Goal: Task Accomplishment & Management: Complete application form

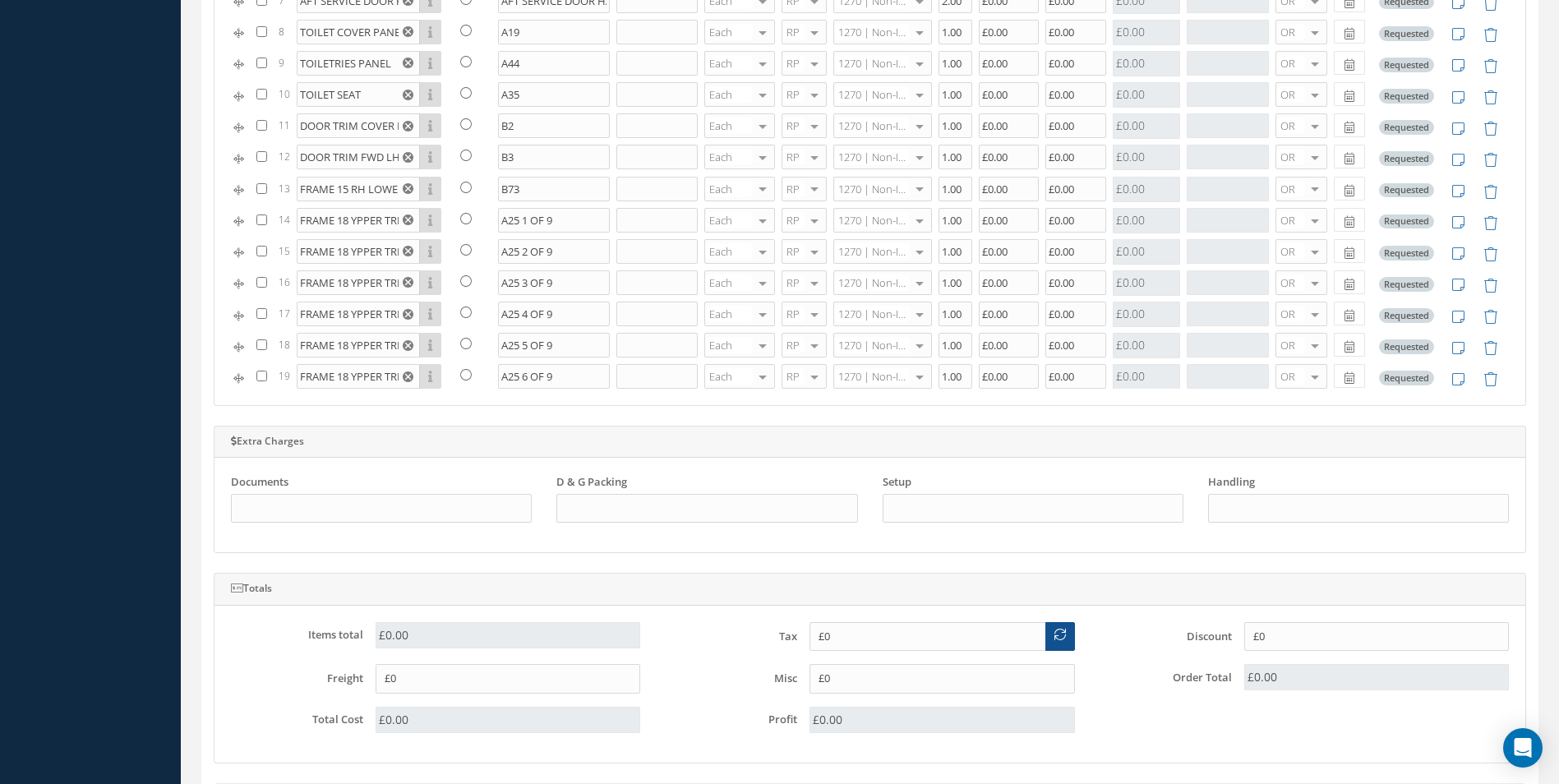
scroll to position [1856, 0]
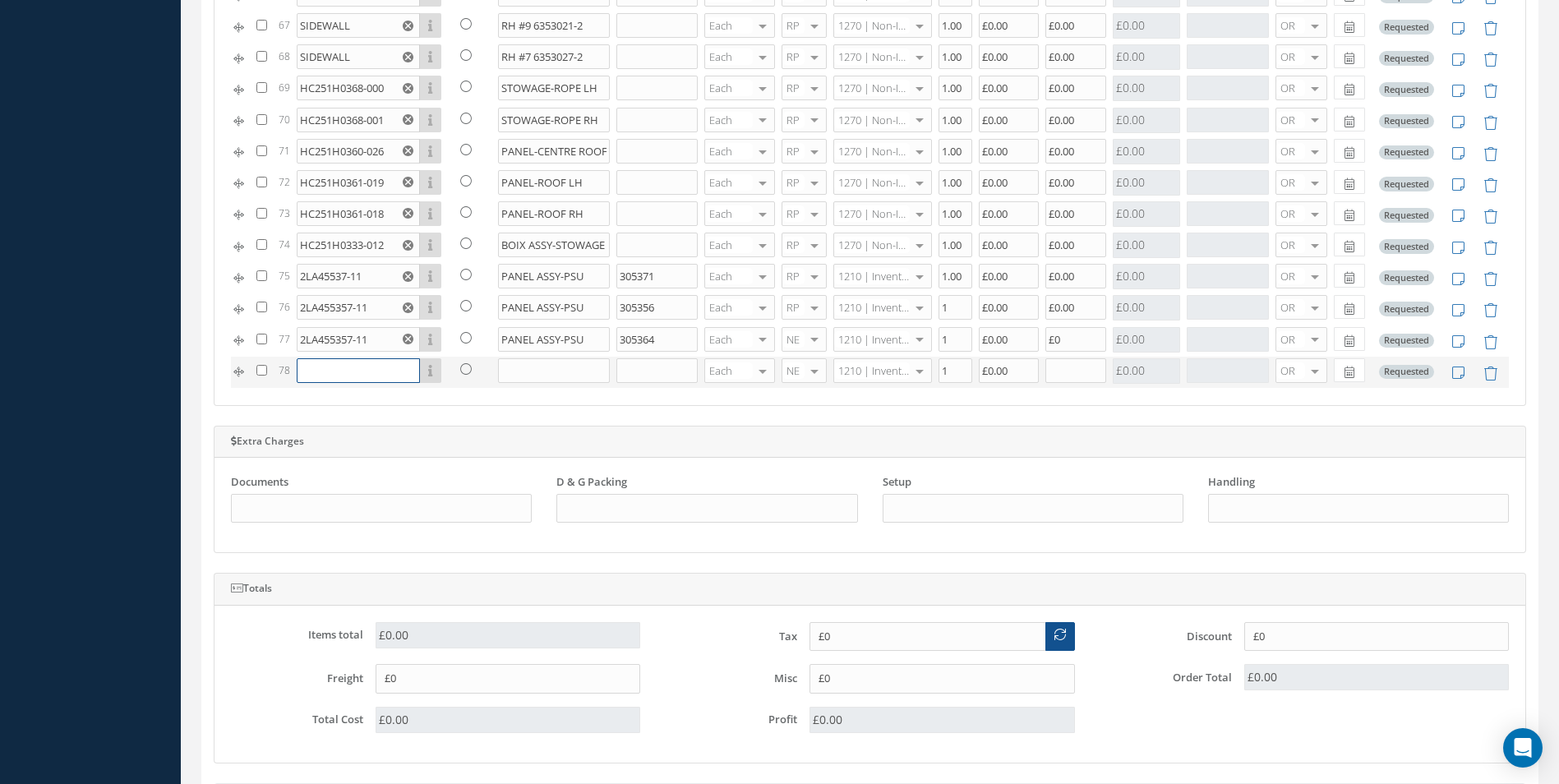
click at [315, 367] on input "text" at bounding box center [358, 370] width 123 height 25
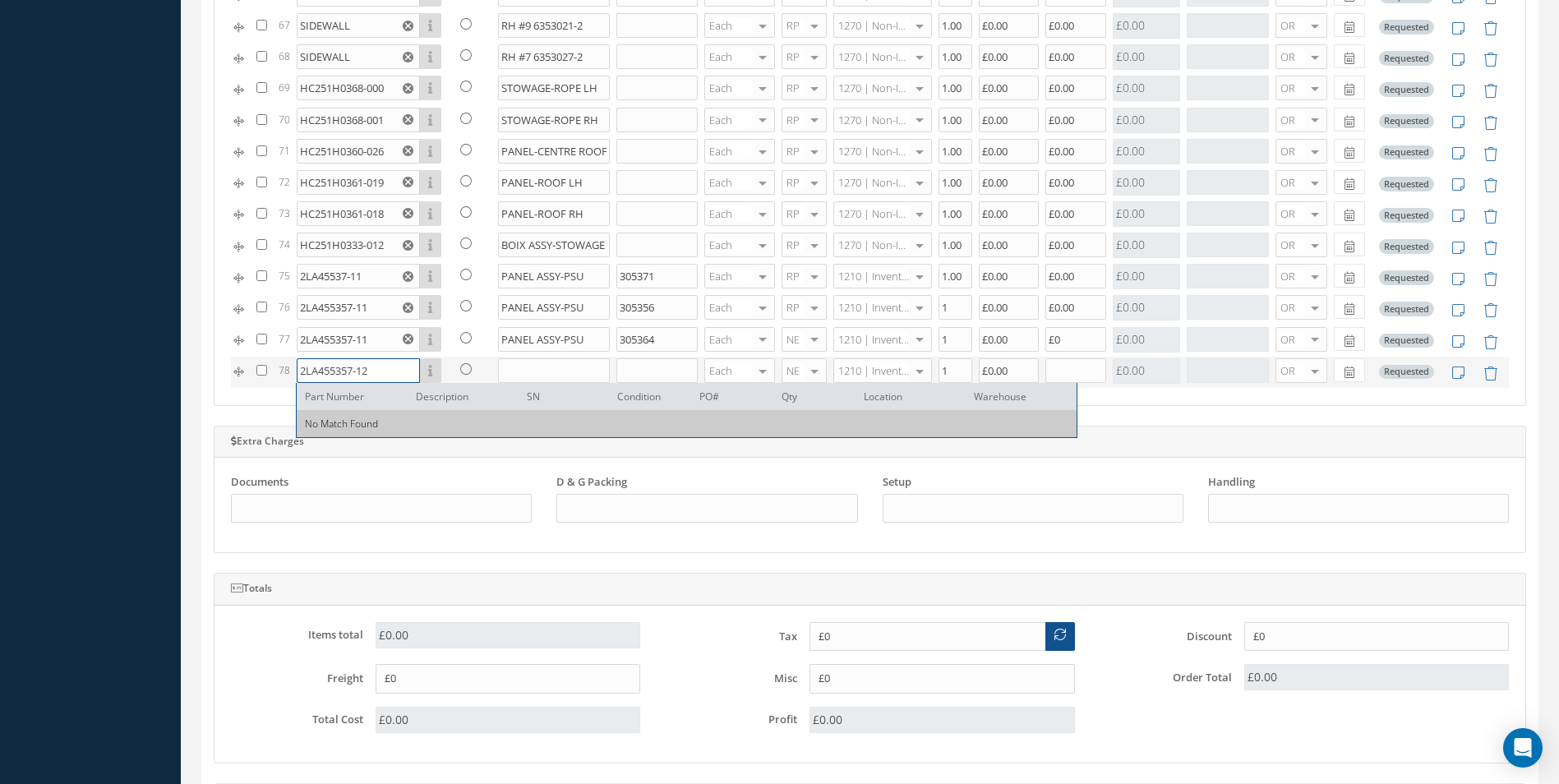
type input "2LA455357-12"
click at [538, 361] on input "text" at bounding box center [555, 370] width 113 height 25
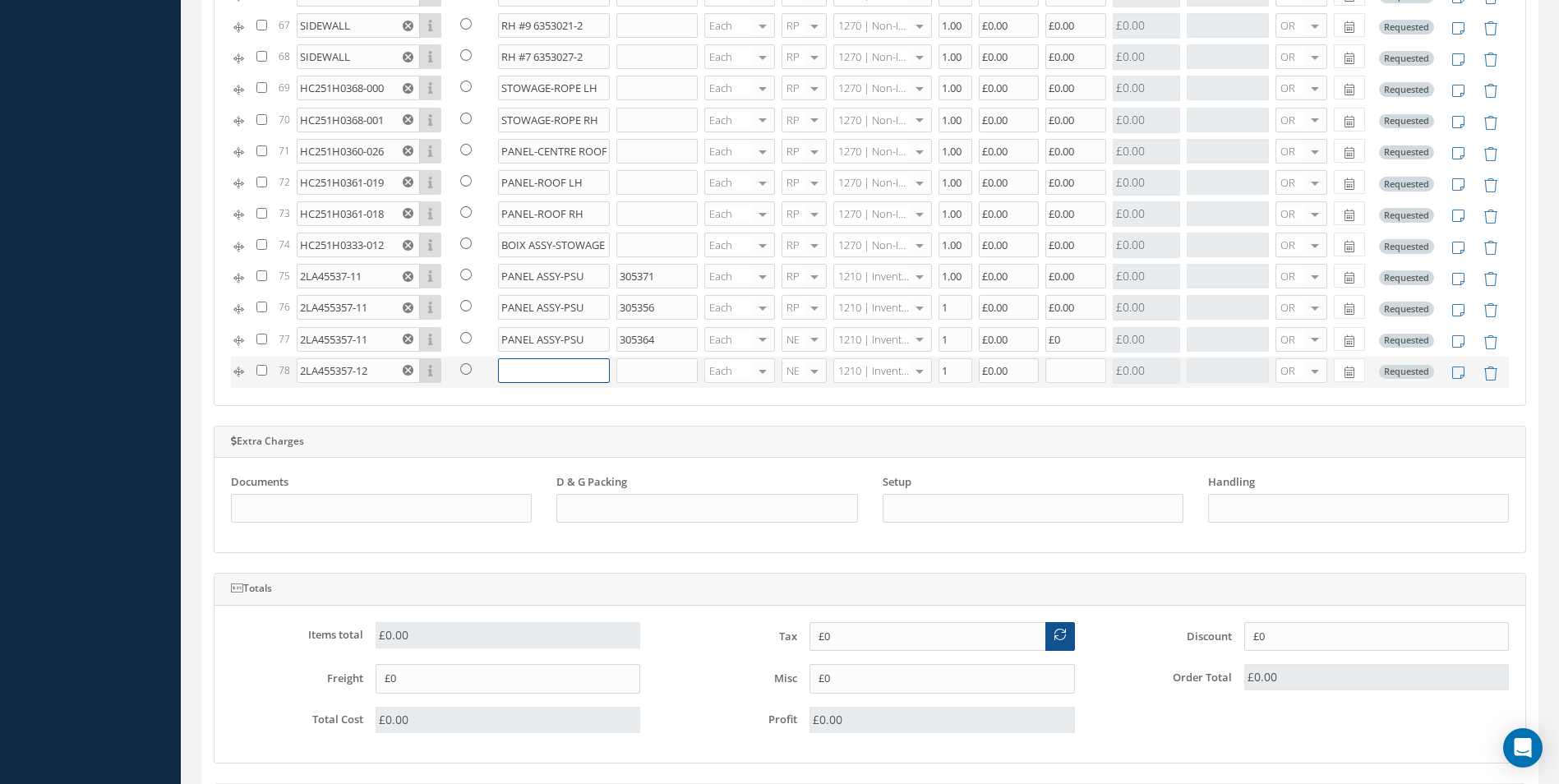
paste input "PANEL ASSY-PSU"
type input "PANEL ASSY-PSU"
click at [647, 370] on input "text" at bounding box center [657, 370] width 81 height 25
type input "305348"
click at [805, 341] on div at bounding box center [814, 340] width 23 height 24
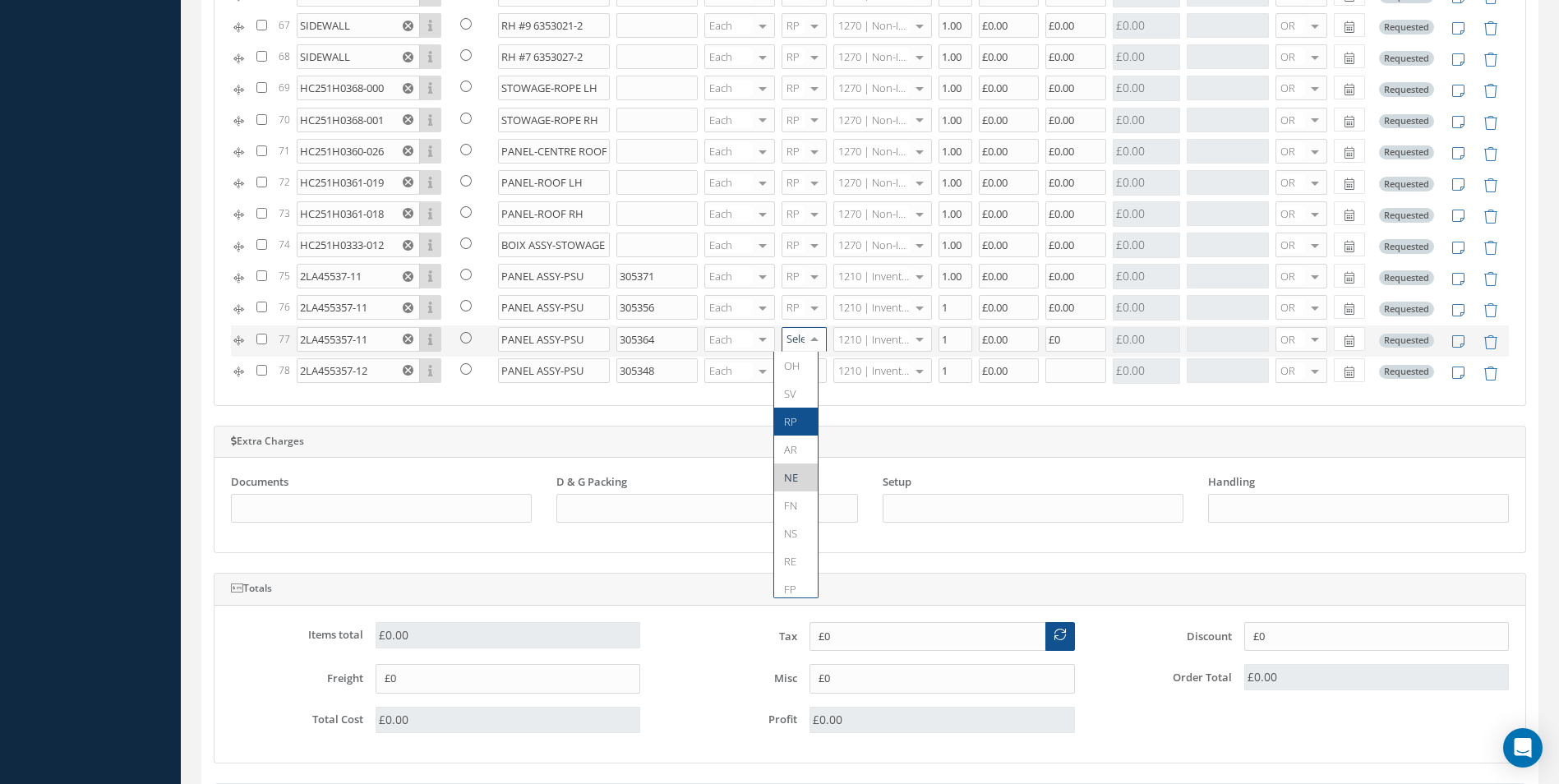
click at [793, 416] on span "RP" at bounding box center [790, 422] width 13 height 15
click at [805, 364] on div at bounding box center [814, 371] width 23 height 24
click at [796, 446] on span "RP" at bounding box center [790, 453] width 13 height 15
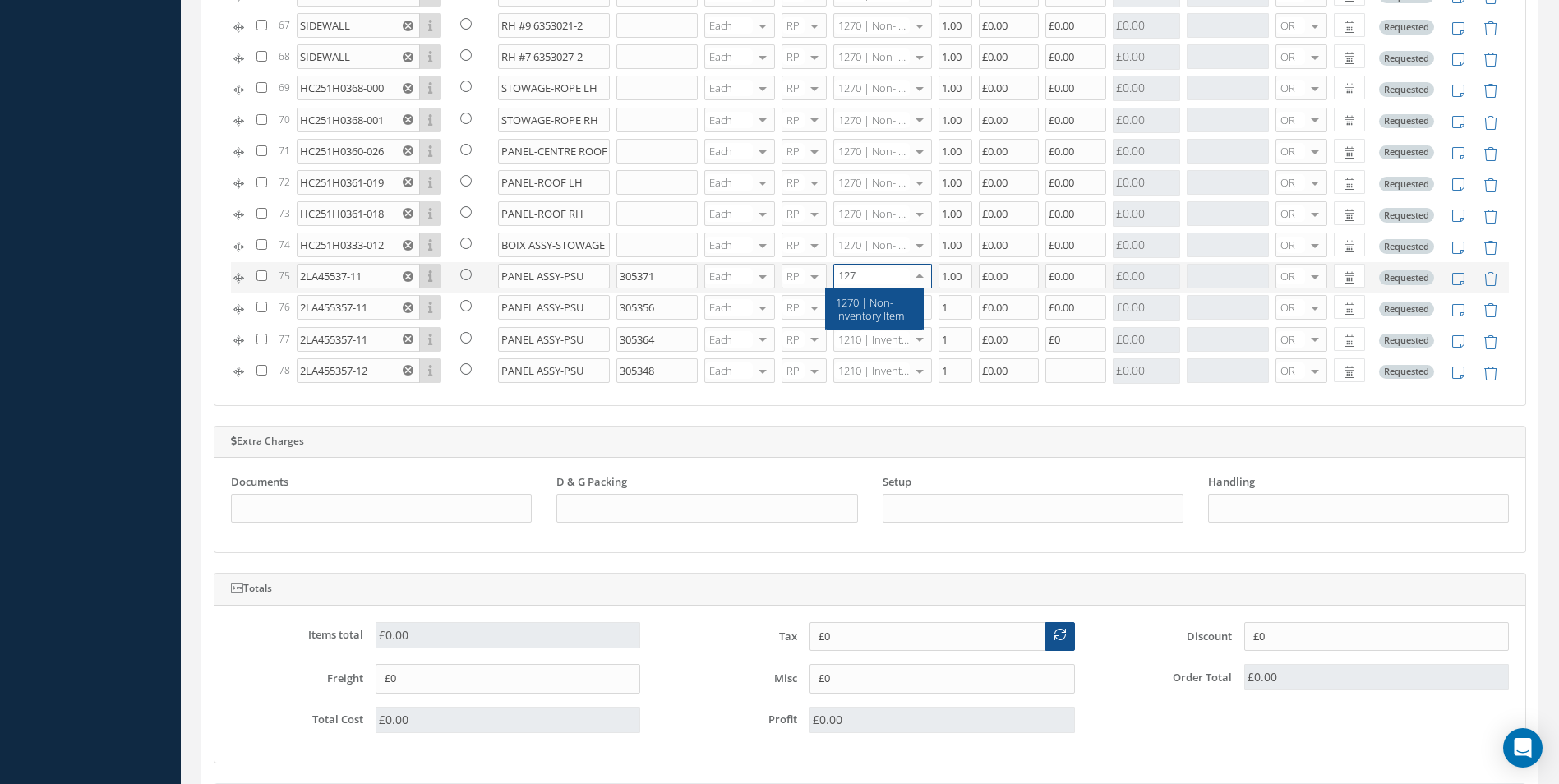
type input "1270"
click at [842, 312] on span "1270 | Non-Inventory Item" at bounding box center [870, 309] width 68 height 28
type input "1270"
click at [871, 341] on span "1270 | Non-Inventory Item" at bounding box center [870, 340] width 68 height 28
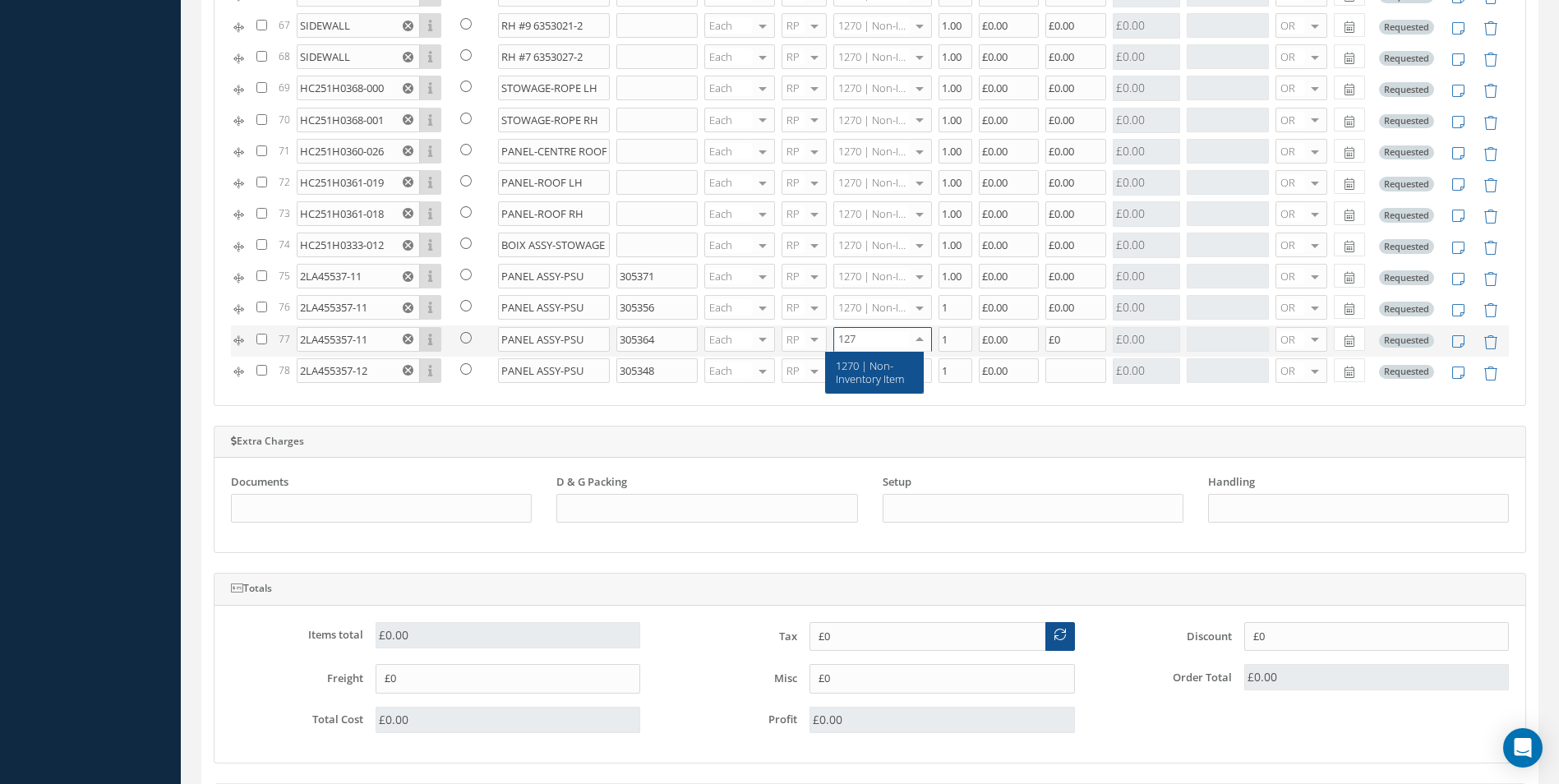
type input "1270"
click at [861, 370] on span "1270 | Non-Inventory Item" at bounding box center [870, 372] width 68 height 28
type input "1270"
click at [865, 413] on span "1270 | Non-Inventory Item" at bounding box center [870, 403] width 68 height 28
click at [1060, 337] on input "£0" at bounding box center [1075, 339] width 61 height 25
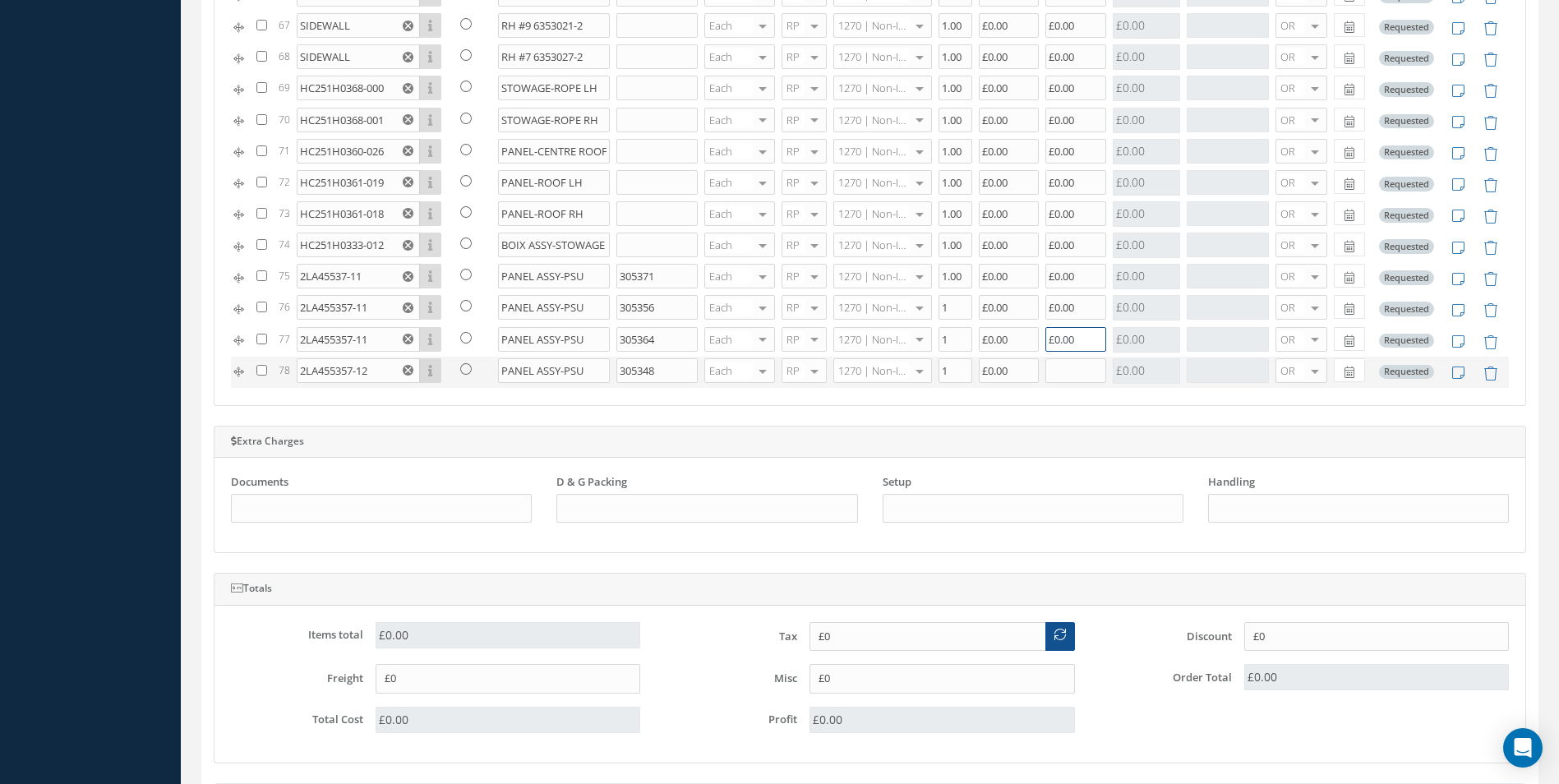
type input "£0.00"
click at [1063, 370] on input "text" at bounding box center [1075, 370] width 61 height 25
type input "£0.00"
click at [942, 303] on input "1" at bounding box center [955, 307] width 34 height 25
click at [941, 338] on input "1" at bounding box center [955, 339] width 34 height 25
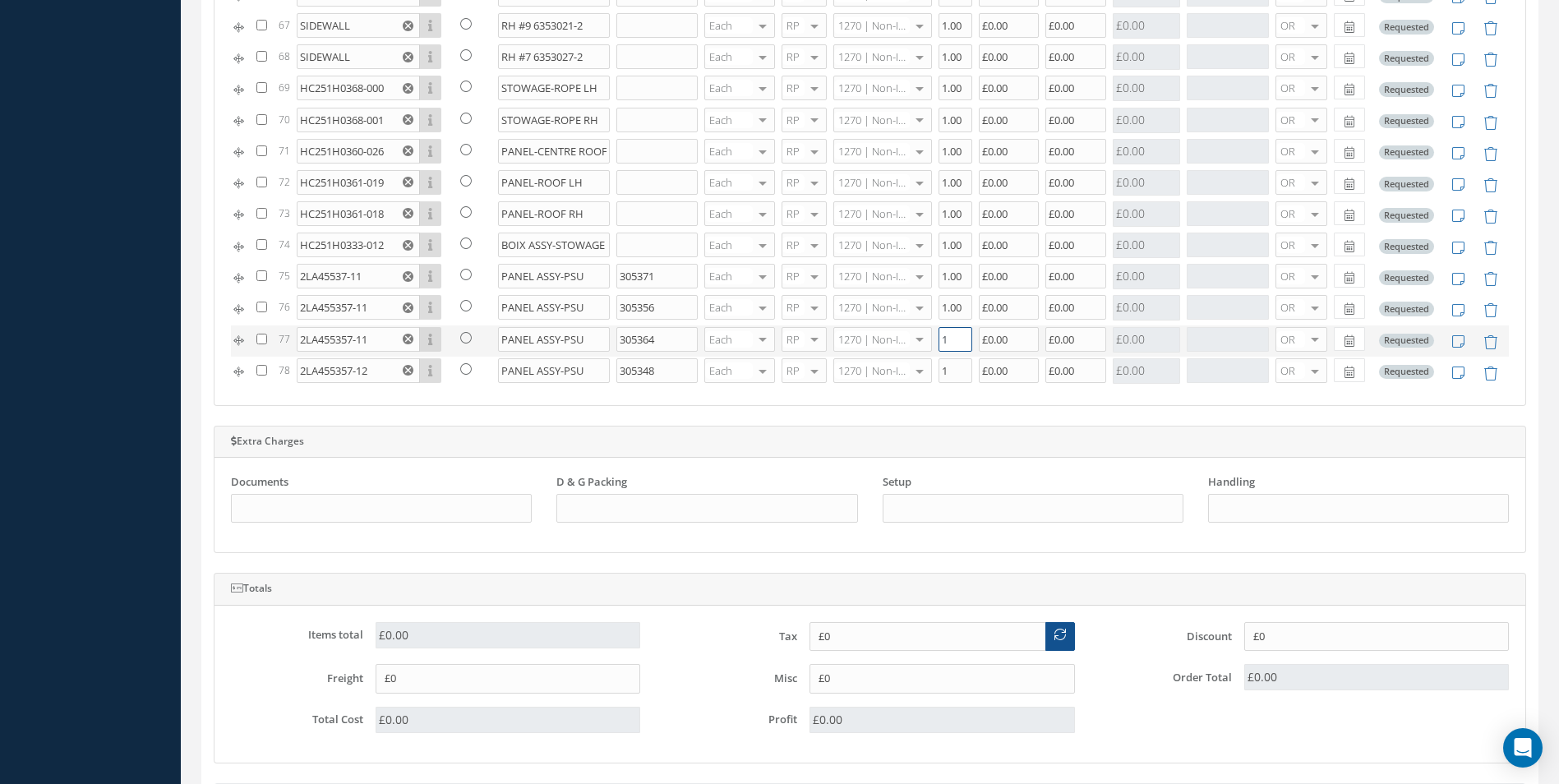
type input "1"
click at [942, 367] on input "1" at bounding box center [955, 370] width 34 height 25
type input "1"
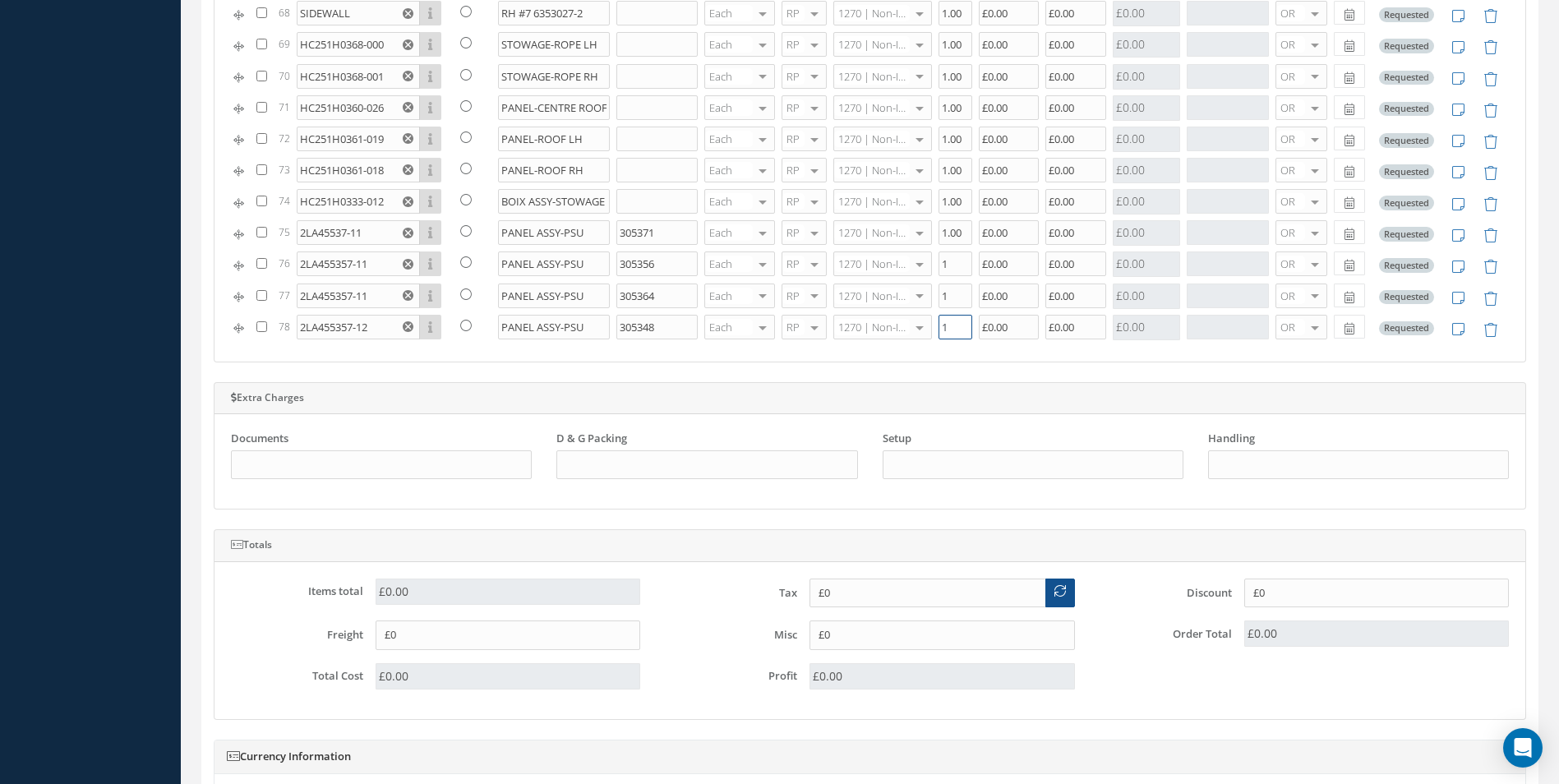
scroll to position [1430, 0]
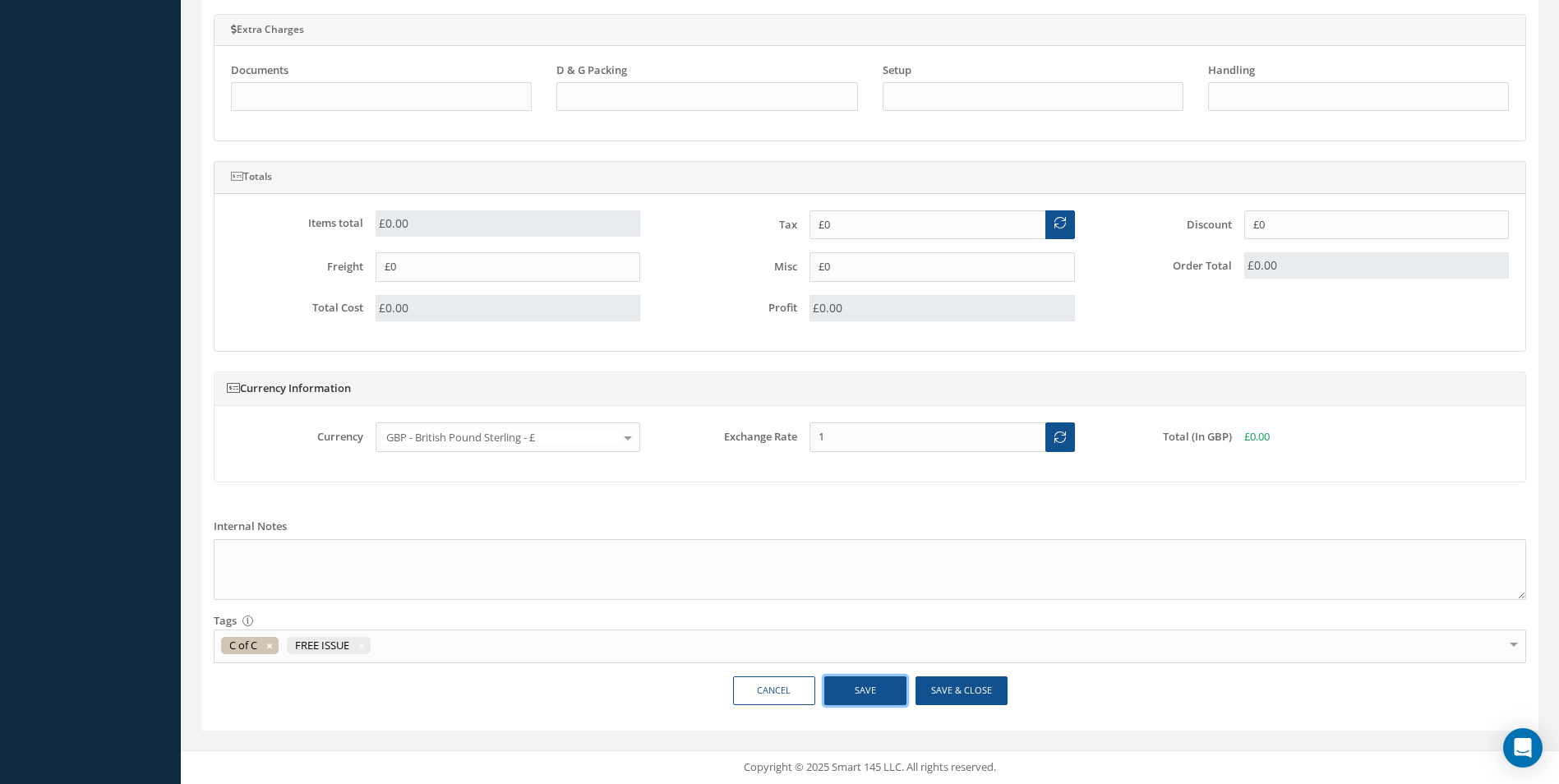
click at [870, 692] on button "Save" at bounding box center [865, 691] width 82 height 29
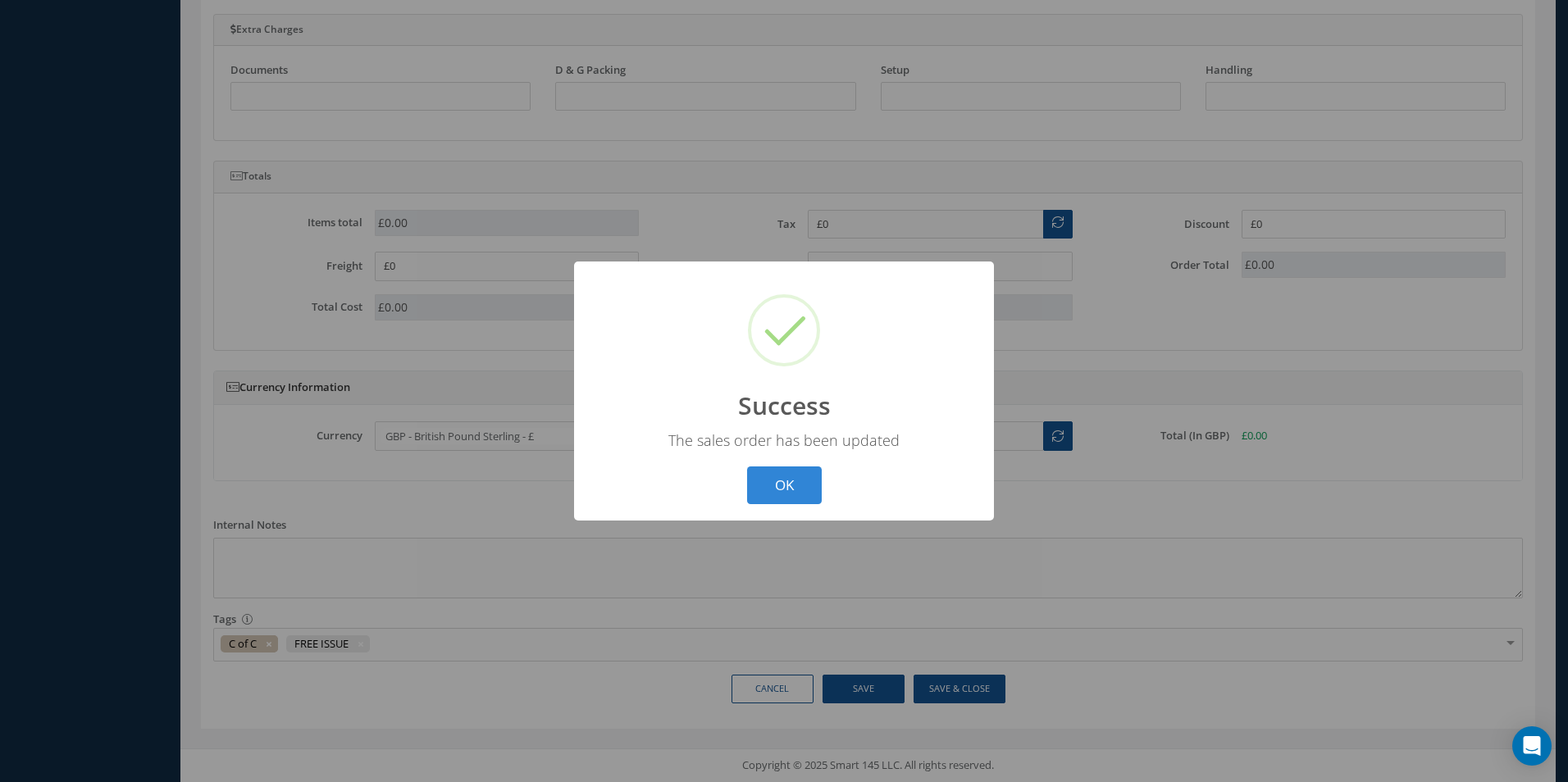
drag, startPoint x: 798, startPoint y: 487, endPoint x: 1368, endPoint y: 342, distance: 588.2
click at [803, 483] on button "OK" at bounding box center [784, 486] width 74 height 38
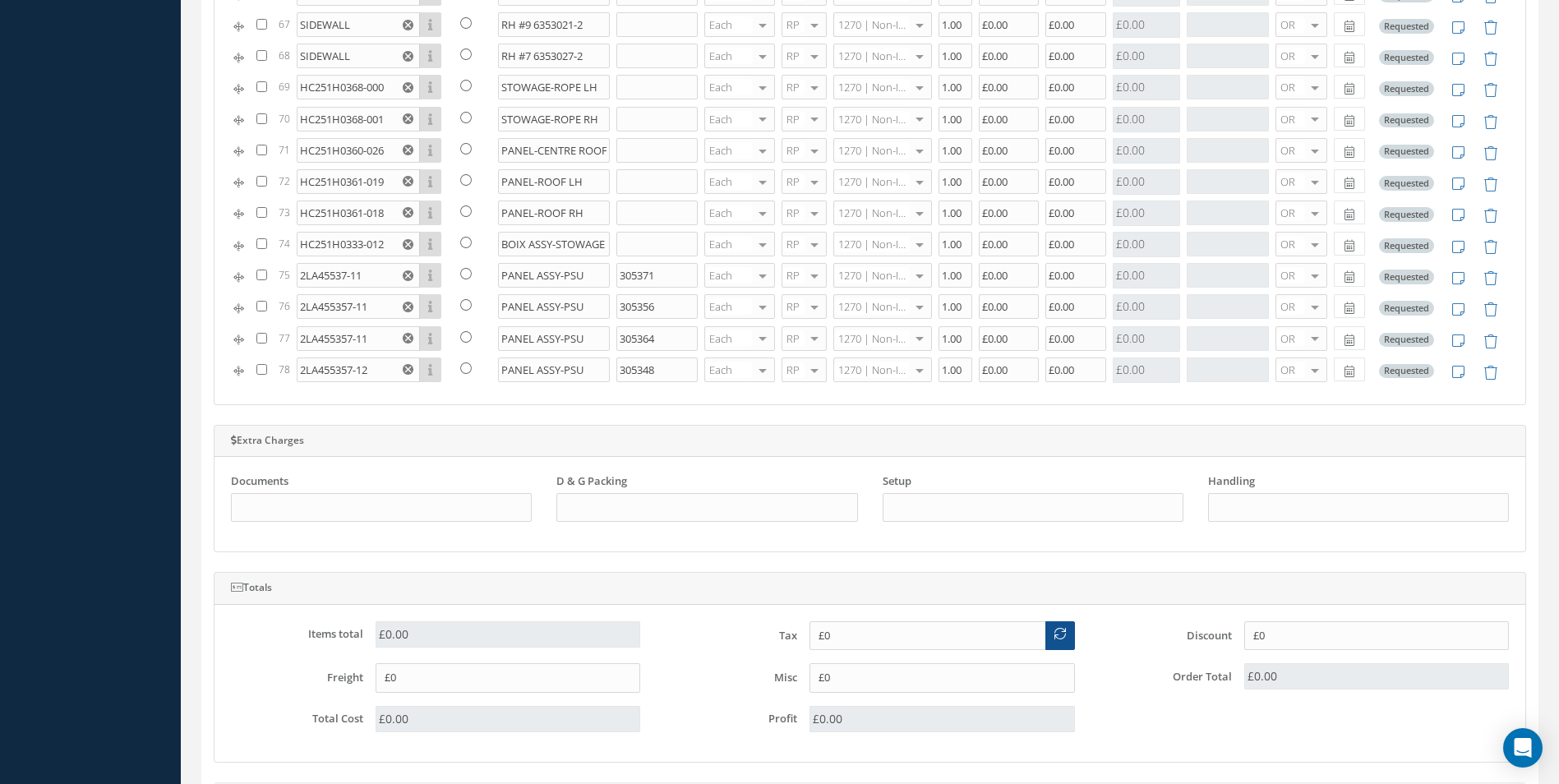
scroll to position [333, 0]
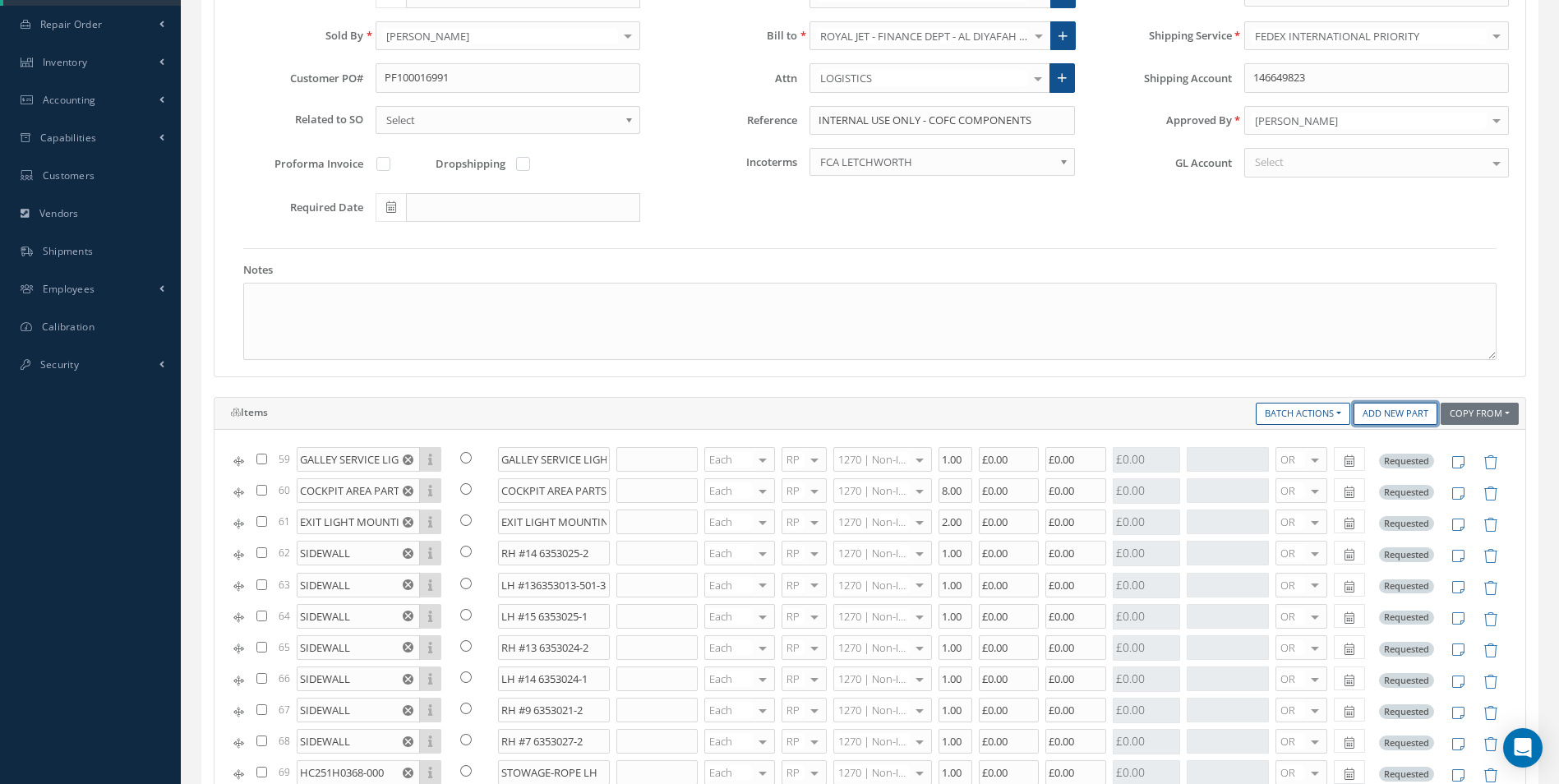
drag, startPoint x: 1386, startPoint y: 412, endPoint x: 1105, endPoint y: 349, distance: 288.0
click at [1381, 408] on link "Add New Part" at bounding box center [1395, 413] width 84 height 22
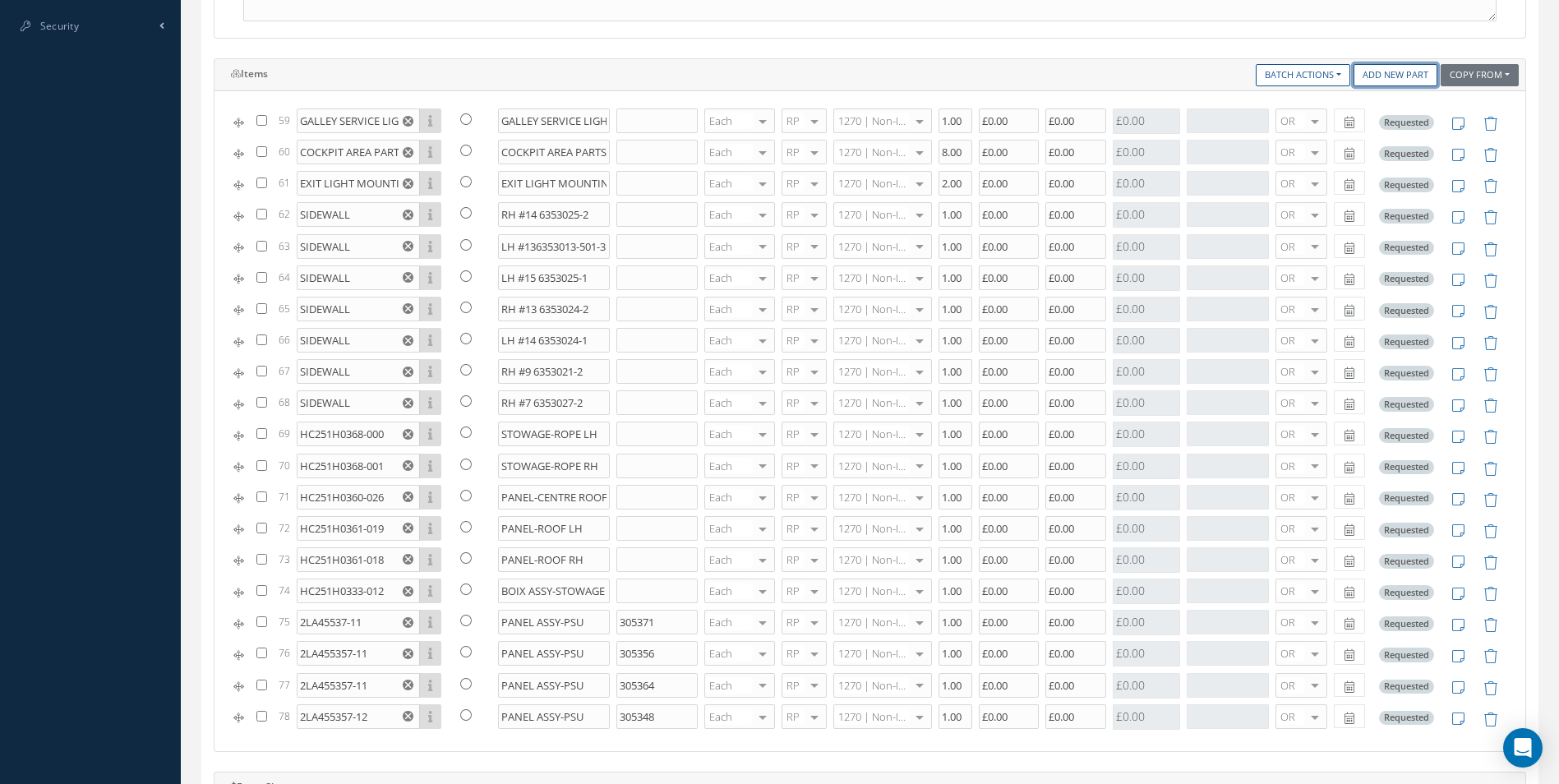
scroll to position [580, 0]
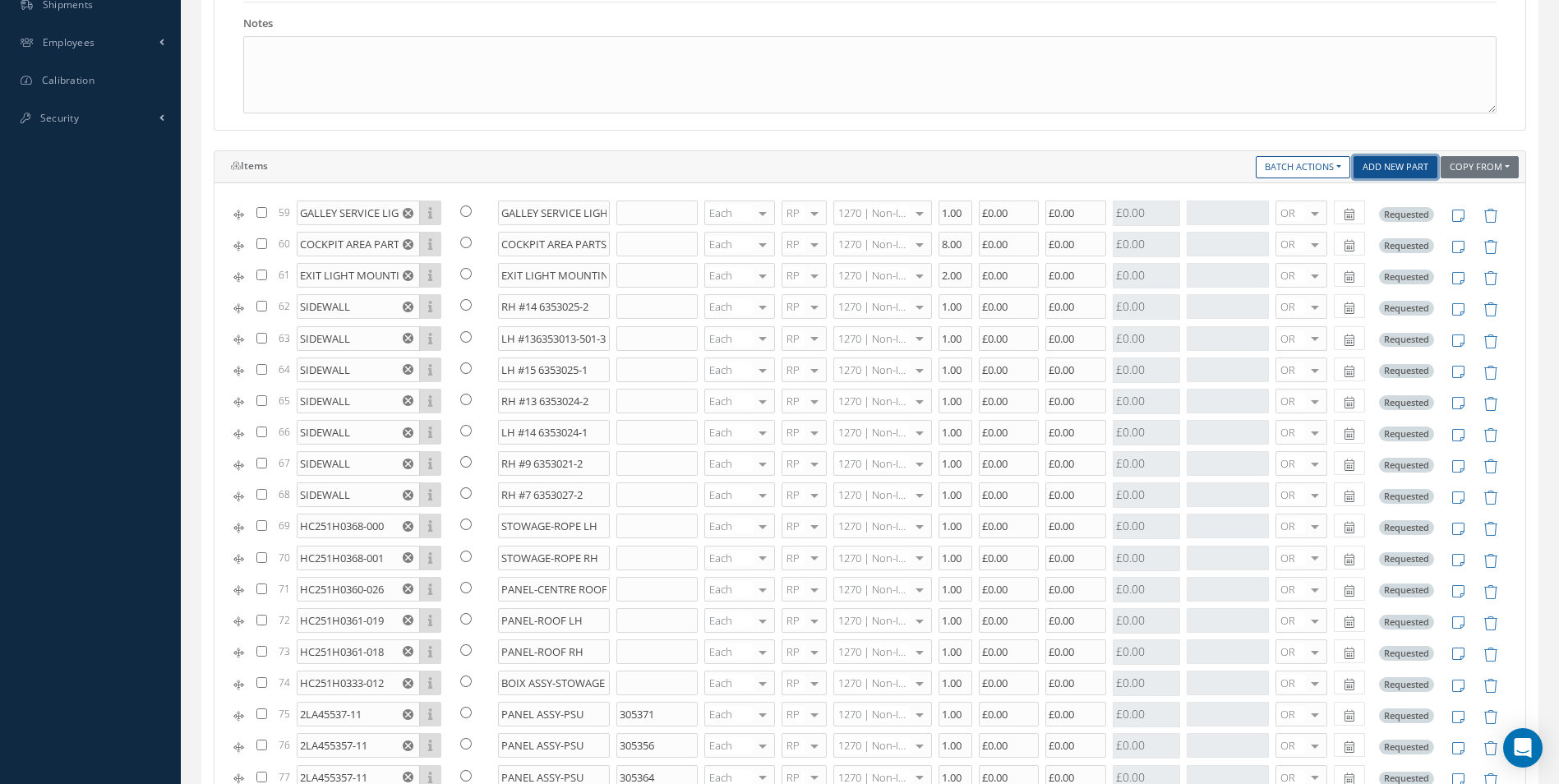
click at [1381, 162] on link "Add New Part" at bounding box center [1395, 167] width 84 height 22
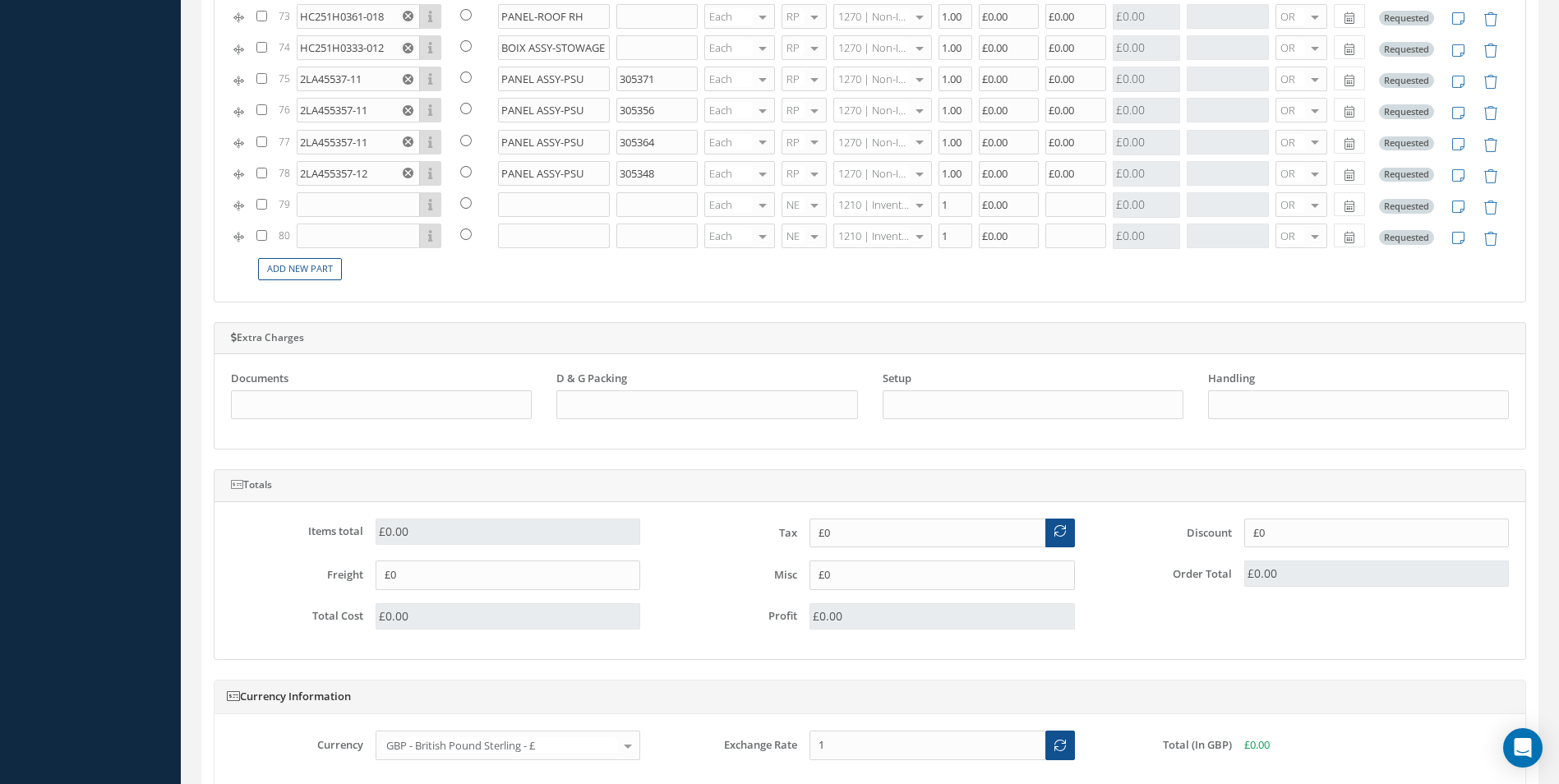
scroll to position [1156, 0]
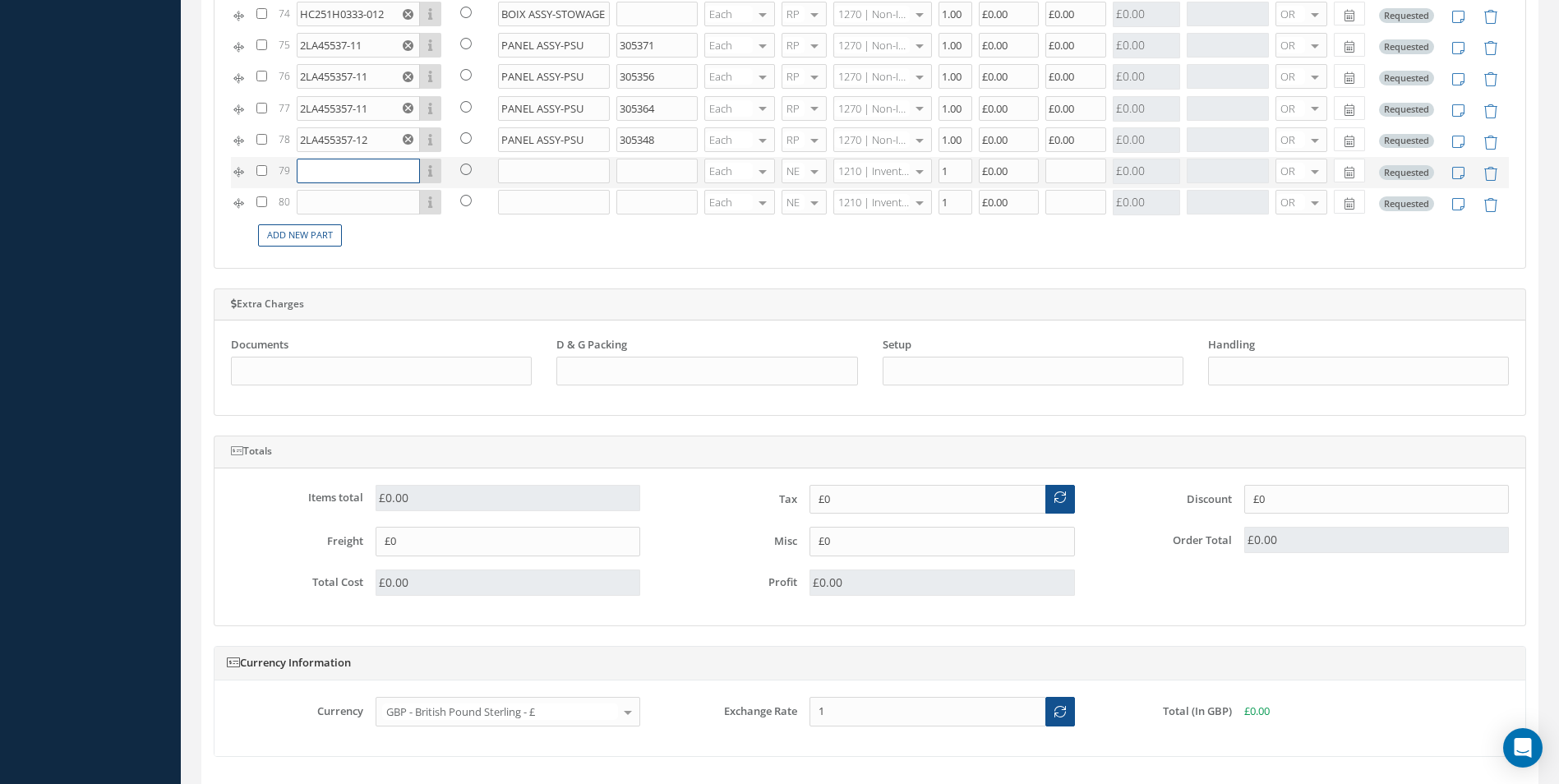
click at [324, 168] on input "text" at bounding box center [358, 170] width 123 height 25
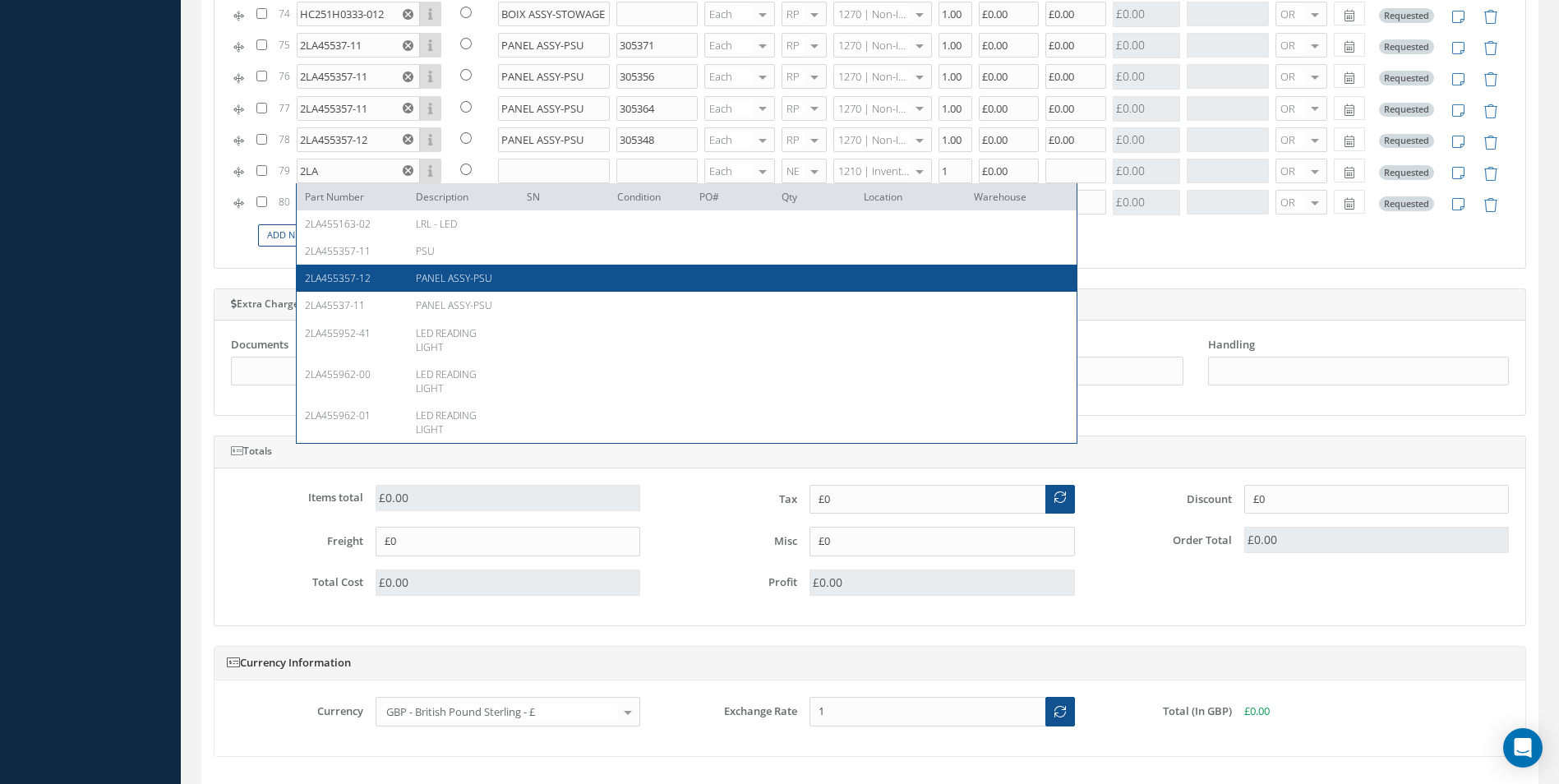
drag, startPoint x: 319, startPoint y: 276, endPoint x: 358, endPoint y: 267, distance: 40.0
click at [320, 276] on span "2LA455357-12" at bounding box center [338, 278] width 66 height 14
type input "2LA455357-12"
type input "PANEL ASSY-PSU"
type input "£0"
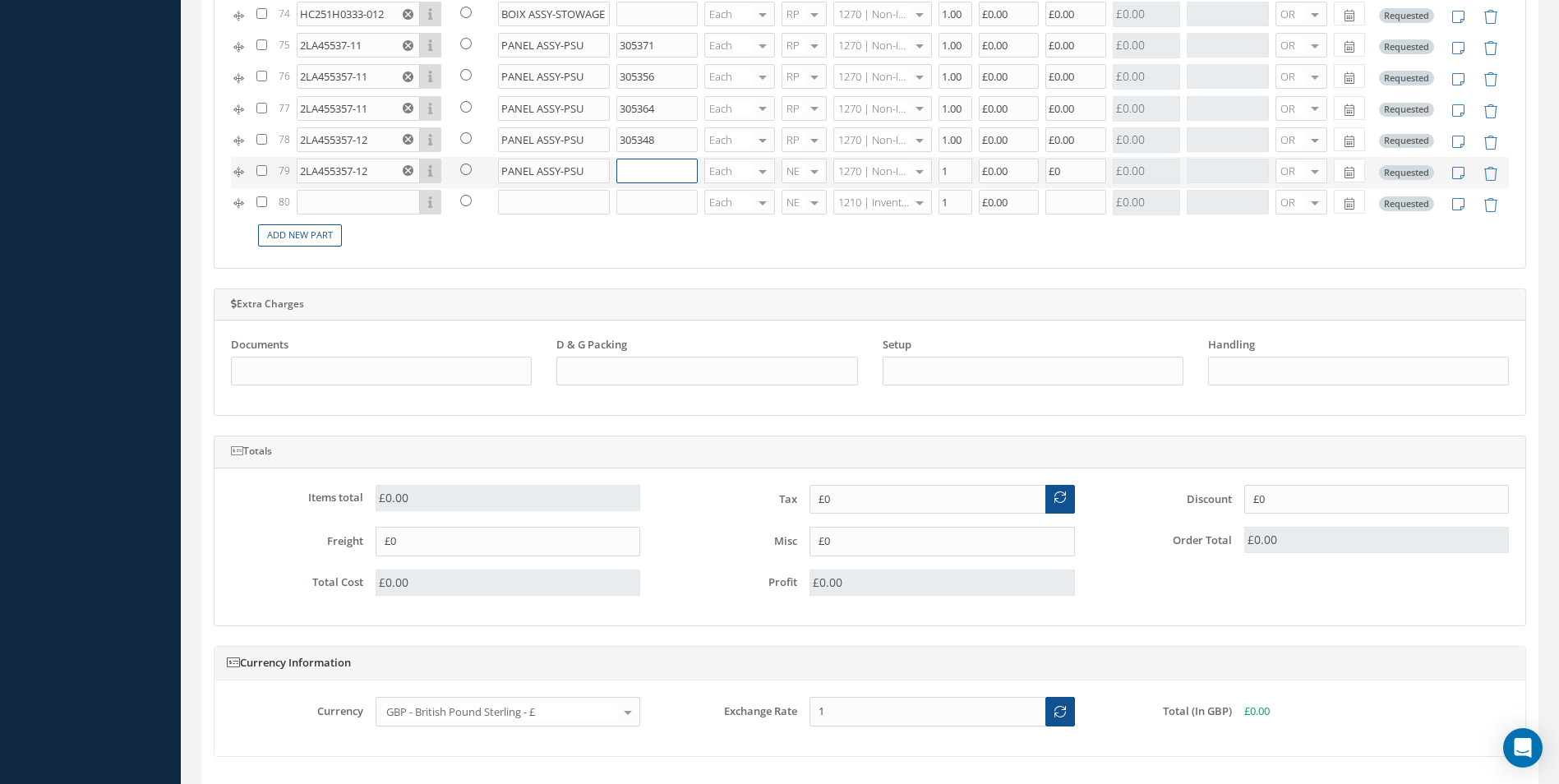
click at [632, 175] on input "text" at bounding box center [657, 170] width 81 height 25
type input "305341"
click at [809, 169] on div at bounding box center [814, 171] width 23 height 24
click at [801, 252] on span "RP" at bounding box center [796, 253] width 44 height 28
click at [1053, 171] on input "£0" at bounding box center [1075, 170] width 61 height 25
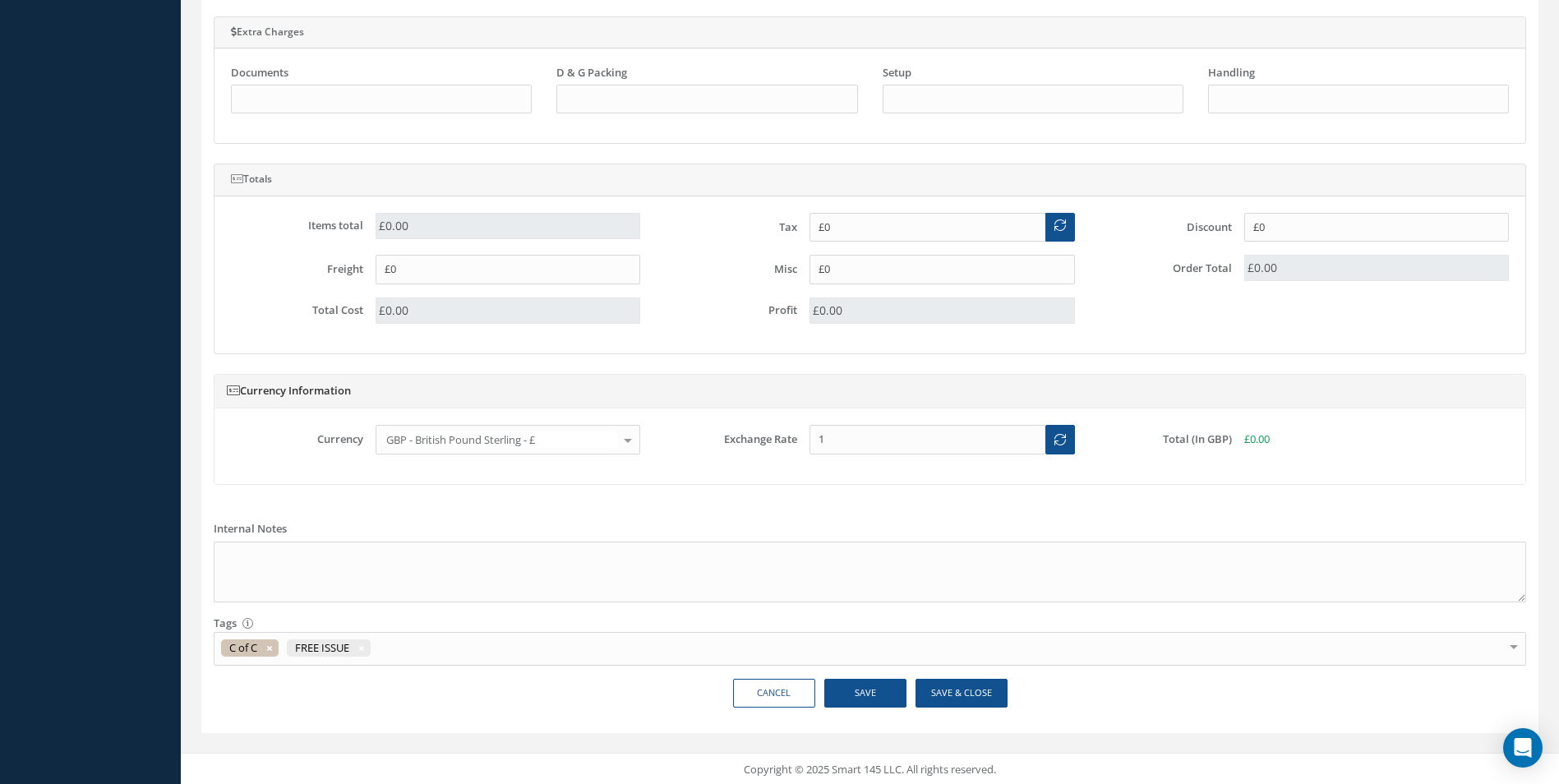
scroll to position [1430, 0]
type input "£0.00"
click at [851, 687] on button "Save" at bounding box center [865, 691] width 82 height 29
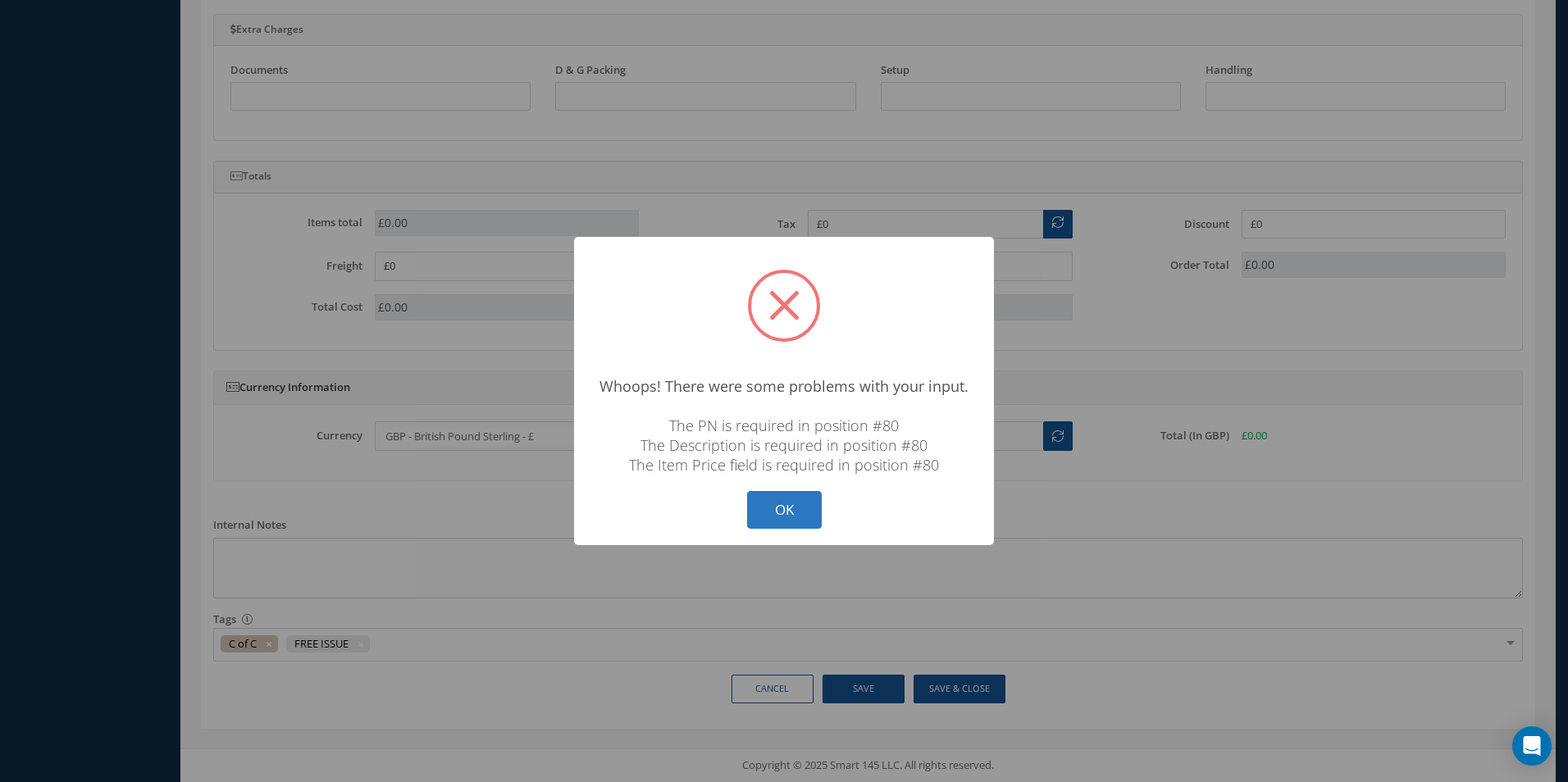
click at [792, 500] on button "OK" at bounding box center [784, 510] width 74 height 38
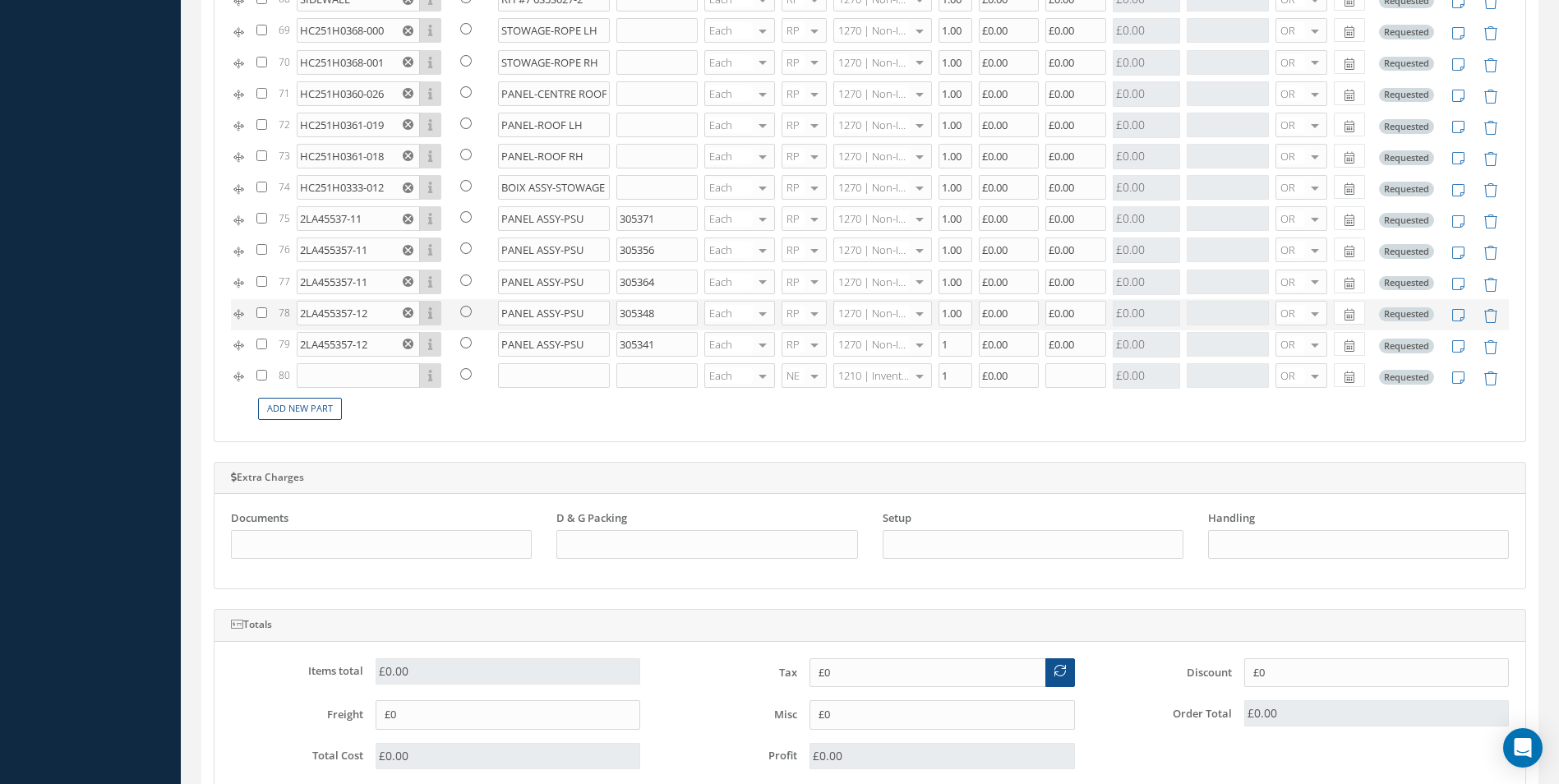
scroll to position [937, 0]
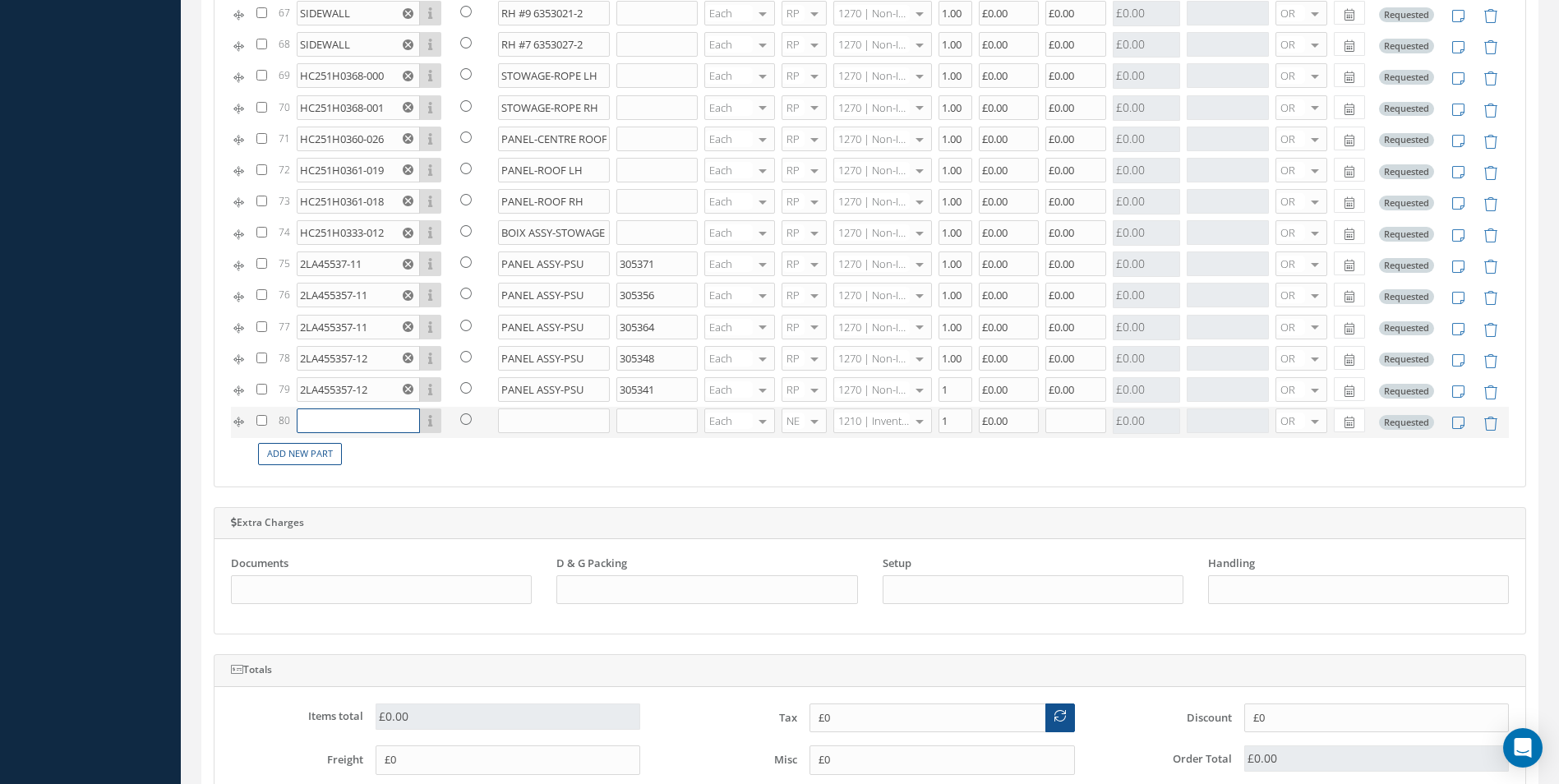
click at [359, 418] on input "text" at bounding box center [358, 421] width 123 height 25
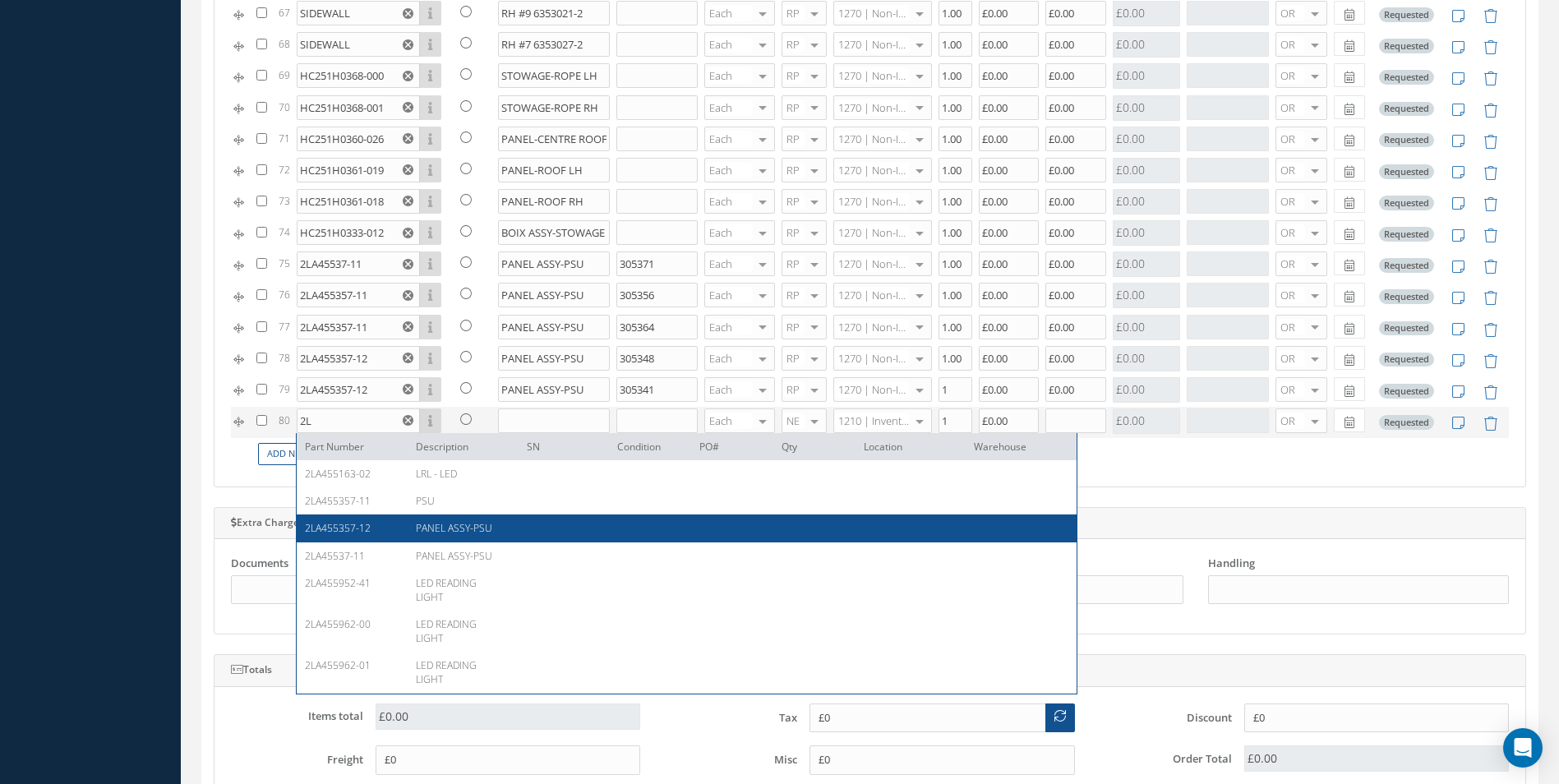
click at [355, 525] on span "2LA455357-12" at bounding box center [338, 527] width 66 height 14
type input "2LA455357-12"
type input "PANEL ASSY-PSU"
type input "£0"
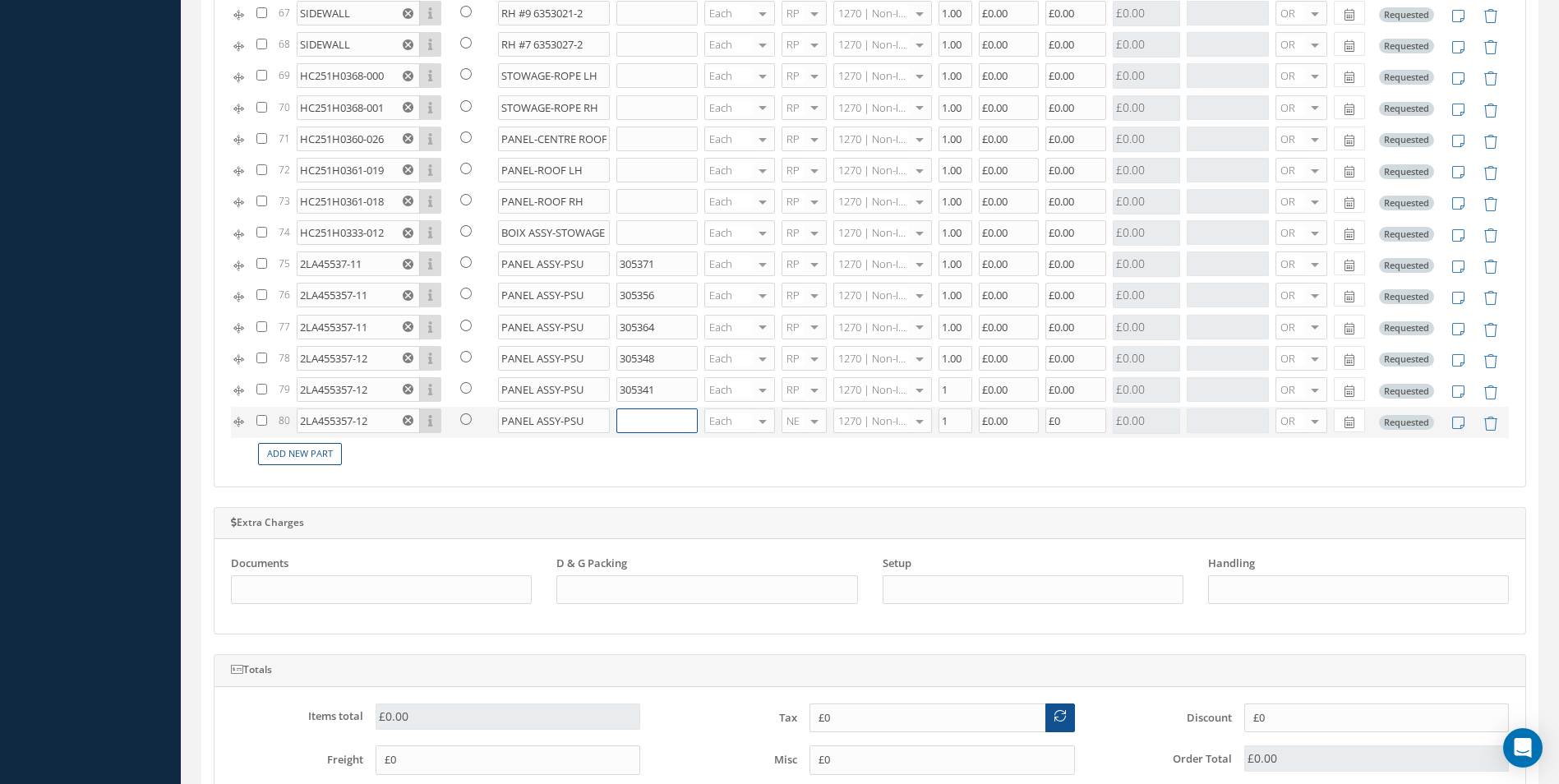
click at [635, 420] on input "text" at bounding box center [657, 421] width 81 height 25
type input "305342"
click at [804, 423] on div at bounding box center [814, 421] width 23 height 24
click at [794, 502] on span "RP" at bounding box center [790, 503] width 13 height 15
click at [1056, 423] on input "£0" at bounding box center [1075, 421] width 61 height 25
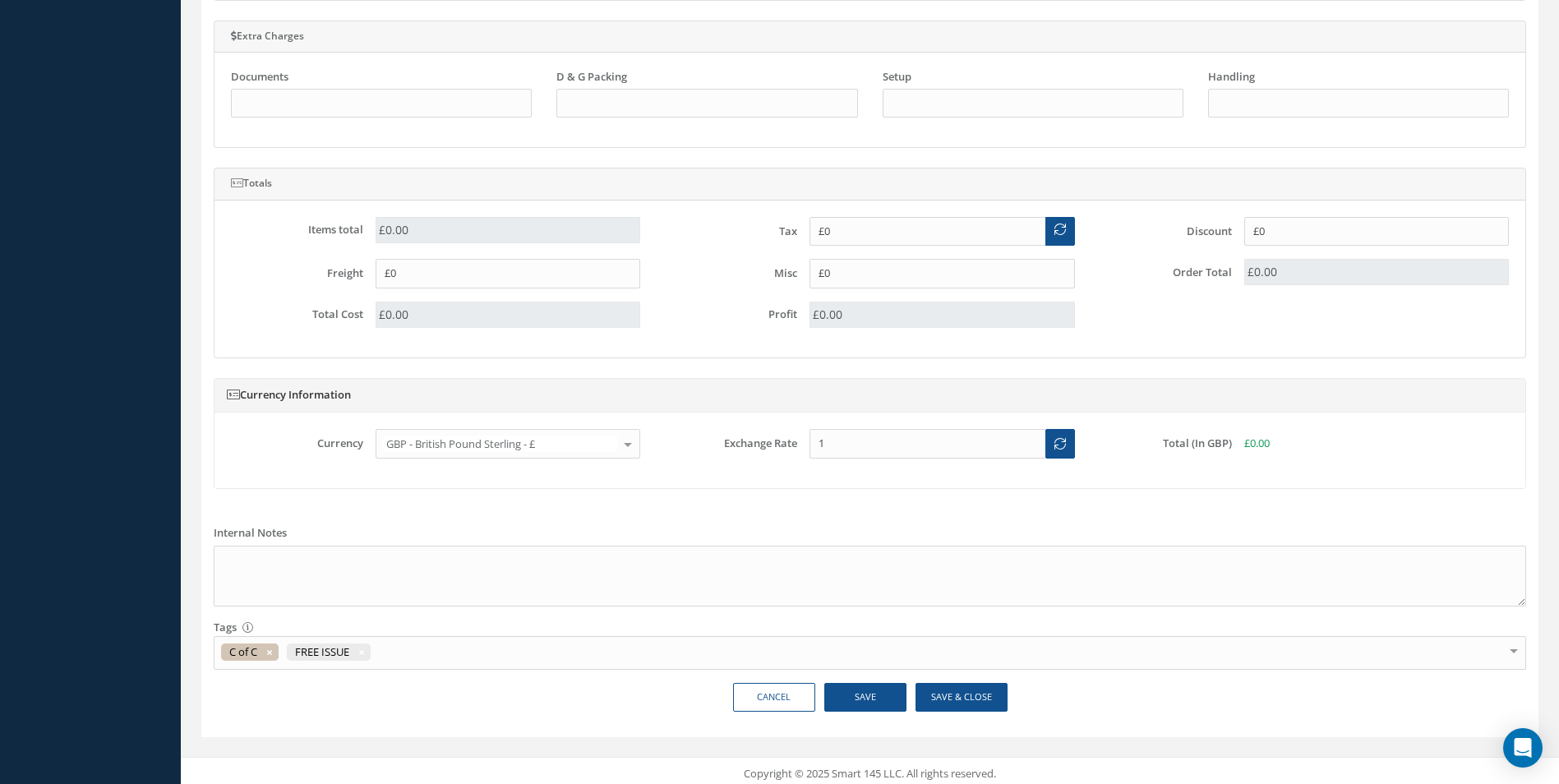
scroll to position [1430, 0]
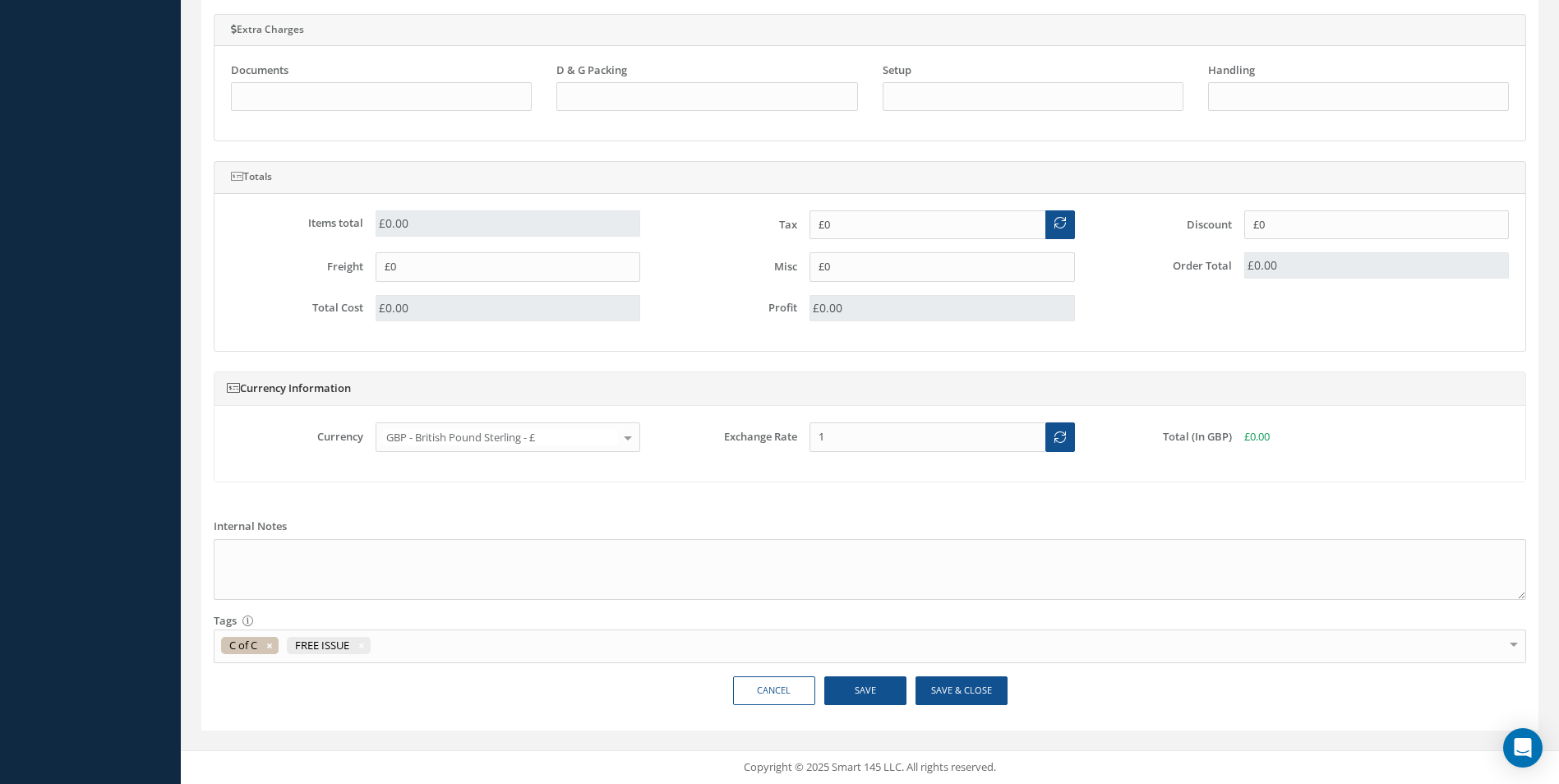
type input "£0.00"
click at [876, 684] on button "Save" at bounding box center [865, 691] width 82 height 29
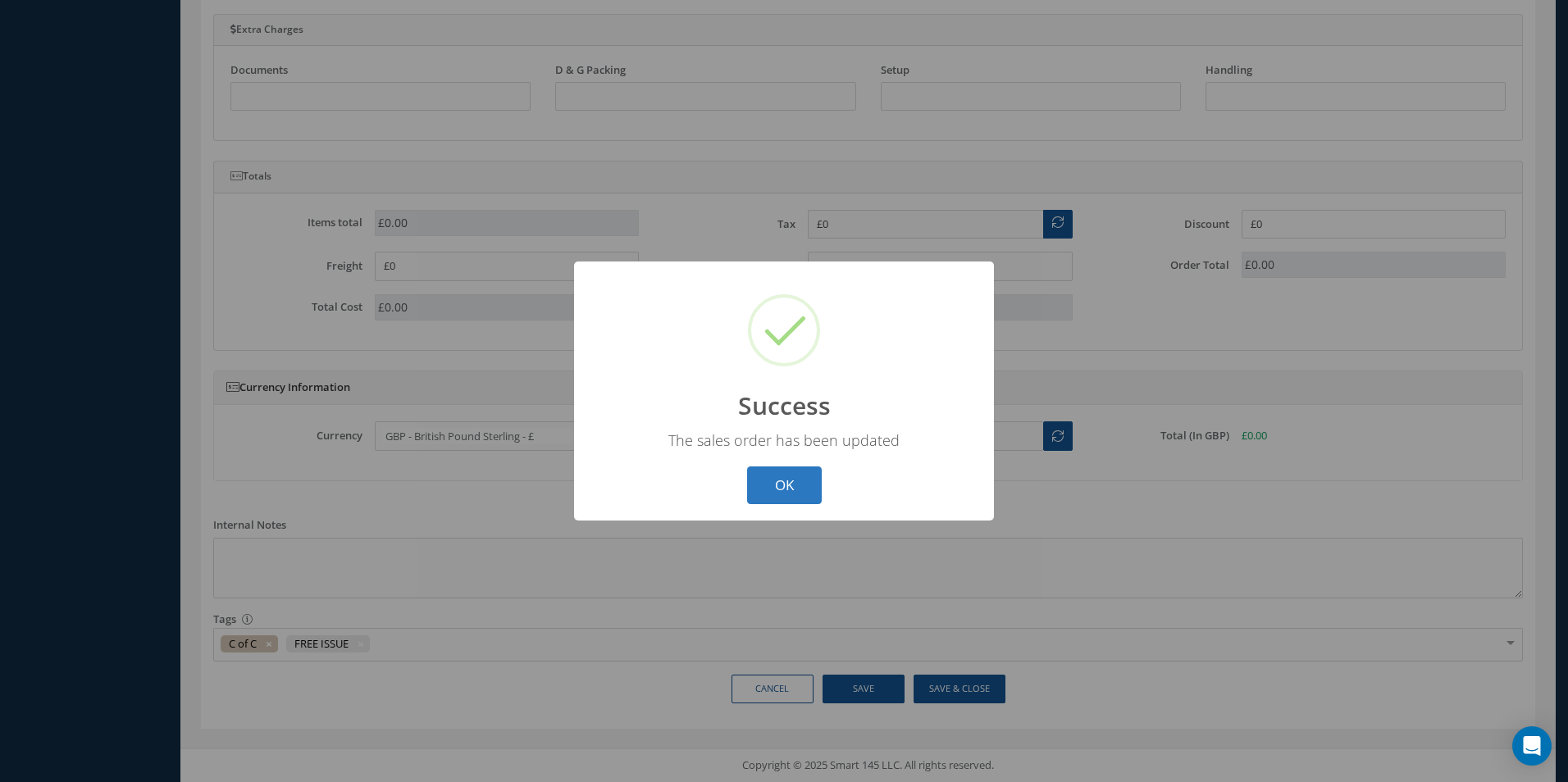
click at [801, 493] on button "OK" at bounding box center [784, 486] width 74 height 38
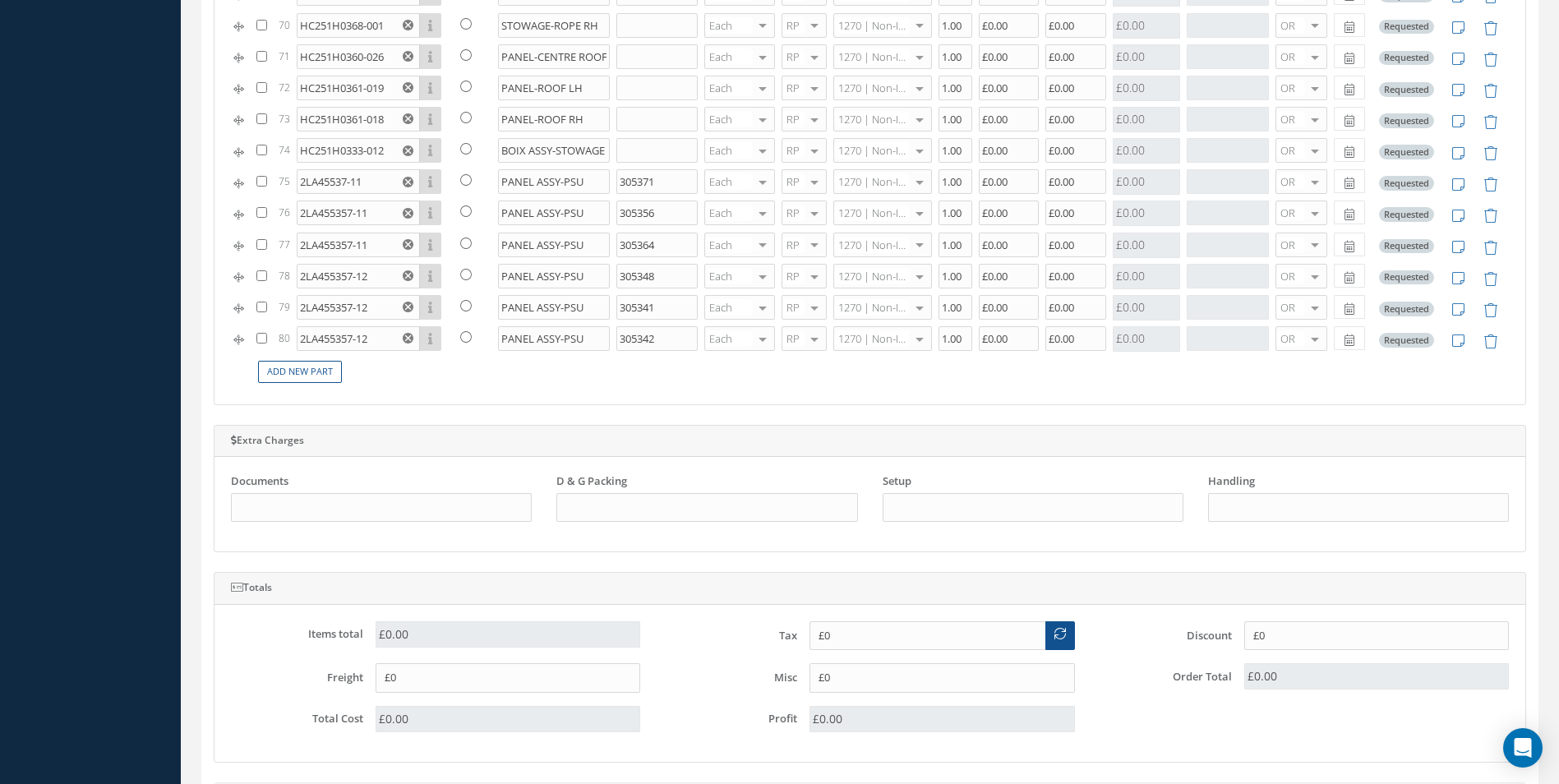
scroll to position [333, 0]
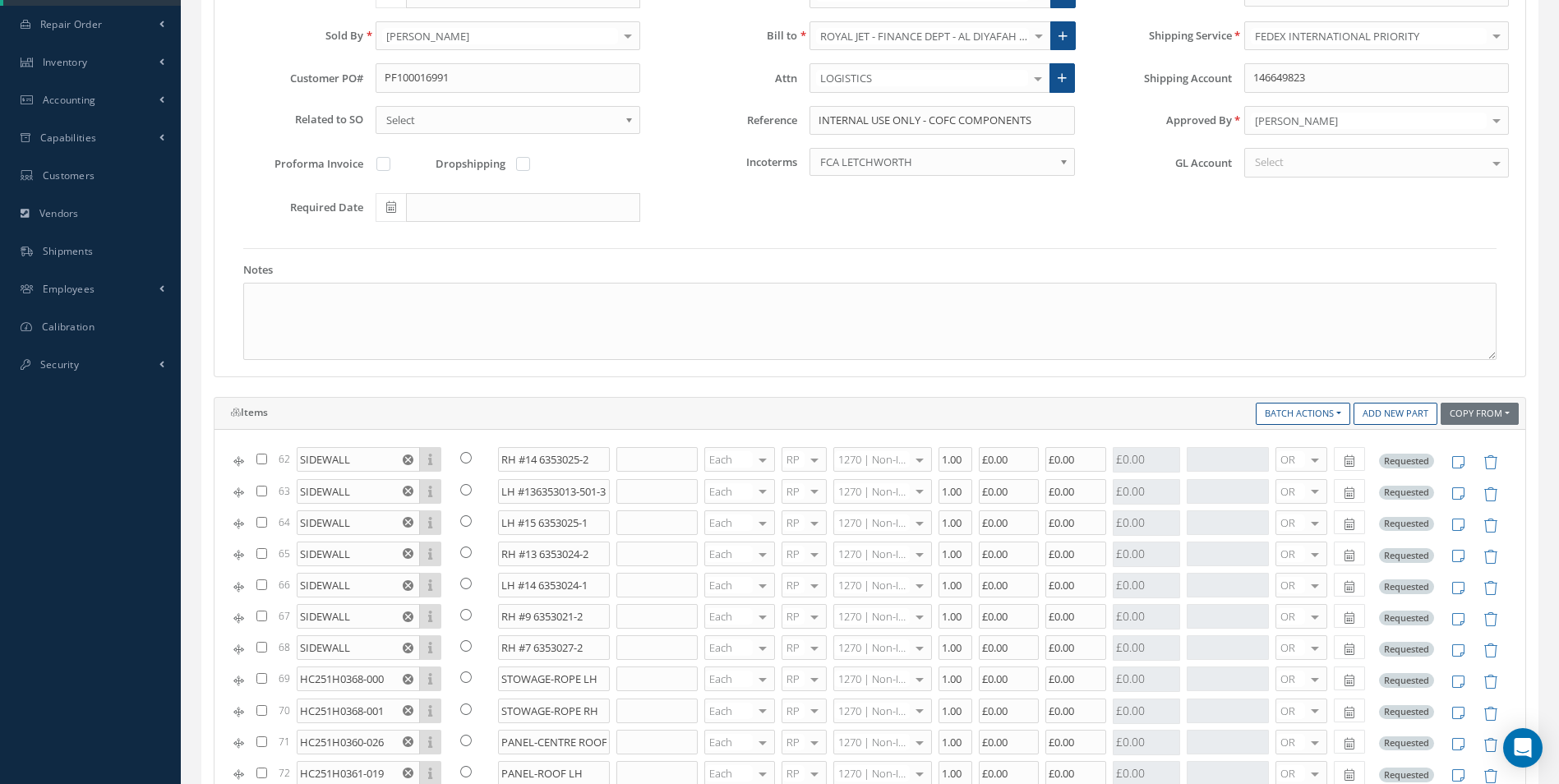
click at [1554, 45] on div "New New Work Order New Purchase Order New Customer Quote New Sales Order New Re…" at bounding box center [870, 773] width 1378 height 2214
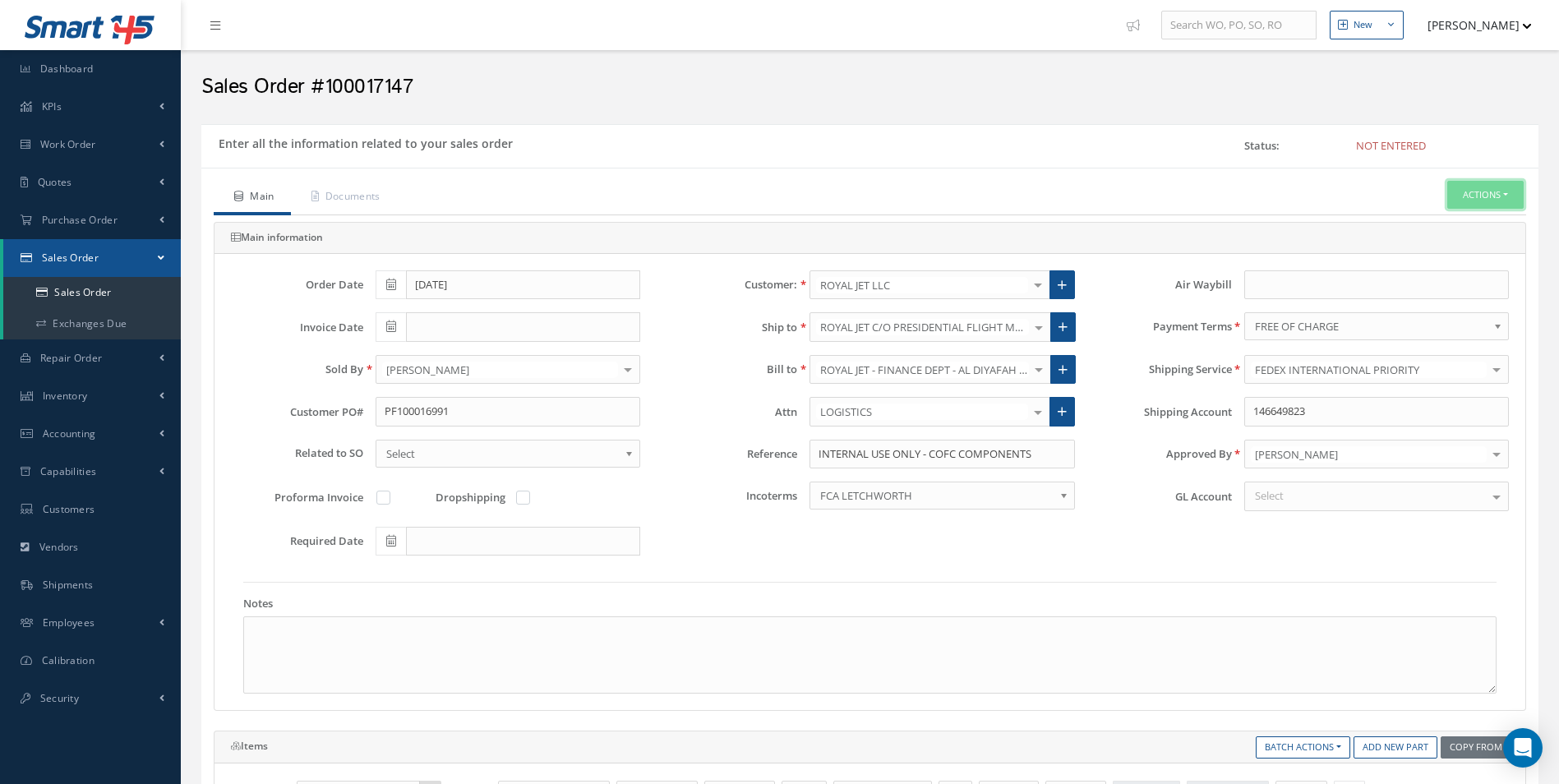
click at [1471, 194] on button "Actions" at bounding box center [1485, 196] width 76 height 29
click at [1310, 417] on link "C of C" at bounding box center [1337, 418] width 125 height 25
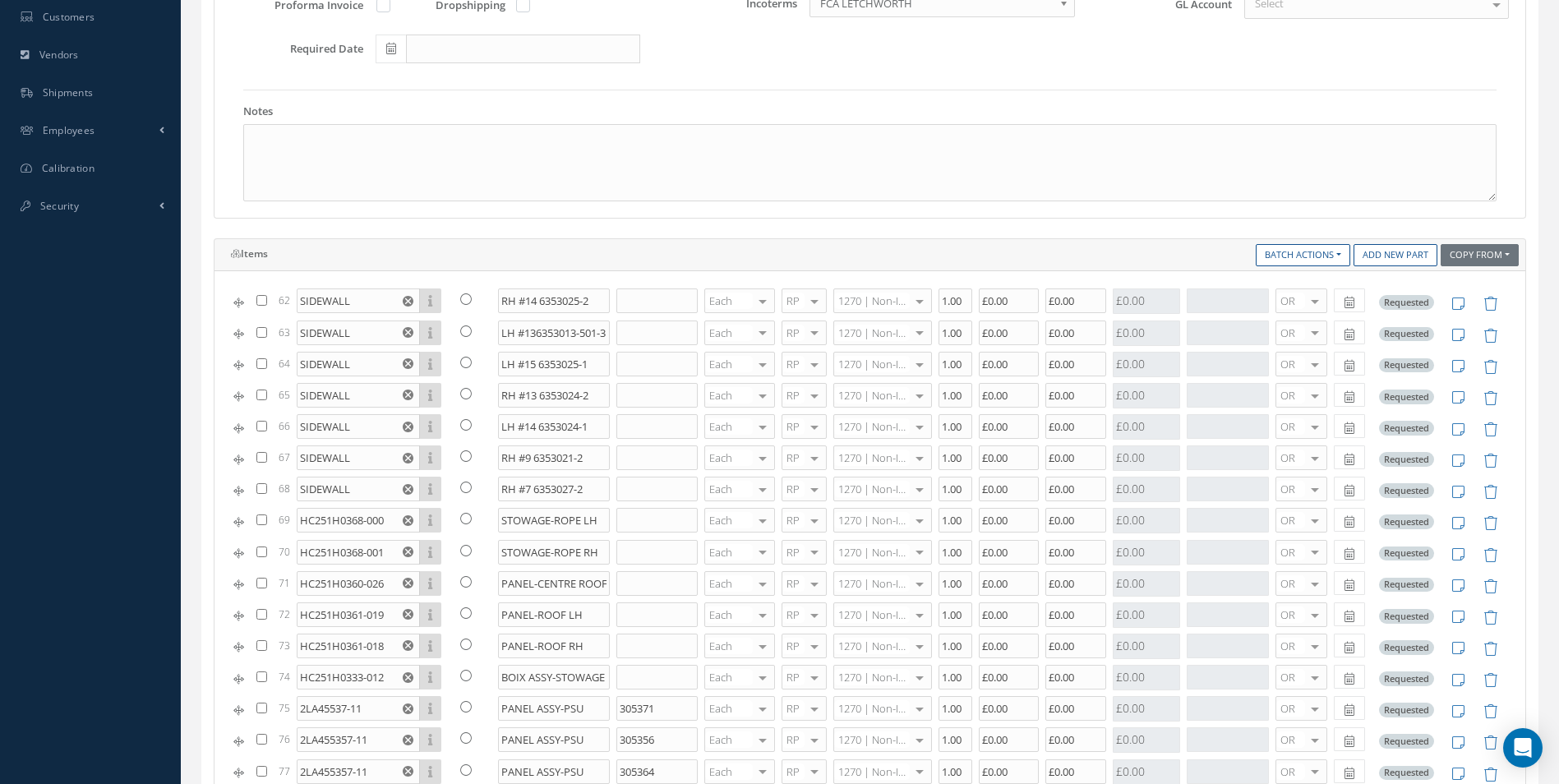
scroll to position [493, 0]
drag, startPoint x: 1381, startPoint y: 258, endPoint x: 967, endPoint y: 303, distance: 416.4
click at [1381, 258] on link "Add New Part" at bounding box center [1395, 254] width 84 height 22
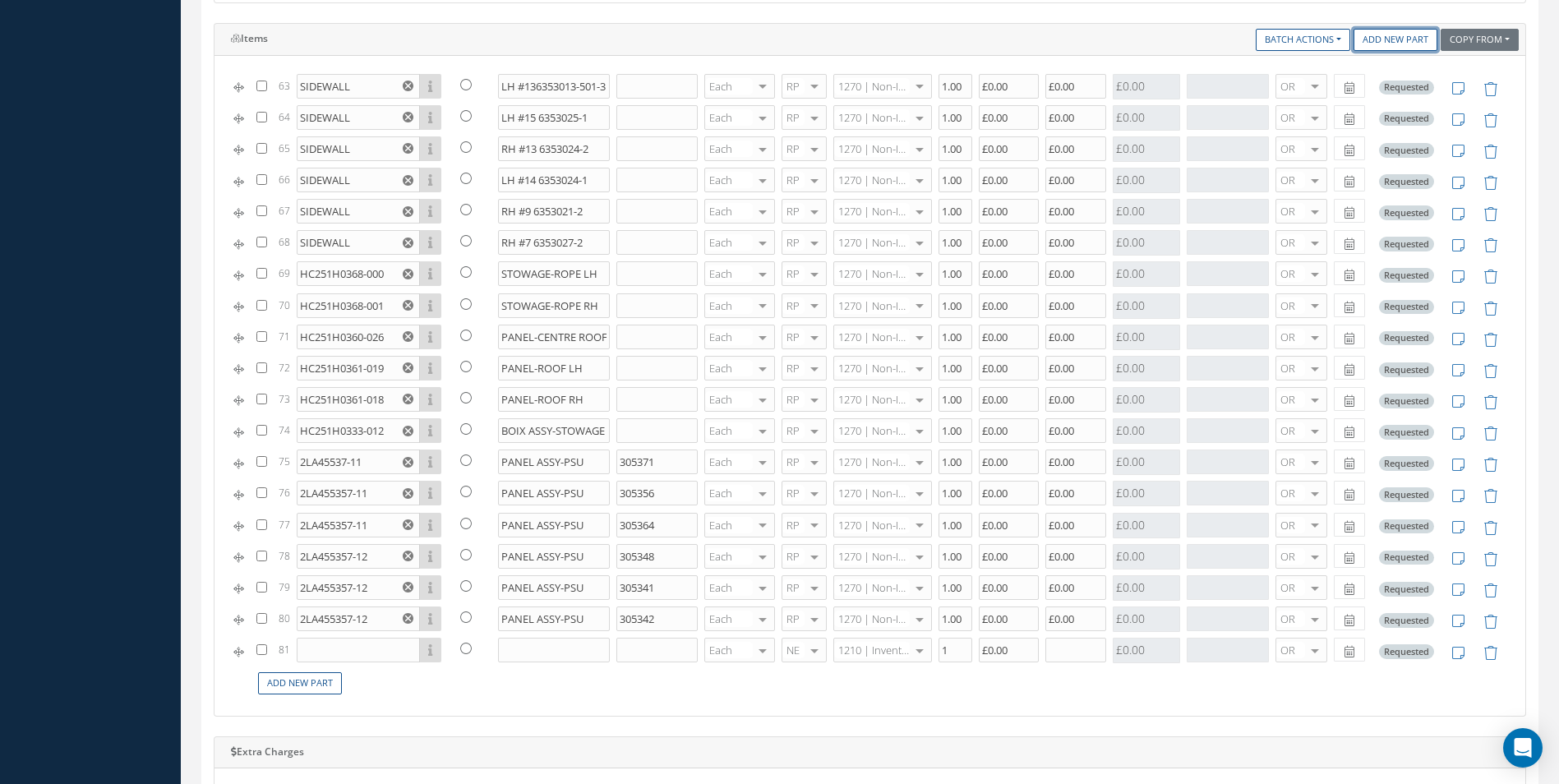
scroll to position [1068, 0]
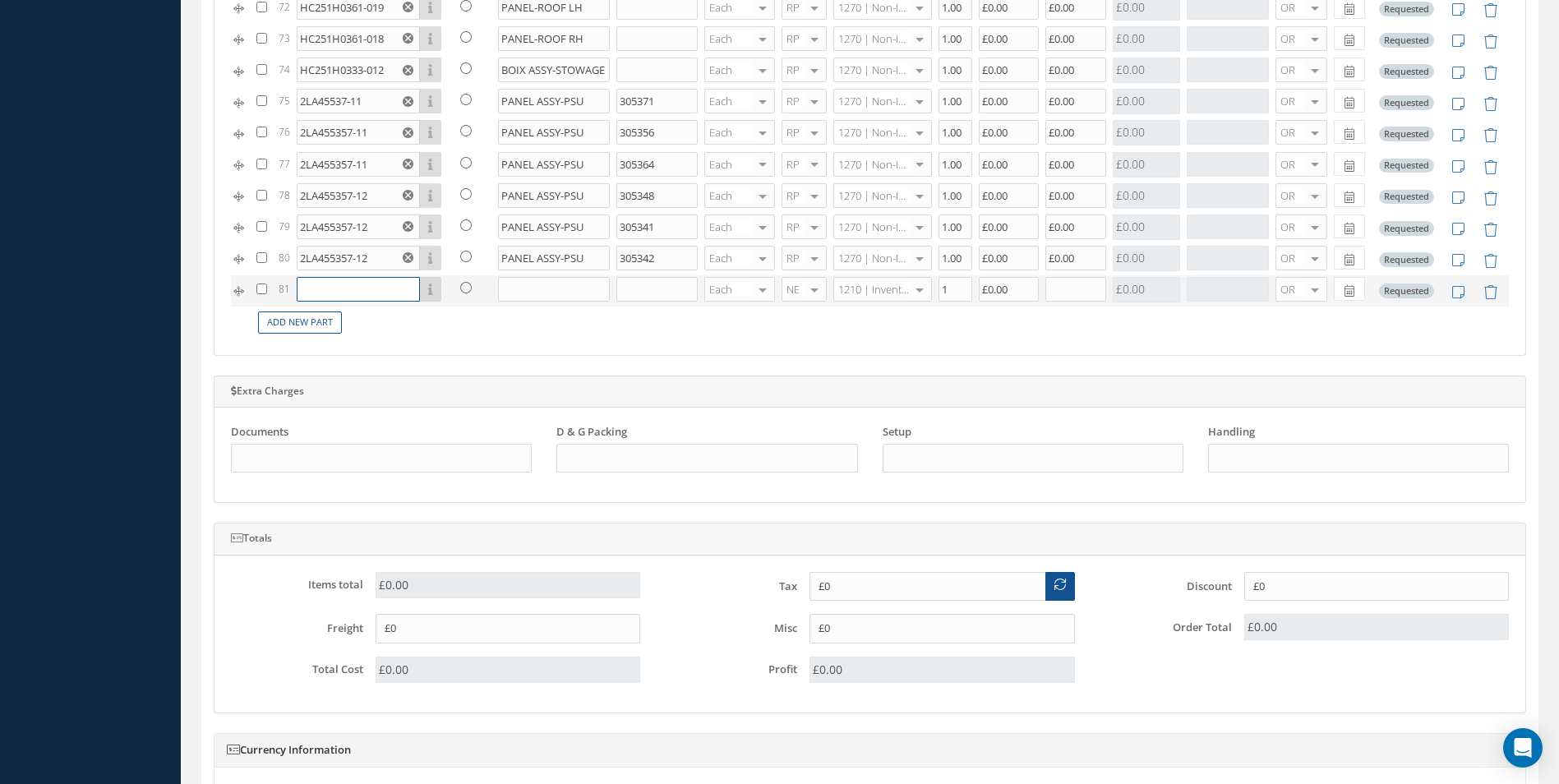
click at [316, 291] on input "text" at bounding box center [358, 289] width 123 height 25
click at [311, 295] on input "text" at bounding box center [358, 289] width 123 height 25
paste input "1402-11AA"
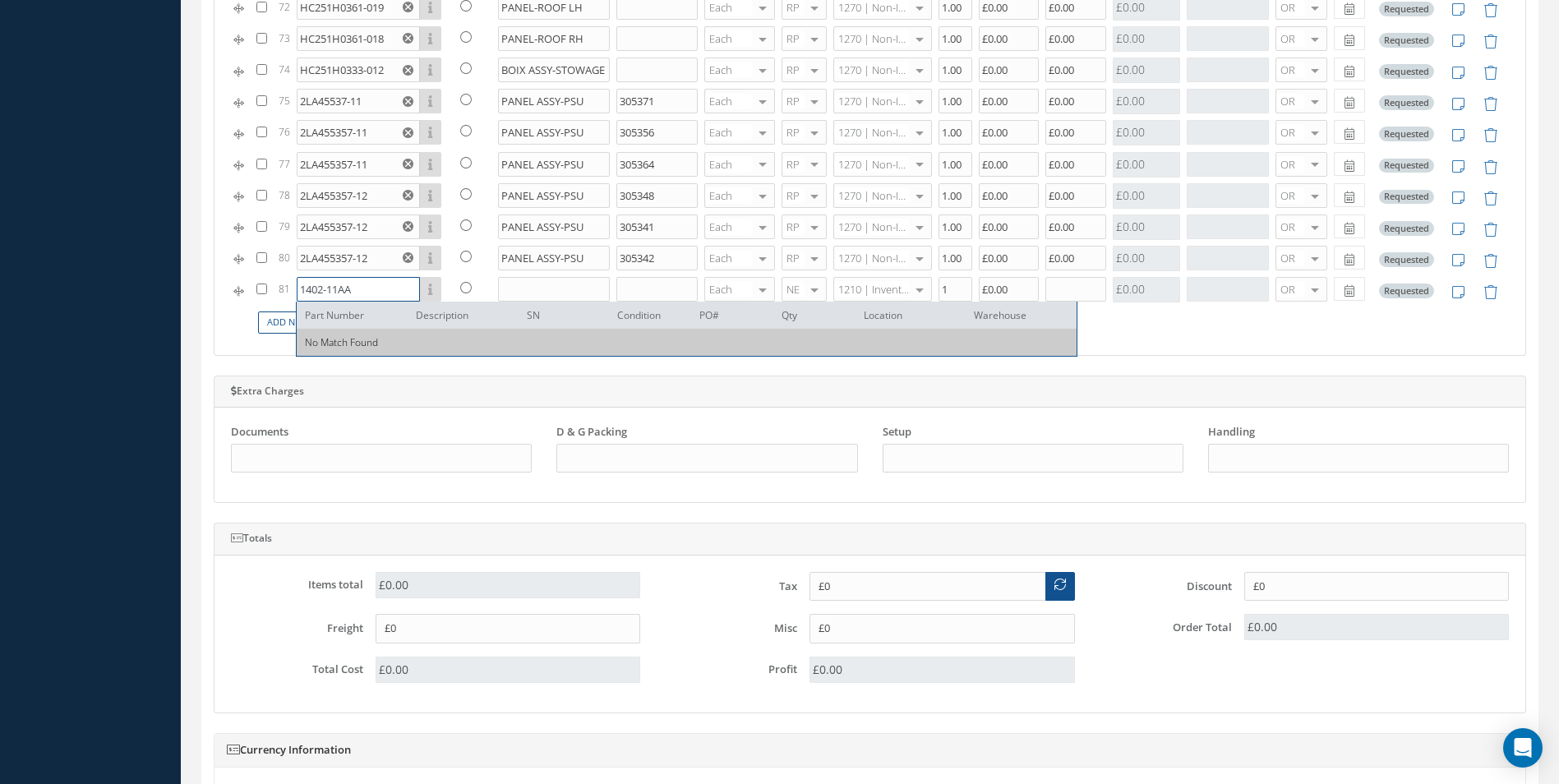
type input "1402-11AA"
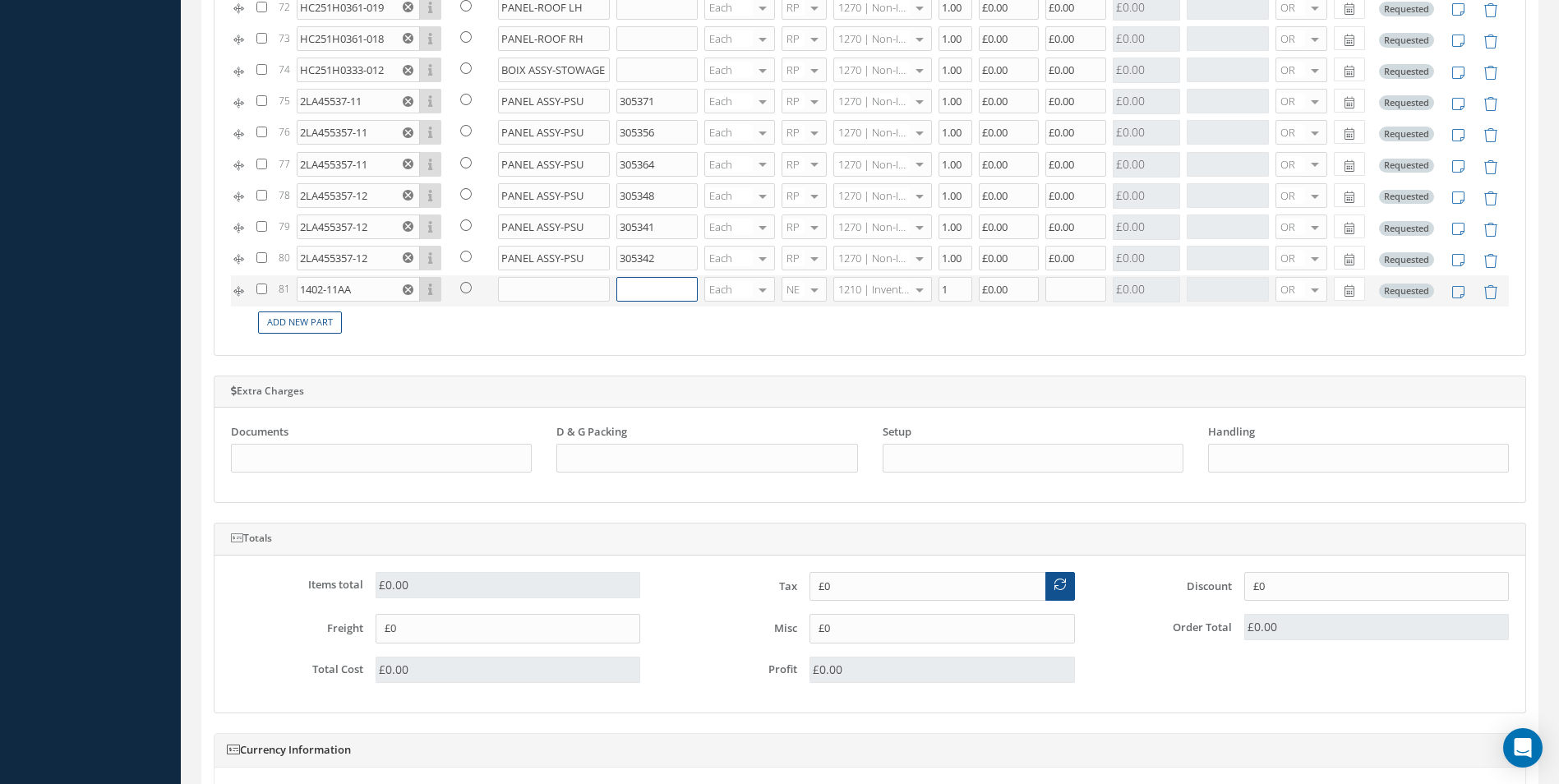
click at [655, 290] on input "text" at bounding box center [657, 289] width 81 height 25
paste input "244-1402"
type input "244-1402"
click at [535, 287] on input "text" at bounding box center [555, 289] width 113 height 25
paste input "SEAT ASSY-CAPTAIN"
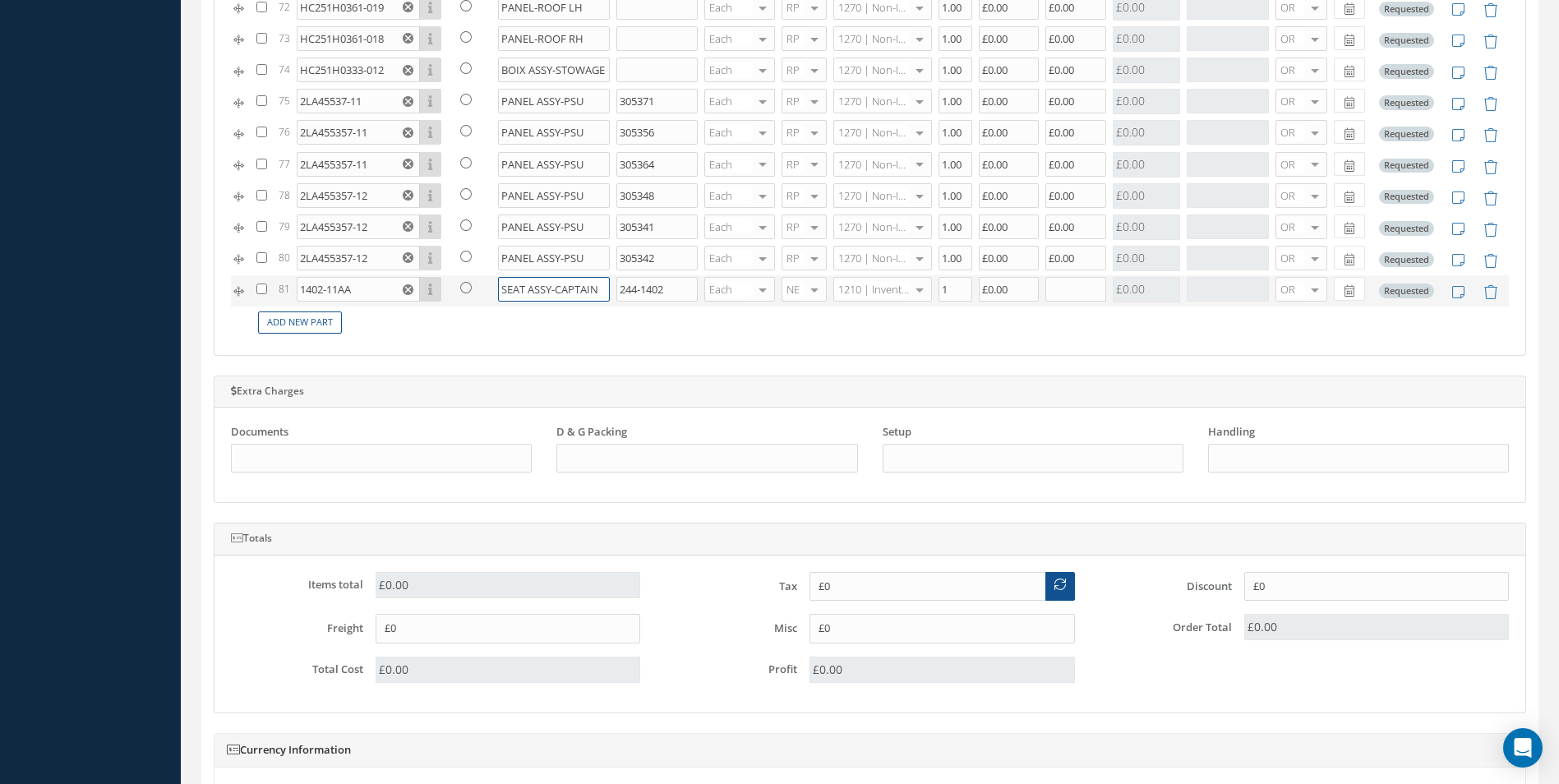
type input "SEAT ASSY-CAPTAIN"
click at [806, 292] on div at bounding box center [814, 290] width 23 height 24
click at [786, 374] on span "RP" at bounding box center [790, 372] width 13 height 15
type input "1270"
click at [879, 324] on span "1270 | Non-Inventory Item" at bounding box center [870, 321] width 68 height 28
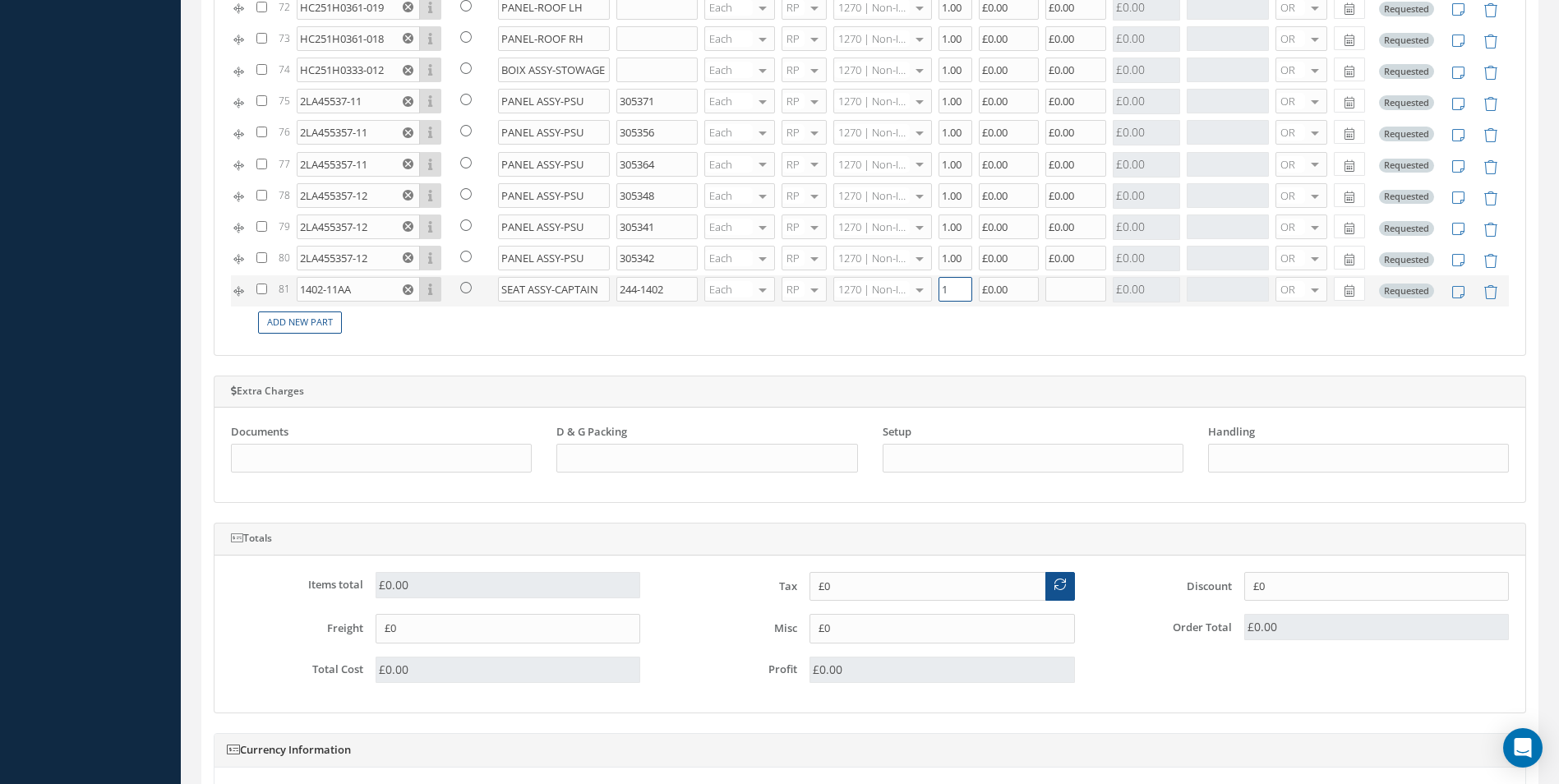
click at [949, 290] on input "1" at bounding box center [955, 289] width 34 height 25
click at [1061, 287] on input "text" at bounding box center [1075, 289] width 61 height 25
type input "1"
type input "£0.00"
click at [1066, 322] on td "Add New Part" at bounding box center [881, 322] width 1256 height 32
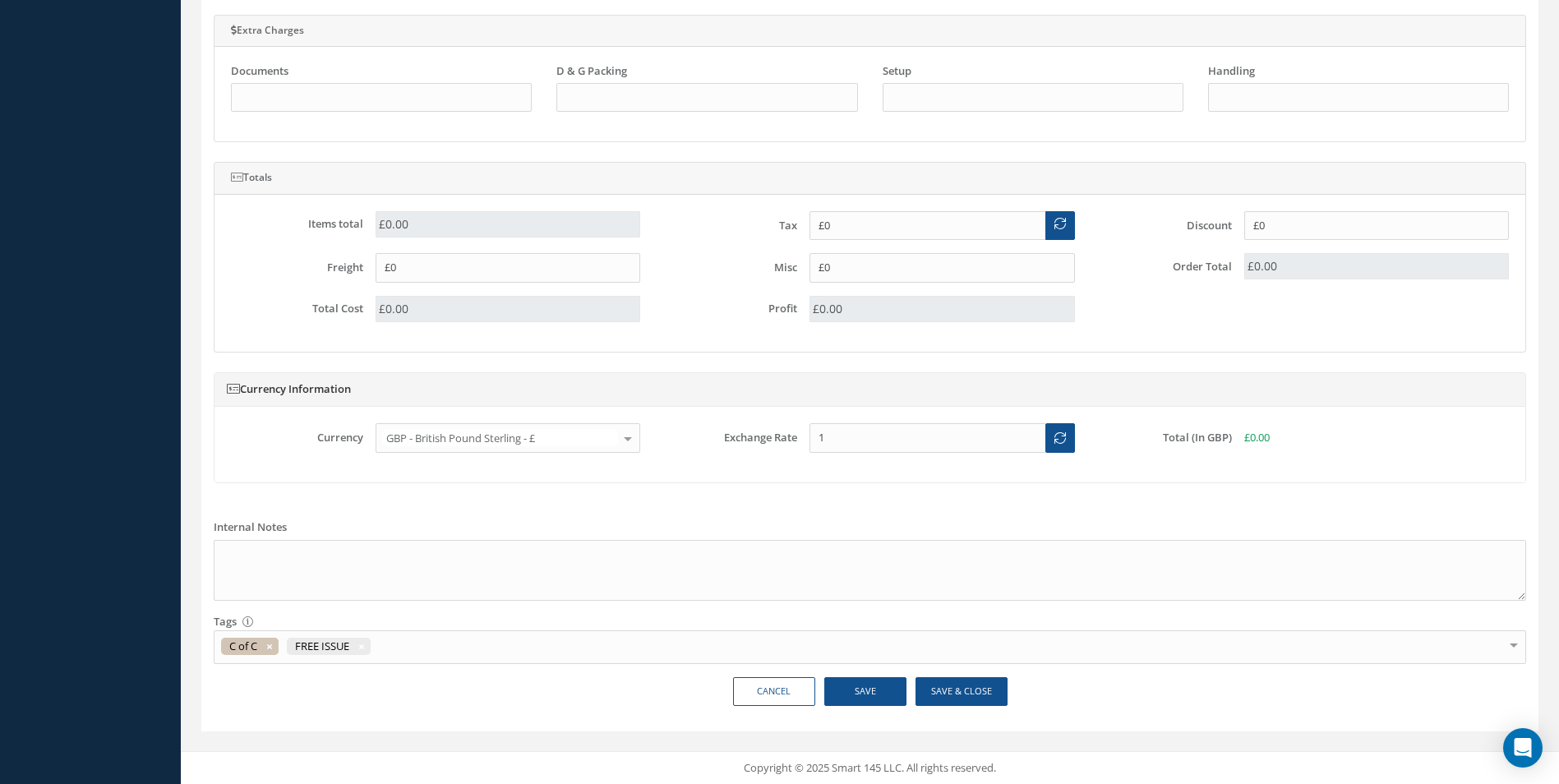
scroll to position [1430, 0]
click at [860, 687] on button "Save" at bounding box center [865, 691] width 82 height 29
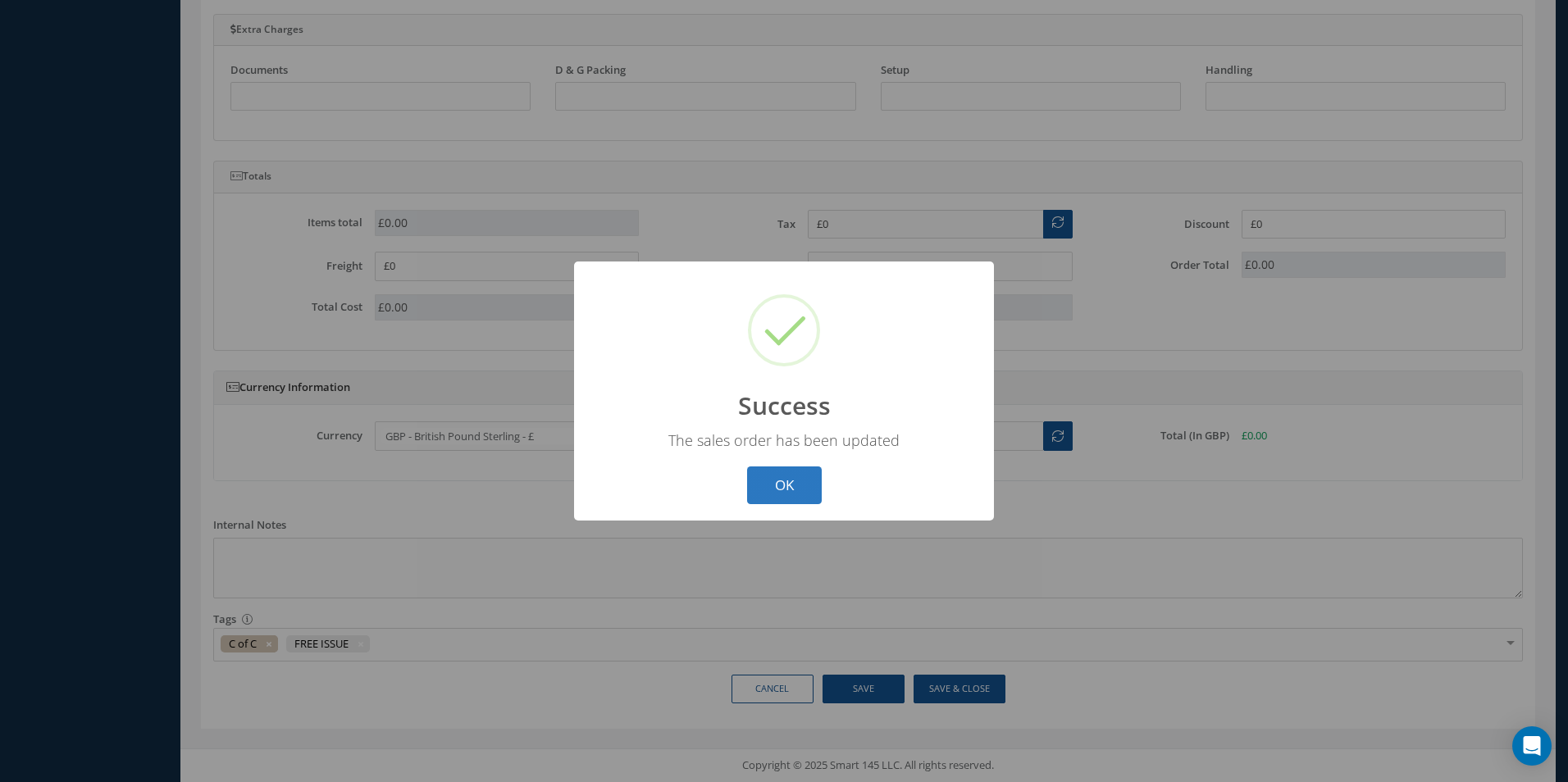
click at [799, 485] on button "OK" at bounding box center [784, 486] width 74 height 38
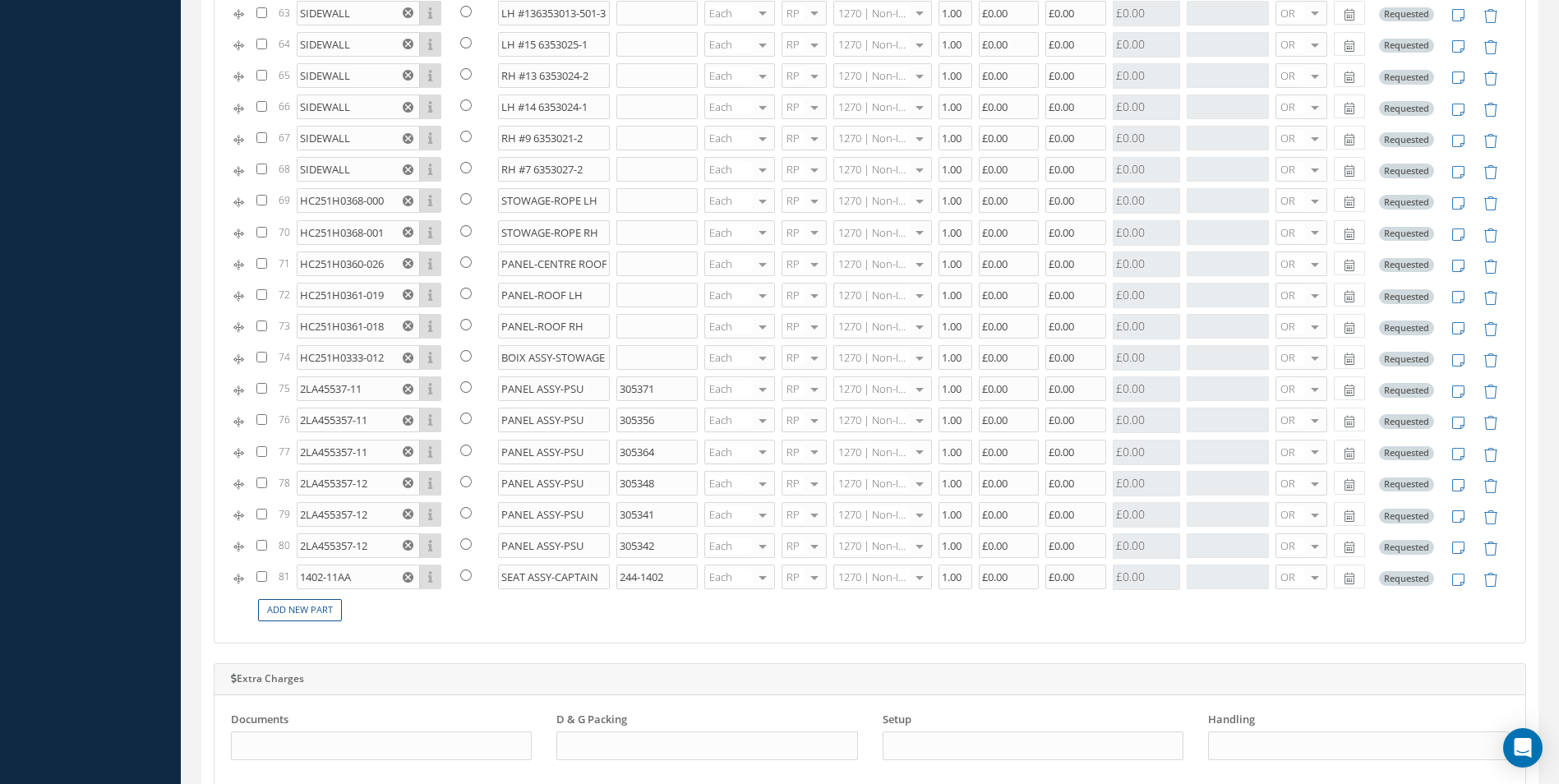
scroll to position [608, 0]
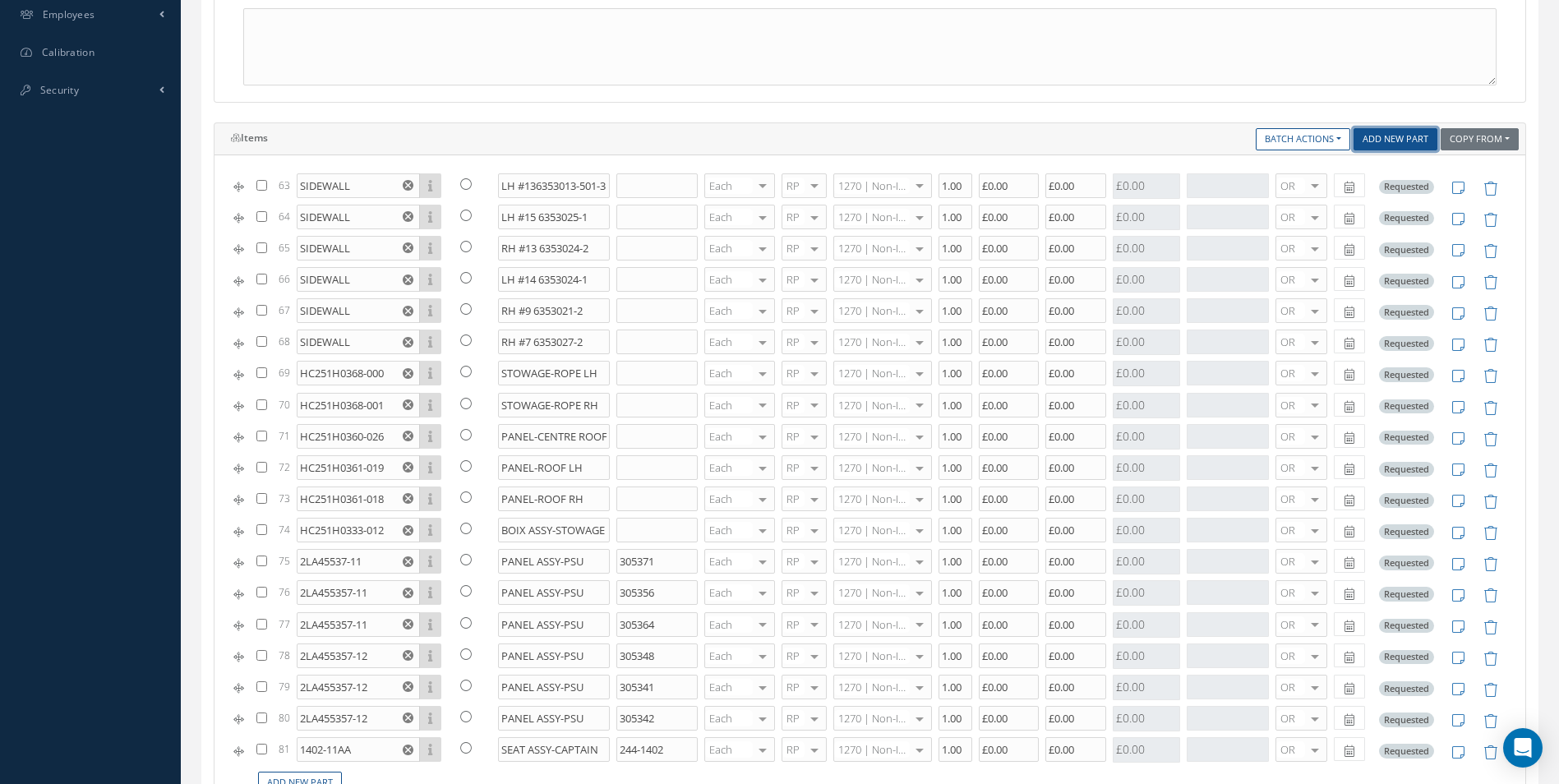
click at [1411, 135] on link "Add New Part" at bounding box center [1395, 139] width 84 height 22
click at [1406, 137] on link "Add New Part" at bounding box center [1395, 139] width 84 height 22
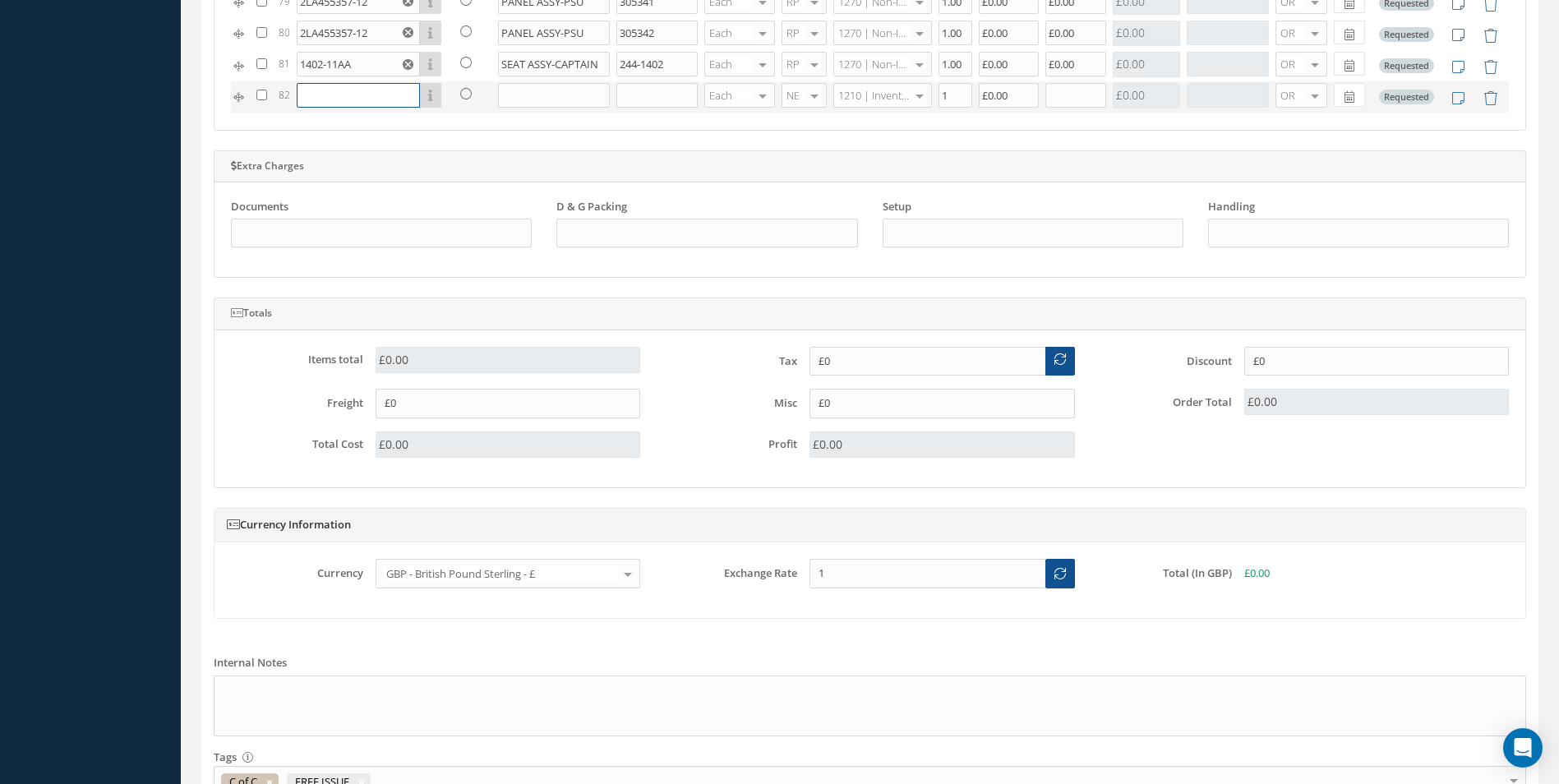
click at [309, 99] on input "text" at bounding box center [358, 95] width 123 height 25
click at [512, 97] on input "text" at bounding box center [555, 95] width 113 height 25
paste input "SEAT ASSY-CO PILOT"
type input "SEAT ASSY-CO PILOT"
click at [359, 100] on input "text" at bounding box center [358, 95] width 123 height 25
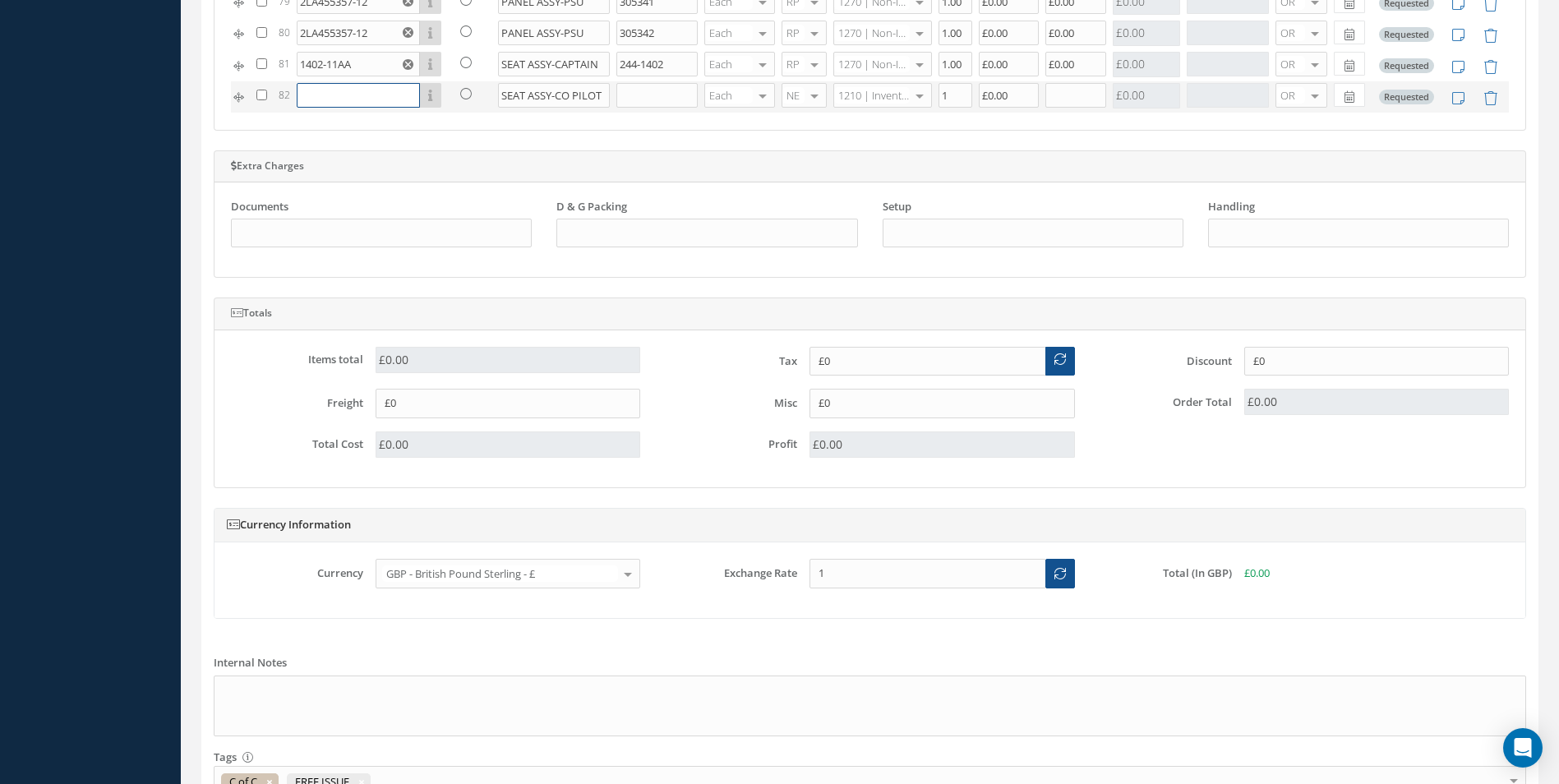
paste input "1402-12AA"
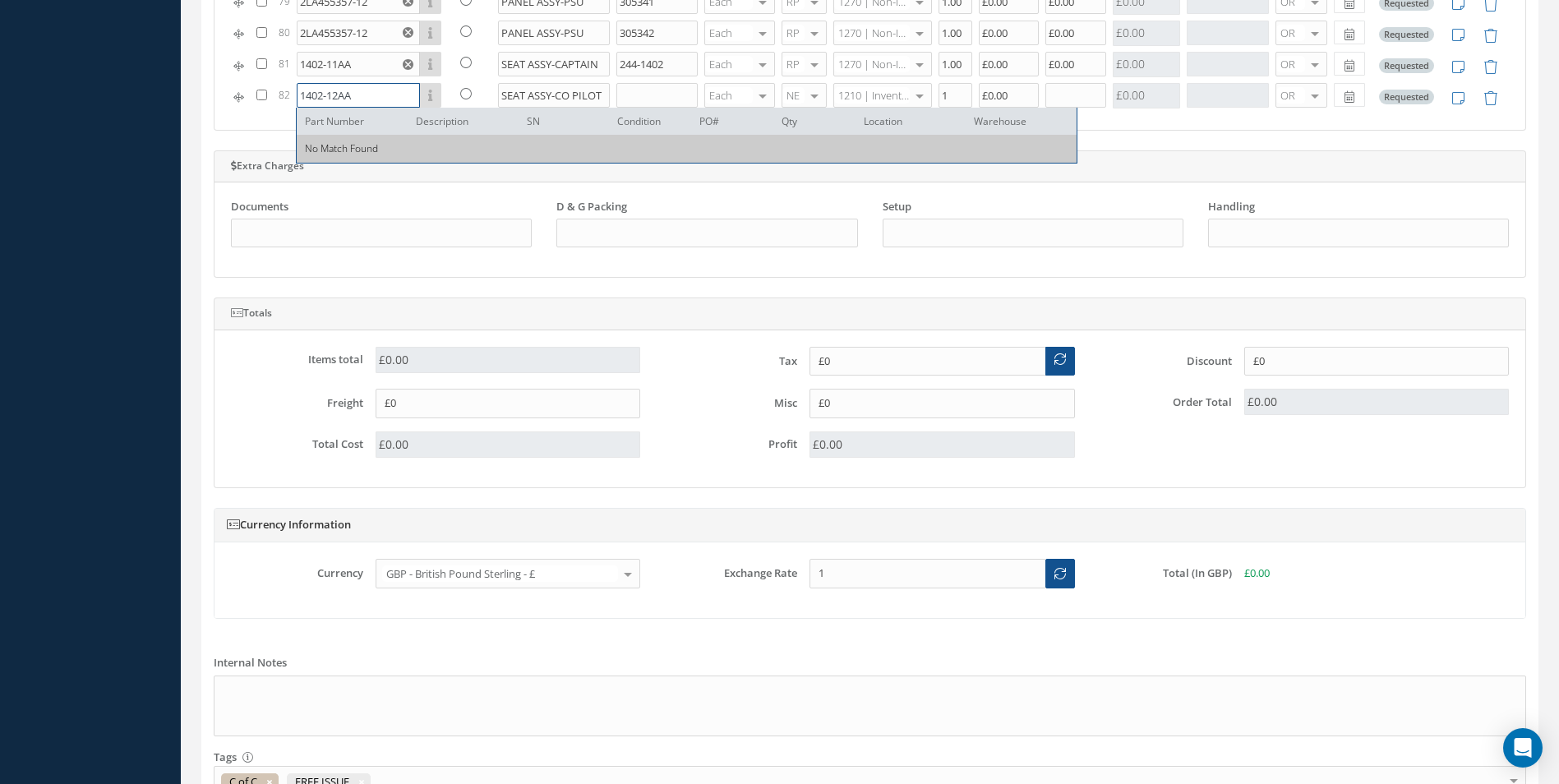
type input "1402-12AA"
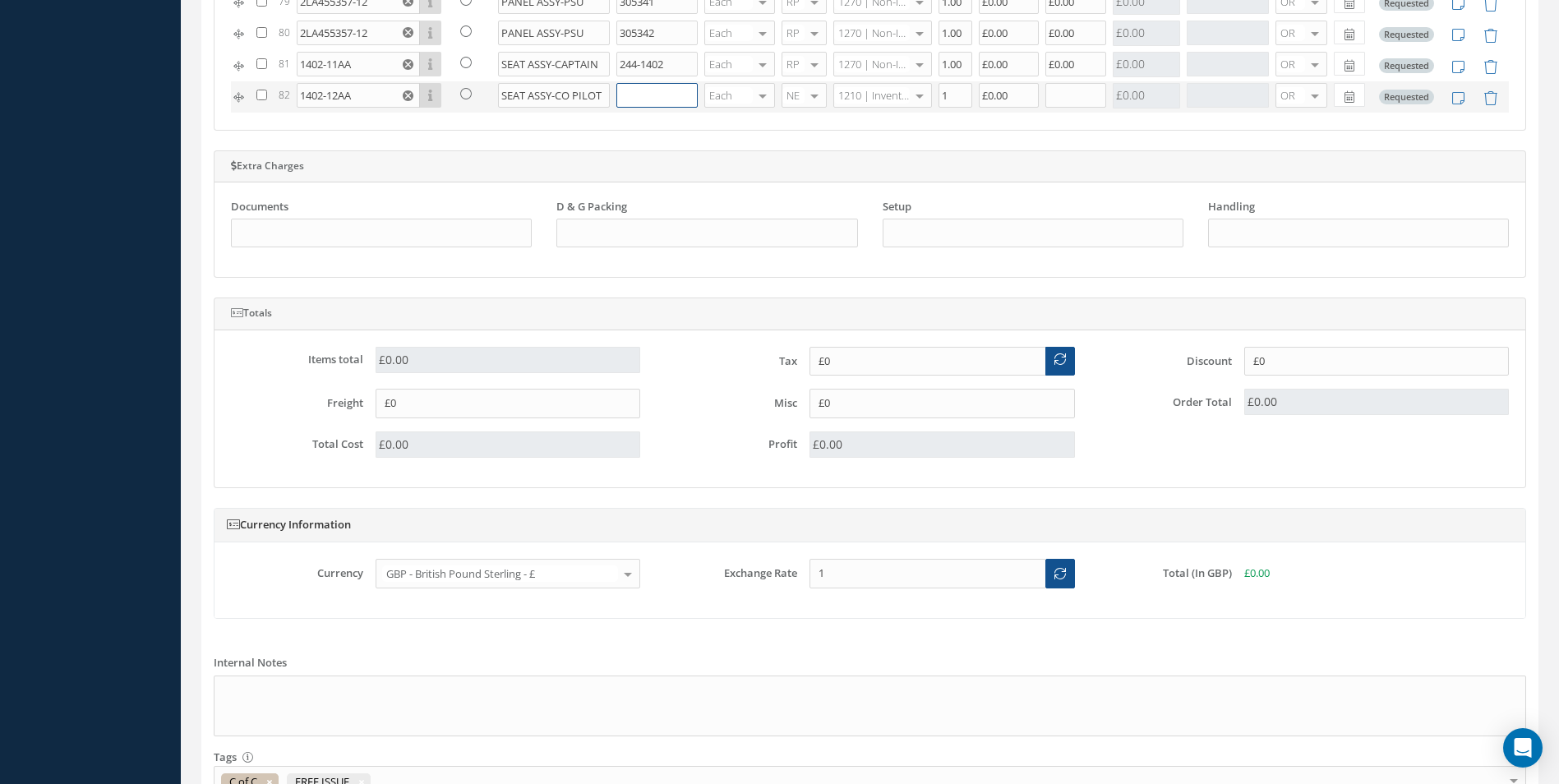
click at [645, 94] on input "text" at bounding box center [657, 95] width 81 height 25
paste input "249-1402"
type input "249-1402"
click at [805, 97] on div at bounding box center [814, 96] width 23 height 24
click at [794, 182] on span "RP" at bounding box center [790, 178] width 13 height 15
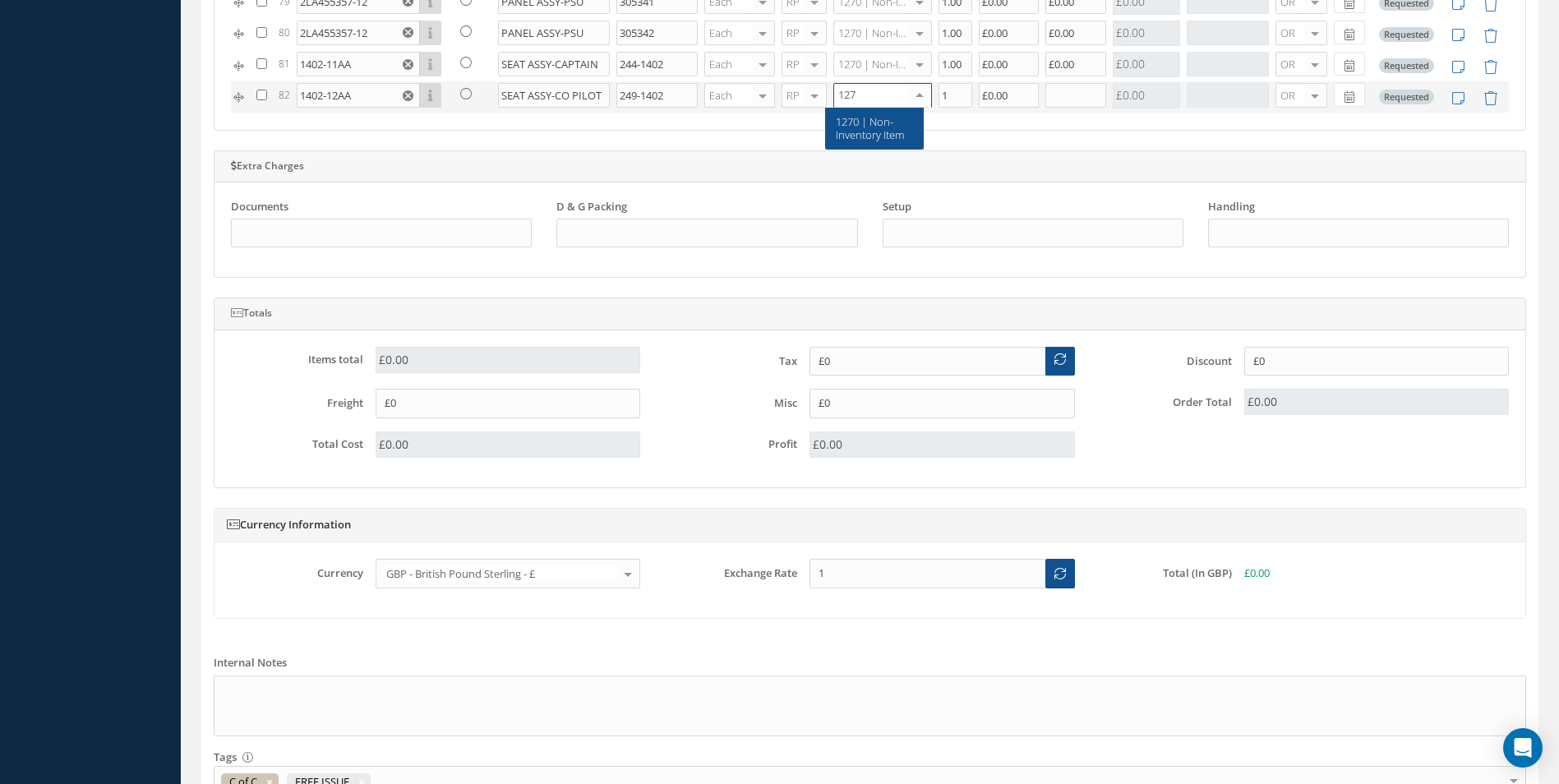
type input "1270"
click at [947, 96] on input "1" at bounding box center [955, 95] width 34 height 25
click at [1057, 102] on input "text" at bounding box center [1075, 95] width 61 height 25
type input "1"
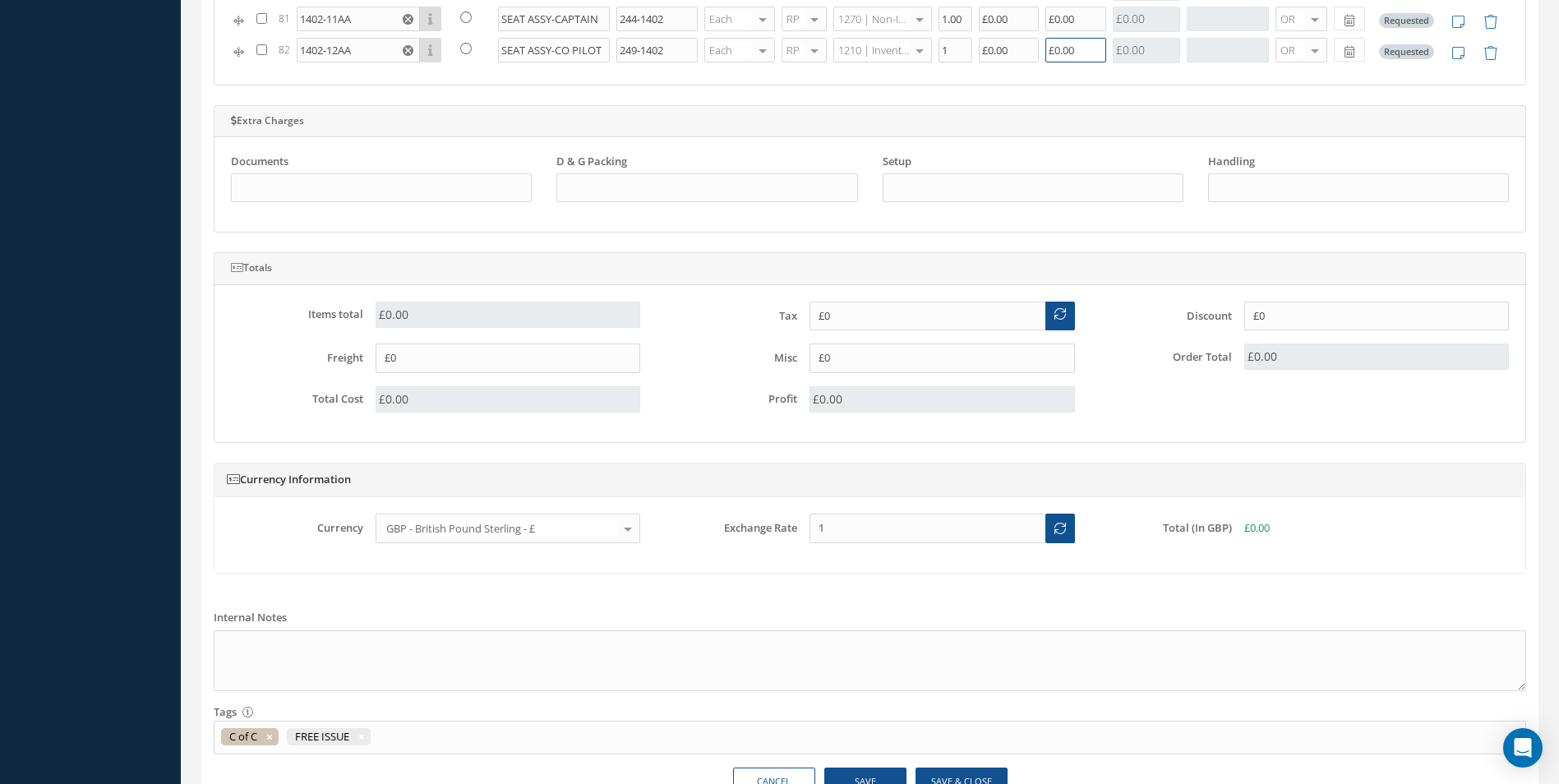
scroll to position [1430, 0]
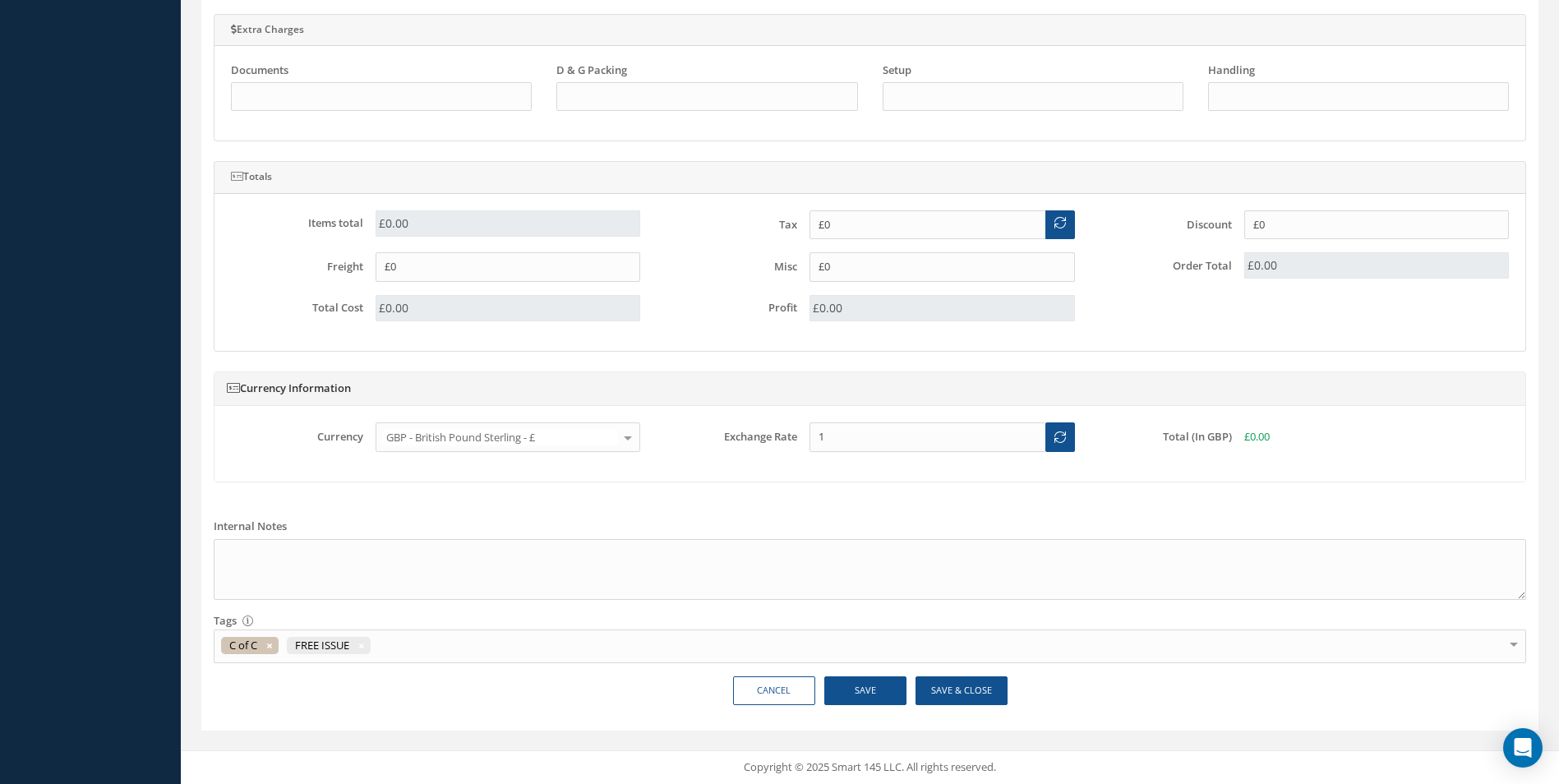
type input "£0.00"
click at [871, 695] on button "Save" at bounding box center [865, 691] width 82 height 29
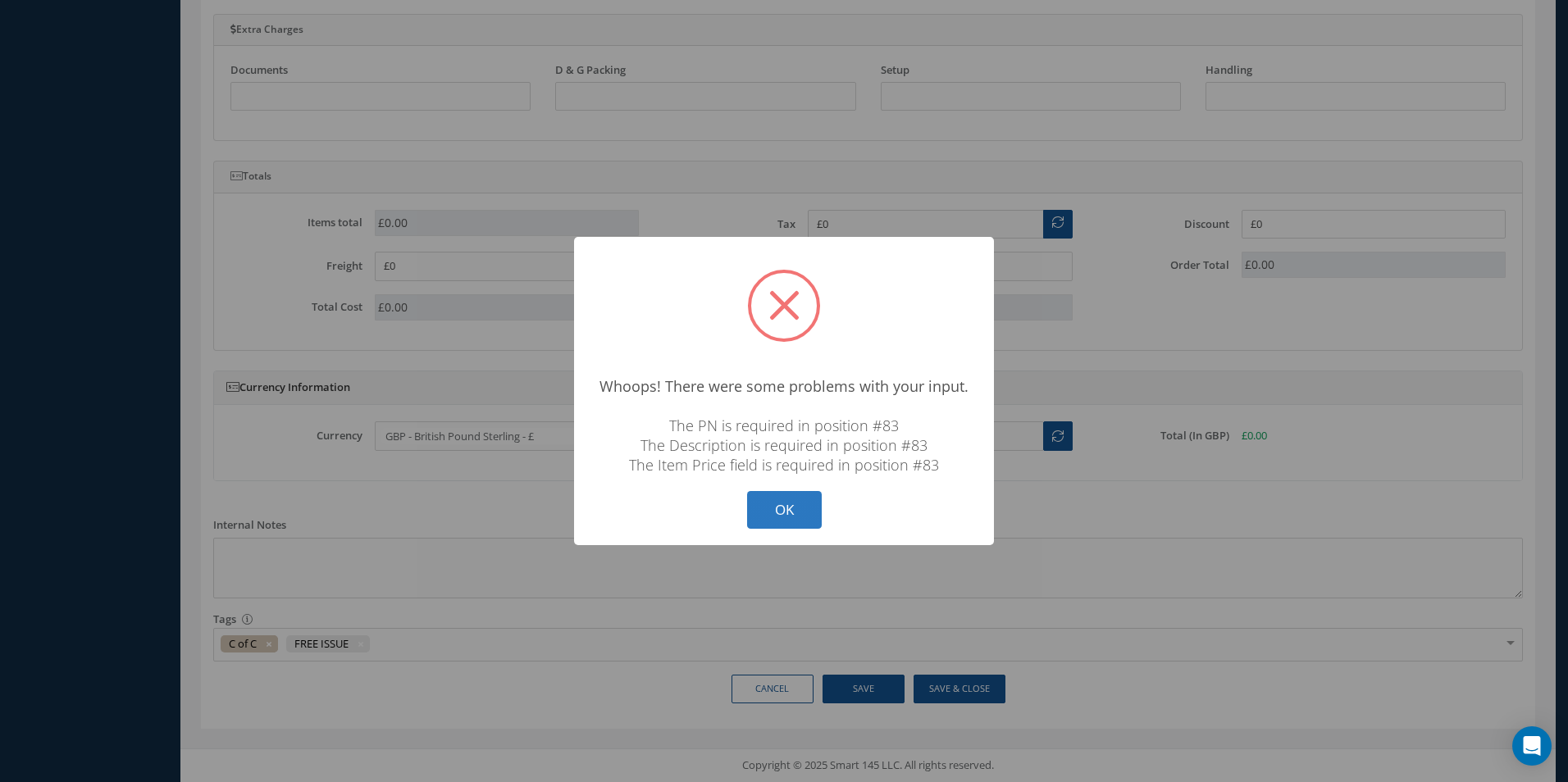
click at [793, 507] on button "OK" at bounding box center [784, 510] width 74 height 38
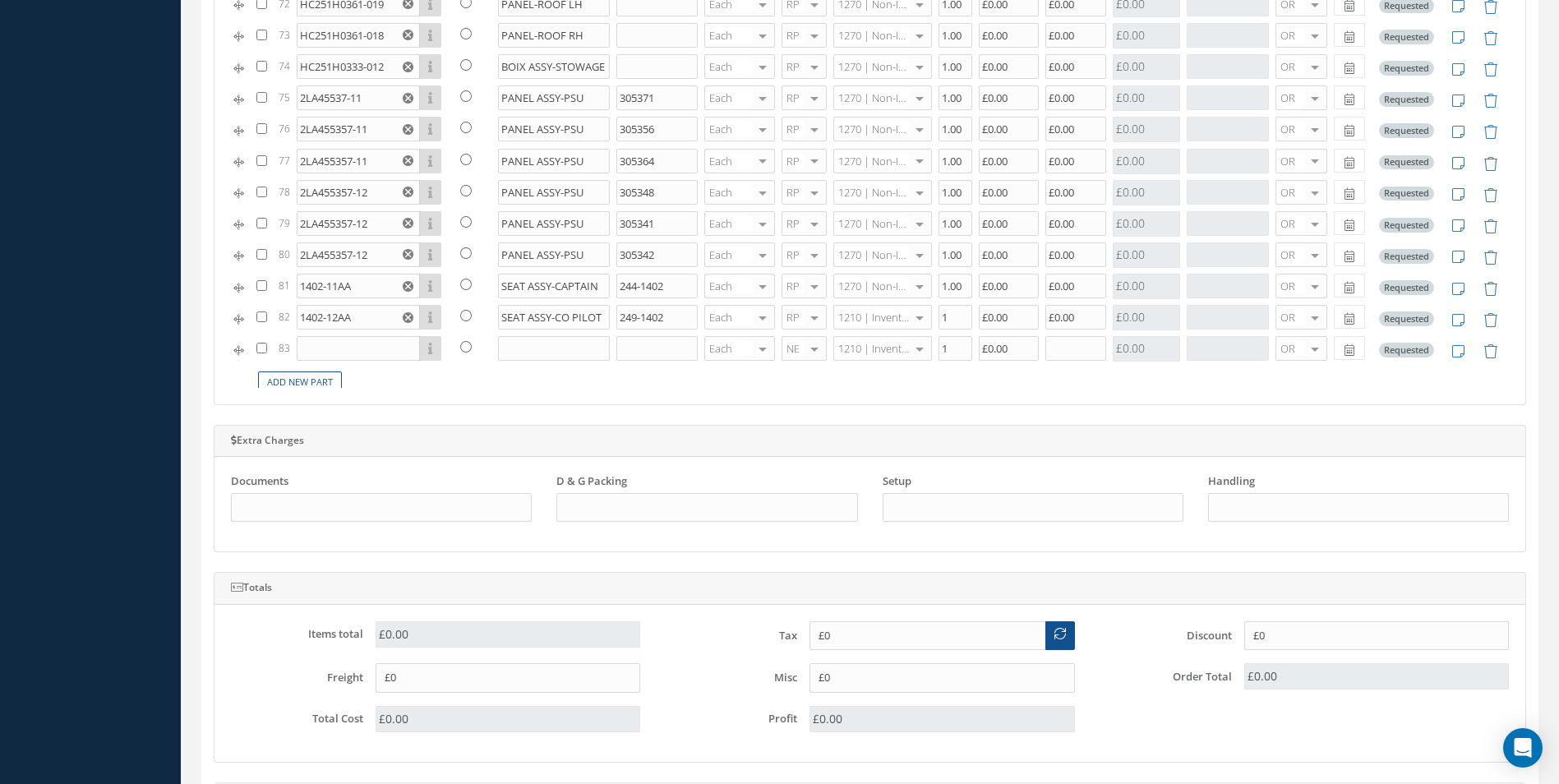
scroll to position [2043, 0]
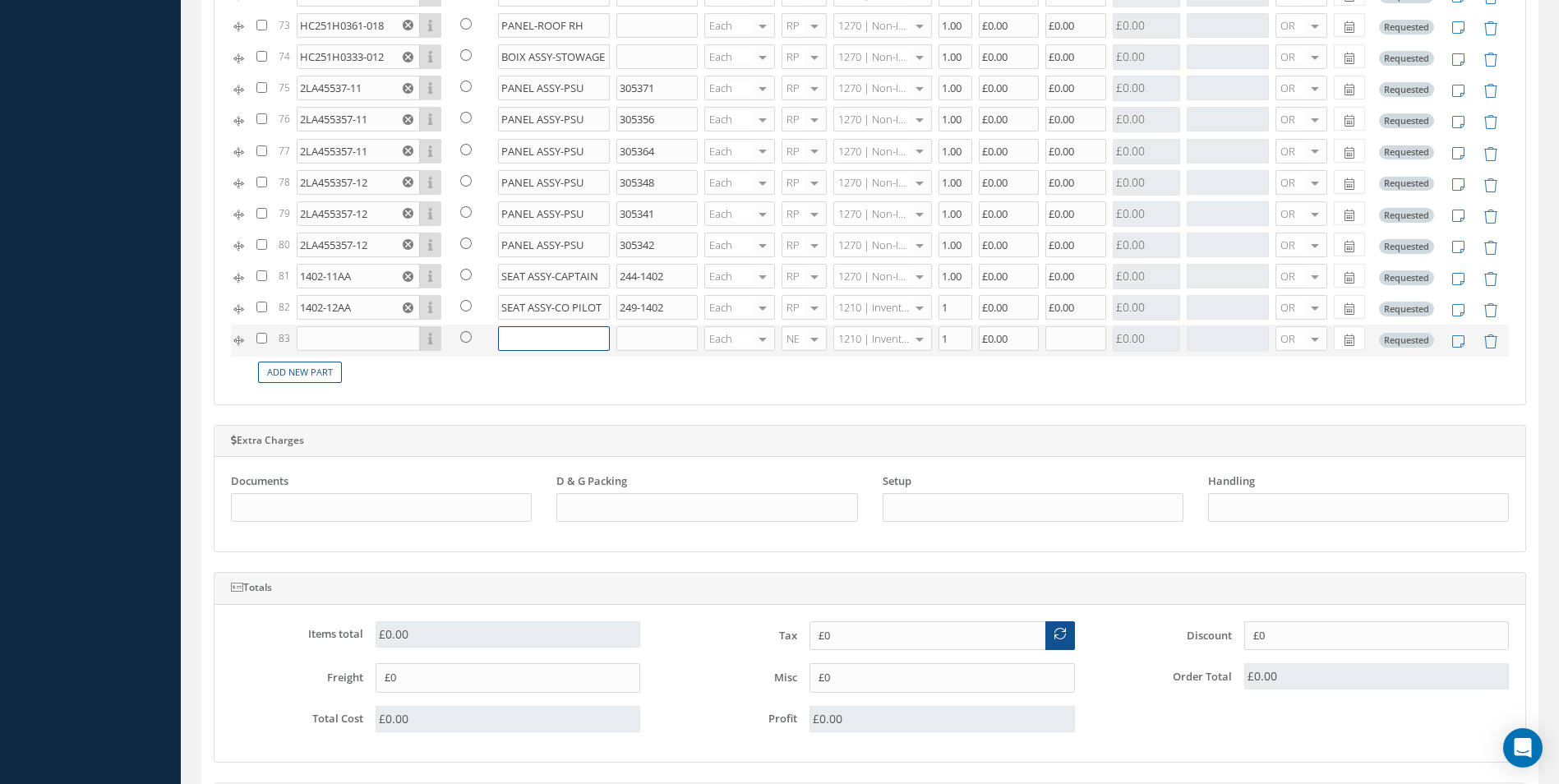
click at [521, 342] on input "text" at bounding box center [555, 338] width 113 height 25
paste input "SEAT ASSY - 3rd CREW (OBSERVERS)"
type input "SEAT ASSY - 3rd CREW (OBSERVERS)"
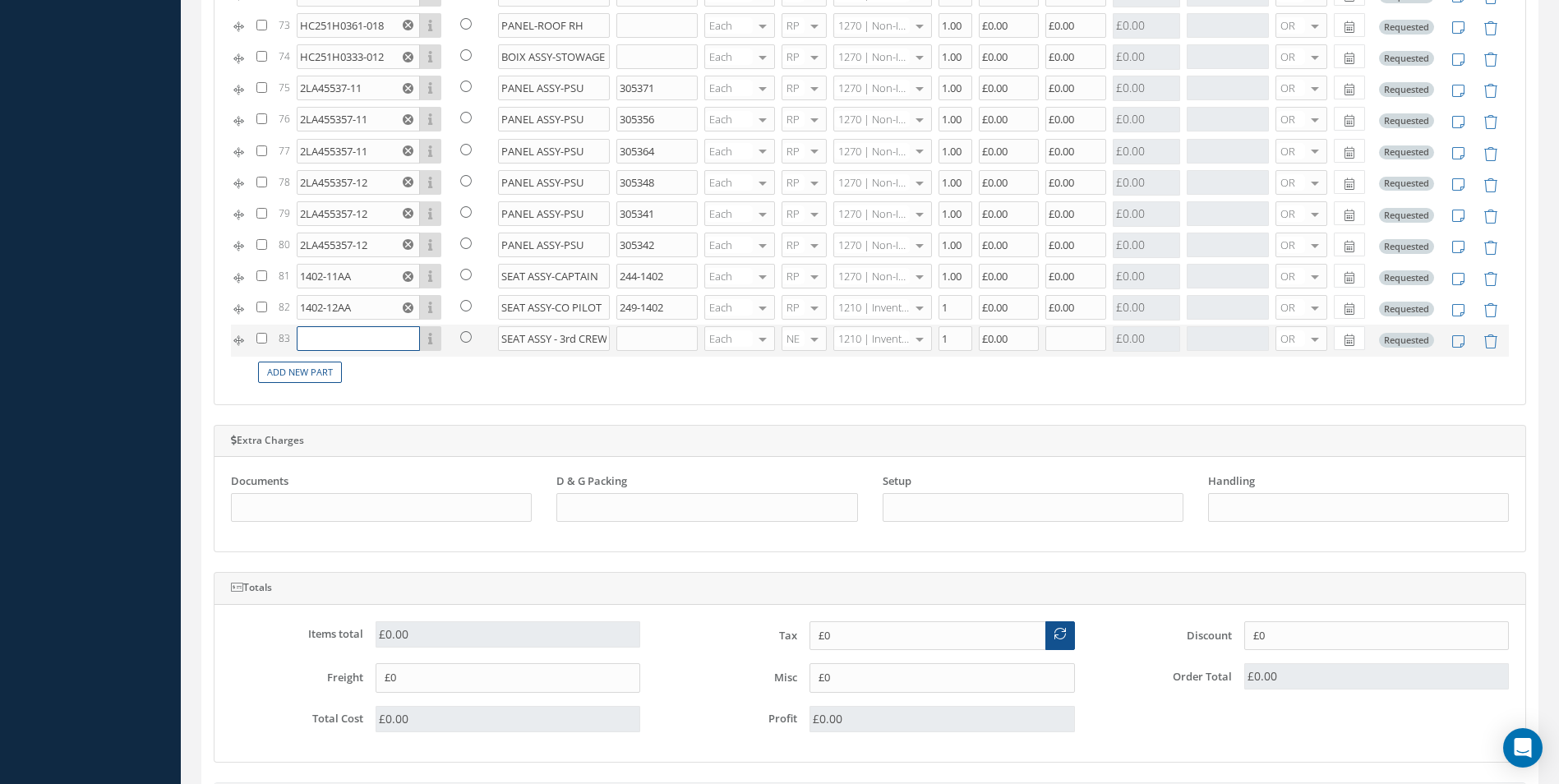
click at [315, 336] on input "text" at bounding box center [358, 338] width 123 height 25
paste input "1403-5AA"
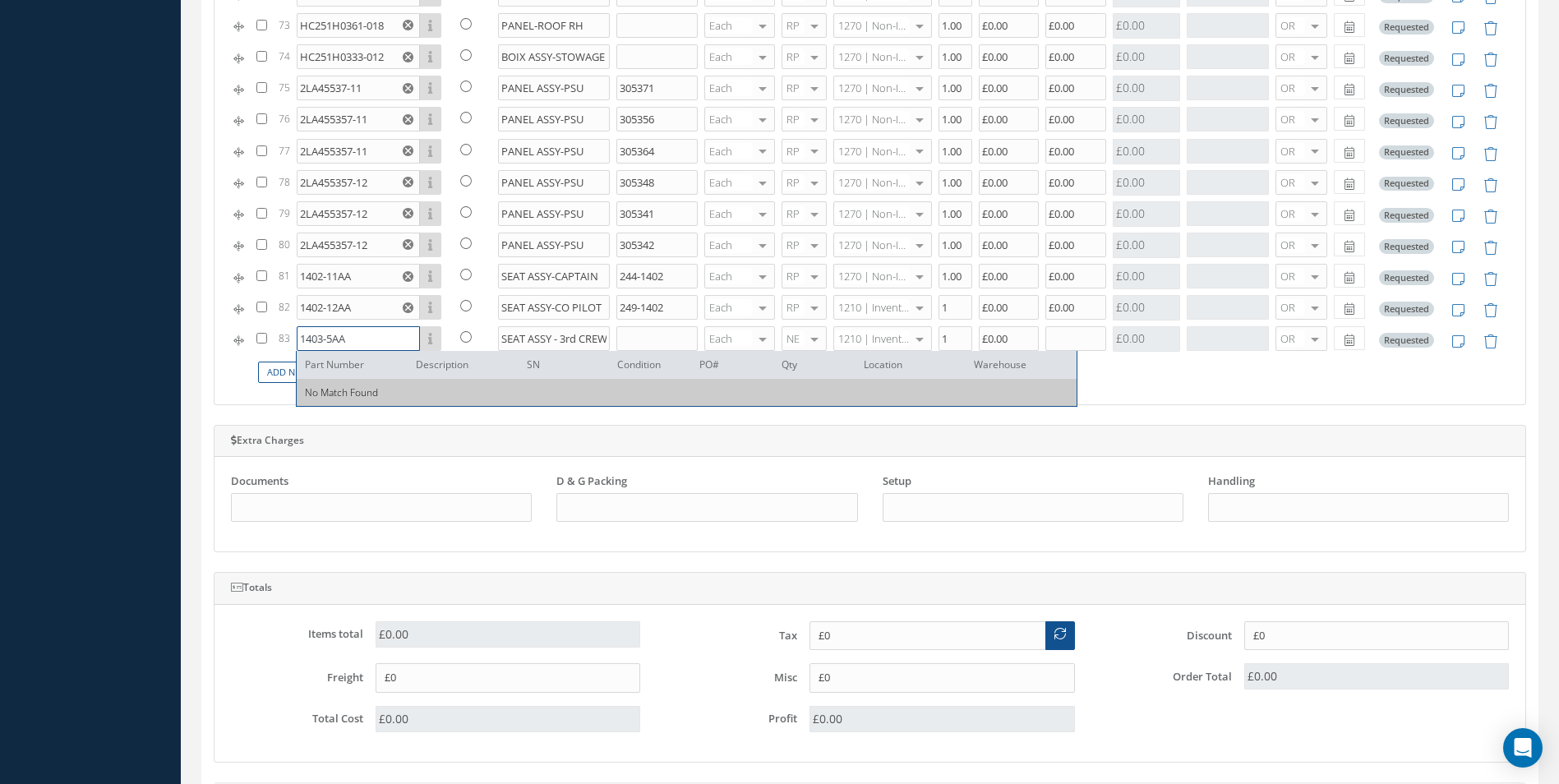
type input "1403-5AA"
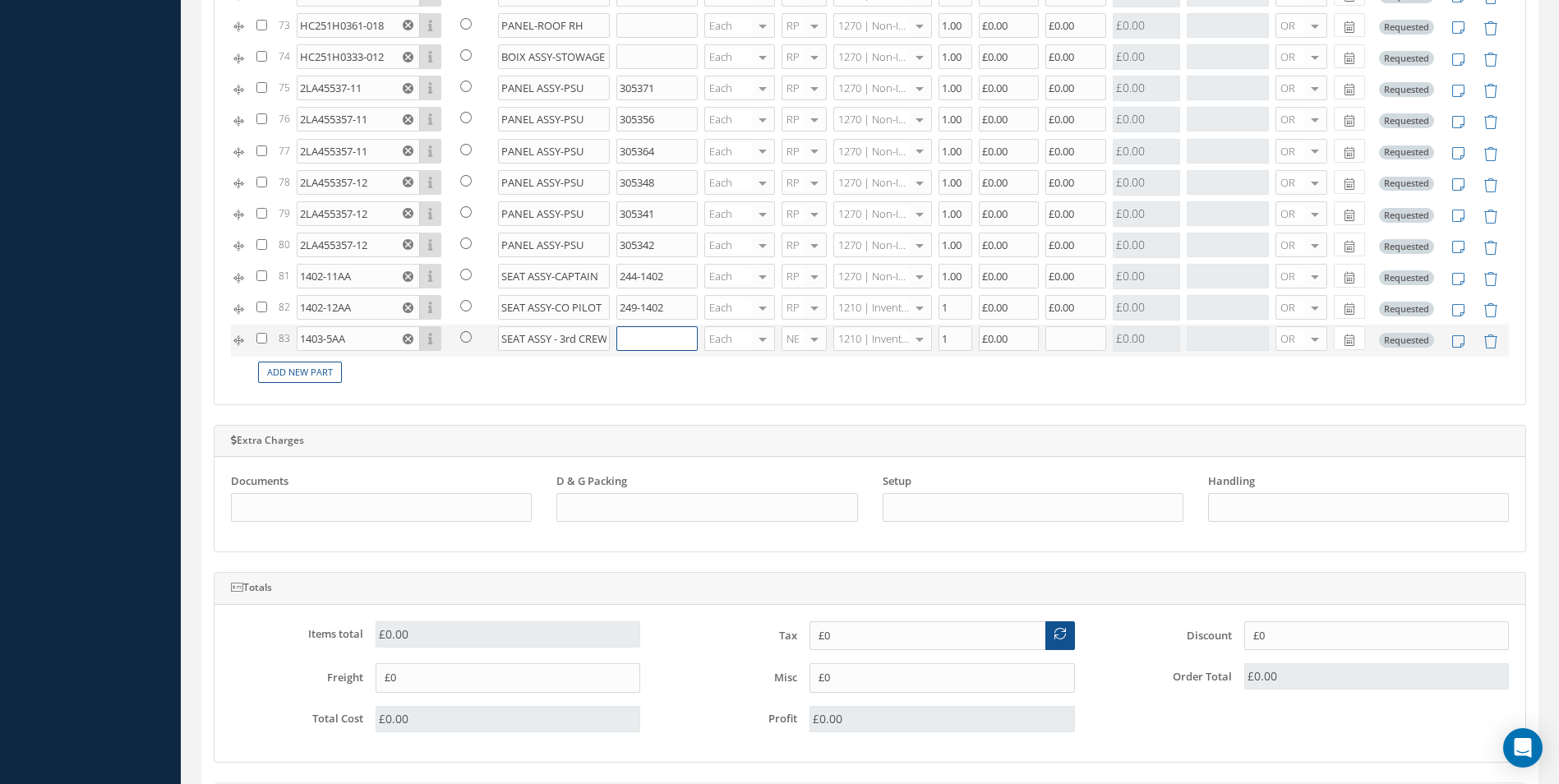
click at [635, 335] on input "text" at bounding box center [657, 338] width 81 height 25
paste input "N/V"
type input "N/V"
click at [806, 337] on div at bounding box center [814, 339] width 23 height 24
drag, startPoint x: 793, startPoint y: 423, endPoint x: 861, endPoint y: 374, distance: 83.8
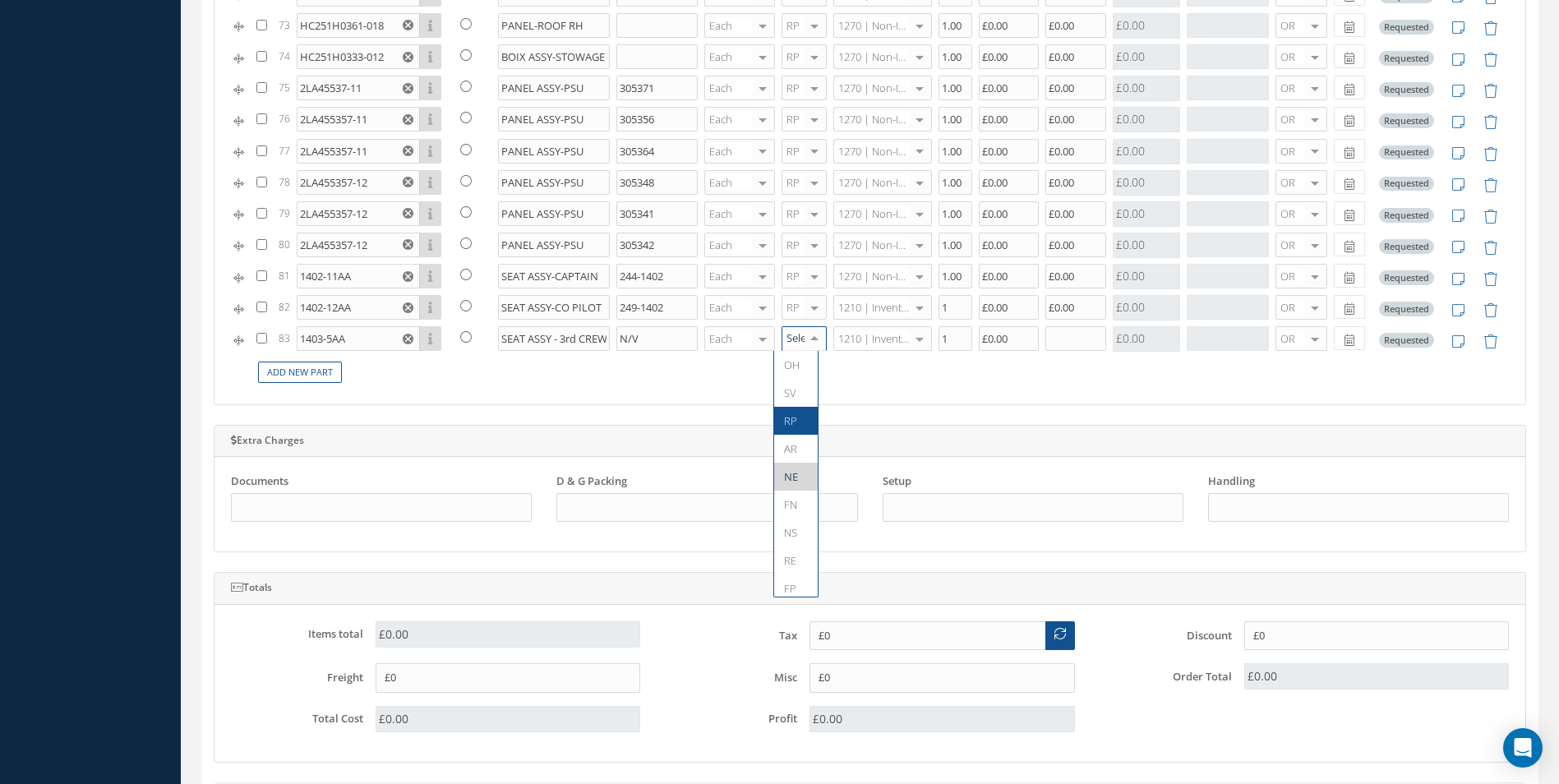
click at [792, 423] on span "RP" at bounding box center [790, 421] width 13 height 15
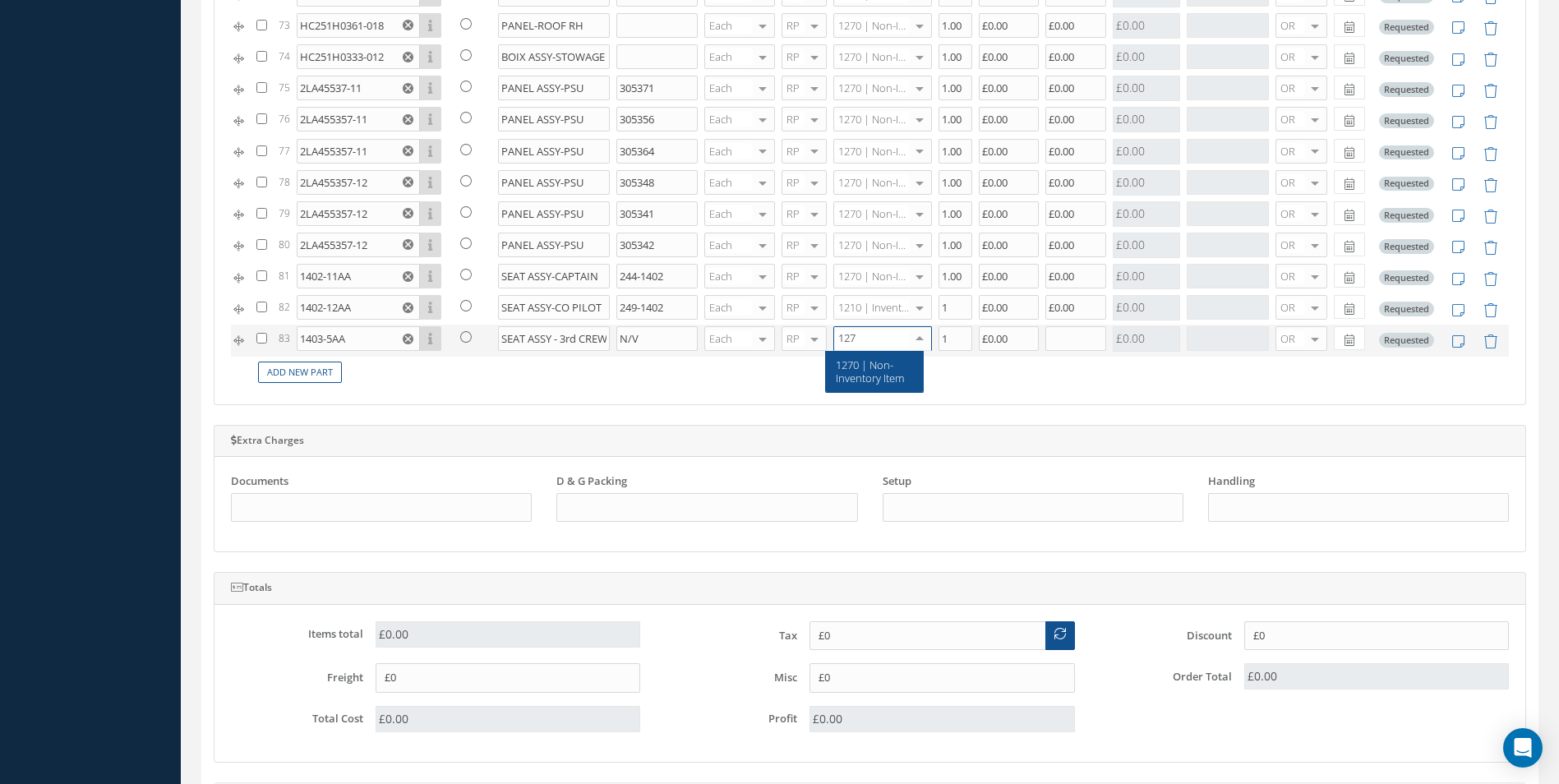
type input "1270"
click at [846, 365] on span "1270 | Non-Inventory Item" at bounding box center [870, 372] width 68 height 28
click at [956, 357] on td "Add New Part" at bounding box center [881, 372] width 1256 height 32
type input "1270"
click at [847, 329] on span "1270 | Non-Inventory Item" at bounding box center [870, 340] width 68 height 28
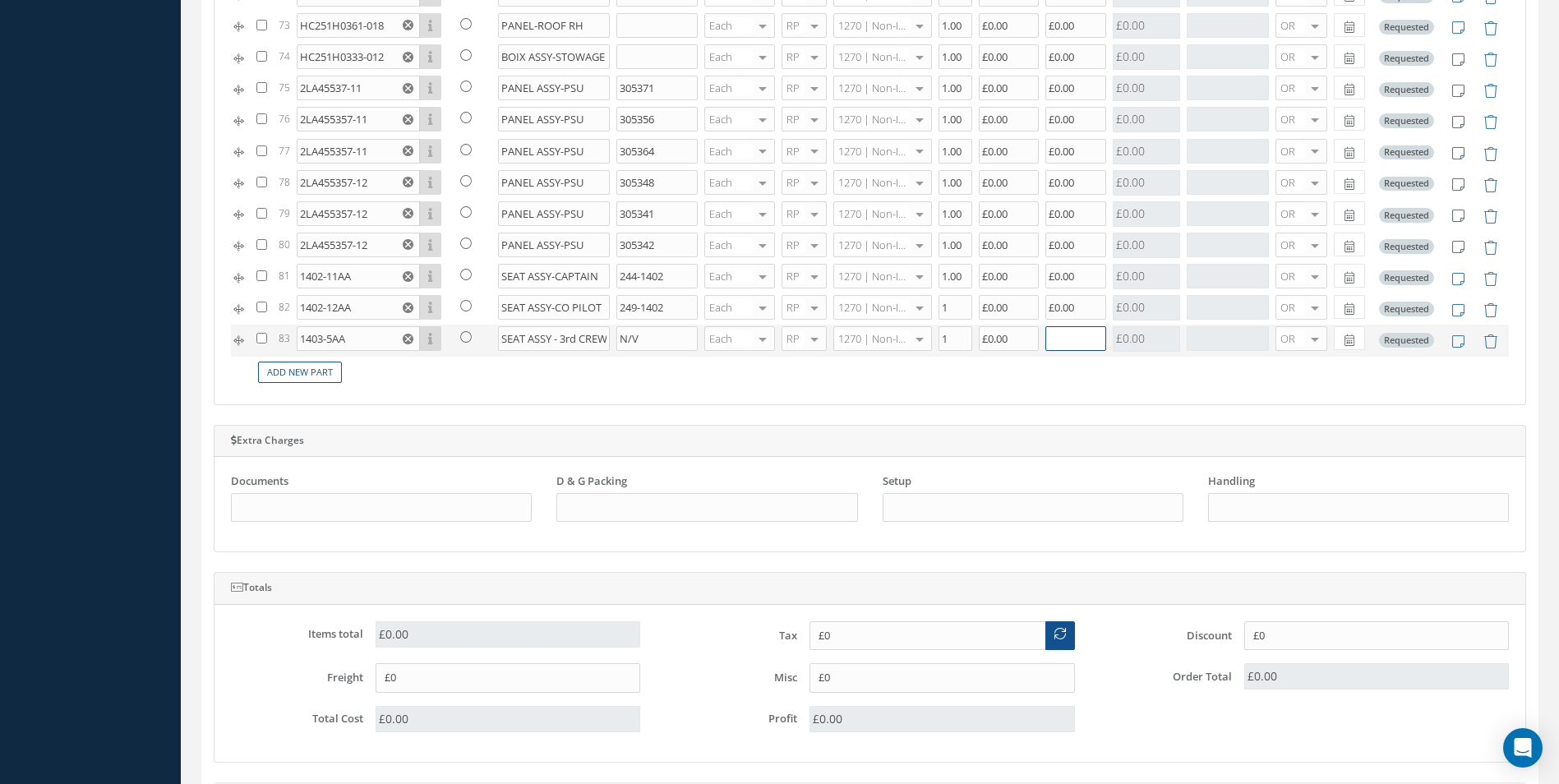
drag, startPoint x: 1063, startPoint y: 341, endPoint x: 1036, endPoint y: 334, distance: 27.9
click at [1062, 344] on input "text" at bounding box center [1075, 338] width 61 height 25
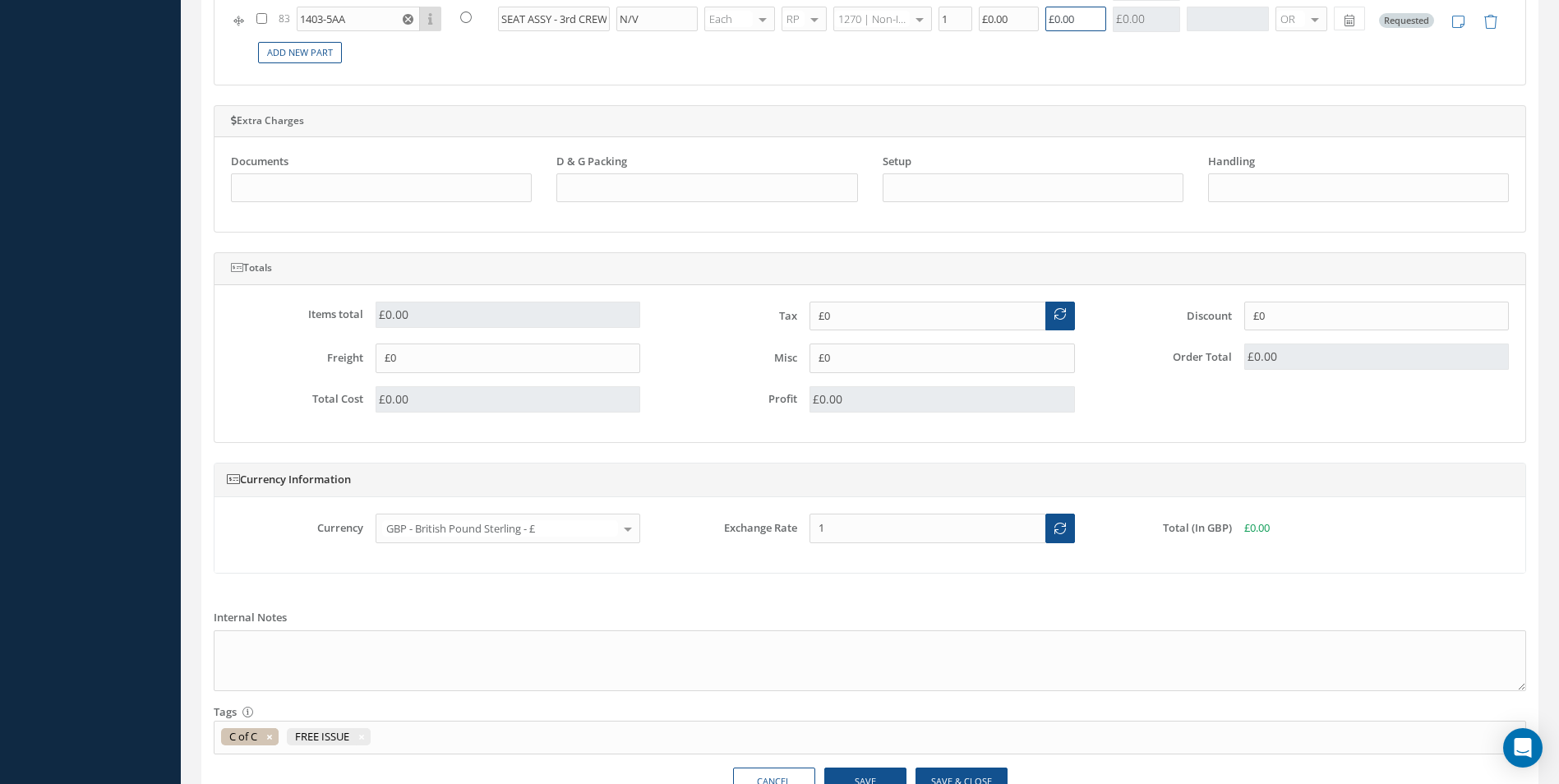
scroll to position [1430, 0]
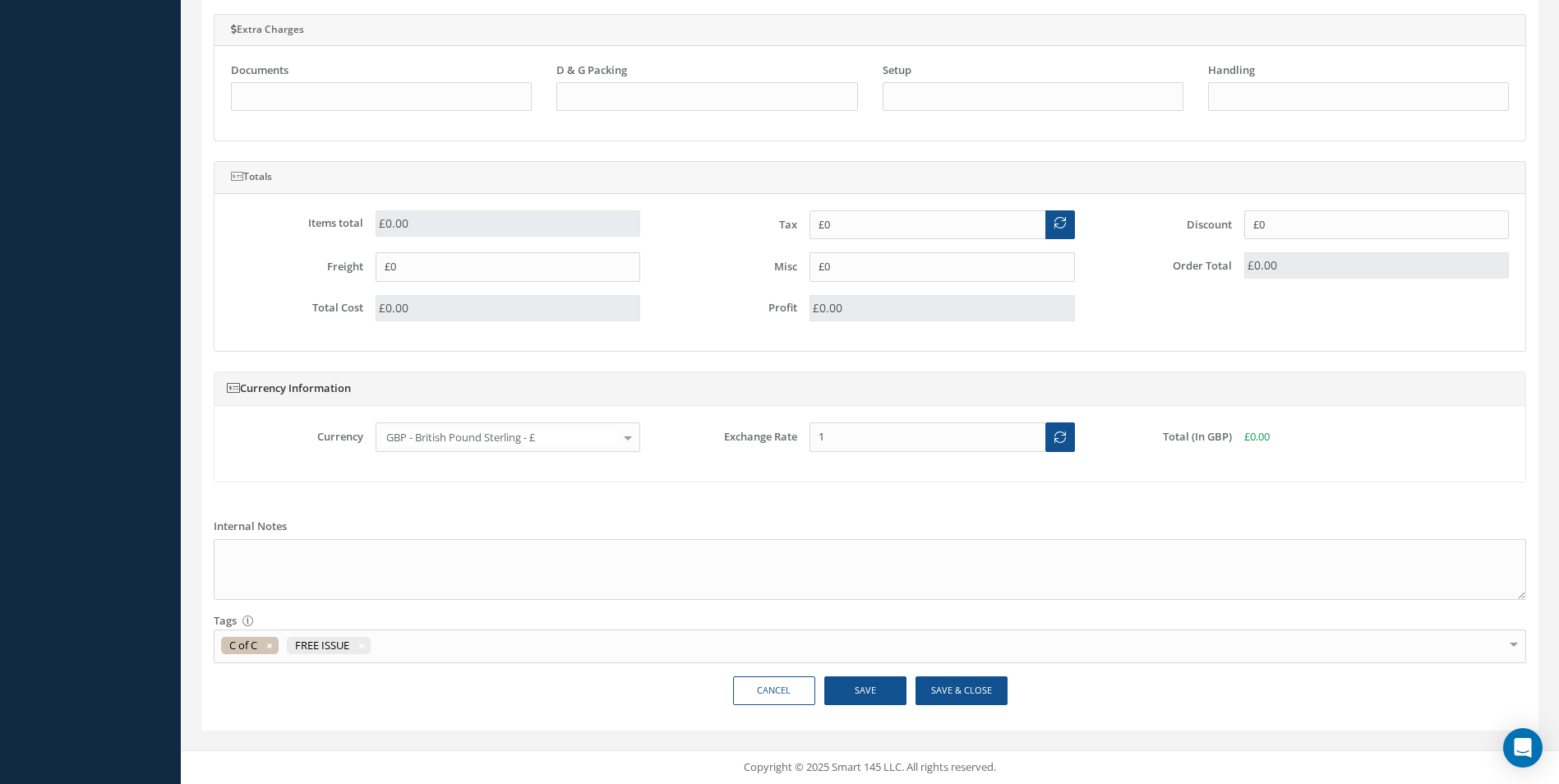
type input "£0.00"
click at [851, 691] on button "Save" at bounding box center [865, 691] width 82 height 29
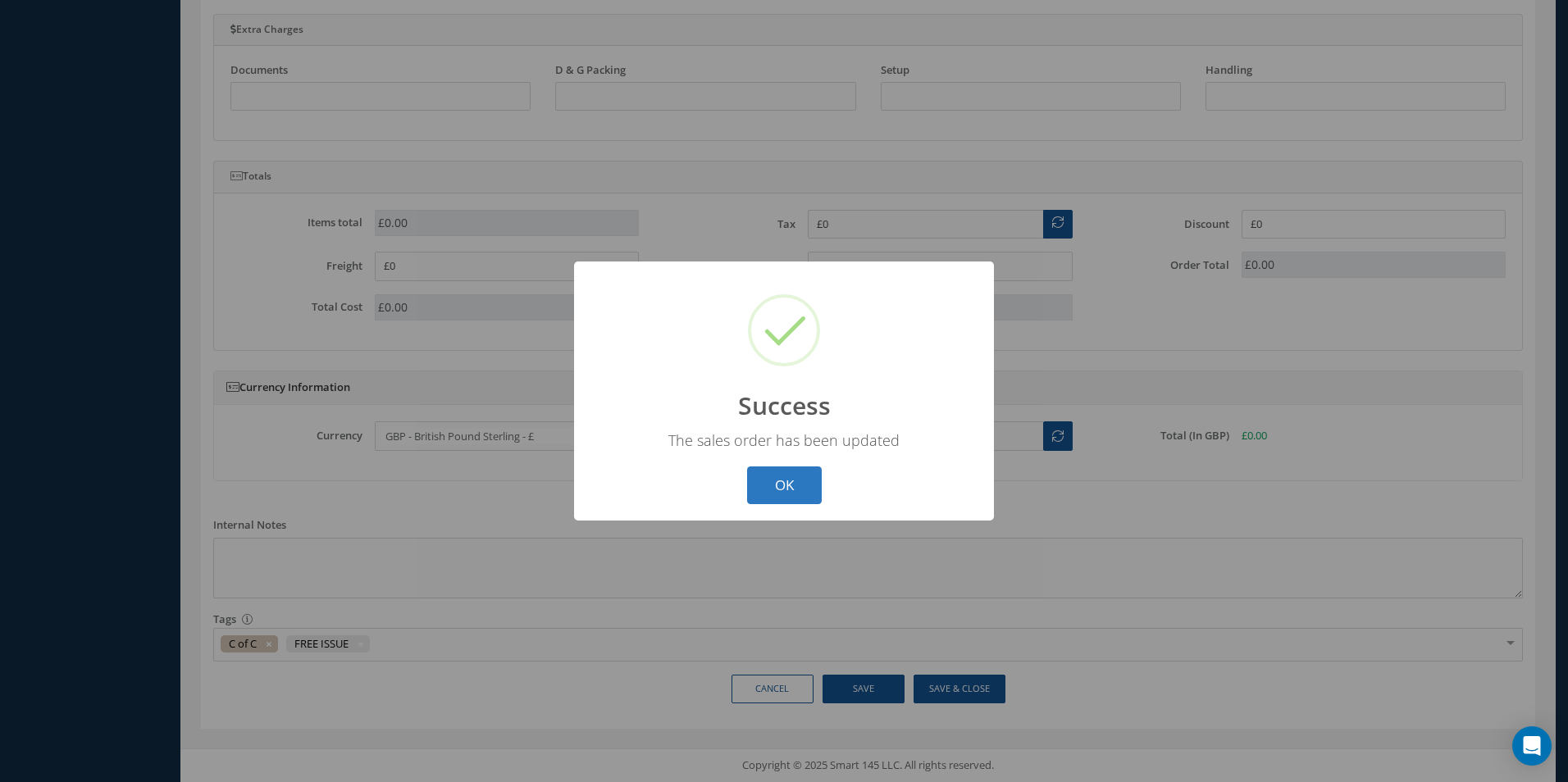
click at [778, 485] on button "OK" at bounding box center [784, 486] width 74 height 38
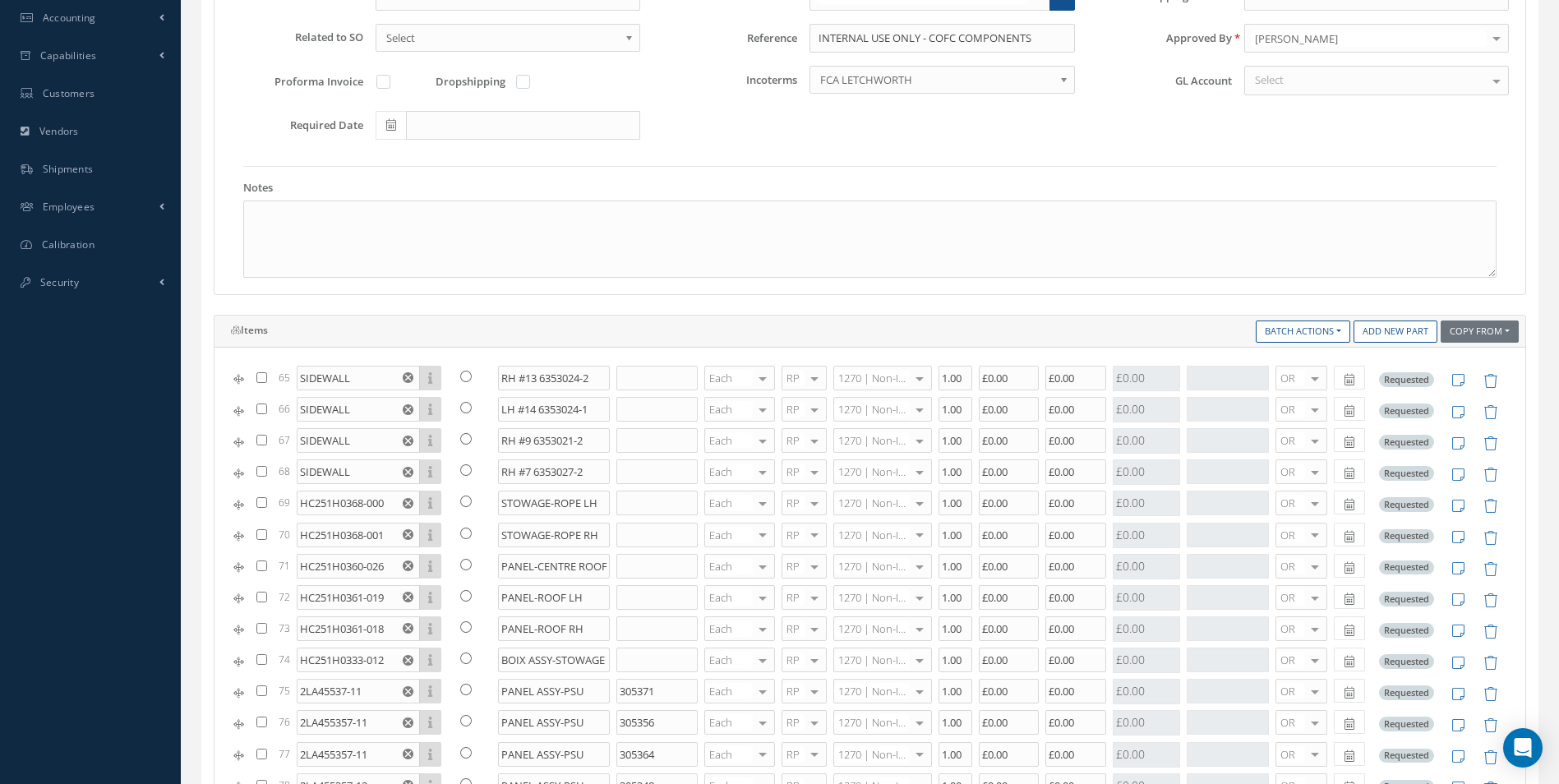
scroll to position [0, 0]
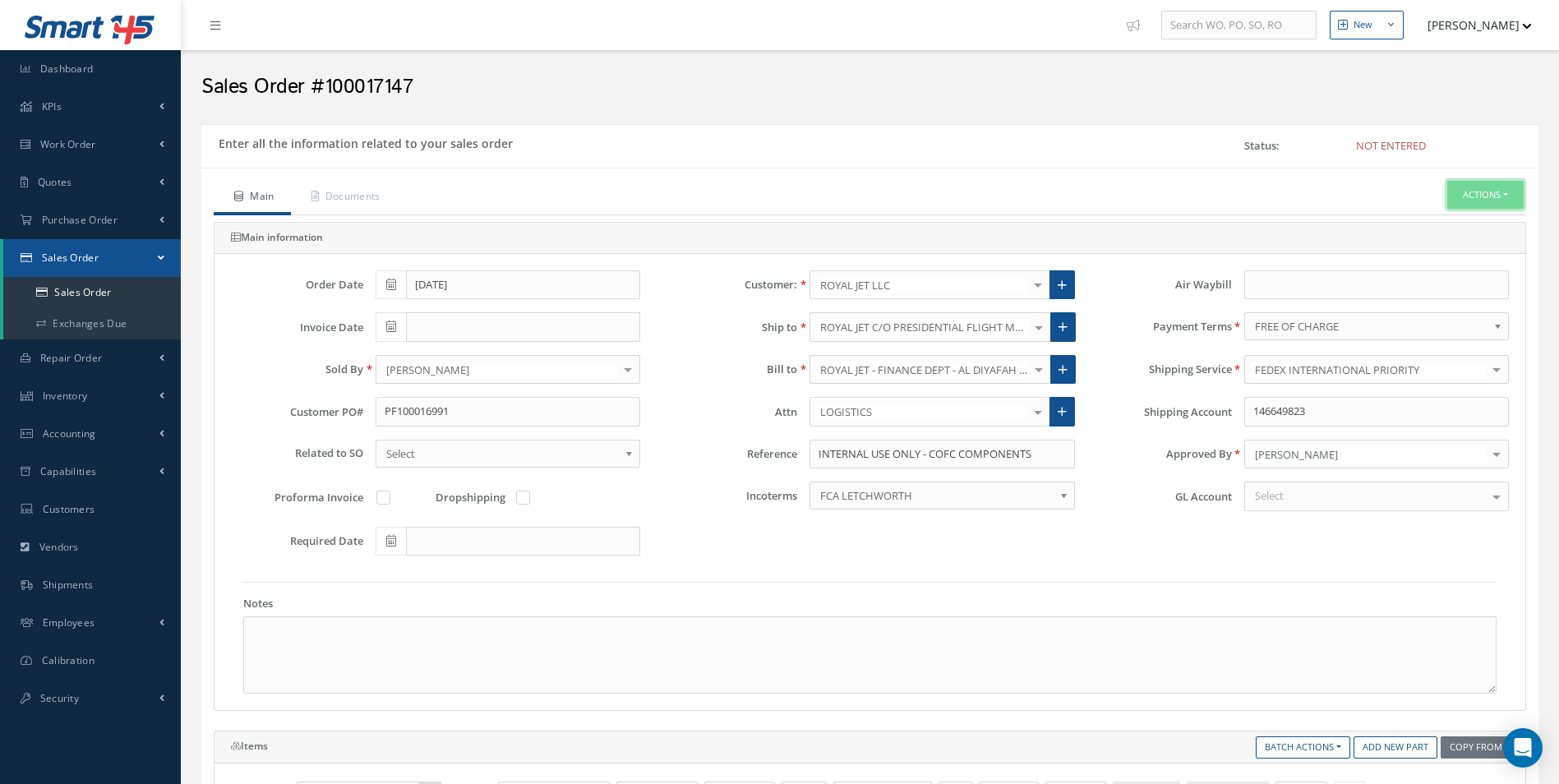
click at [1482, 191] on button "Actions" at bounding box center [1485, 196] width 76 height 29
click at [1296, 415] on link "C of C" at bounding box center [1337, 418] width 125 height 25
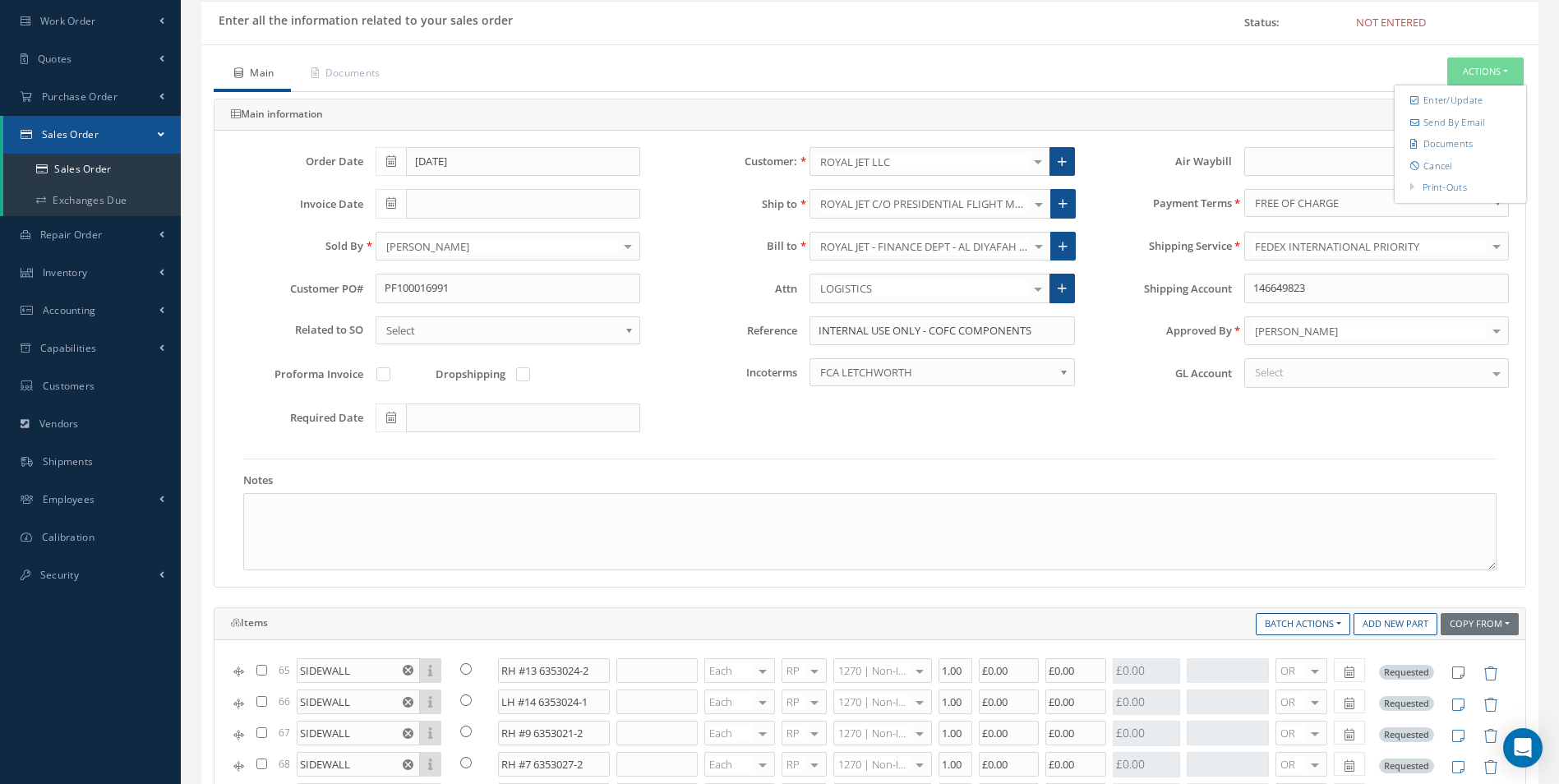
scroll to position [411, 0]
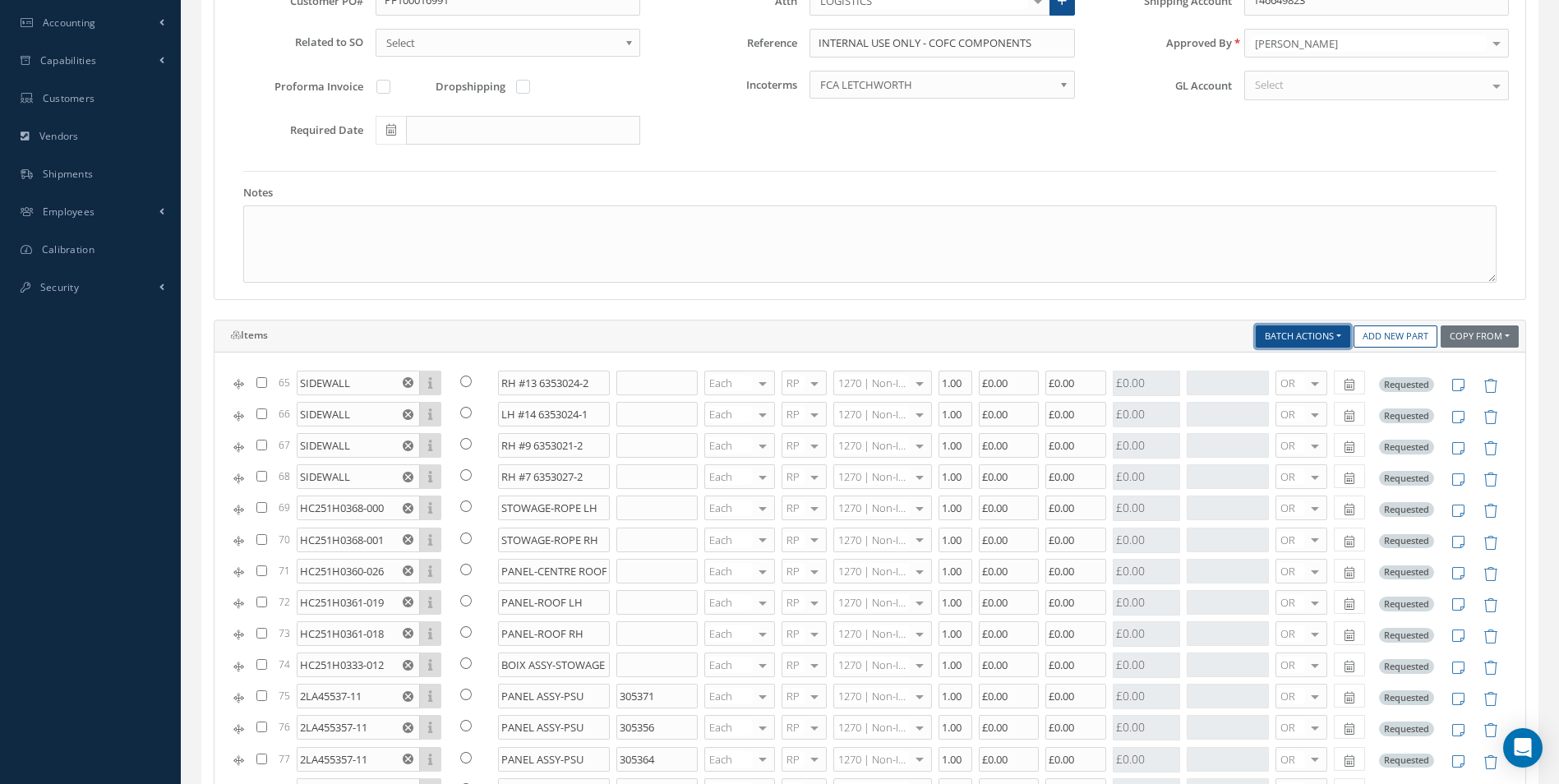
click at [1287, 329] on button "Batch Actions" at bounding box center [1303, 336] width 95 height 22
click at [1403, 336] on link "Add New Part" at bounding box center [1395, 336] width 84 height 22
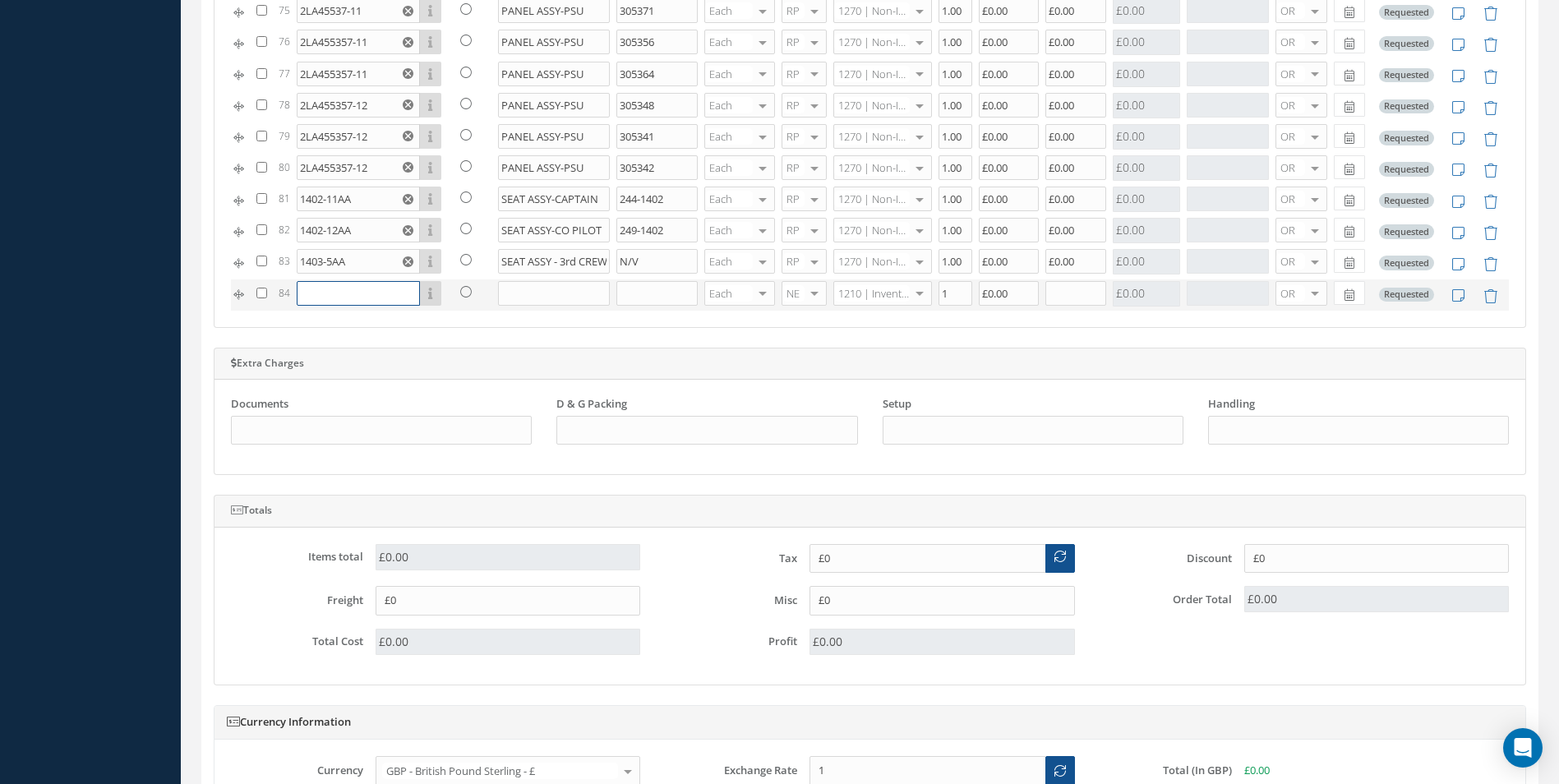
click at [327, 300] on input "text" at bounding box center [358, 293] width 123 height 25
click at [528, 294] on input "text" at bounding box center [555, 293] width 113 height 25
paste input "ATTENDANT SEAT (FWD VESTIBULE)"
type input "ATTENDANT SEAT (FWD VESTIBULE)"
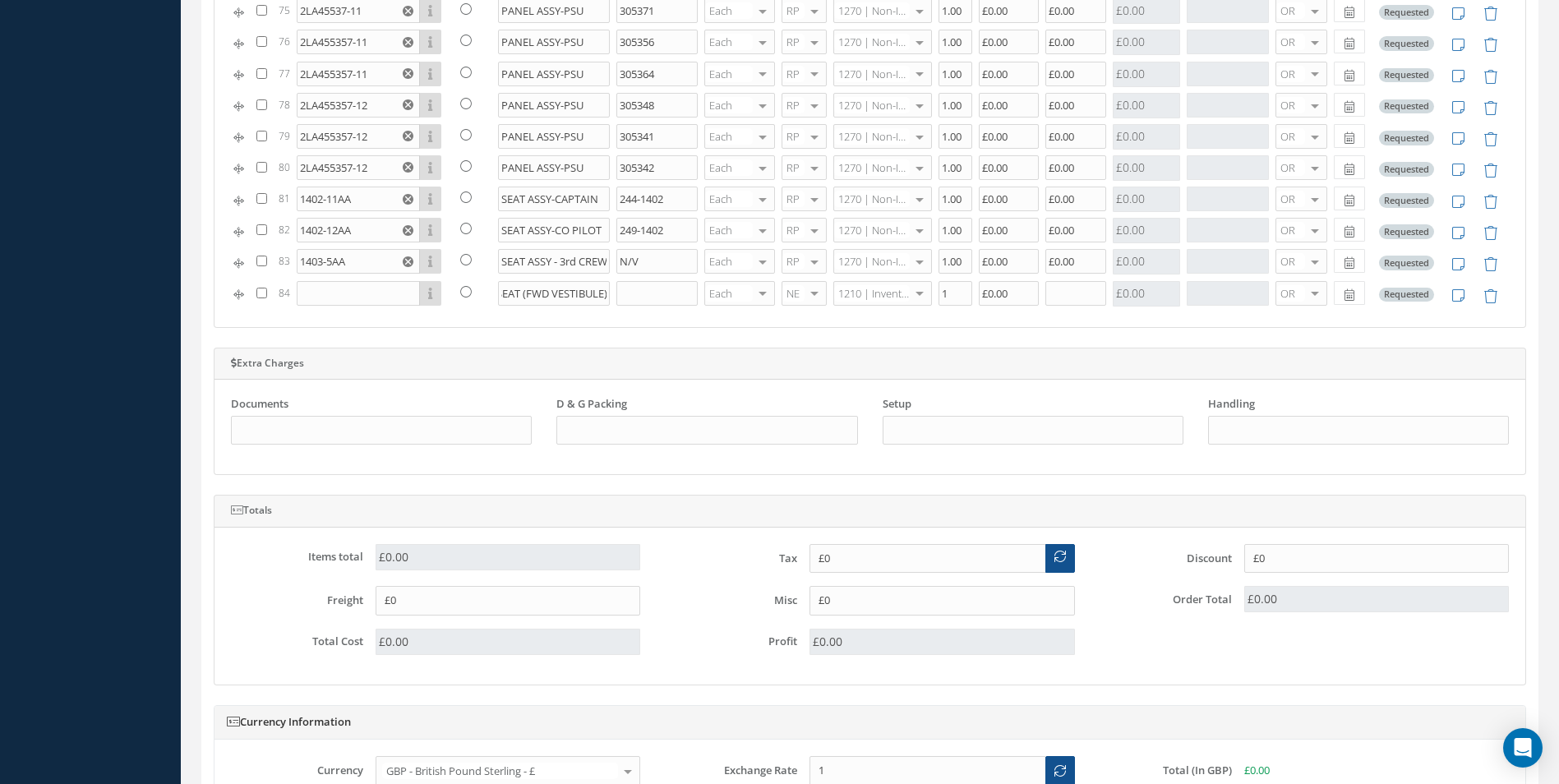
scroll to position [0, 0]
click at [628, 288] on input "text" at bounding box center [657, 293] width 81 height 25
paste input "202-2108"
type input "202-2108"
click at [321, 296] on input "text" at bounding box center [358, 293] width 123 height 25
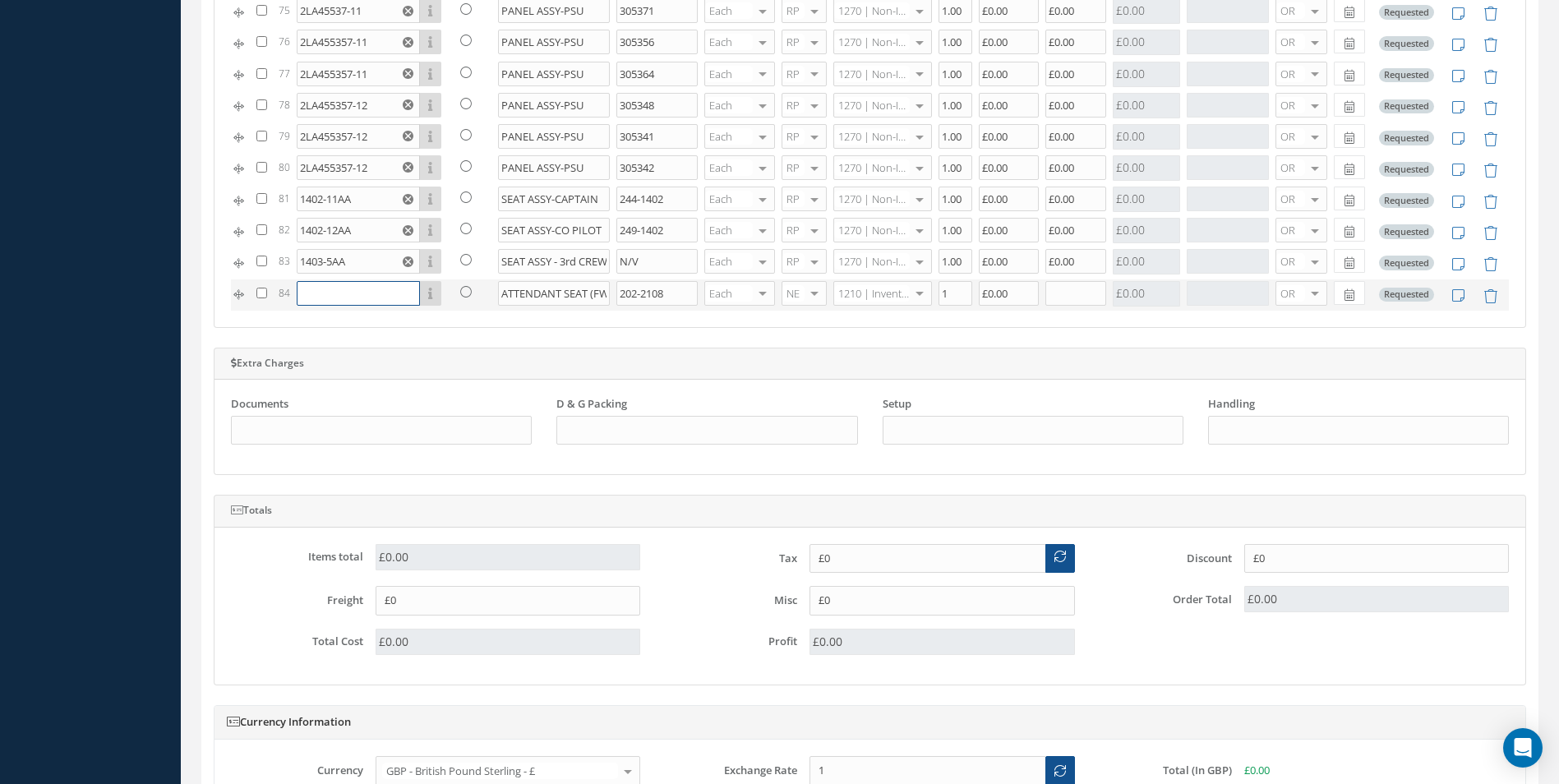
paste input "2108-15AC"
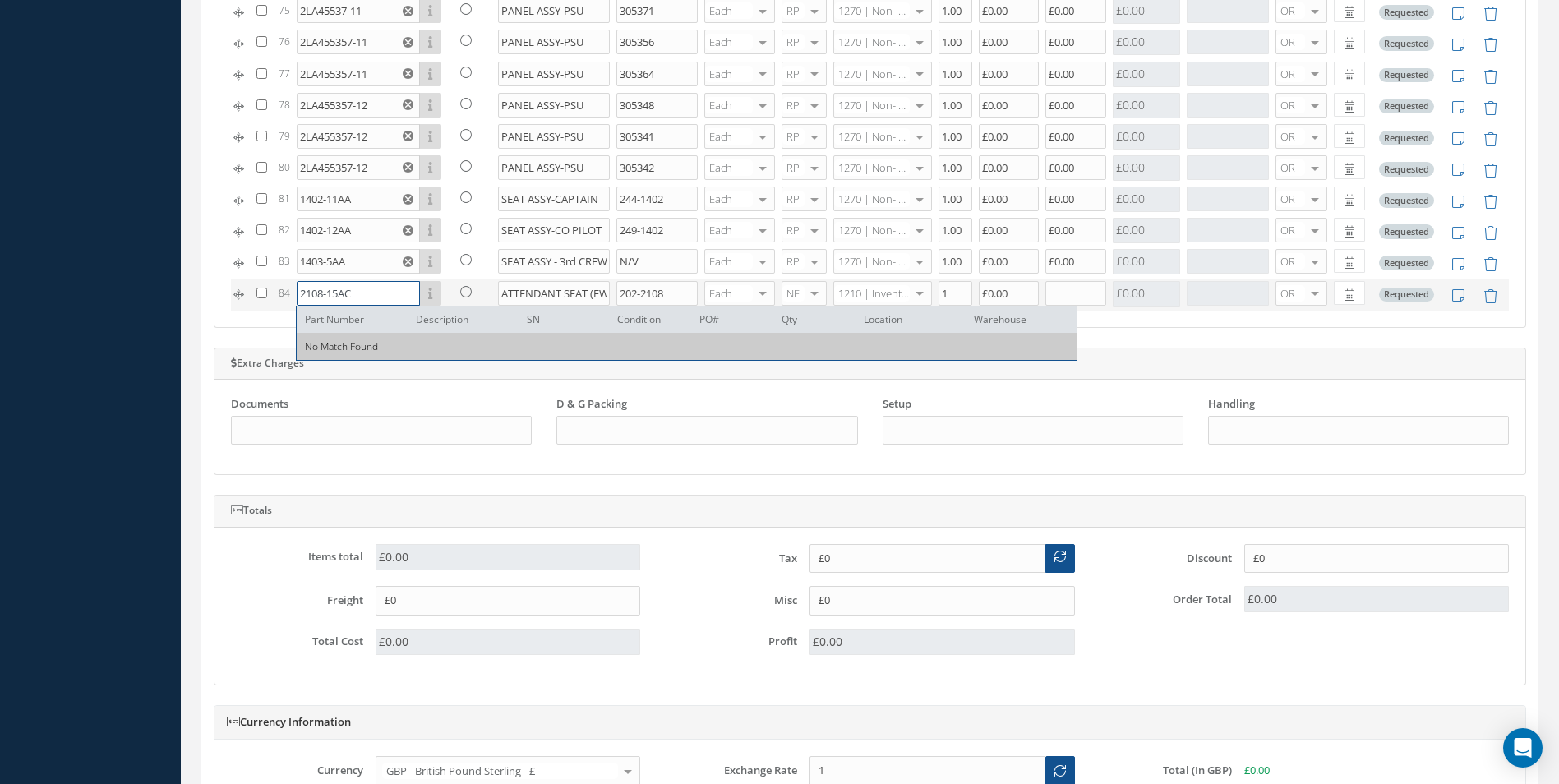
type input "2108-15AC"
click at [805, 290] on div at bounding box center [814, 294] width 23 height 24
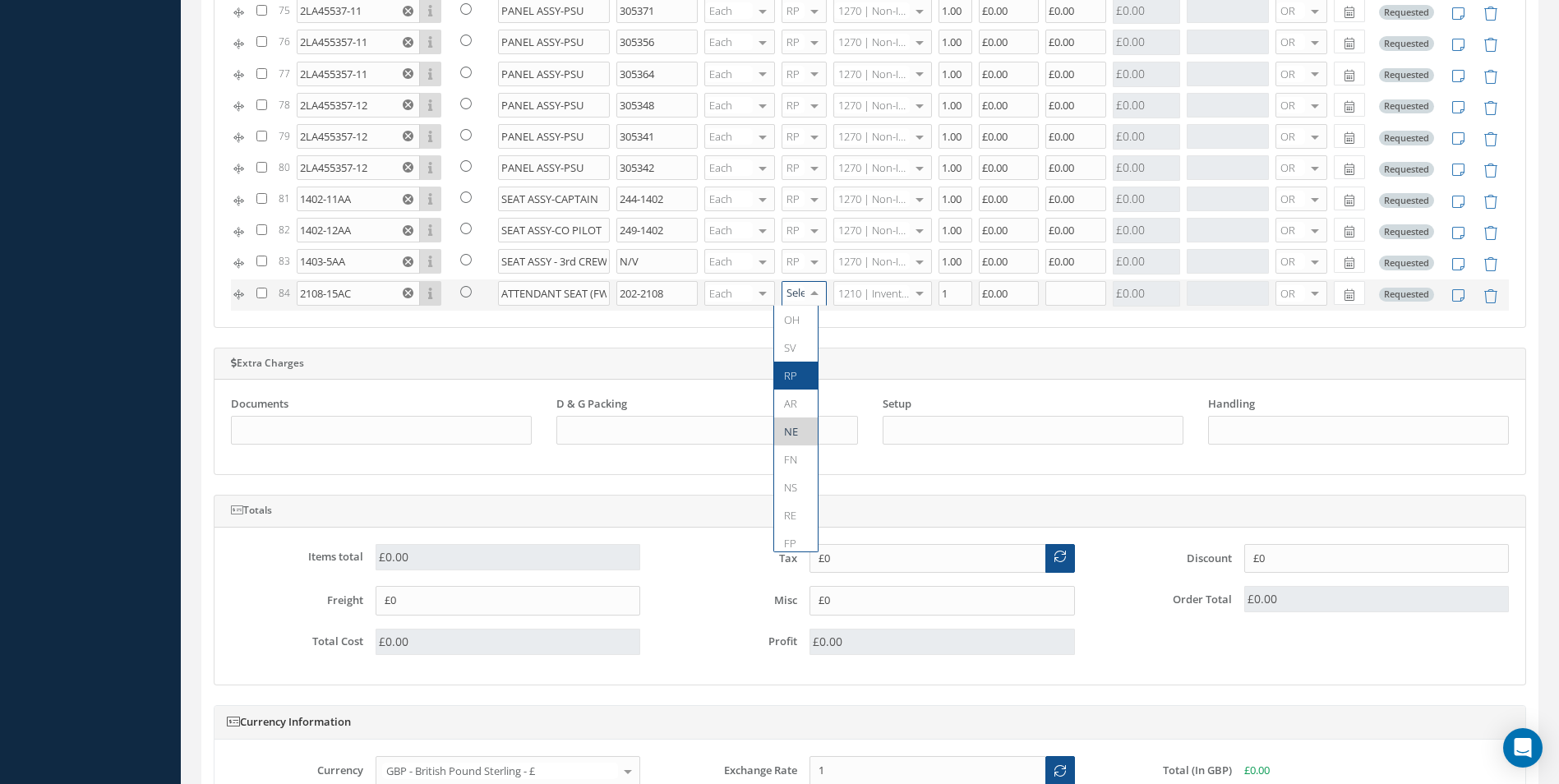
click at [795, 372] on span "RP" at bounding box center [790, 375] width 13 height 15
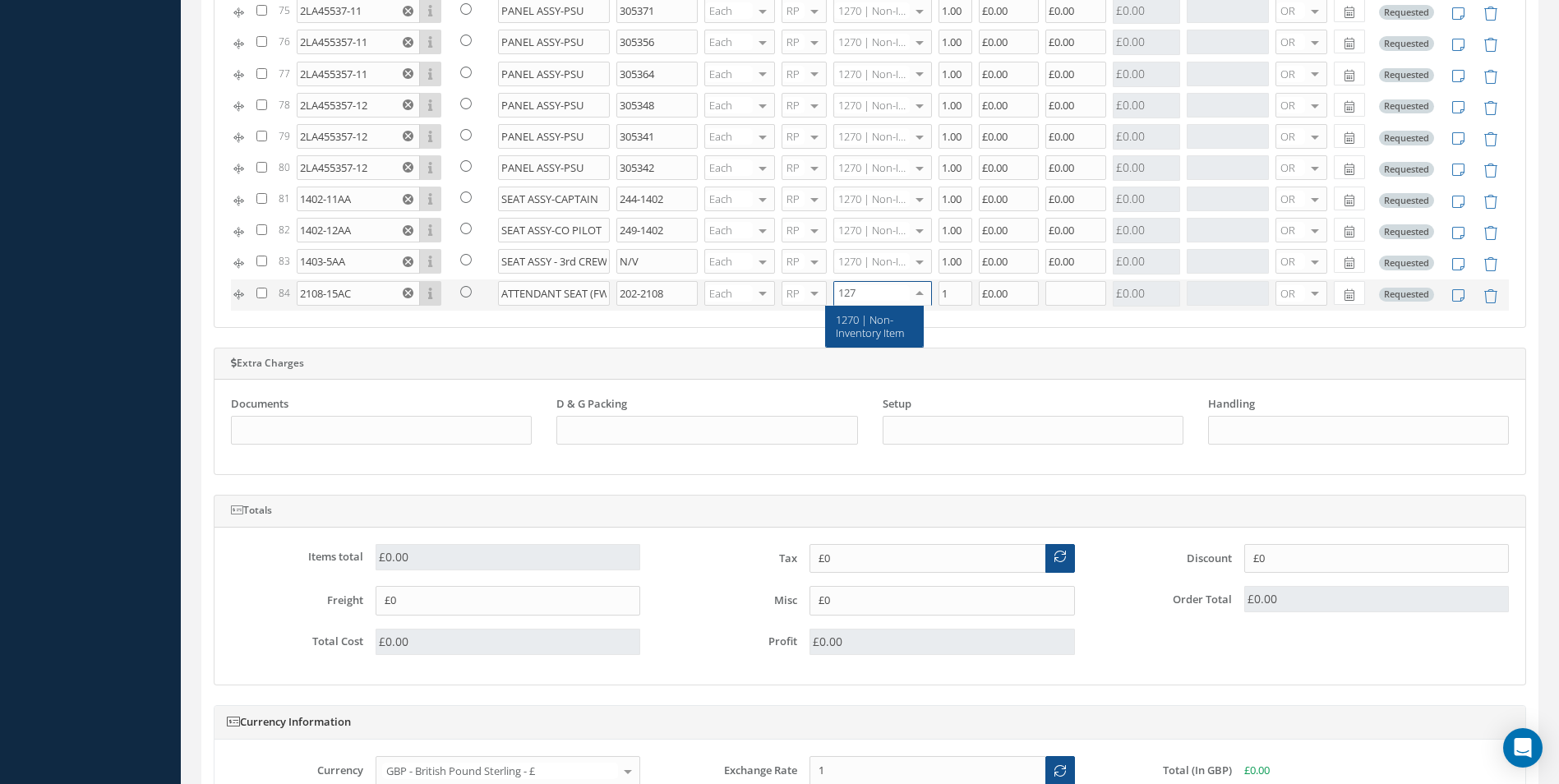
type input "1270"
click at [851, 333] on span "1270 | Non-Inventory Item" at bounding box center [870, 326] width 68 height 28
click at [944, 291] on input "1" at bounding box center [955, 293] width 34 height 25
click at [1071, 294] on input "text" at bounding box center [1075, 293] width 61 height 25
type input "1"
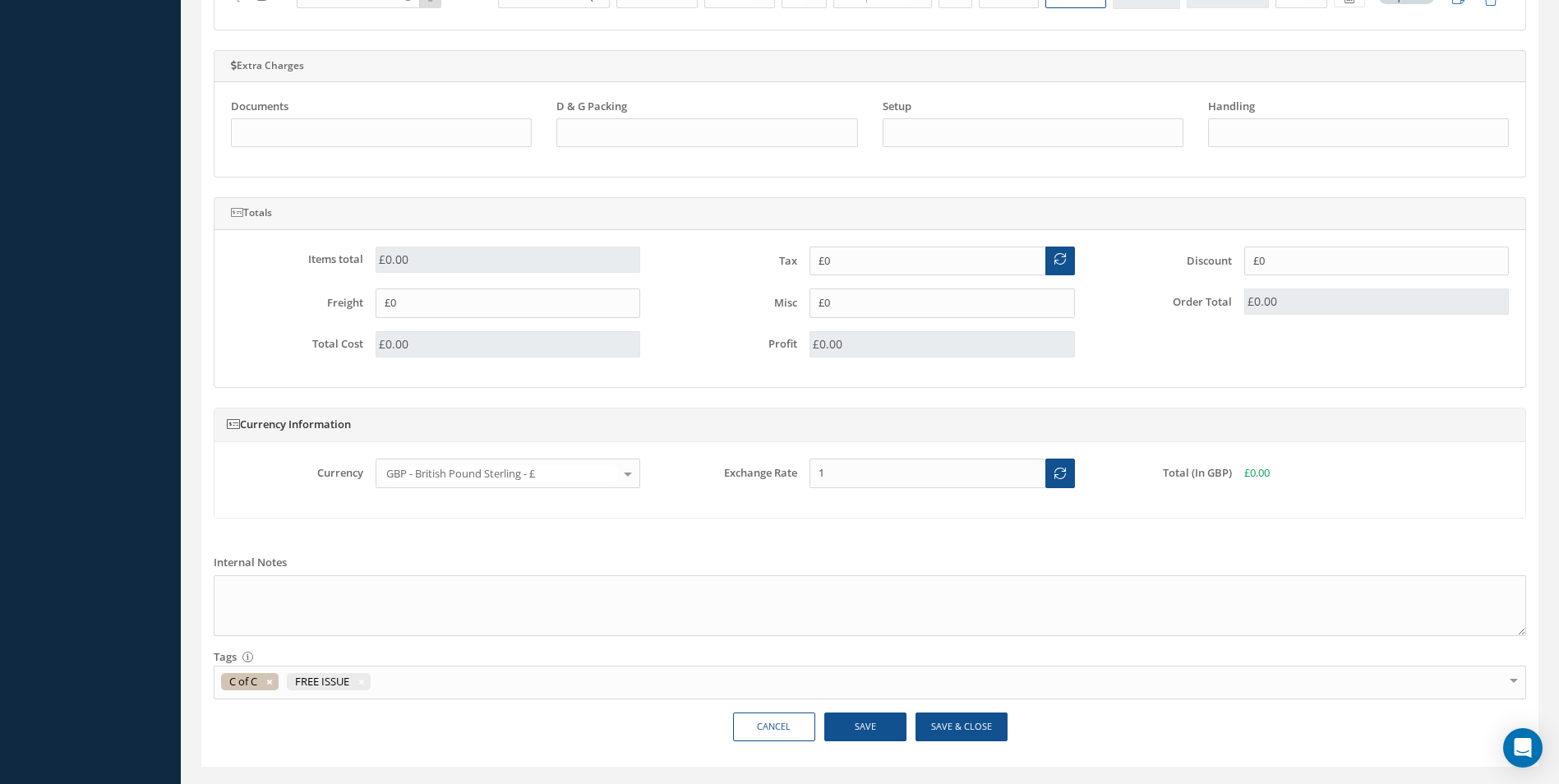
scroll to position [1425, 0]
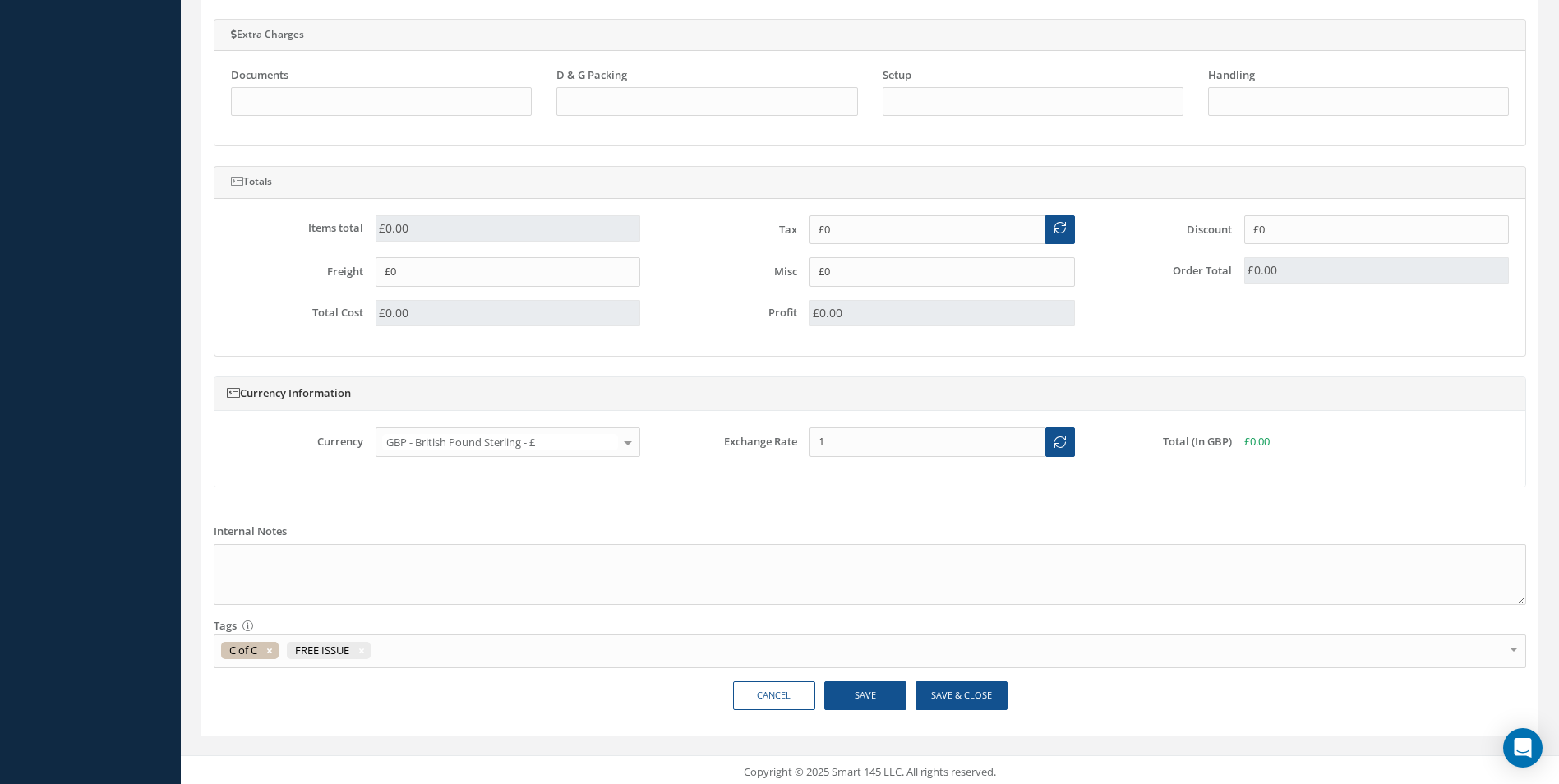
type input "£0.00"
click at [873, 687] on button "Save" at bounding box center [865, 696] width 82 height 29
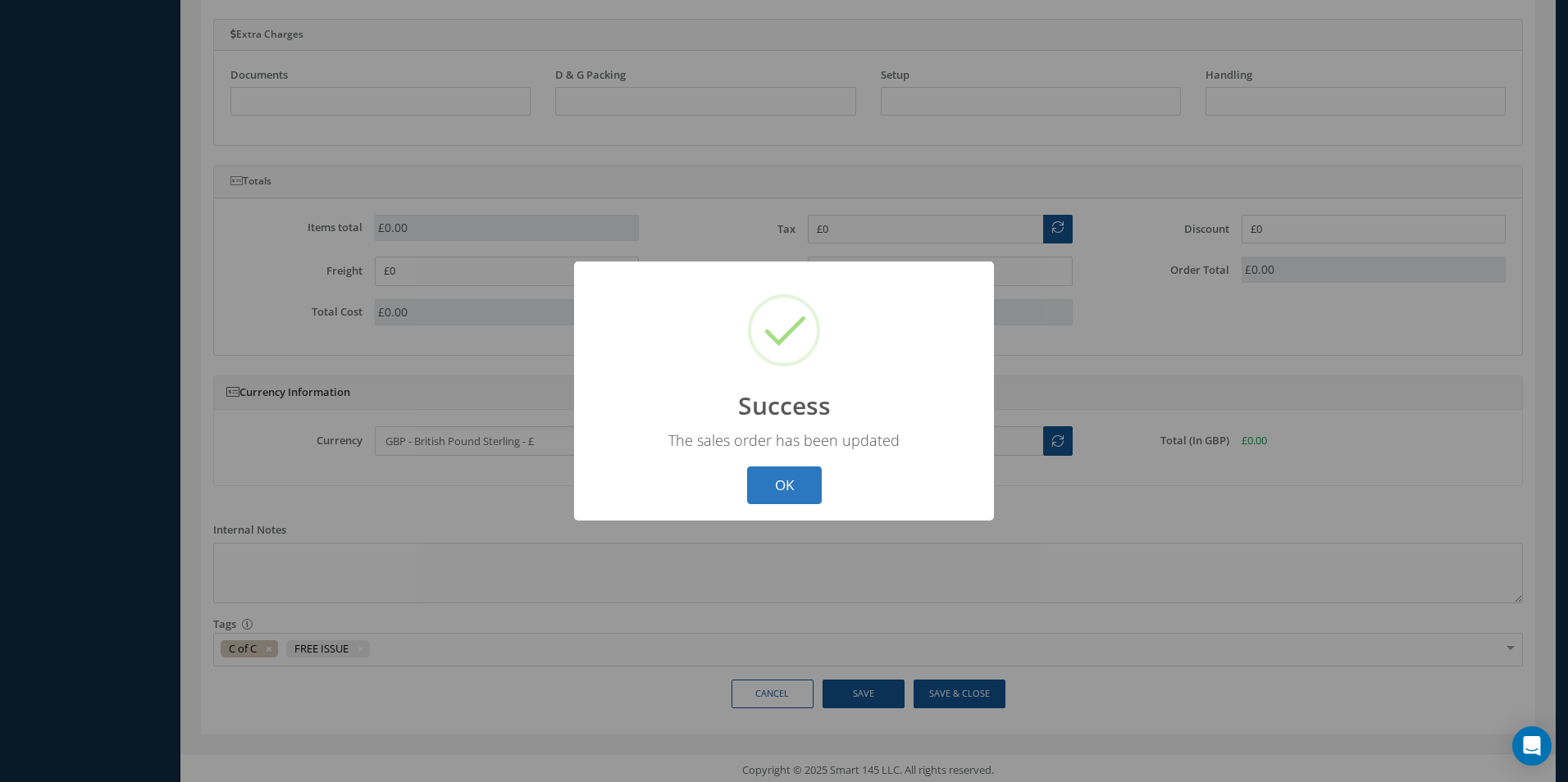
click at [785, 490] on button "OK" at bounding box center [784, 486] width 74 height 38
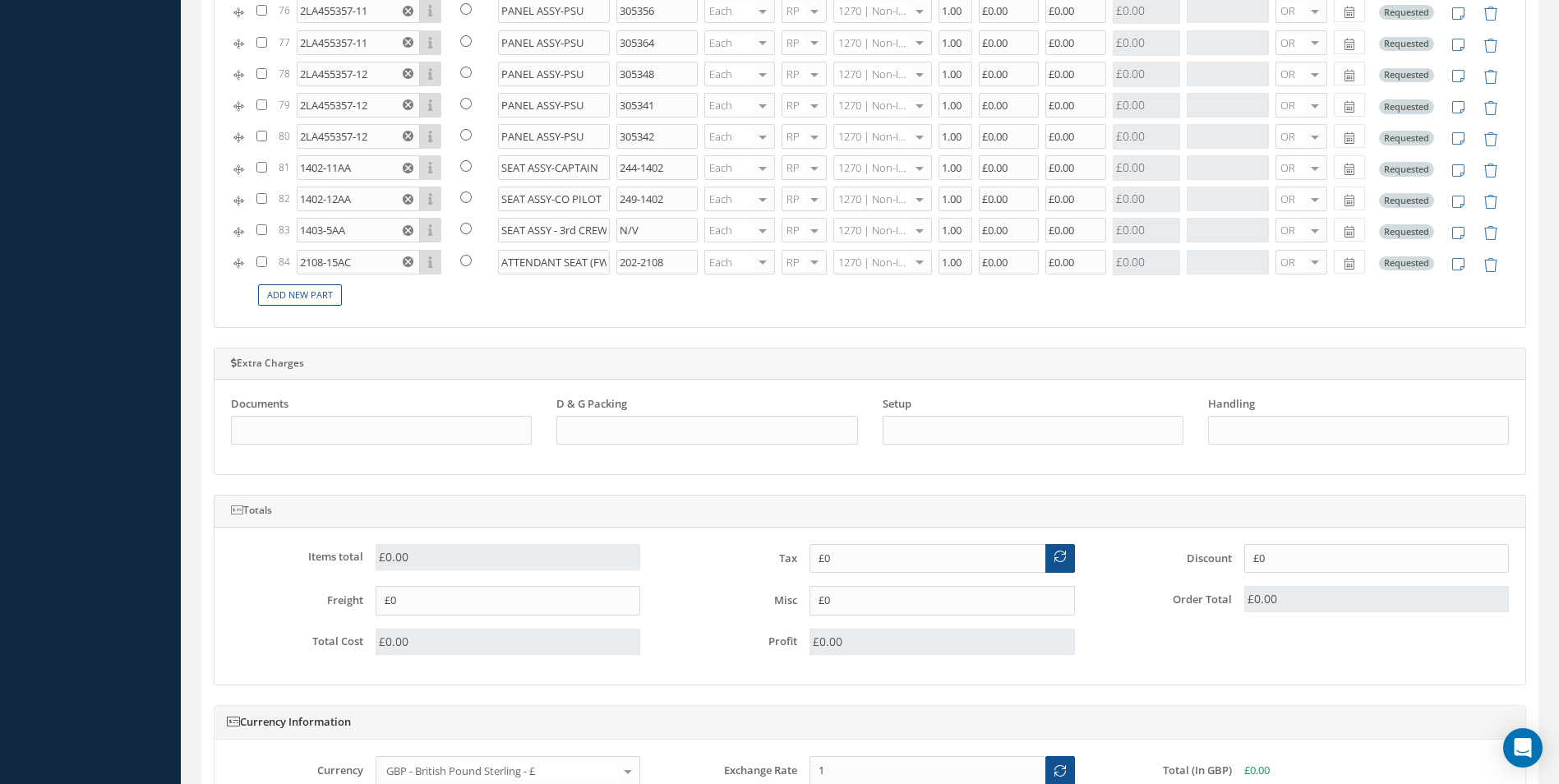
scroll to position [411, 0]
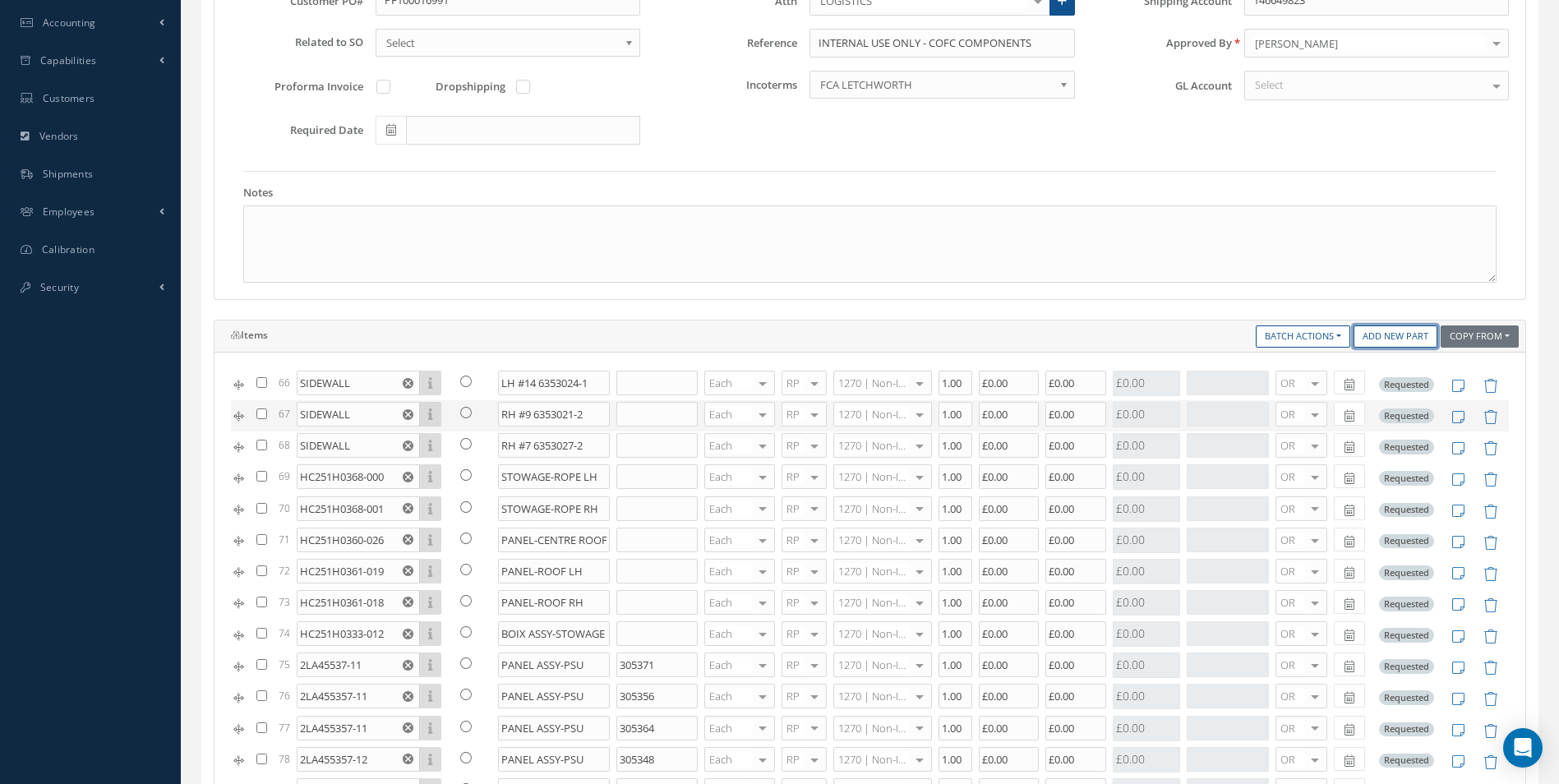
click at [1415, 333] on link "Add New Part" at bounding box center [1395, 336] width 84 height 22
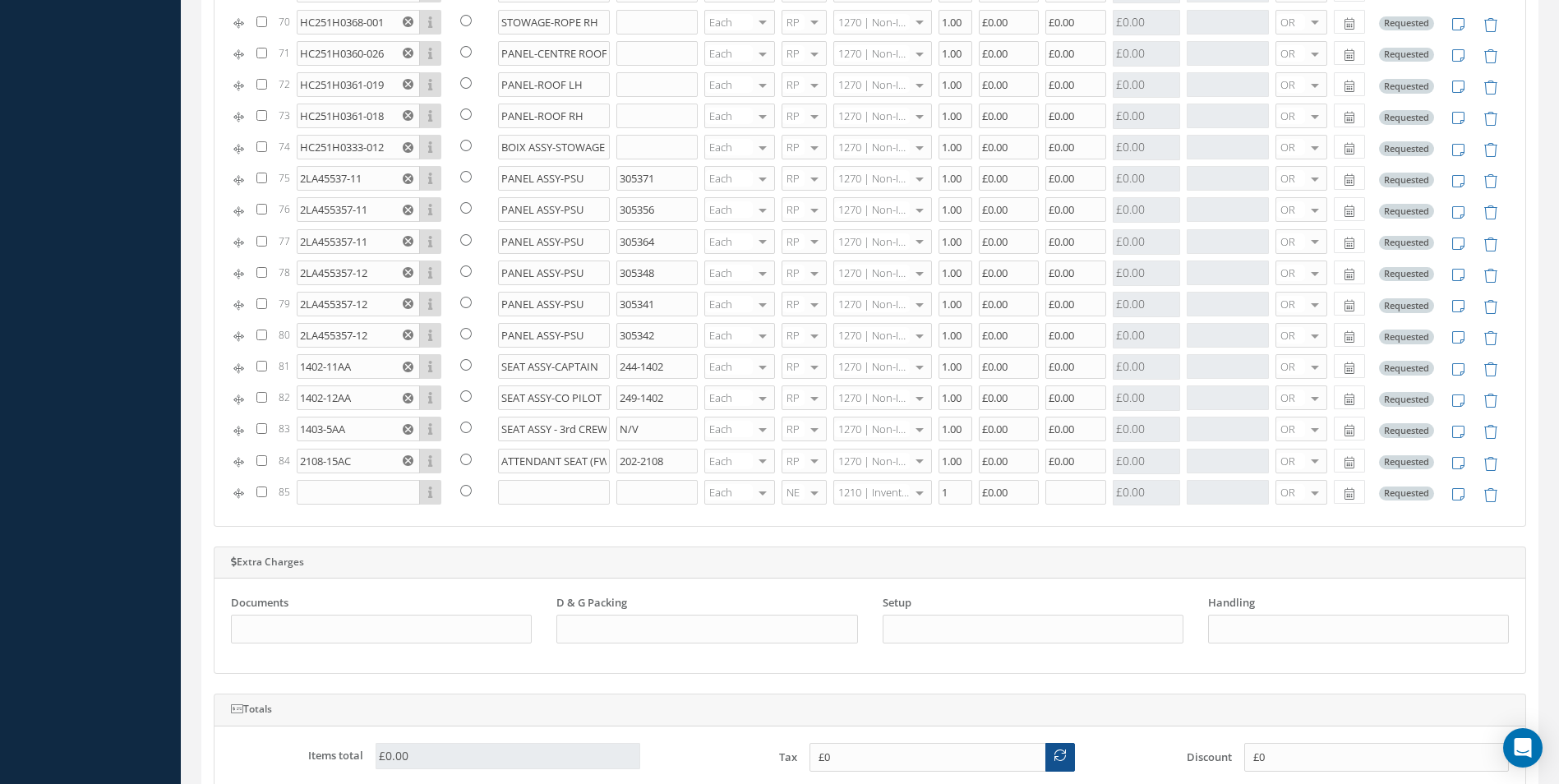
scroll to position [986, 0]
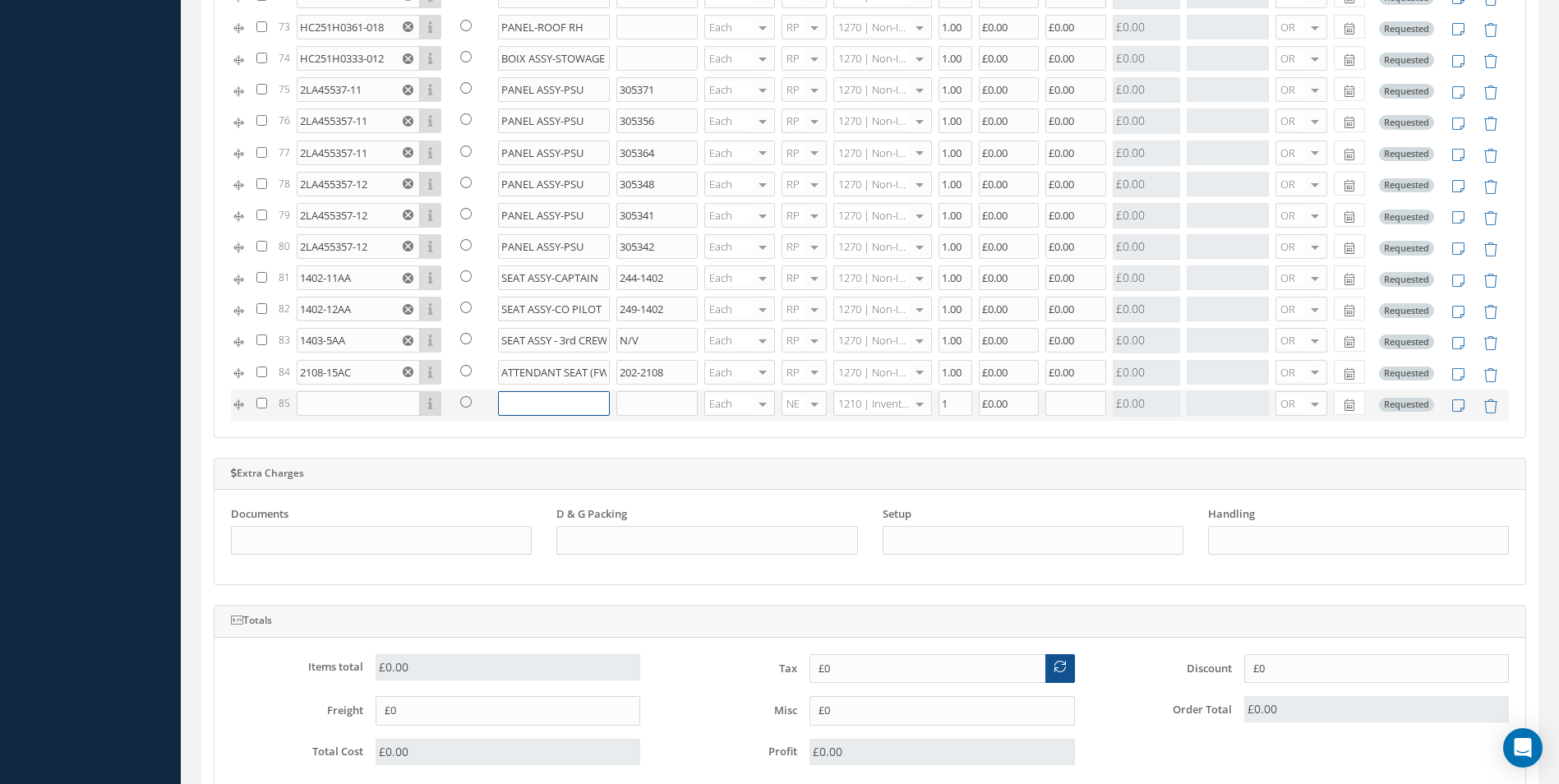
click at [534, 400] on input "text" at bounding box center [555, 403] width 113 height 25
paste input "ATTENDANT SEAT BASE PLATE"
type input "ATTENDANT SEAT BASE PLATE"
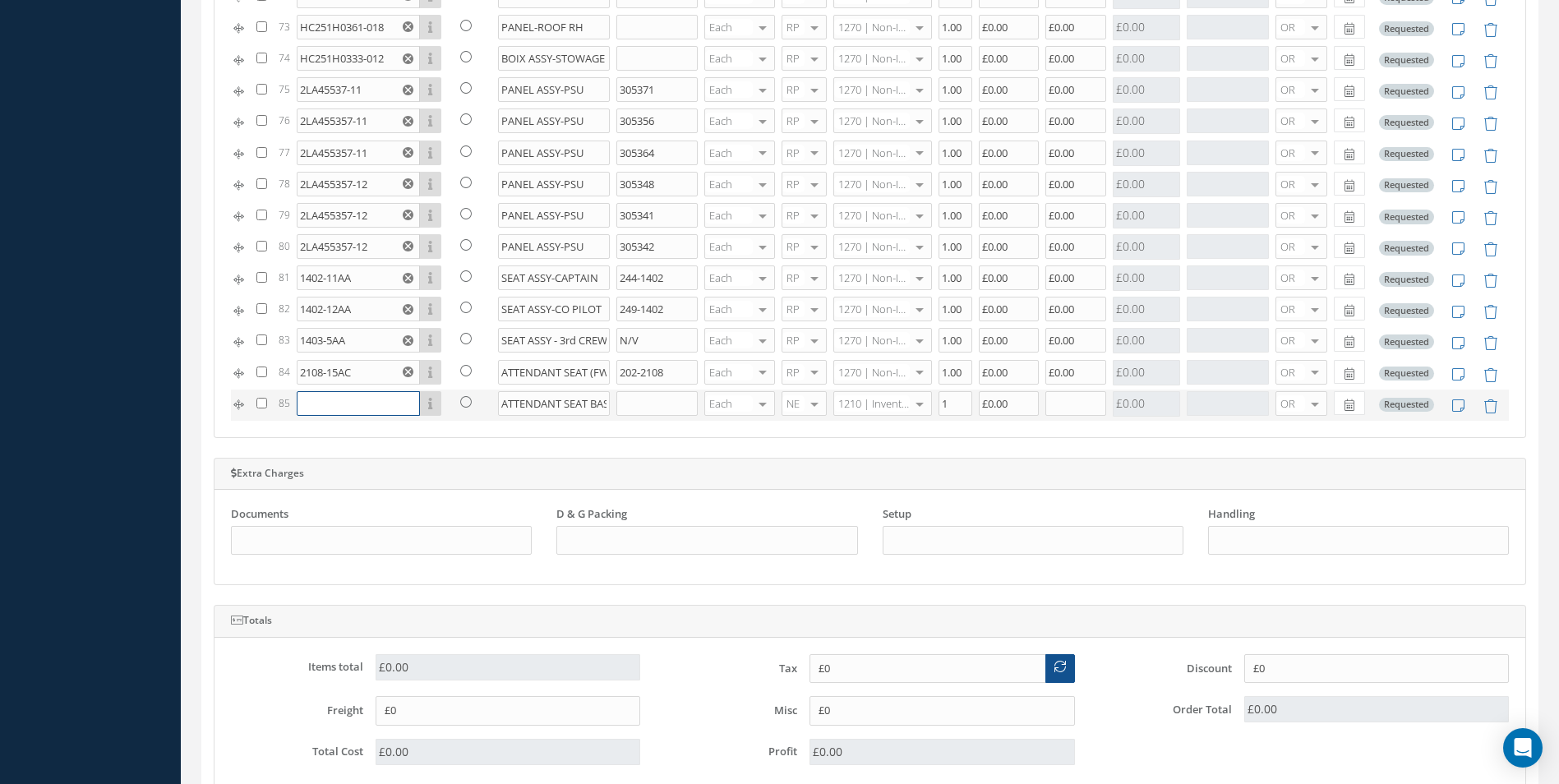
click at [338, 405] on input "text" at bounding box center [358, 403] width 123 height 25
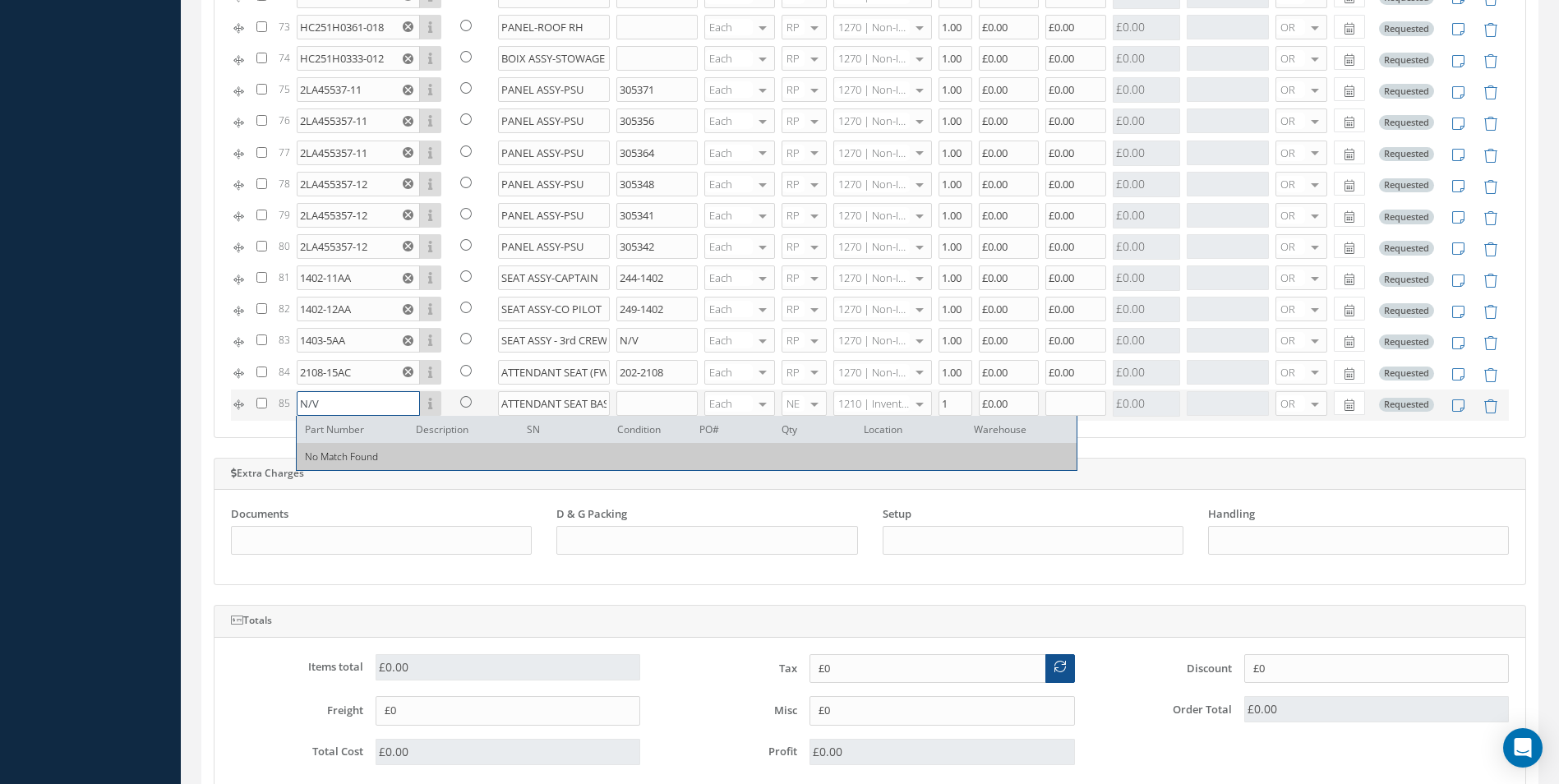
type input "N/V"
click at [639, 402] on input "text" at bounding box center [657, 403] width 81 height 25
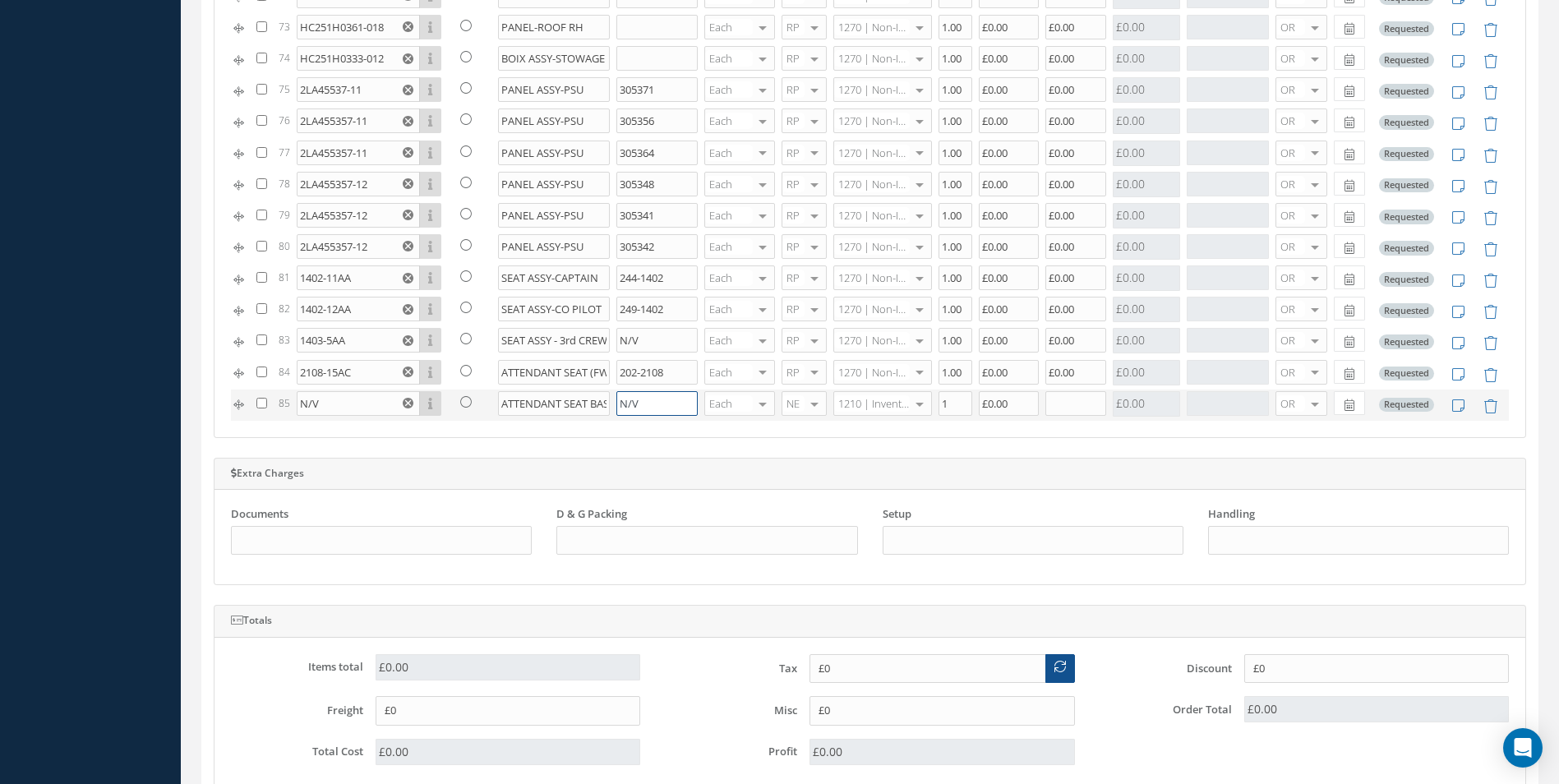
type input "N/V"
click at [810, 406] on div at bounding box center [814, 403] width 23 height 24
click at [800, 482] on span "RP" at bounding box center [796, 485] width 44 height 28
type input "1270"
click at [875, 440] on span "1270 | Non-Inventory Item" at bounding box center [870, 436] width 68 height 28
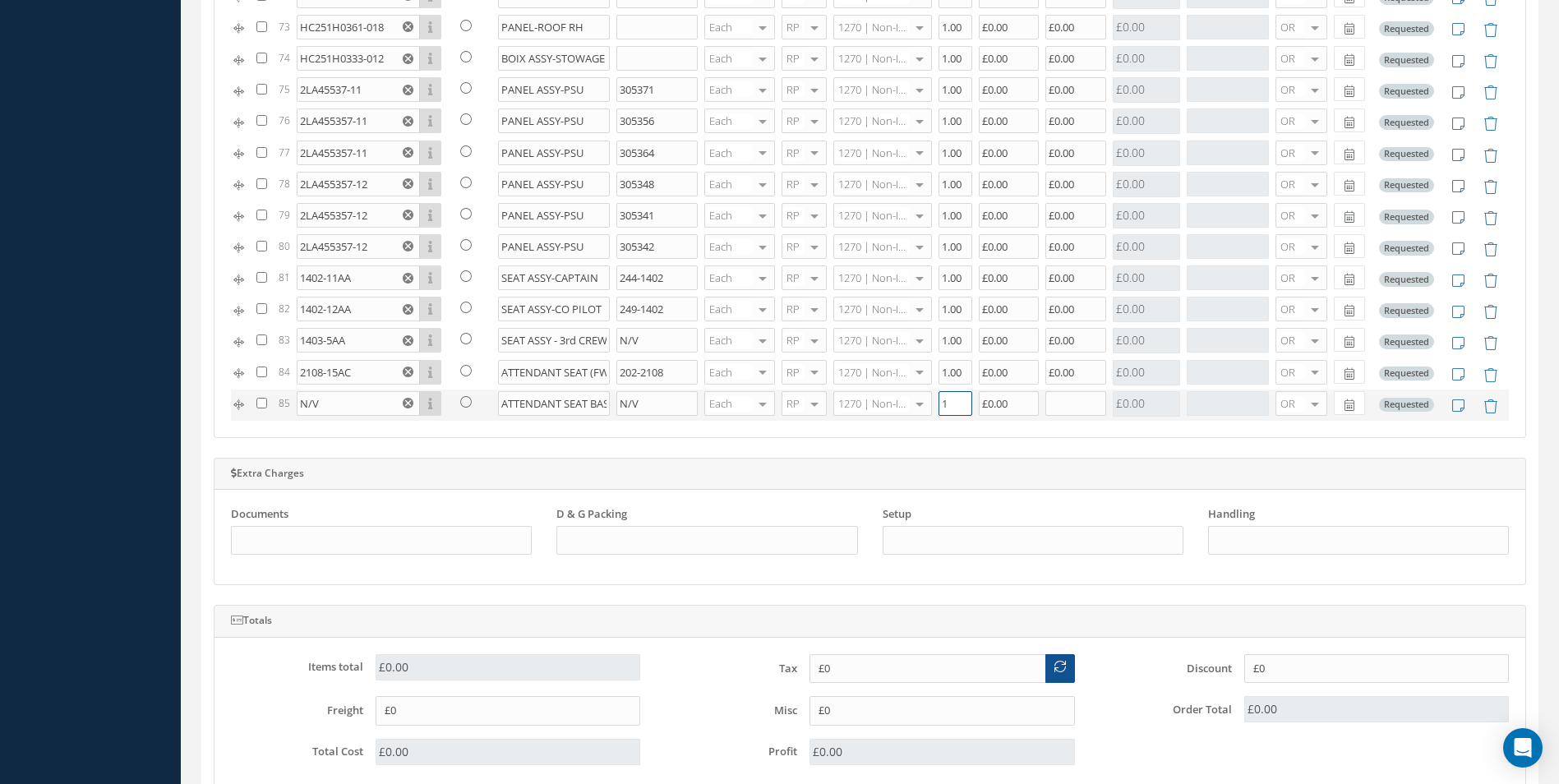
click at [948, 404] on input "1" at bounding box center [955, 403] width 34 height 25
click at [1060, 402] on input "text" at bounding box center [1075, 403] width 61 height 25
type input "1"
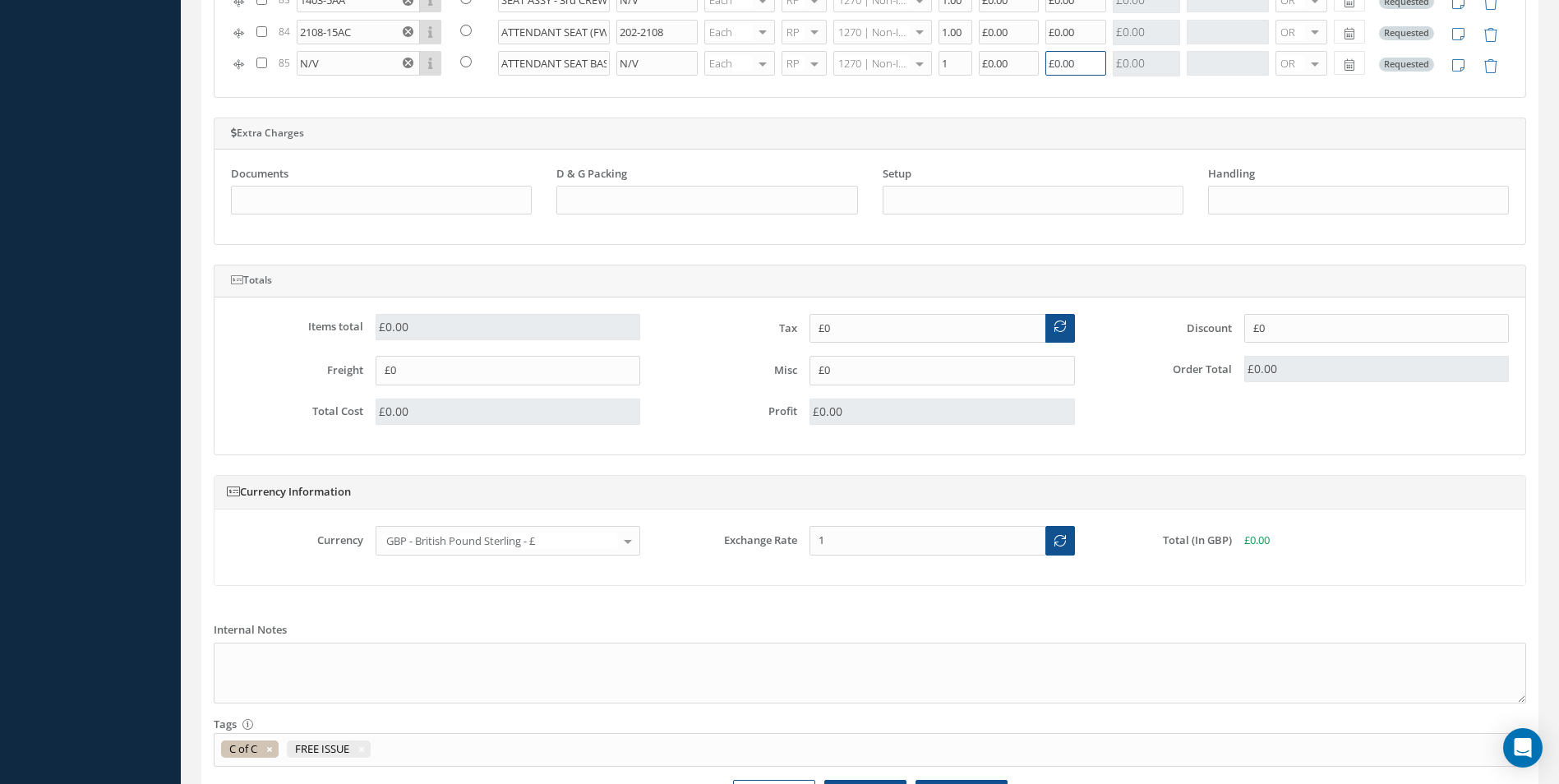
scroll to position [1397, 0]
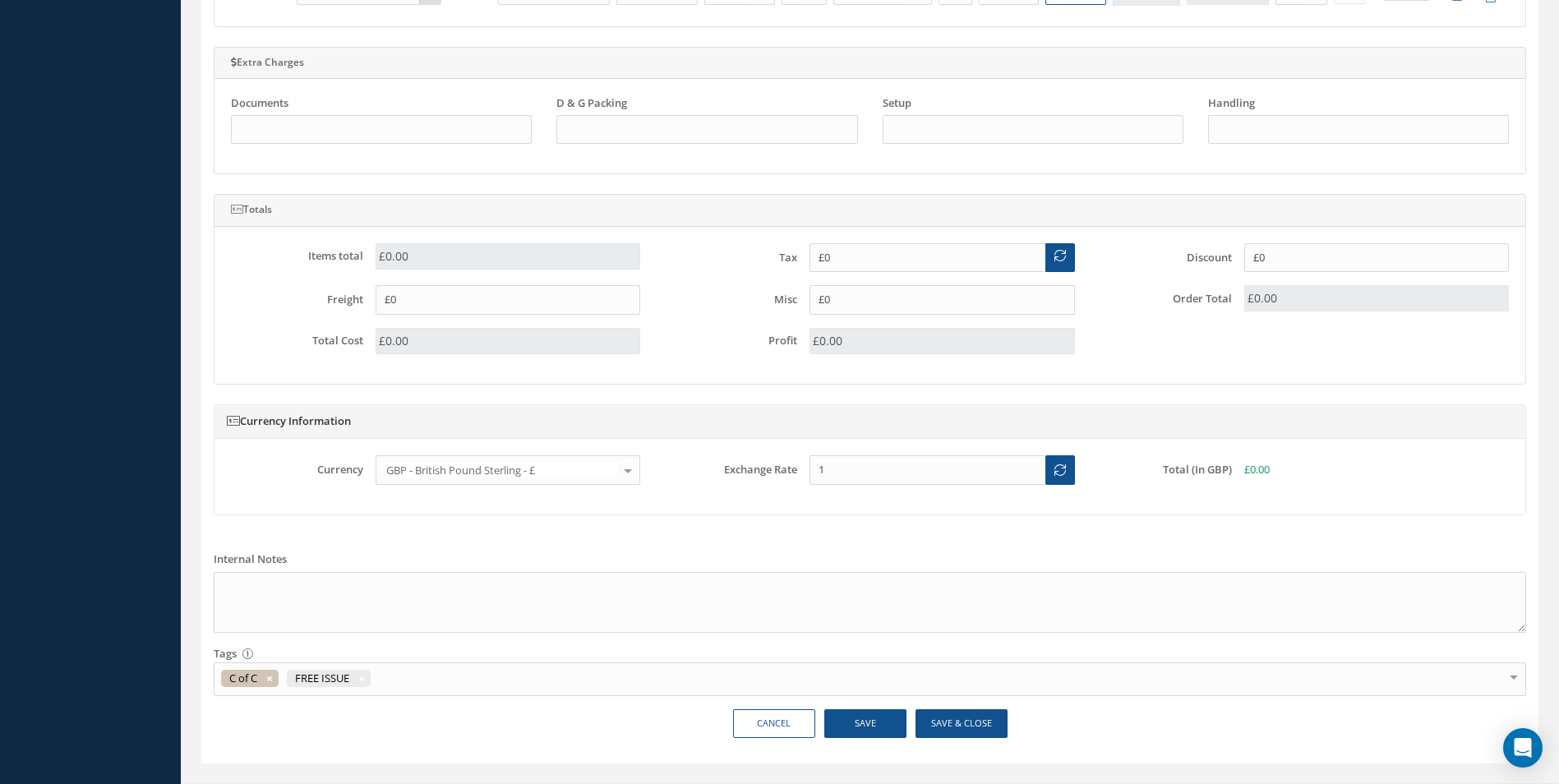
type input "£0.00"
click at [863, 720] on button "Save" at bounding box center [865, 724] width 82 height 29
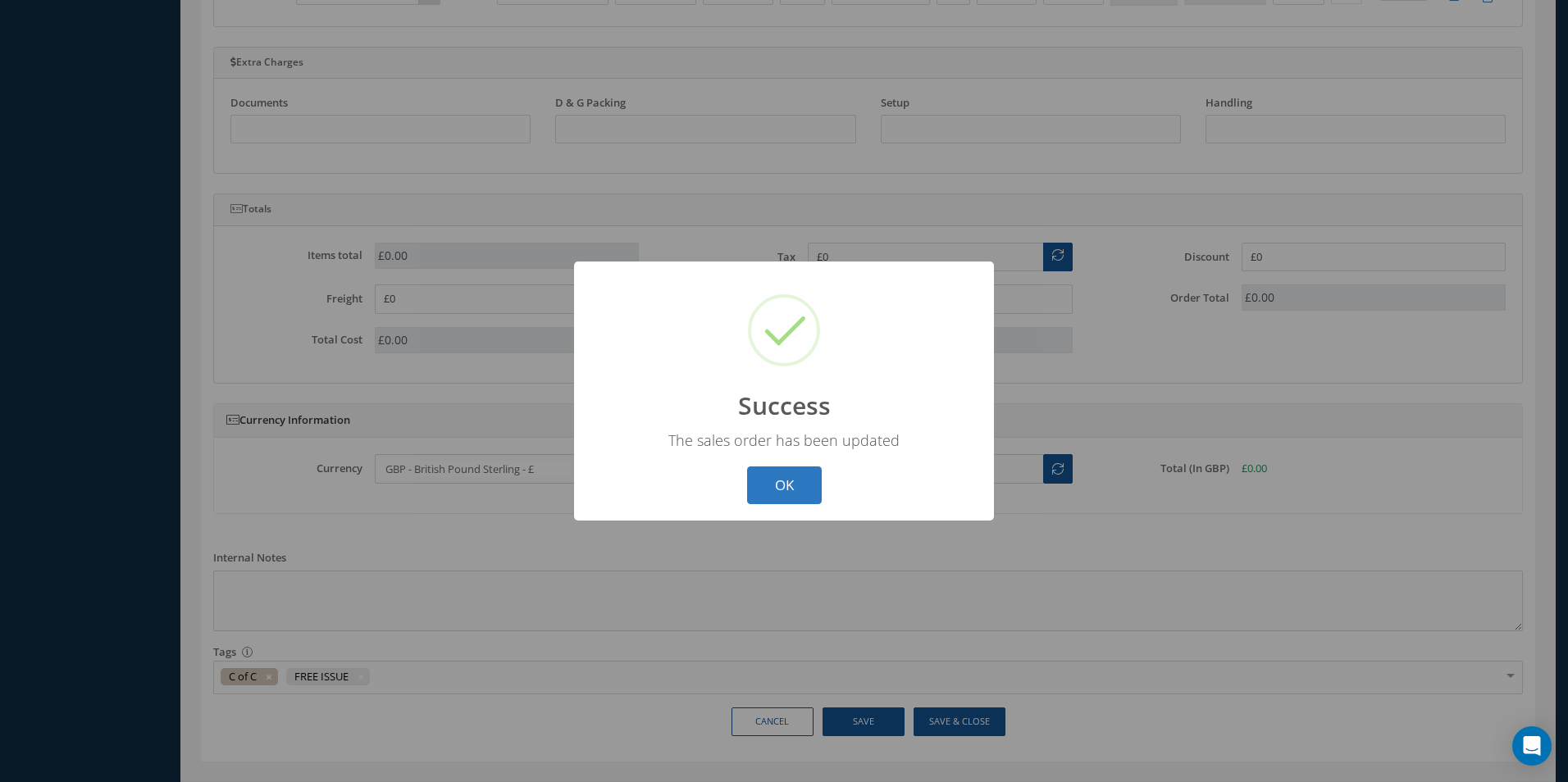
drag, startPoint x: 789, startPoint y: 487, endPoint x: 1409, endPoint y: 206, distance: 680.7
click at [791, 487] on button "OK" at bounding box center [784, 486] width 74 height 38
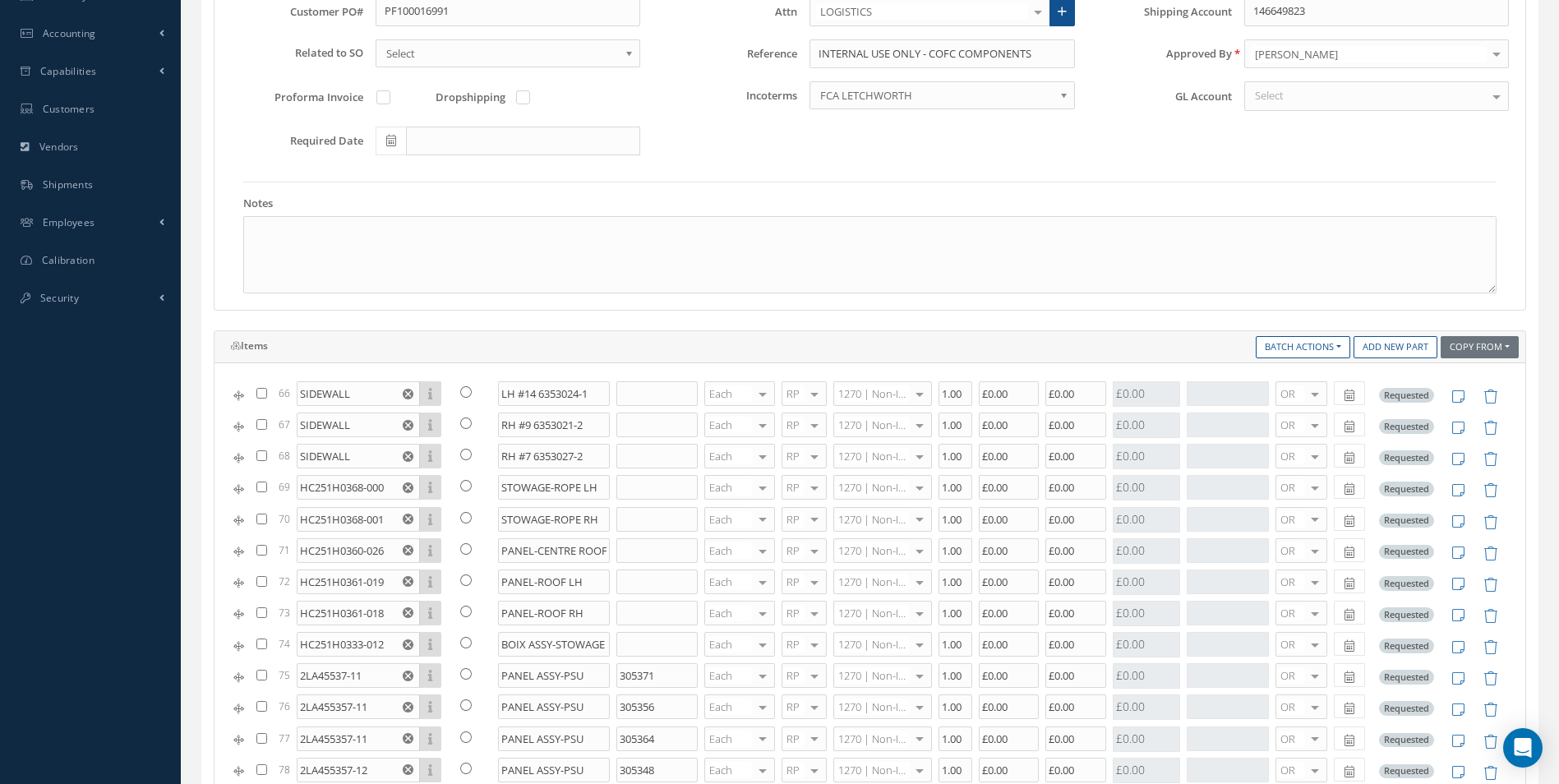
scroll to position [164, 0]
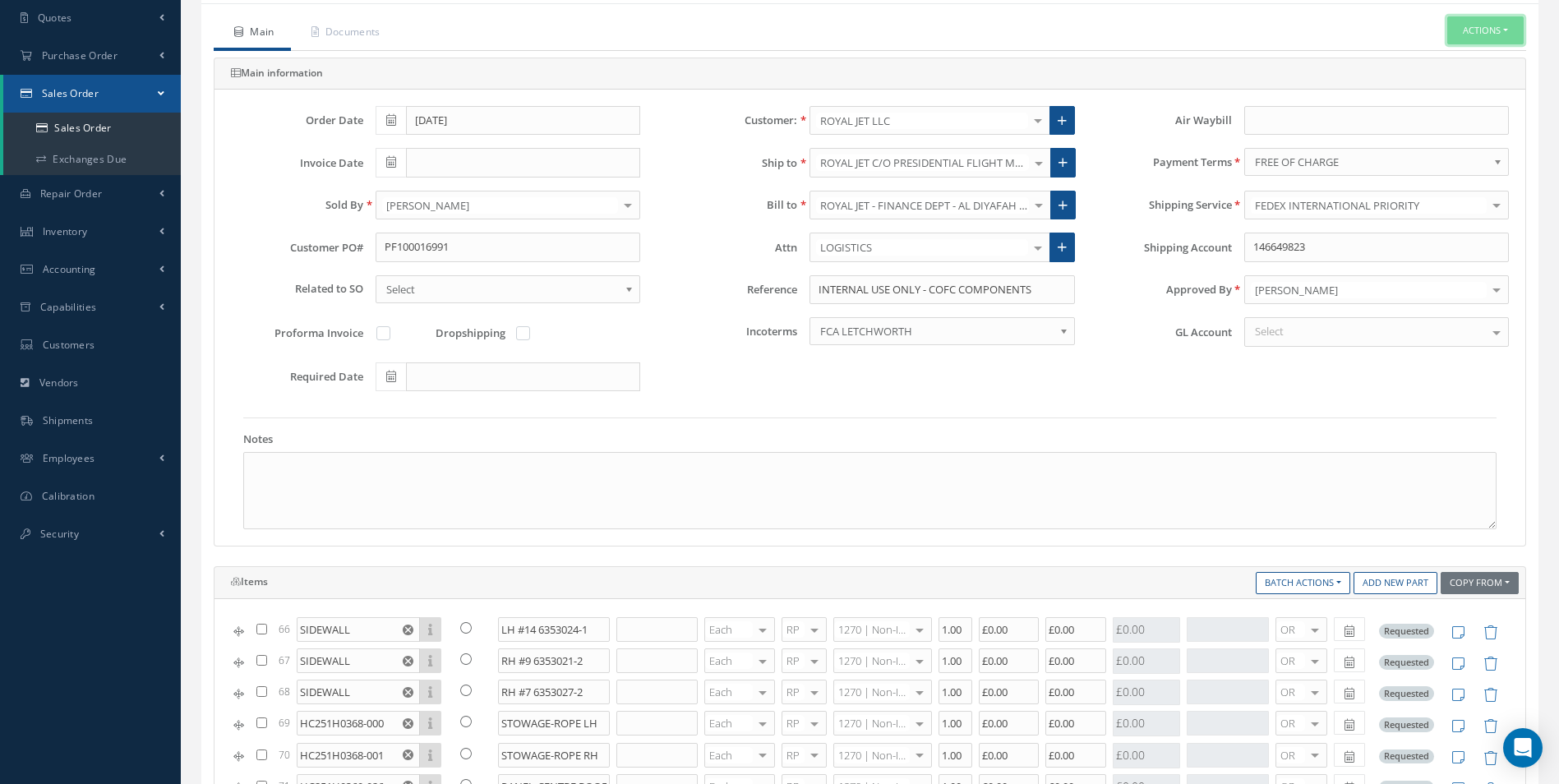
click at [1494, 30] on button "Actions" at bounding box center [1485, 31] width 76 height 29
click at [1303, 257] on link "C of C" at bounding box center [1337, 253] width 125 height 25
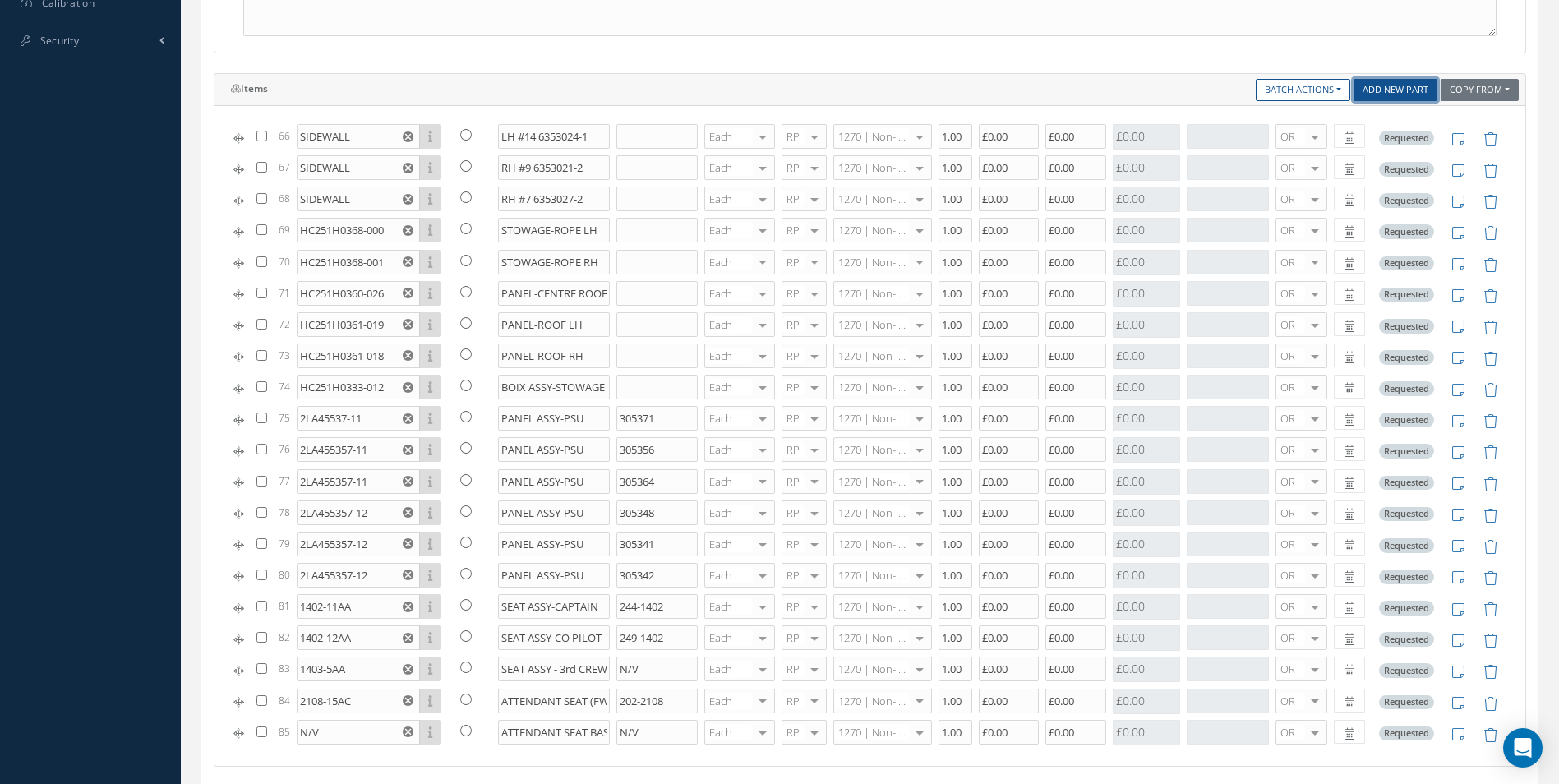
click at [1388, 94] on link "Add New Part" at bounding box center [1395, 90] width 84 height 22
drag, startPoint x: 1400, startPoint y: 88, endPoint x: 1466, endPoint y: 173, distance: 107.6
click at [1399, 88] on link "Add New Part" at bounding box center [1395, 90] width 84 height 22
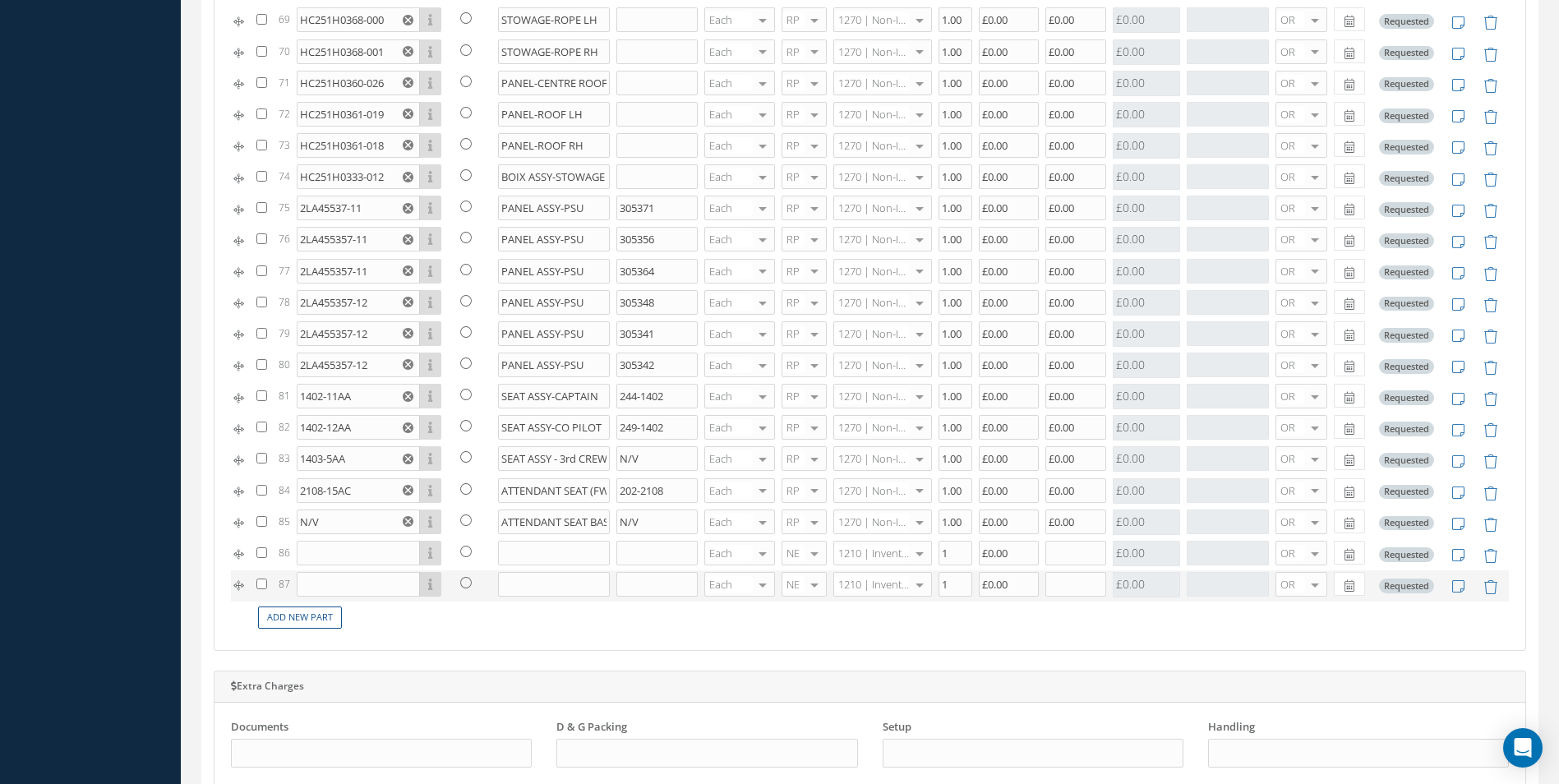
scroll to position [821, 0]
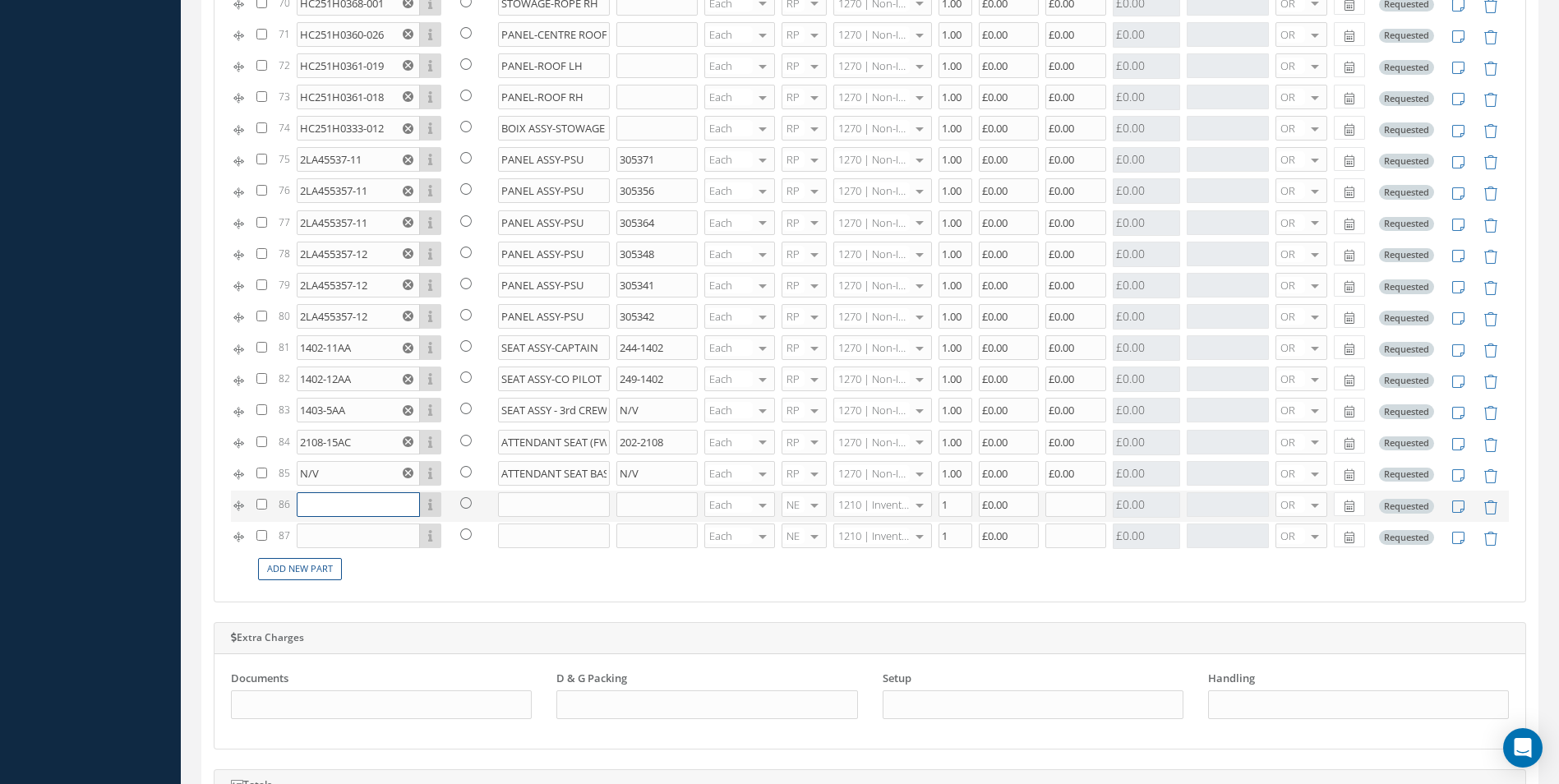
click at [350, 512] on input "text" at bounding box center [358, 504] width 123 height 25
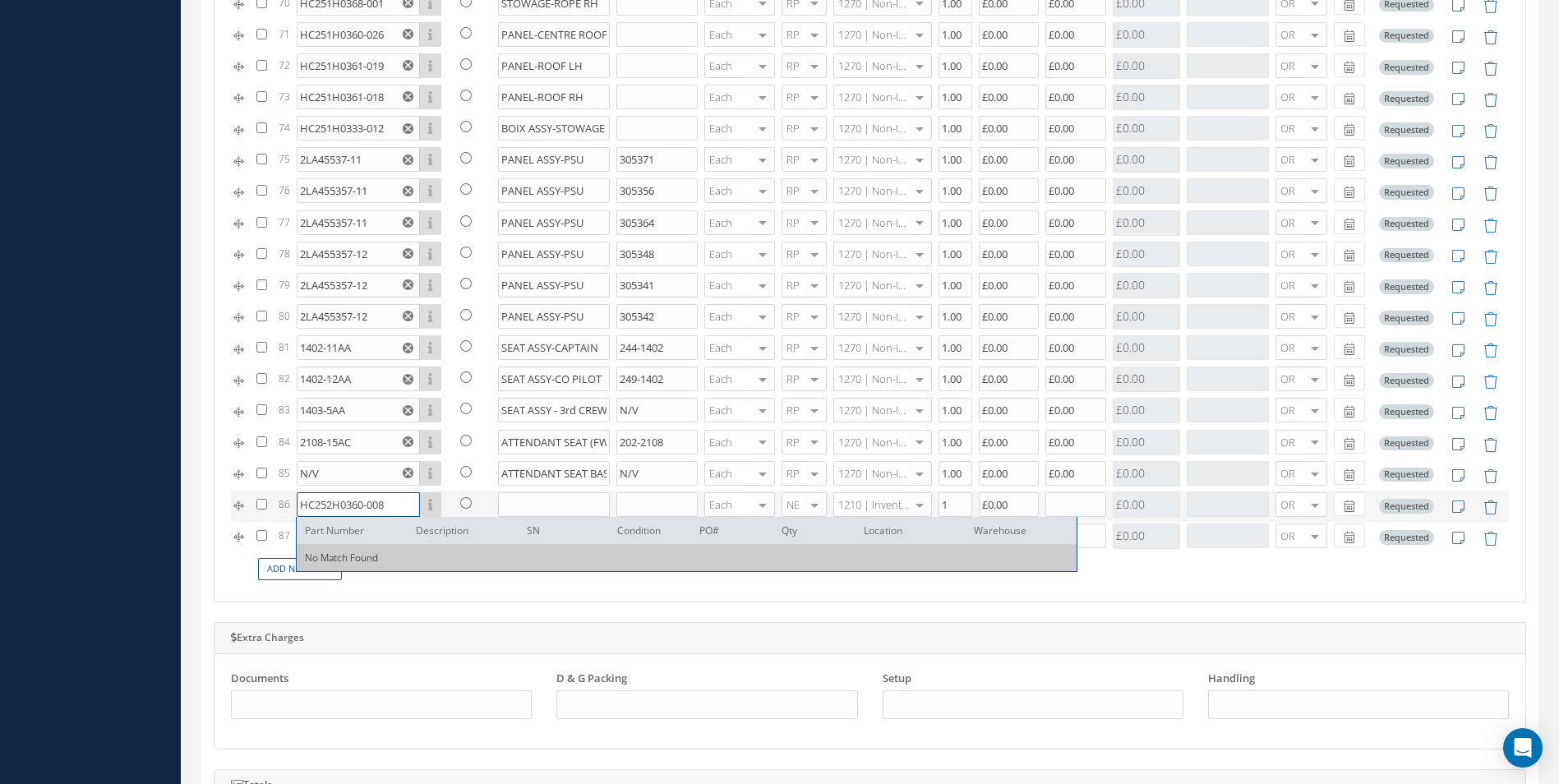
type input "HC252H0360-008"
click at [534, 504] on input "text" at bounding box center [555, 504] width 113 height 25
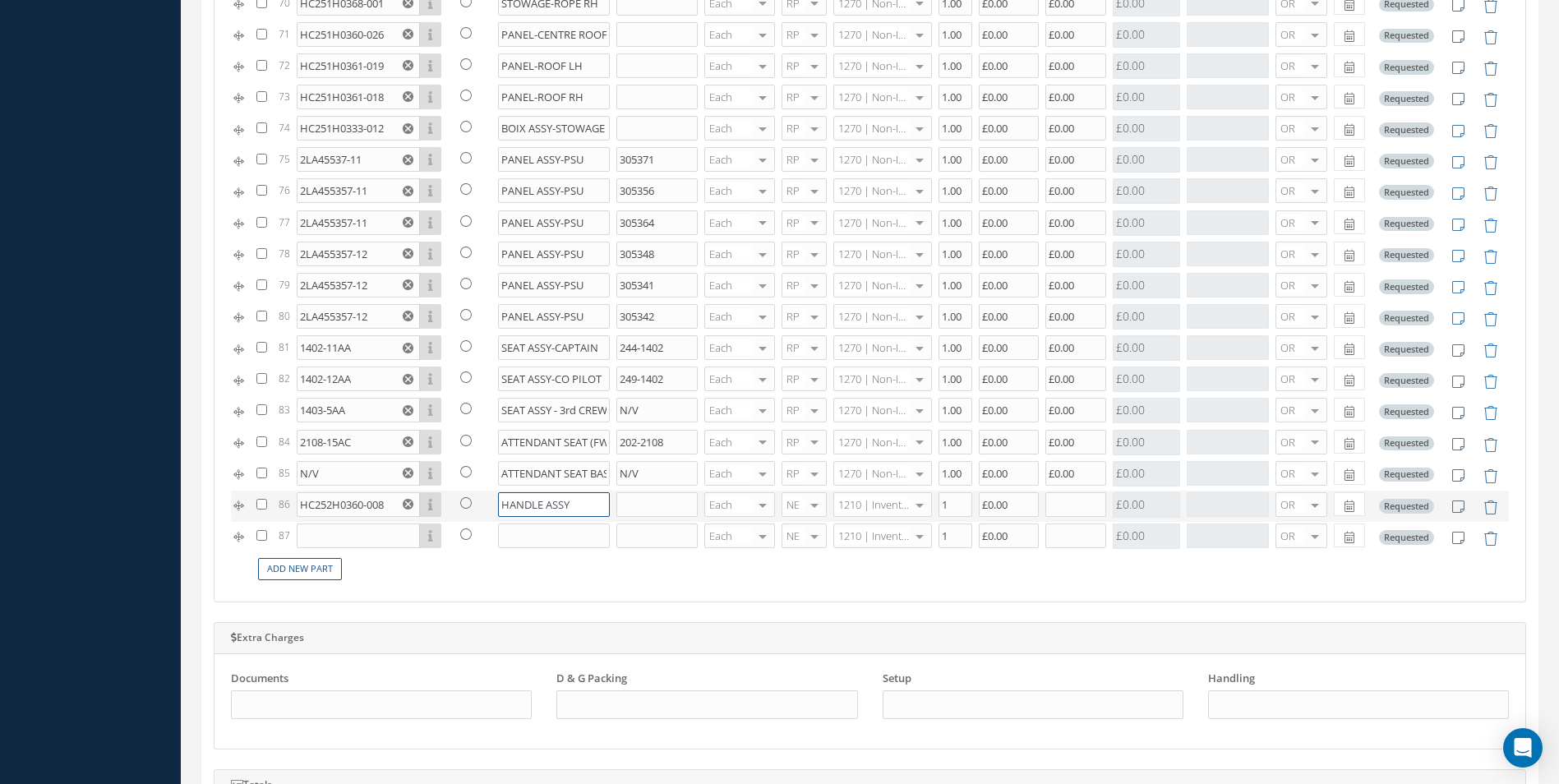
type input "HANDLE ASSY"
drag, startPoint x: 935, startPoint y: 502, endPoint x: 944, endPoint y: 507, distance: 10.3
click at [944, 507] on input "1" at bounding box center [955, 504] width 34 height 25
type input "2"
click at [1065, 506] on input "text" at bounding box center [1075, 504] width 61 height 25
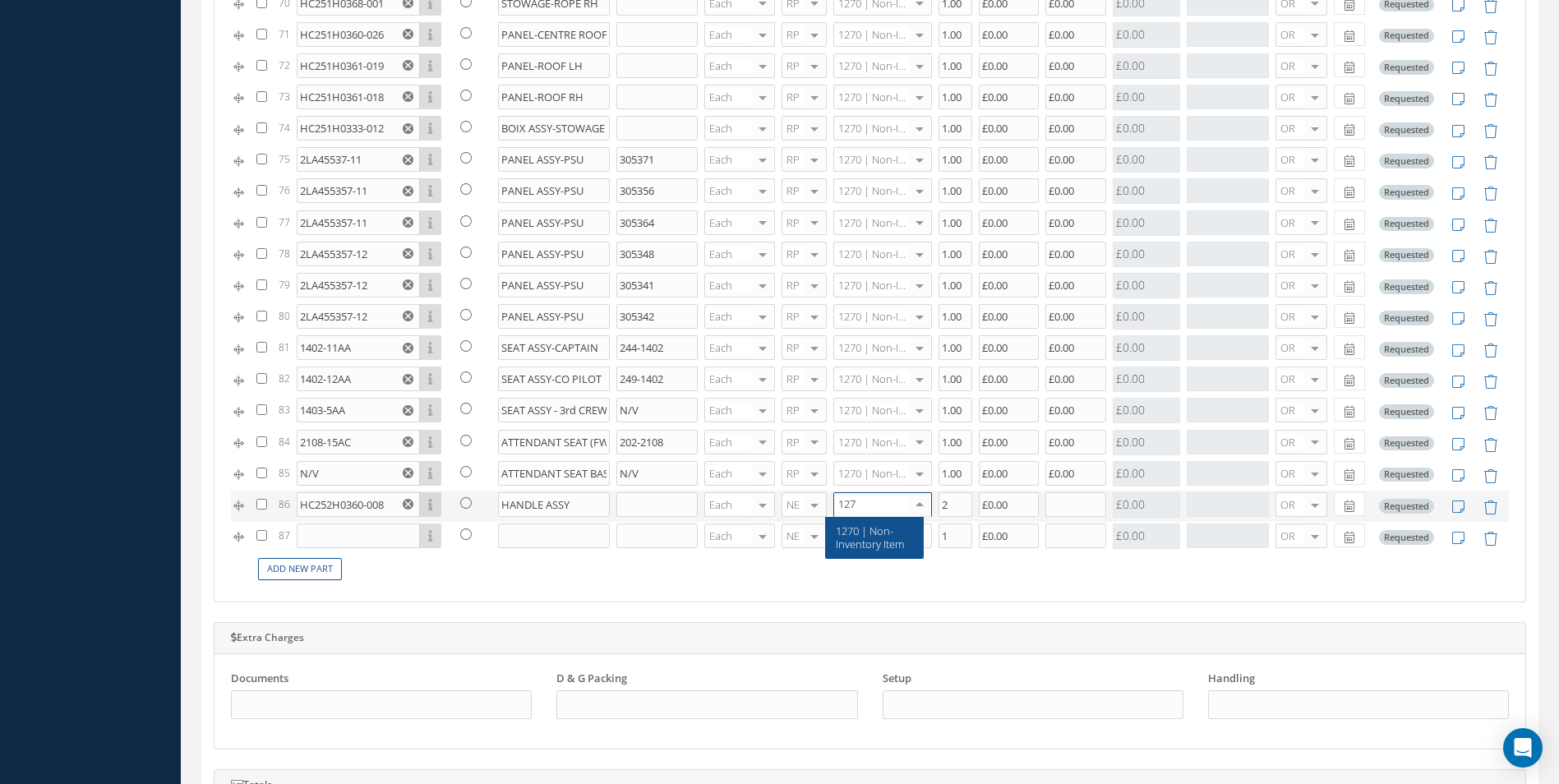
type input "1270"
click at [873, 535] on span "1270 | Non-Inventory Item" at bounding box center [870, 537] width 68 height 28
click at [1065, 511] on input "text" at bounding box center [1075, 504] width 61 height 25
type input "£0.00"
drag, startPoint x: 1481, startPoint y: 542, endPoint x: 1462, endPoint y: 545, distance: 19.2
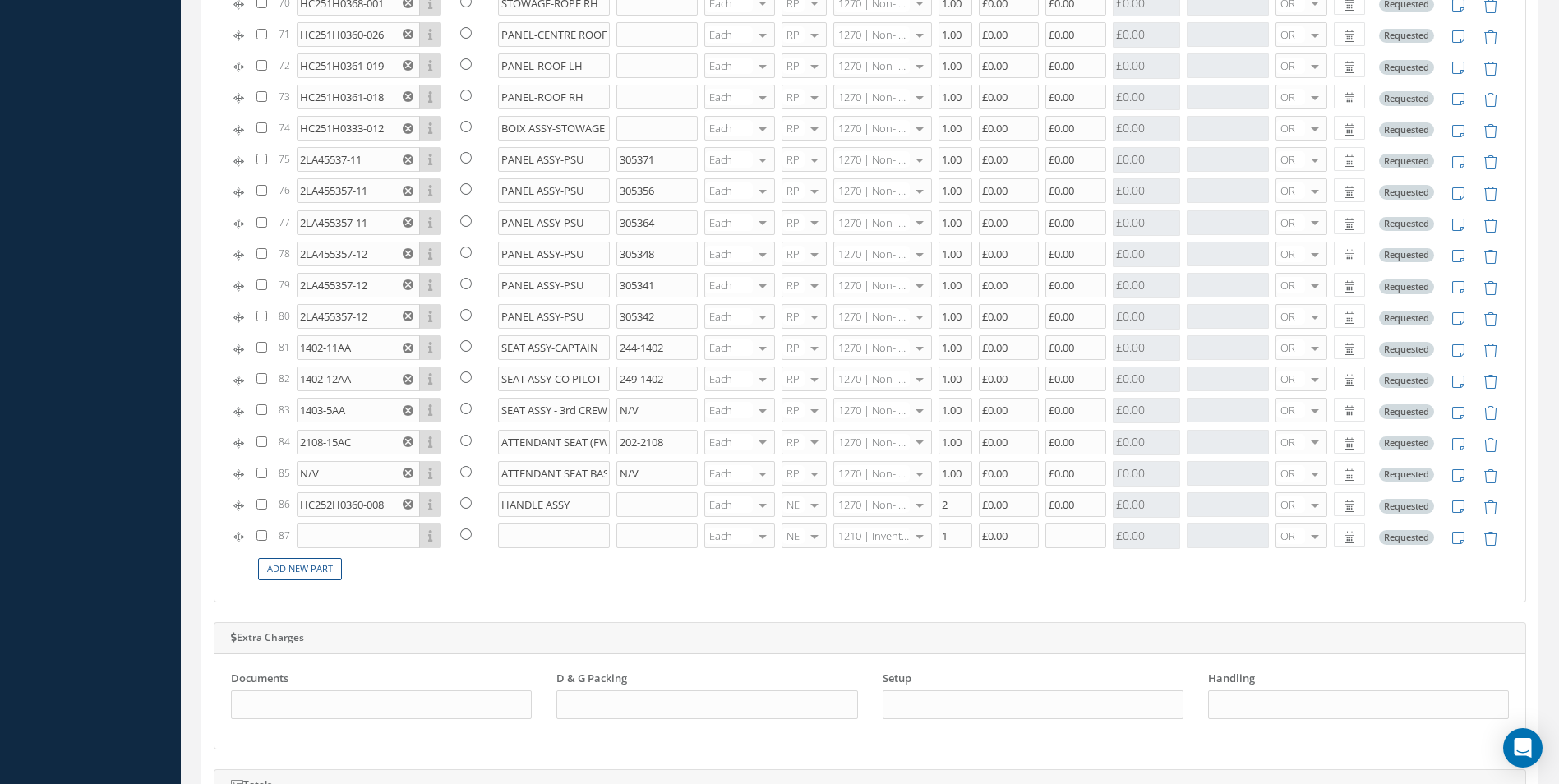
click at [1483, 542] on icon at bounding box center [1490, 538] width 14 height 14
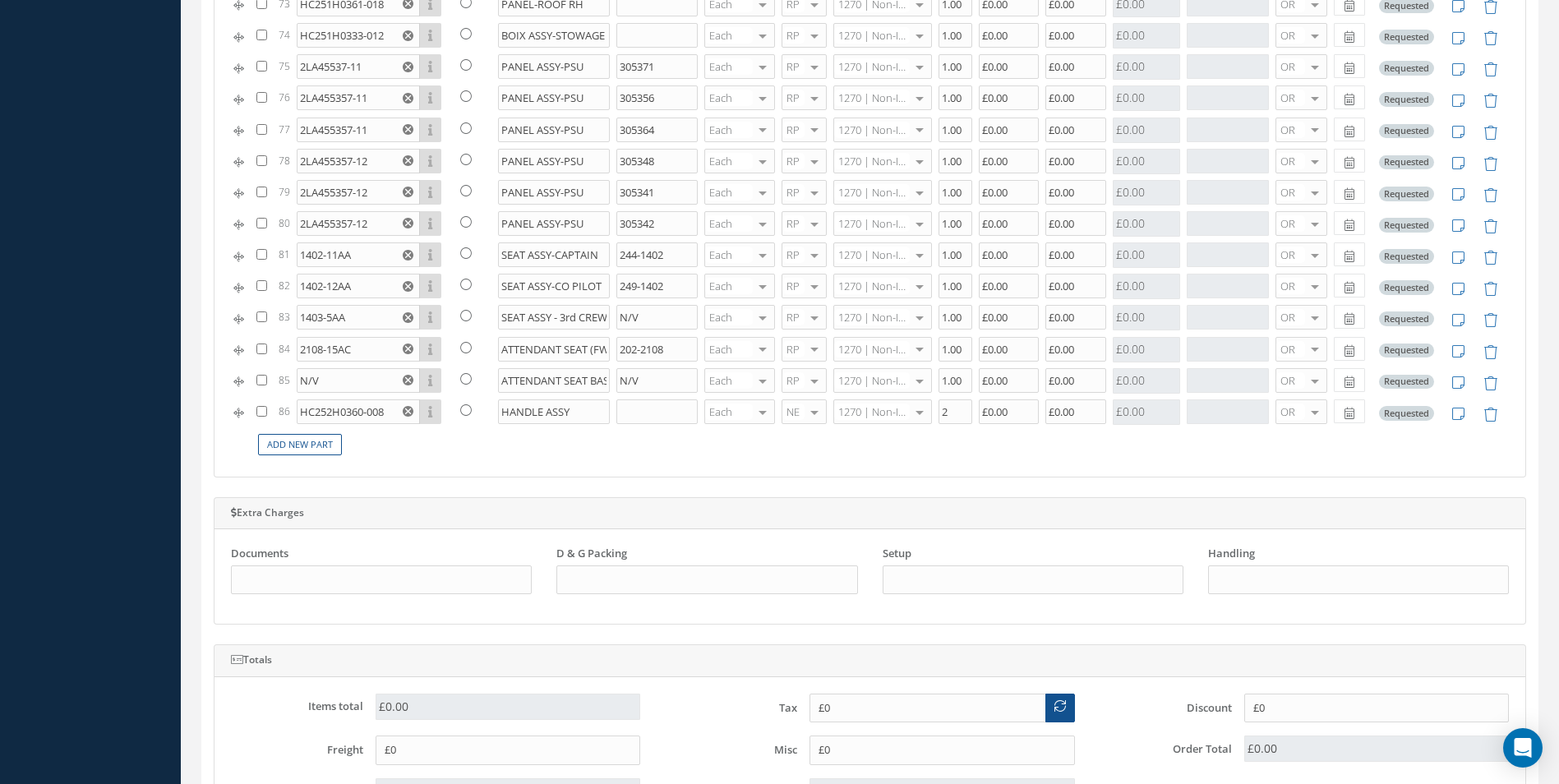
scroll to position [1346, 0]
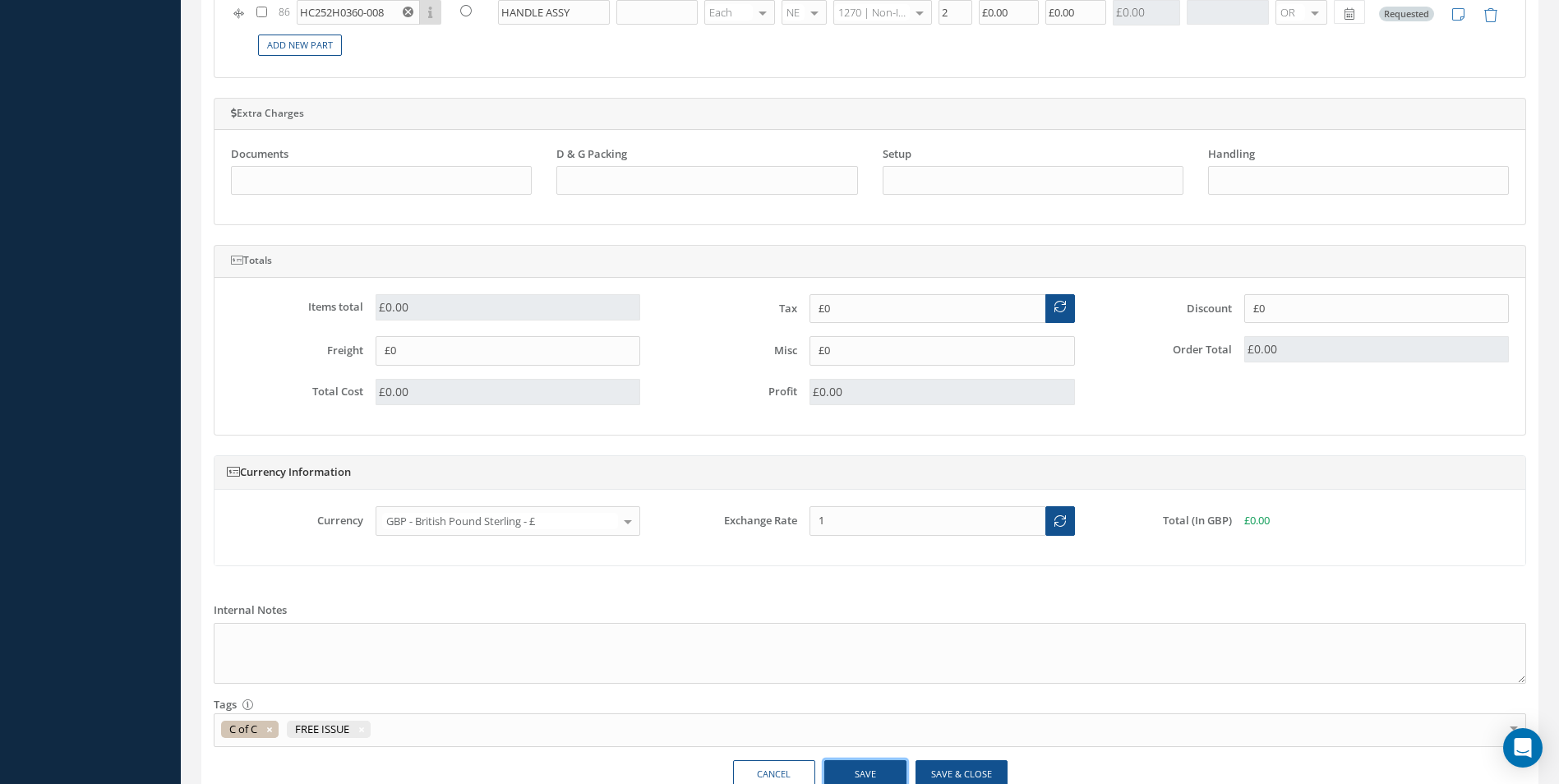
click at [877, 769] on button "Save" at bounding box center [865, 775] width 82 height 29
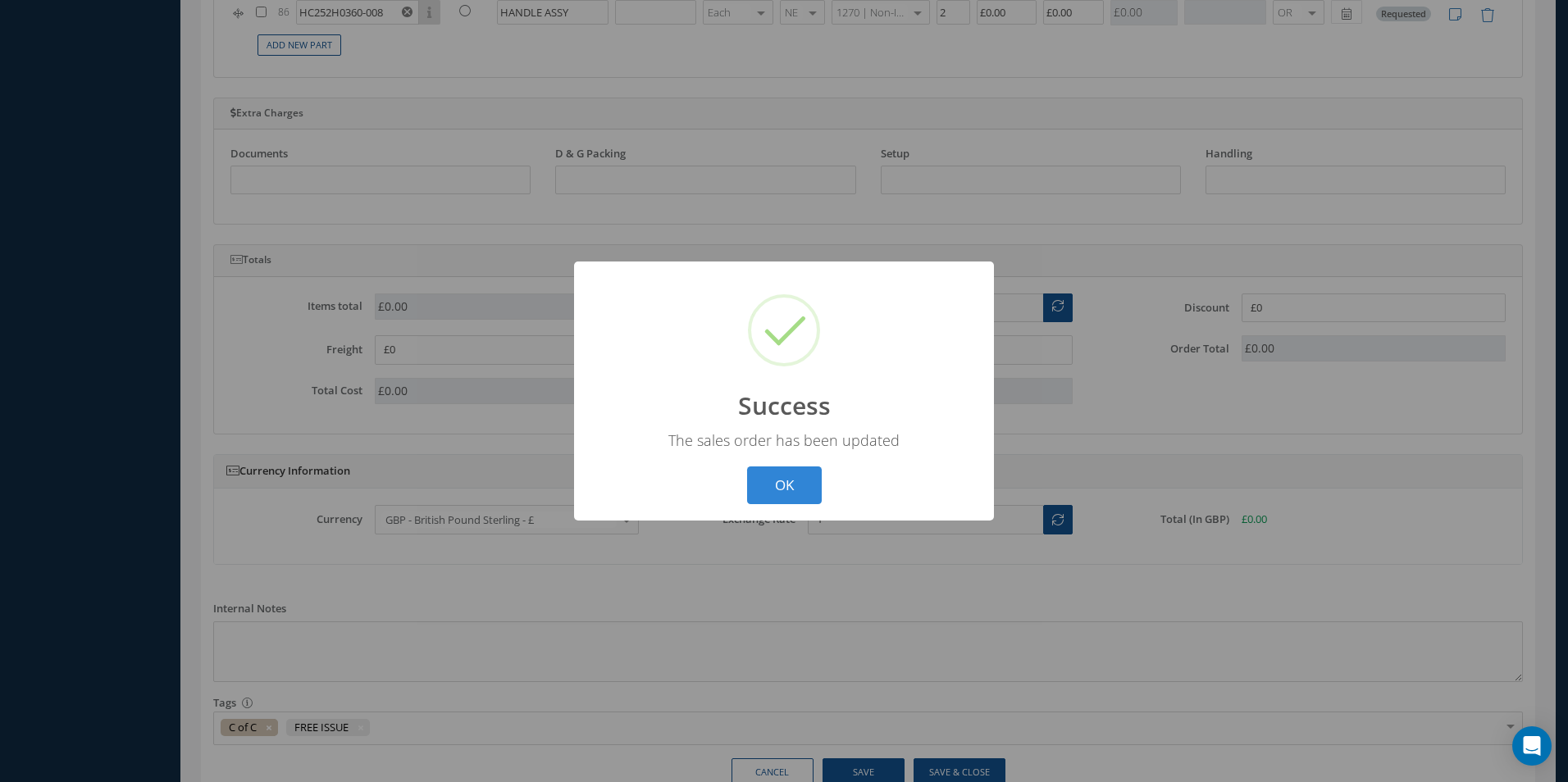
drag, startPoint x: 780, startPoint y: 489, endPoint x: 868, endPoint y: 318, distance: 192.3
click at [782, 483] on button "OK" at bounding box center [784, 486] width 74 height 38
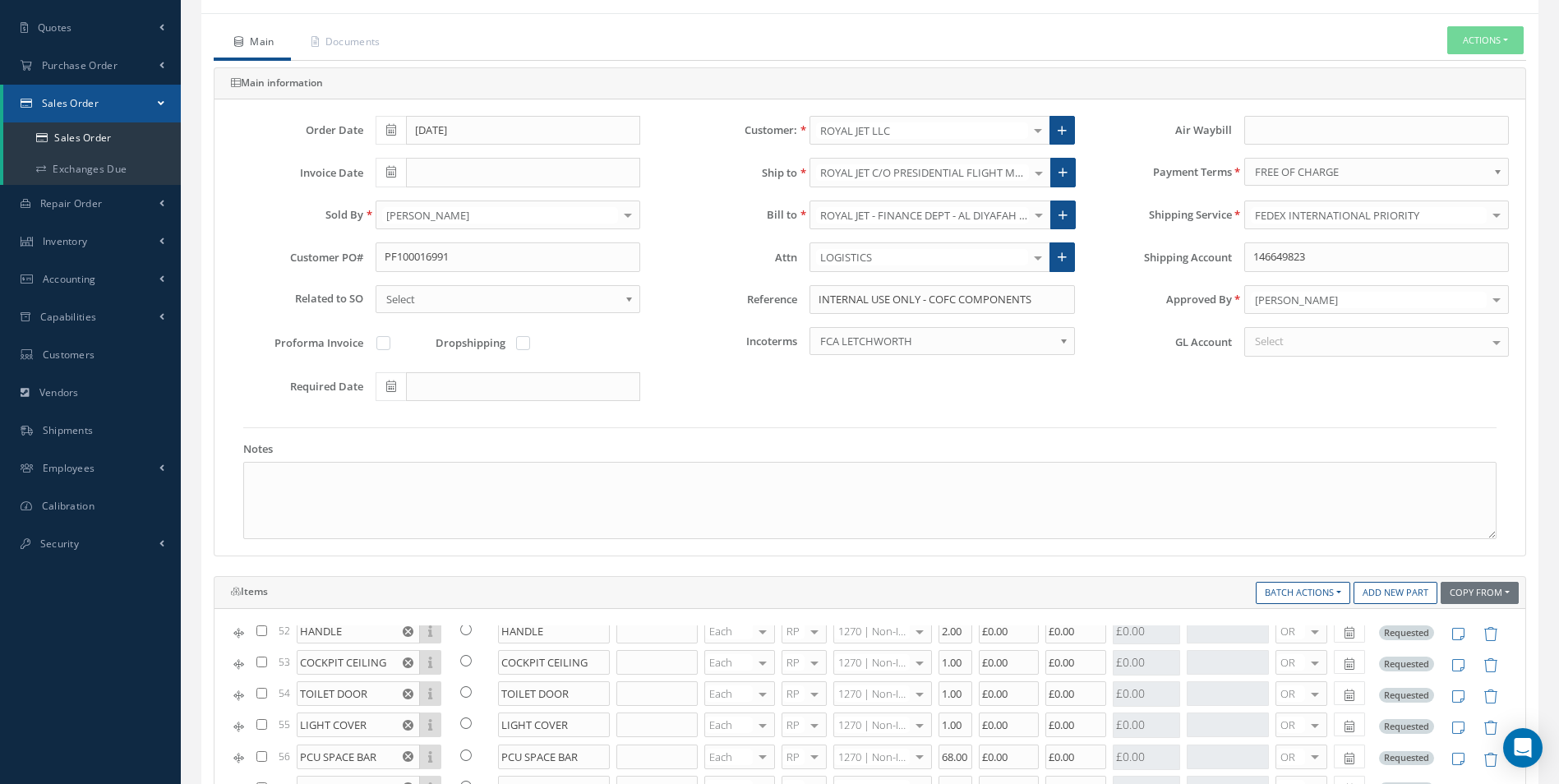
scroll to position [0, 0]
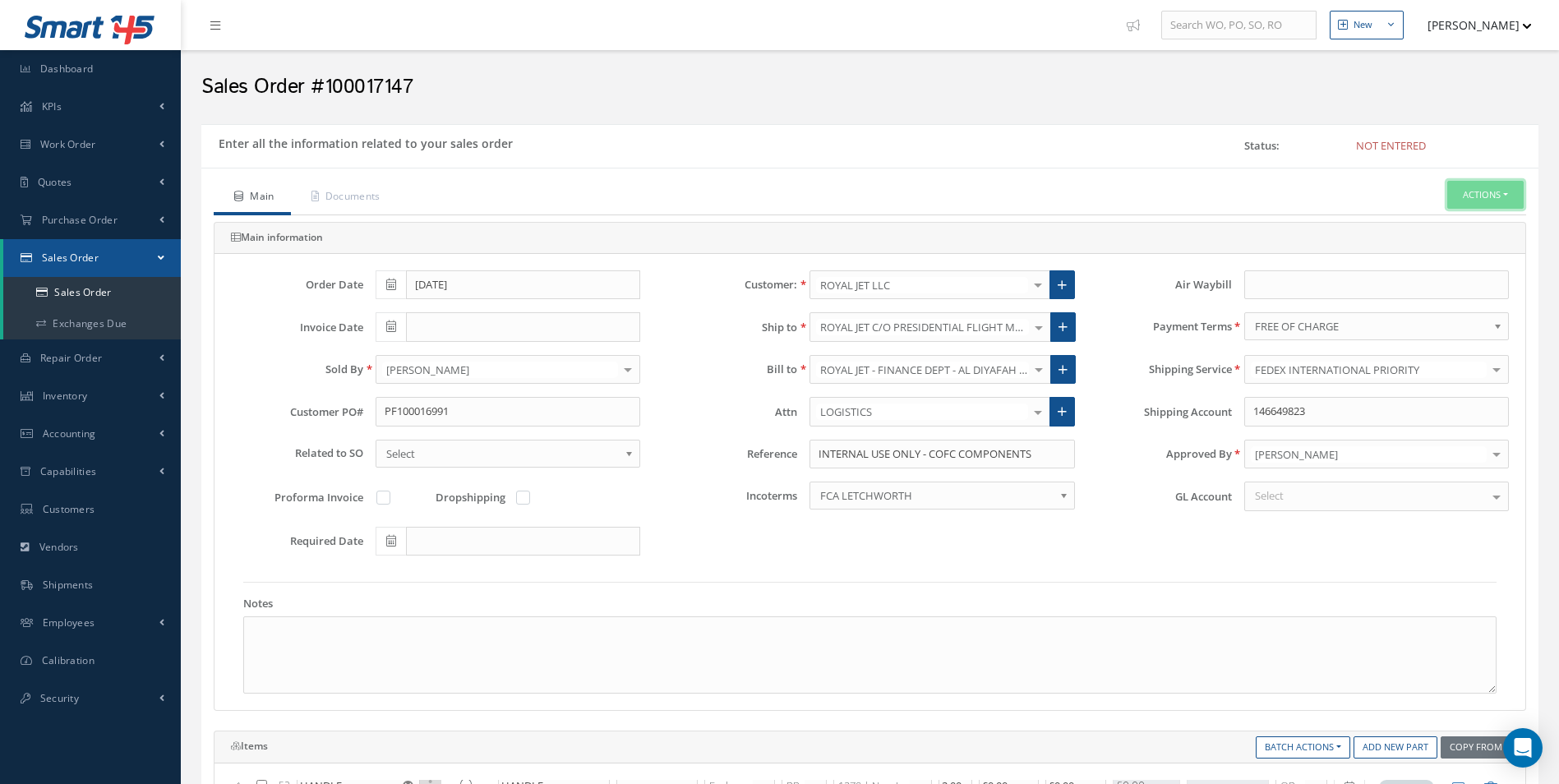
click at [1471, 190] on button "Actions" at bounding box center [1485, 196] width 76 height 29
click at [1310, 413] on link "C of C" at bounding box center [1337, 418] width 125 height 25
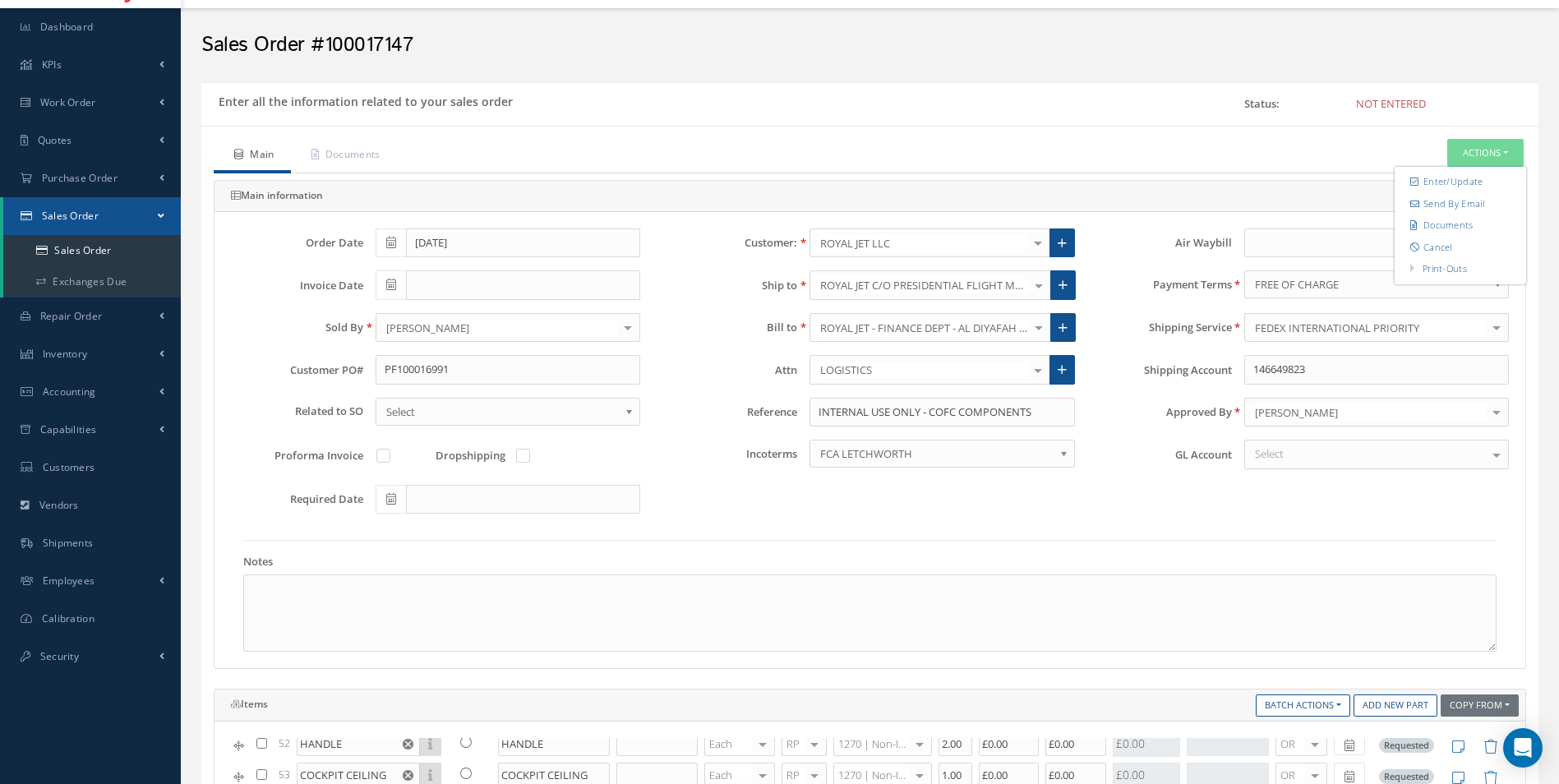
scroll to position [493, 0]
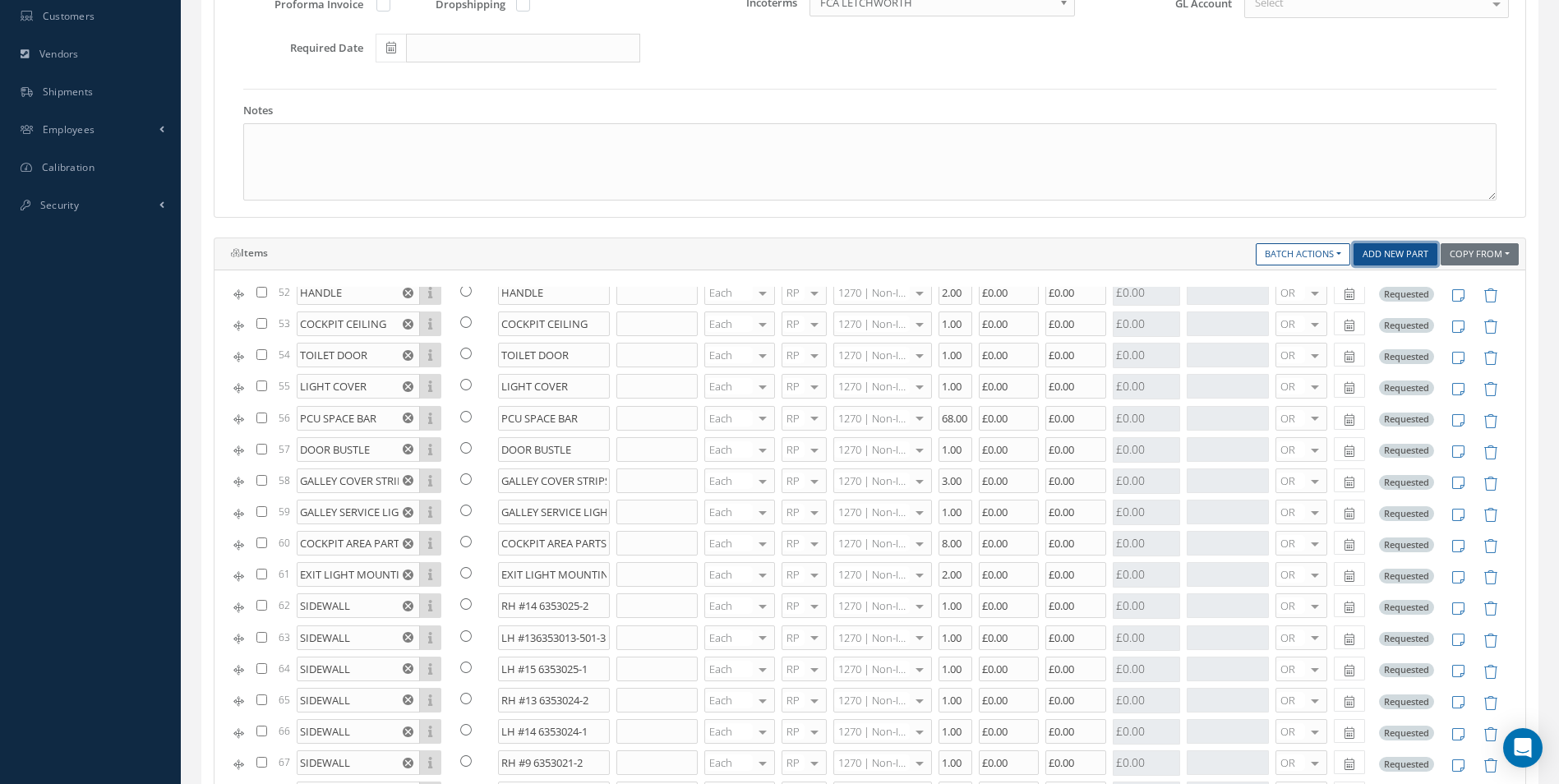
click at [1412, 249] on link "Add New Part" at bounding box center [1395, 254] width 84 height 22
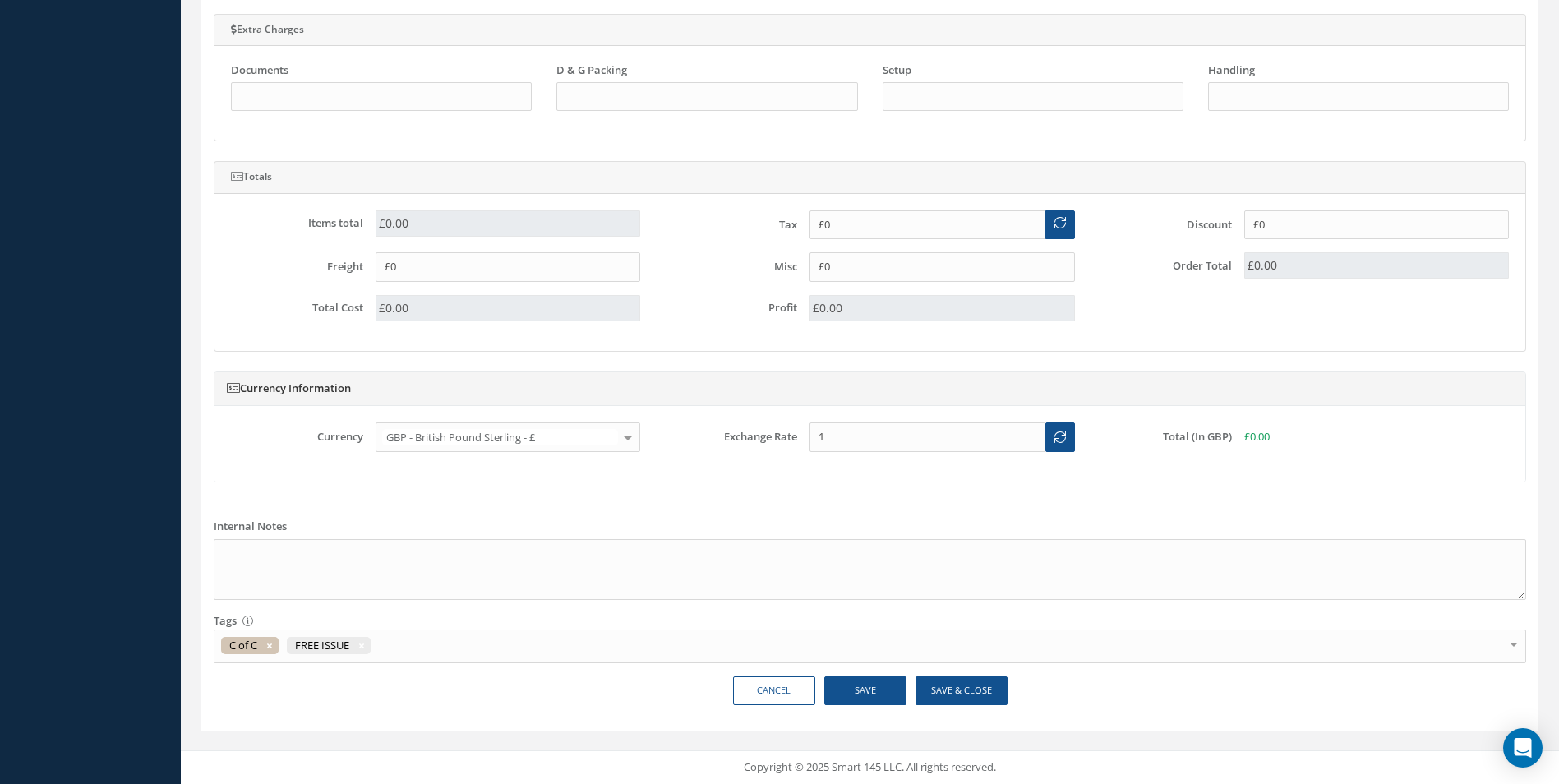
scroll to position [937, 0]
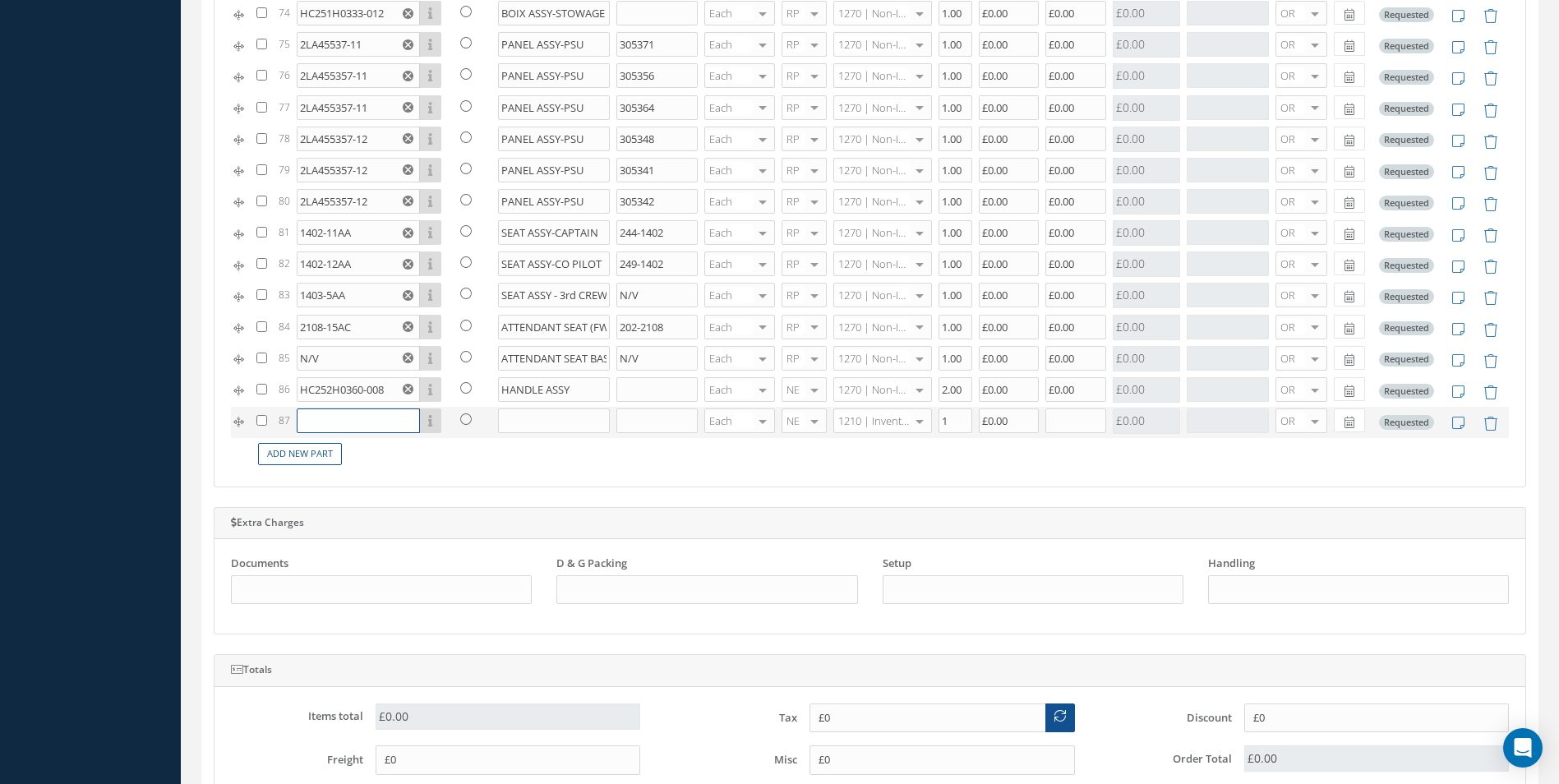
click at [341, 417] on input "text" at bounding box center [358, 421] width 123 height 25
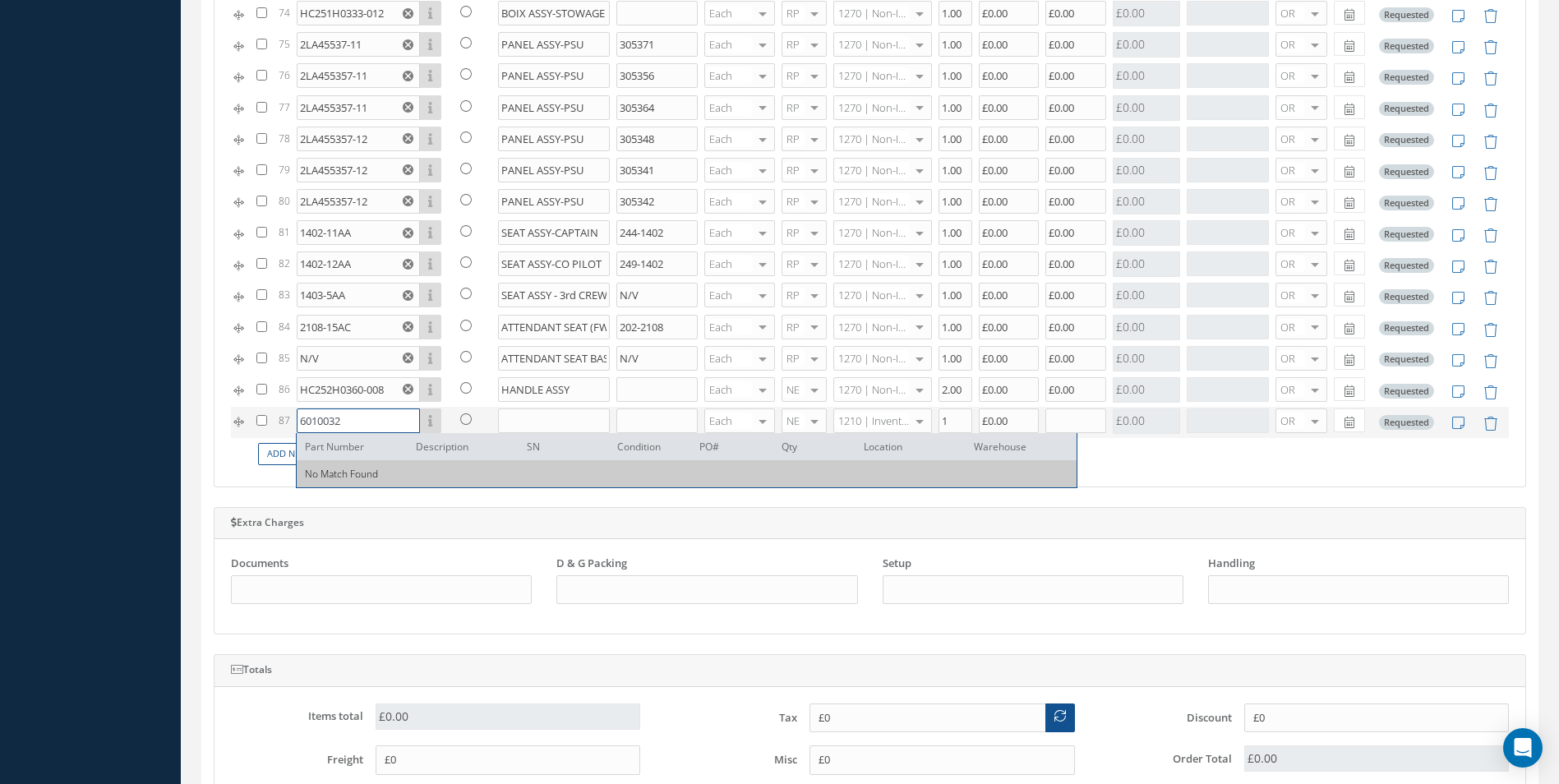
type input "6010032"
click at [645, 417] on input "text" at bounding box center [657, 421] width 81 height 25
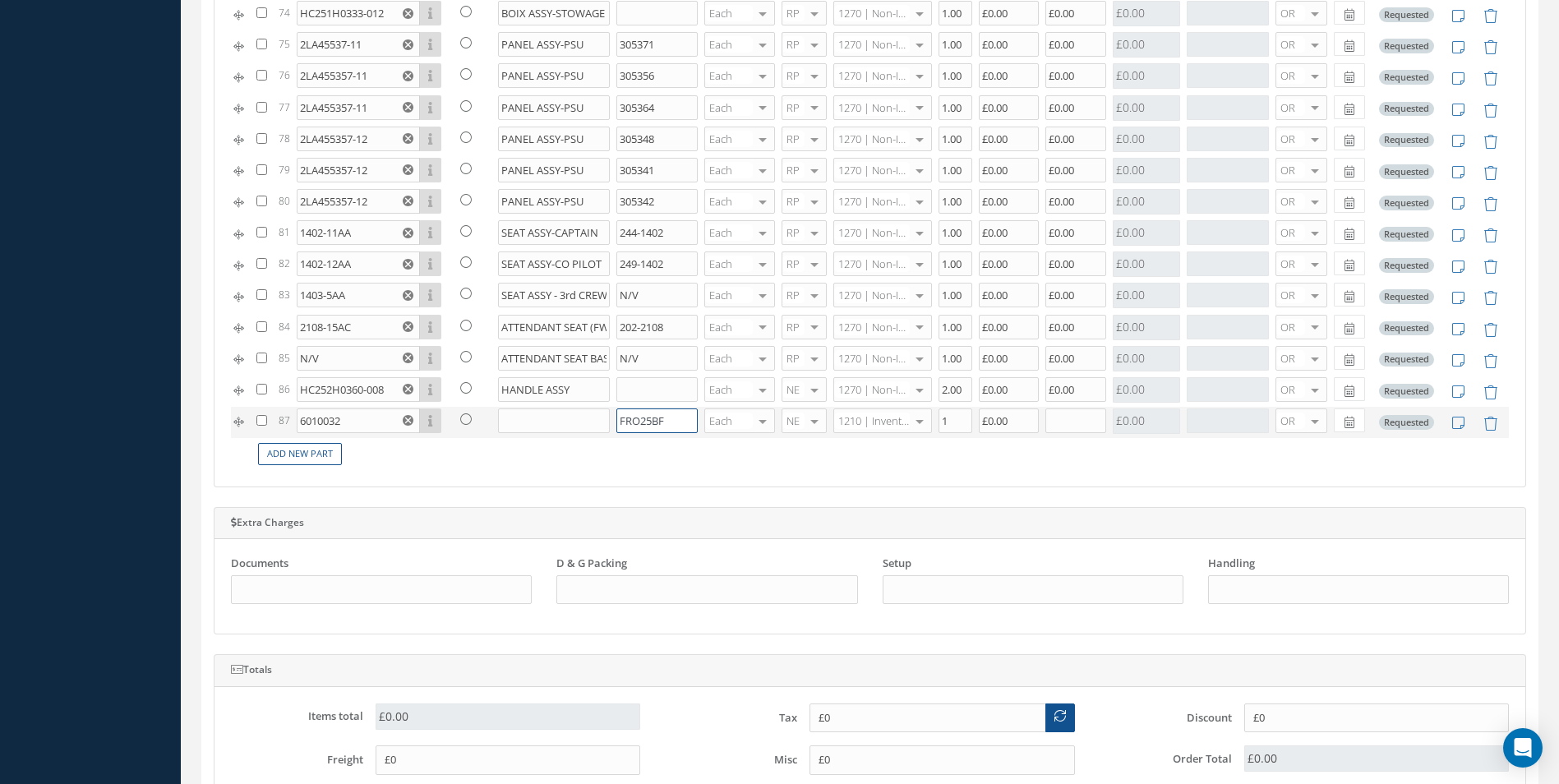
type input "FRO25BF"
click at [520, 420] on input "text" at bounding box center [555, 421] width 113 height 25
type input "AIRSTAIRS ASSY"
click at [804, 384] on div at bounding box center [814, 390] width 23 height 24
click at [801, 470] on span "RP" at bounding box center [796, 472] width 44 height 28
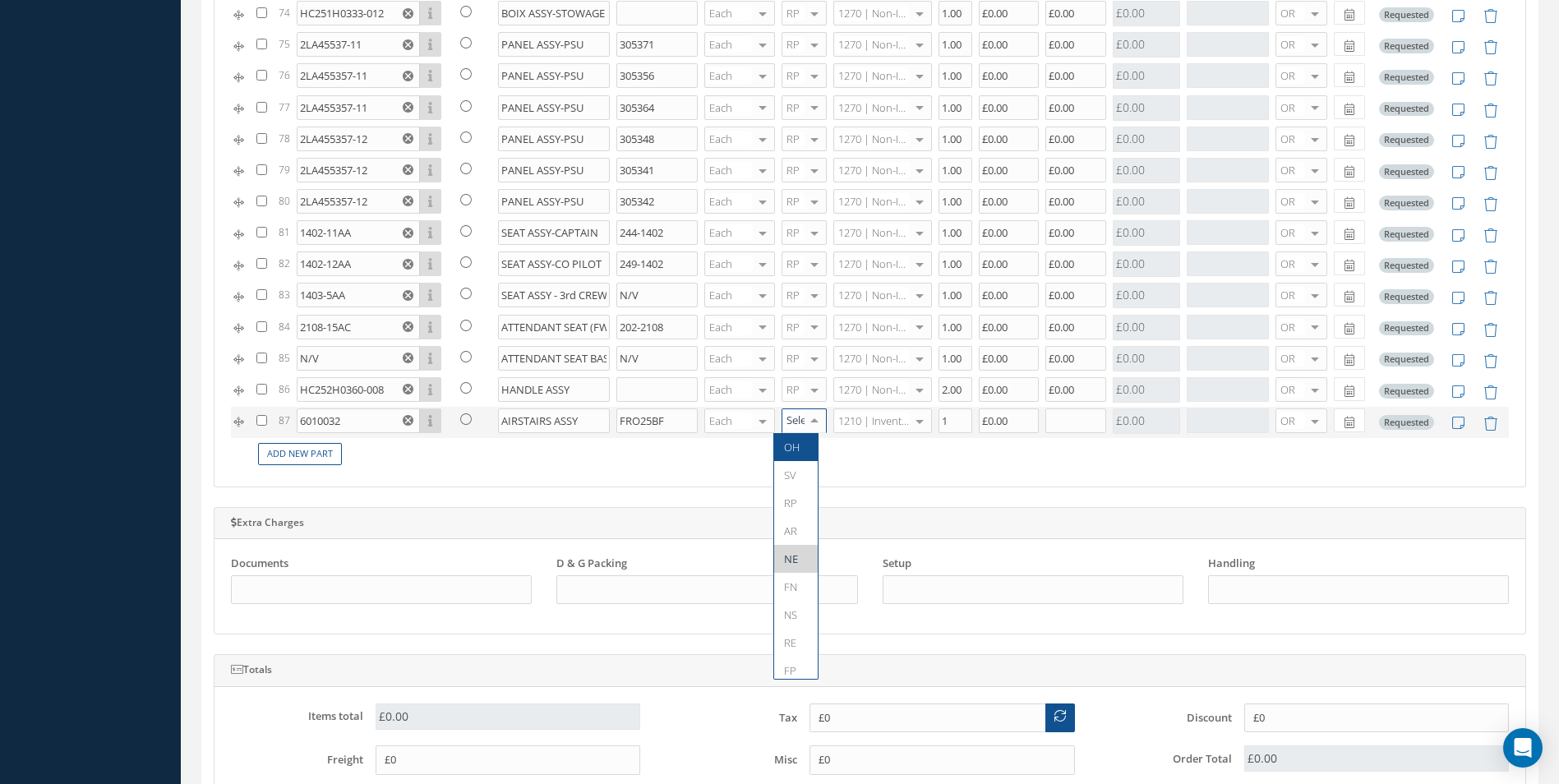
click at [806, 423] on div at bounding box center [814, 421] width 23 height 24
drag, startPoint x: 794, startPoint y: 498, endPoint x: 871, endPoint y: 452, distance: 89.7
click at [796, 498] on span "RP" at bounding box center [790, 503] width 13 height 15
type input "1270"
click at [874, 453] on span "1270 | Non-Inventory Item" at bounding box center [870, 453] width 68 height 28
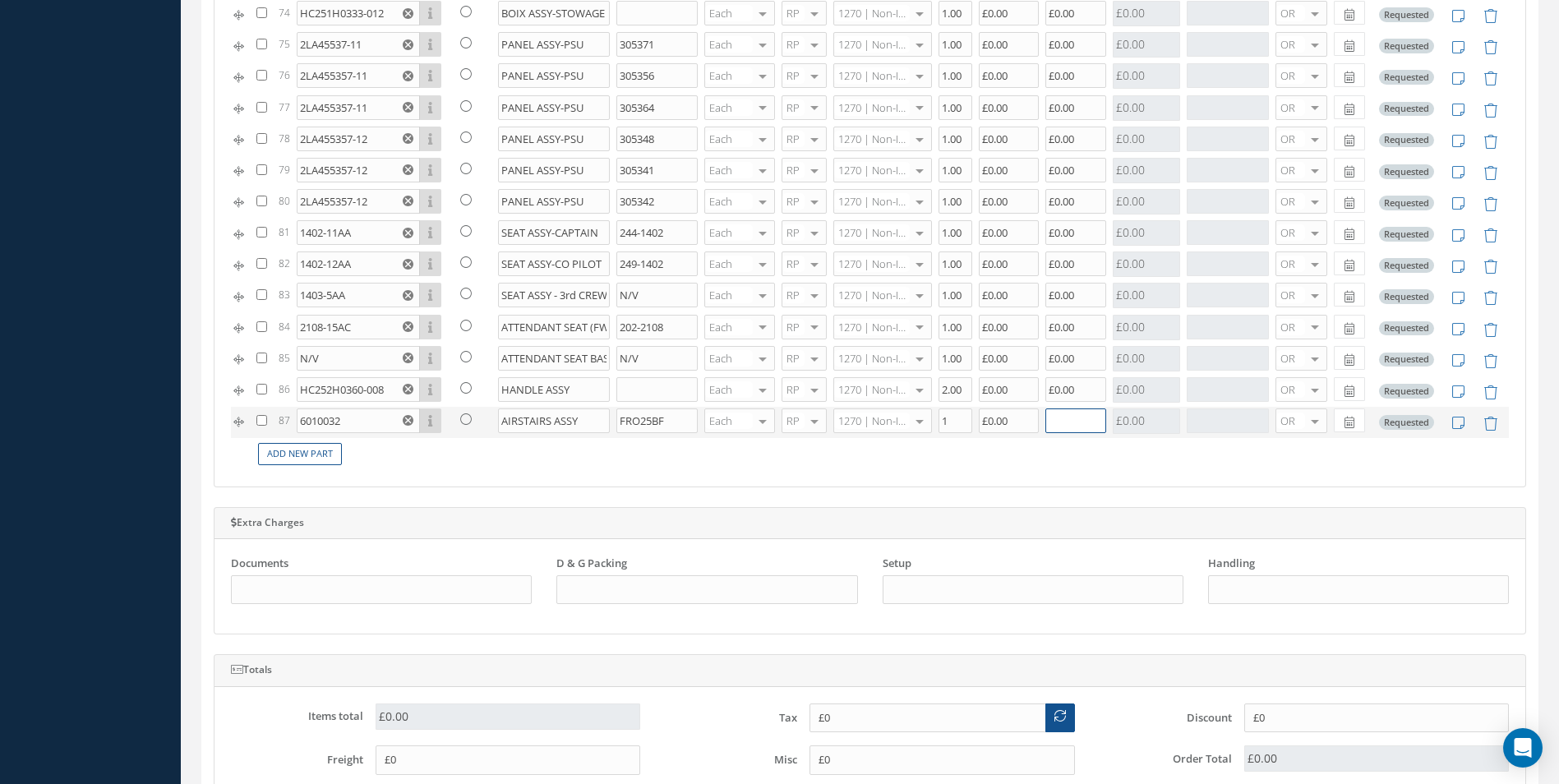
click at [1077, 426] on input "text" at bounding box center [1075, 421] width 61 height 25
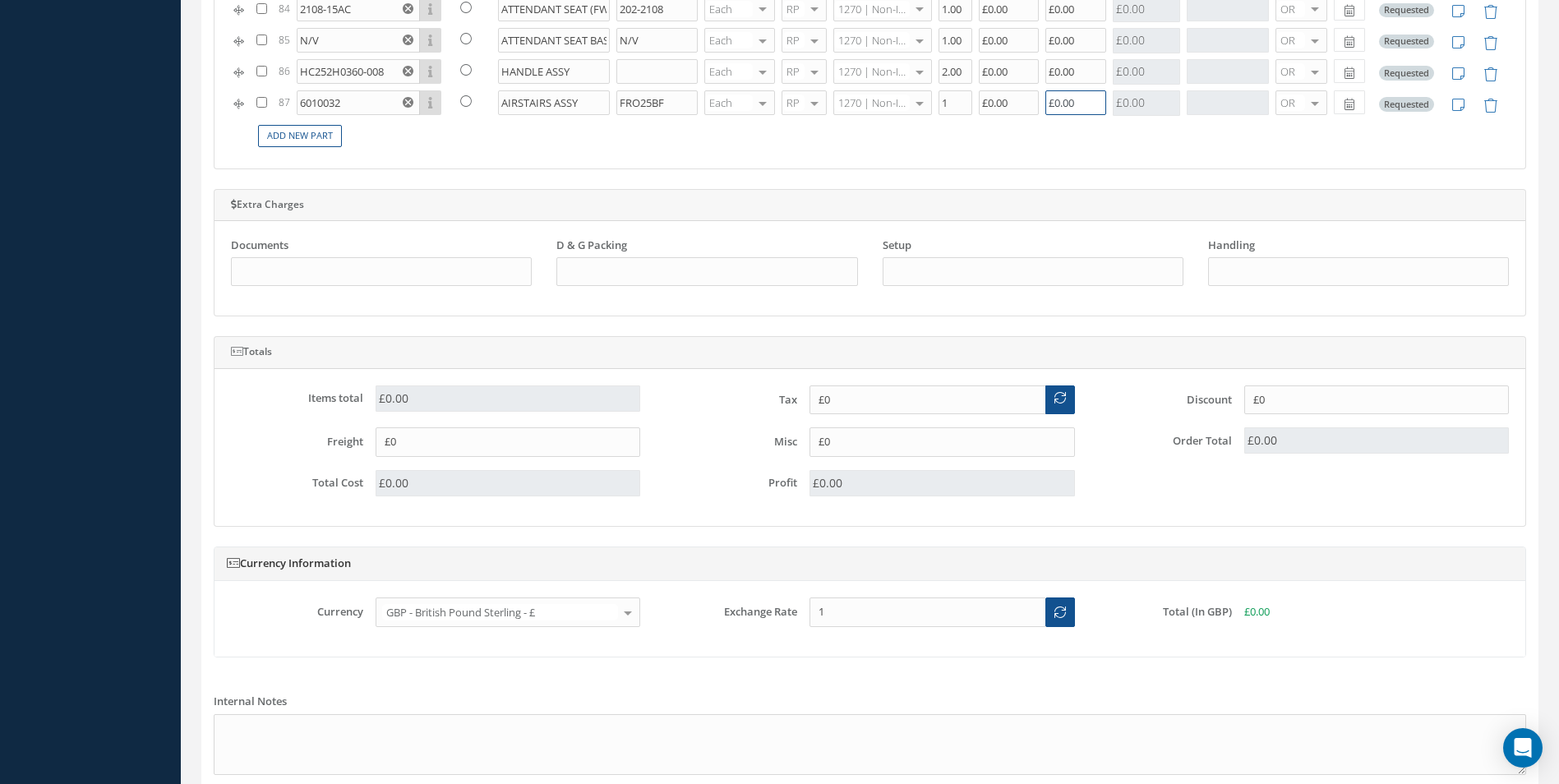
scroll to position [1348, 0]
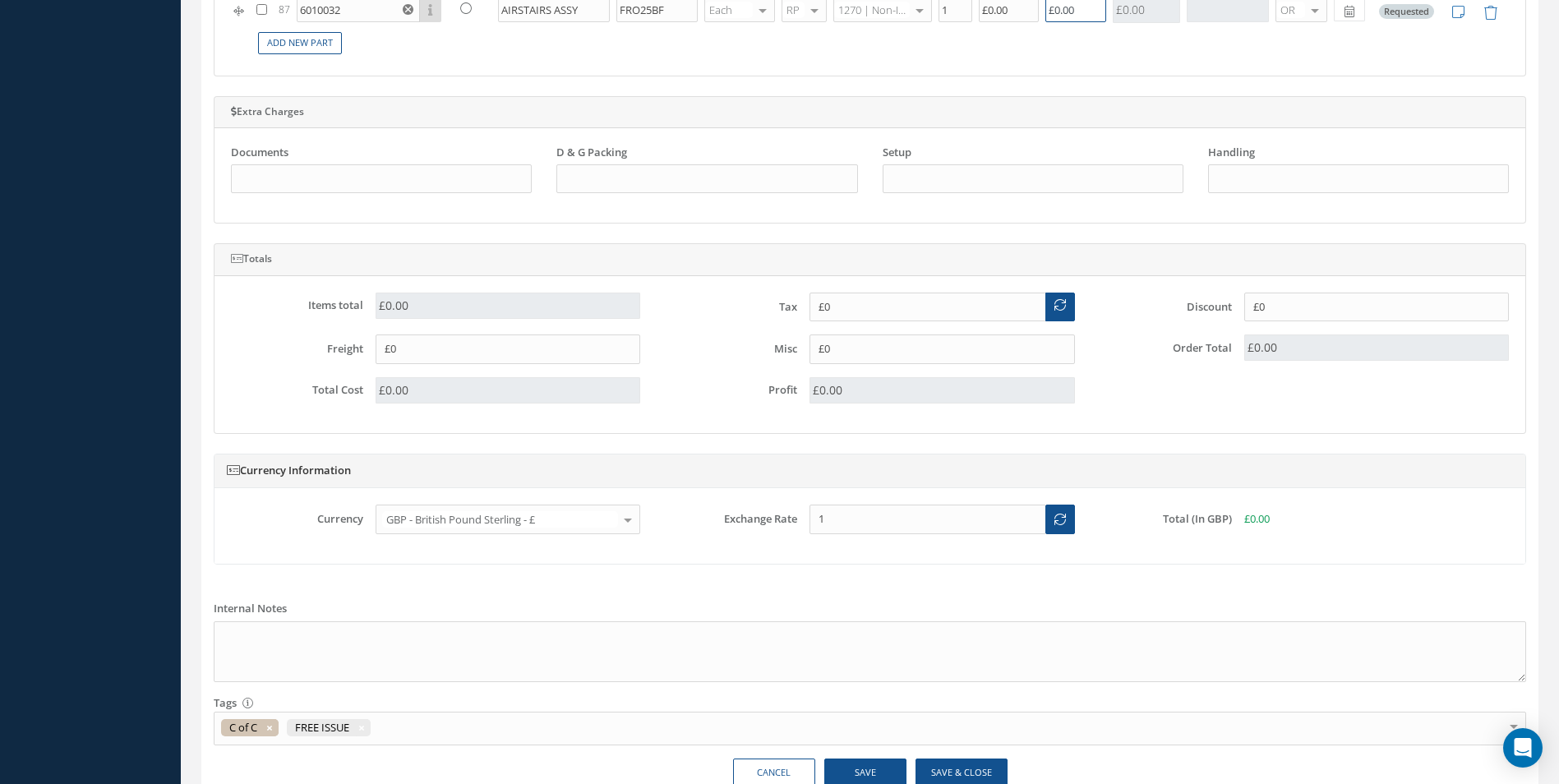
type input "£0.00"
click at [872, 771] on button "Save" at bounding box center [865, 773] width 82 height 29
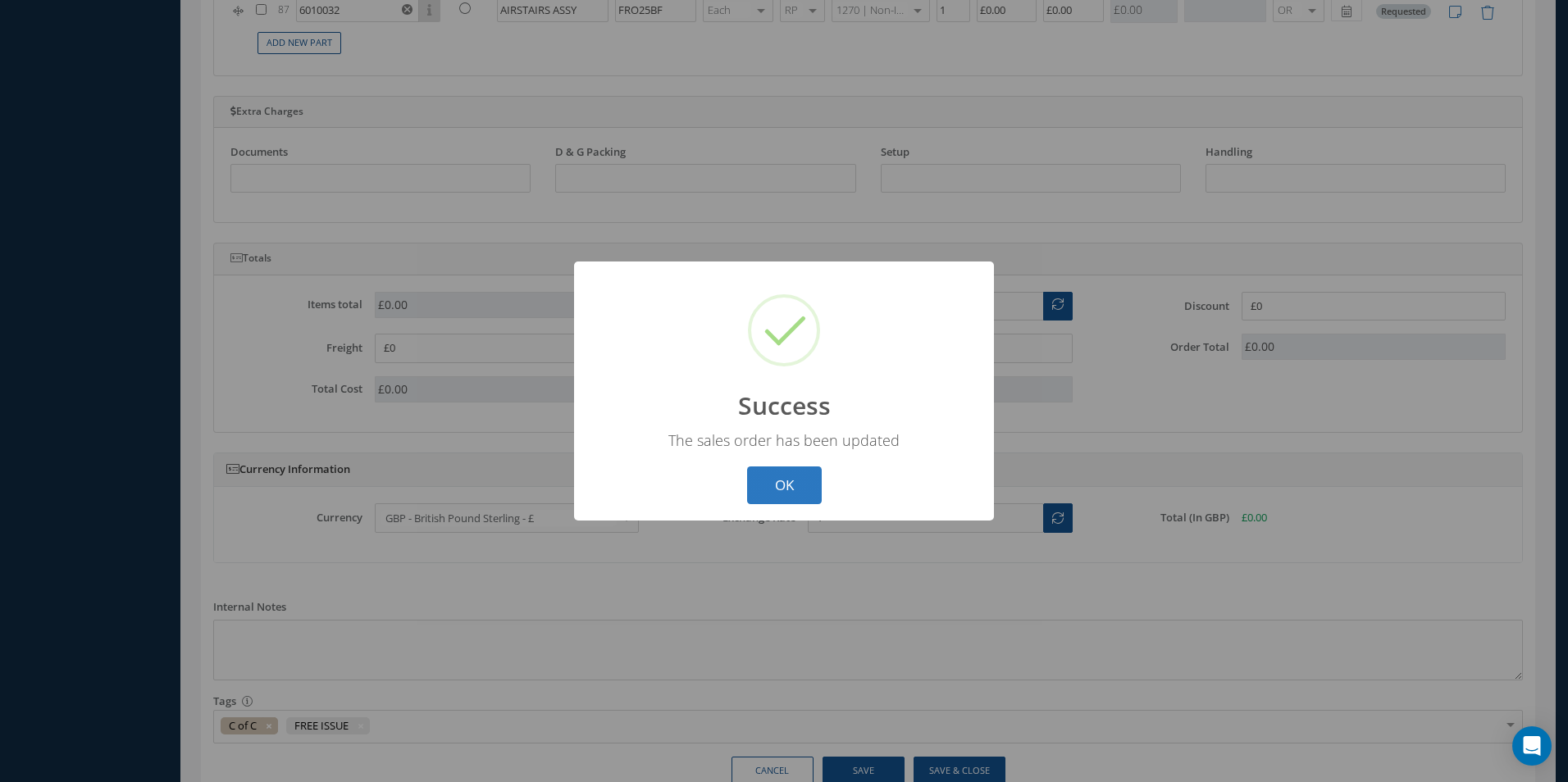
drag, startPoint x: 808, startPoint y: 486, endPoint x: 778, endPoint y: 475, distance: 32.0
click at [810, 487] on button "OK" at bounding box center [784, 486] width 74 height 38
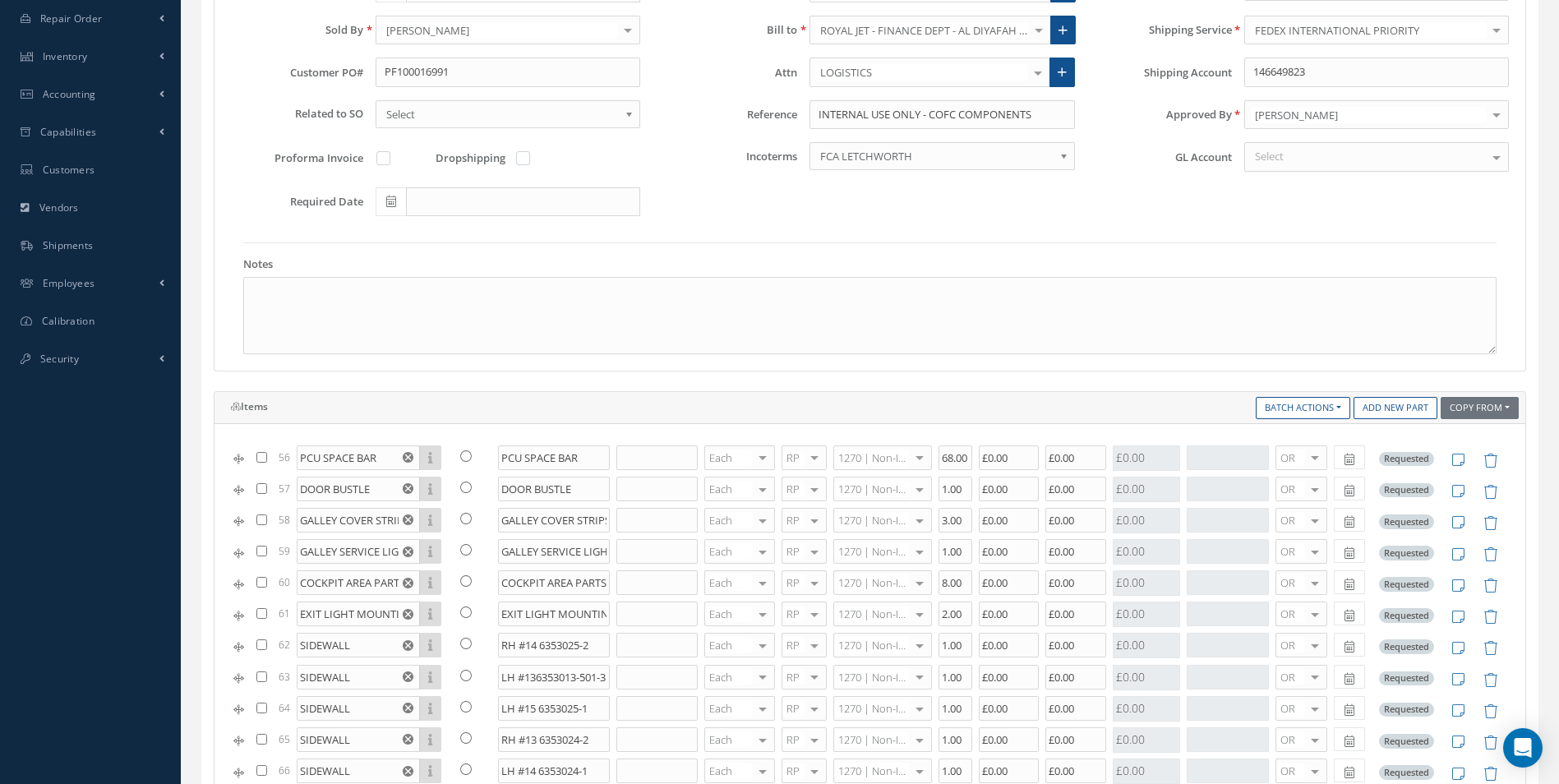
scroll to position [198, 0]
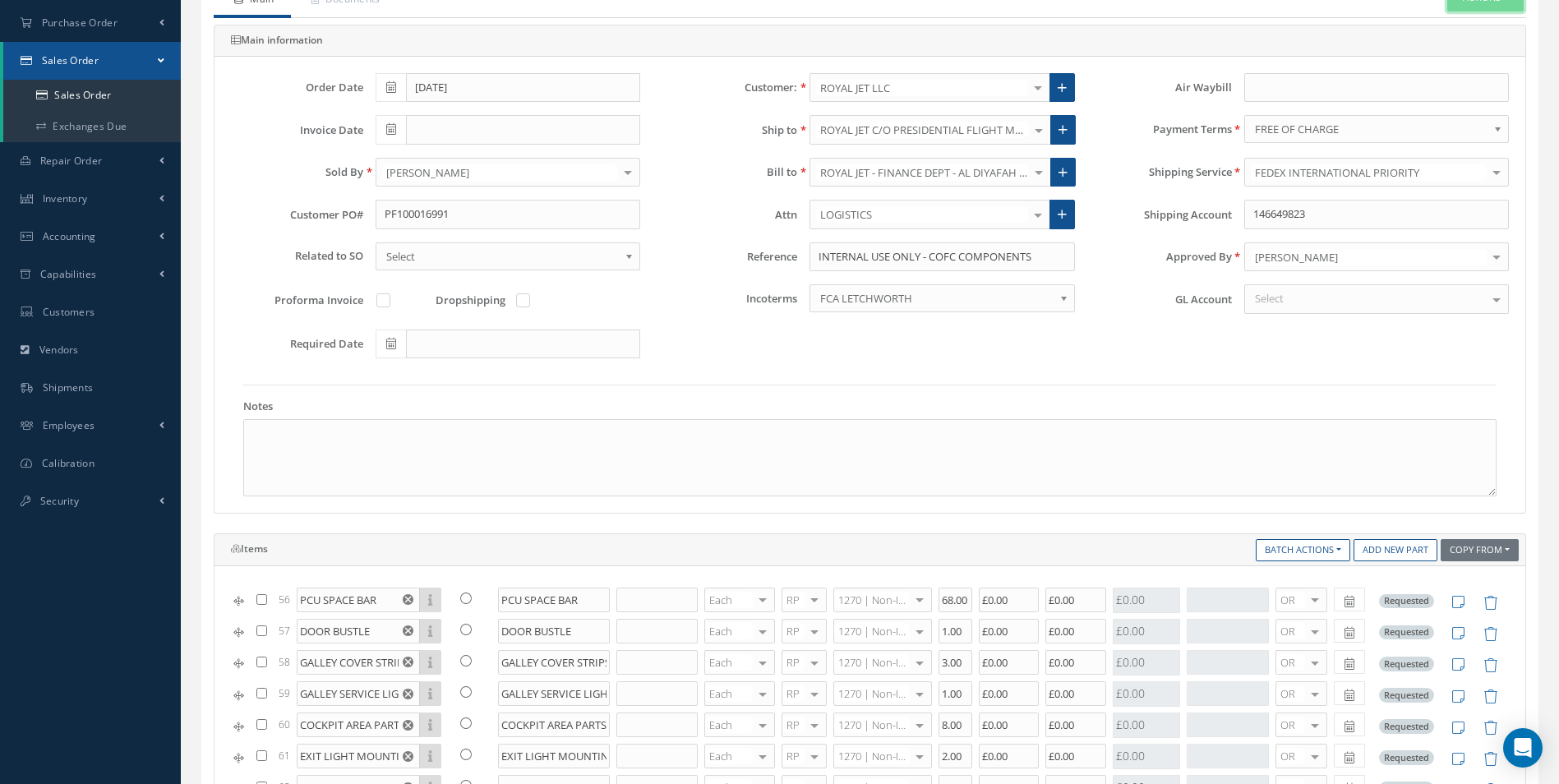
click at [1443, 107] on link "Print-Outs" at bounding box center [1444, 113] width 45 height 13
click at [1310, 219] on link "C of C" at bounding box center [1337, 220] width 125 height 25
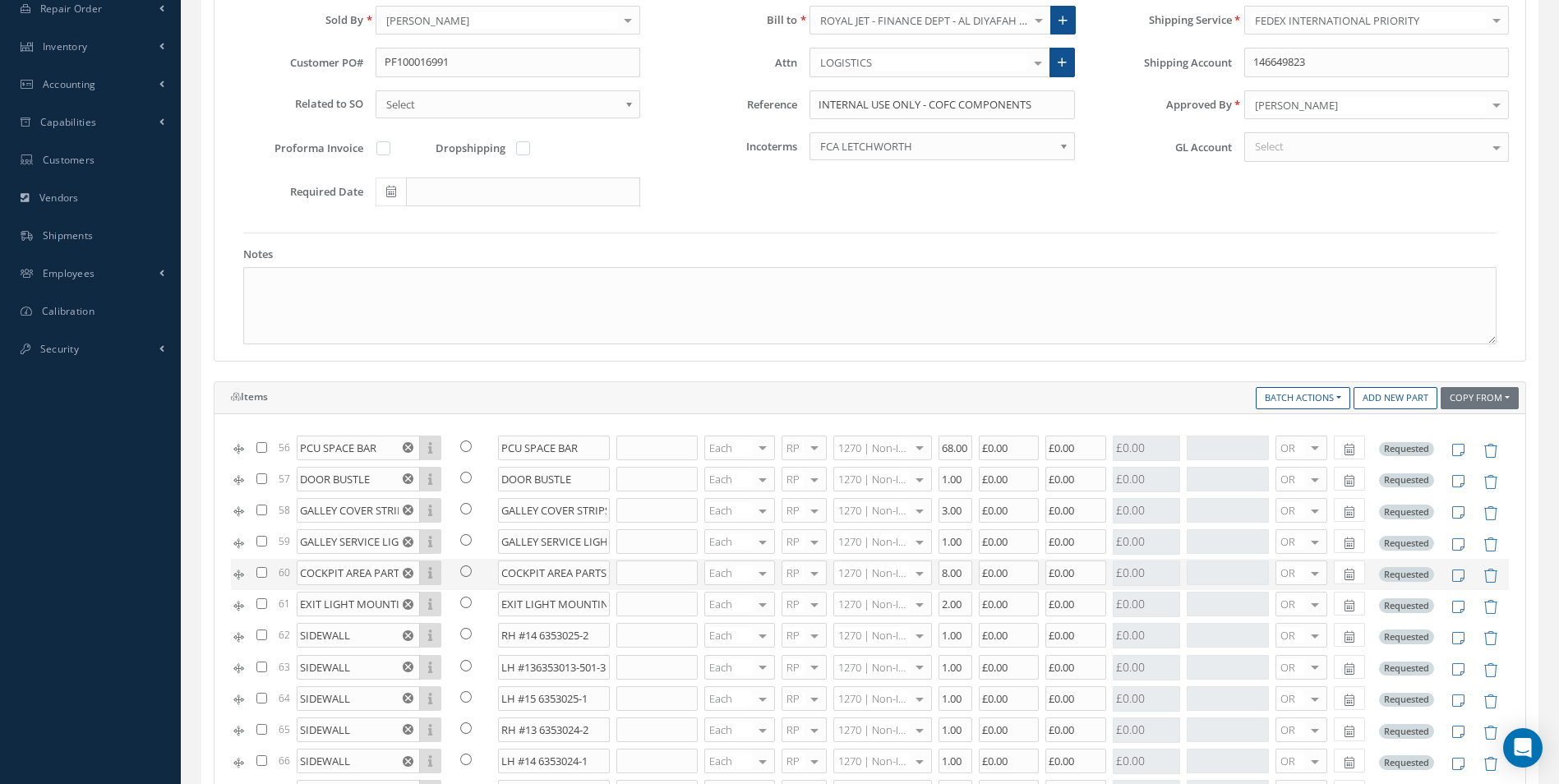
scroll to position [608, 0]
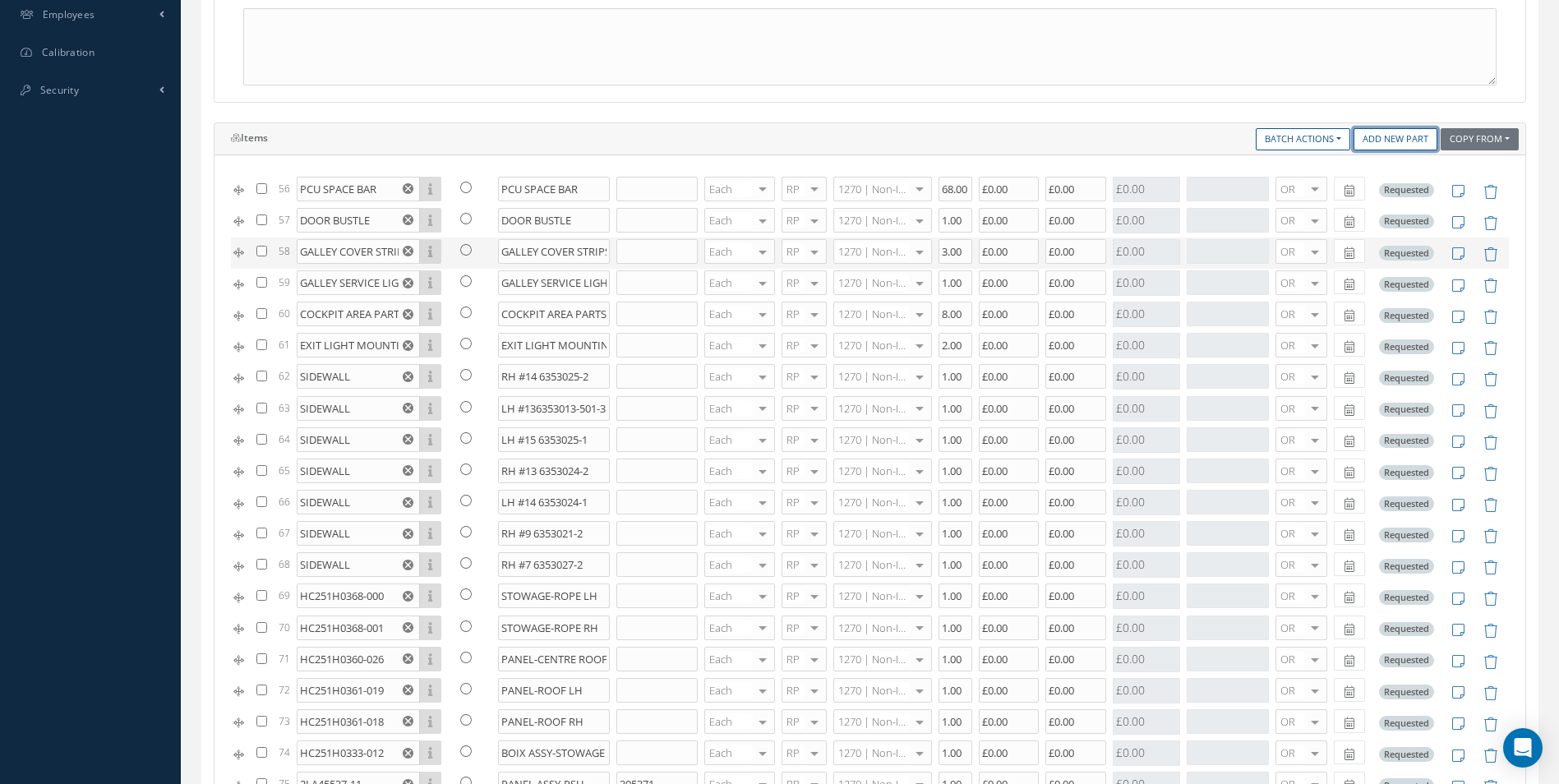
drag, startPoint x: 1379, startPoint y: 135, endPoint x: 902, endPoint y: 259, distance: 492.9
click at [1379, 135] on link "Add New Part" at bounding box center [1395, 139] width 84 height 22
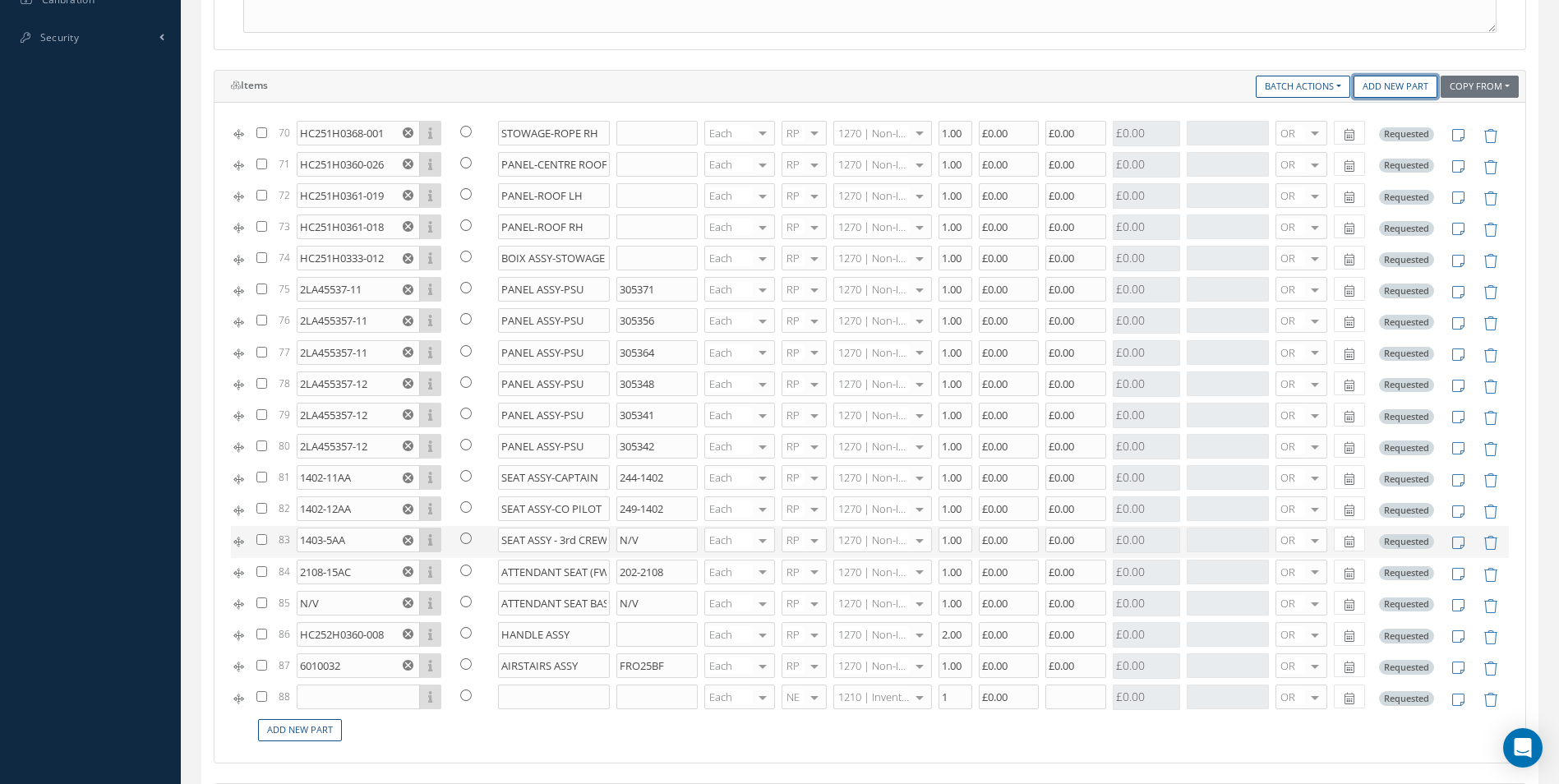
scroll to position [1019, 0]
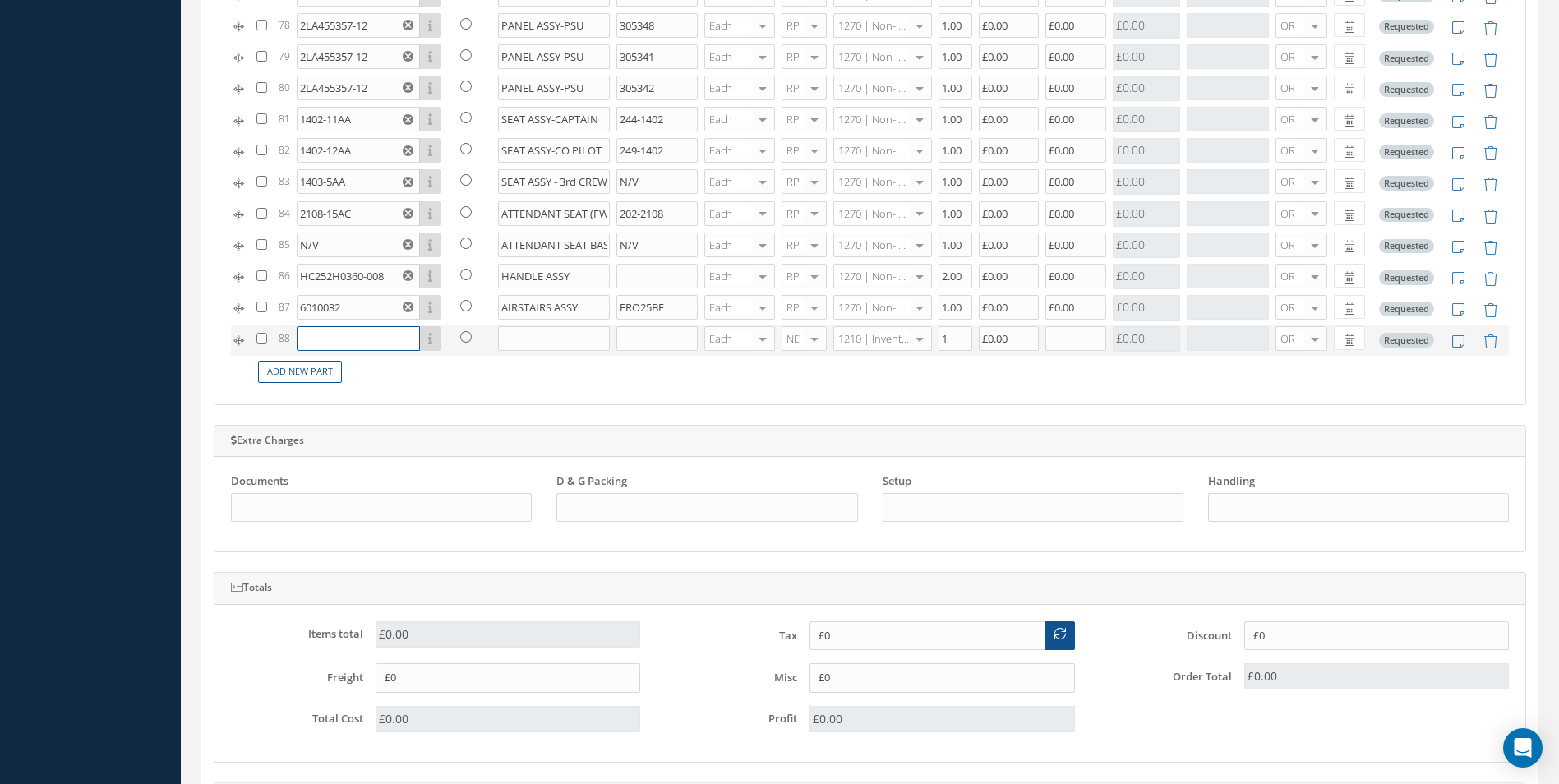
click at [334, 342] on input "text" at bounding box center [358, 338] width 123 height 25
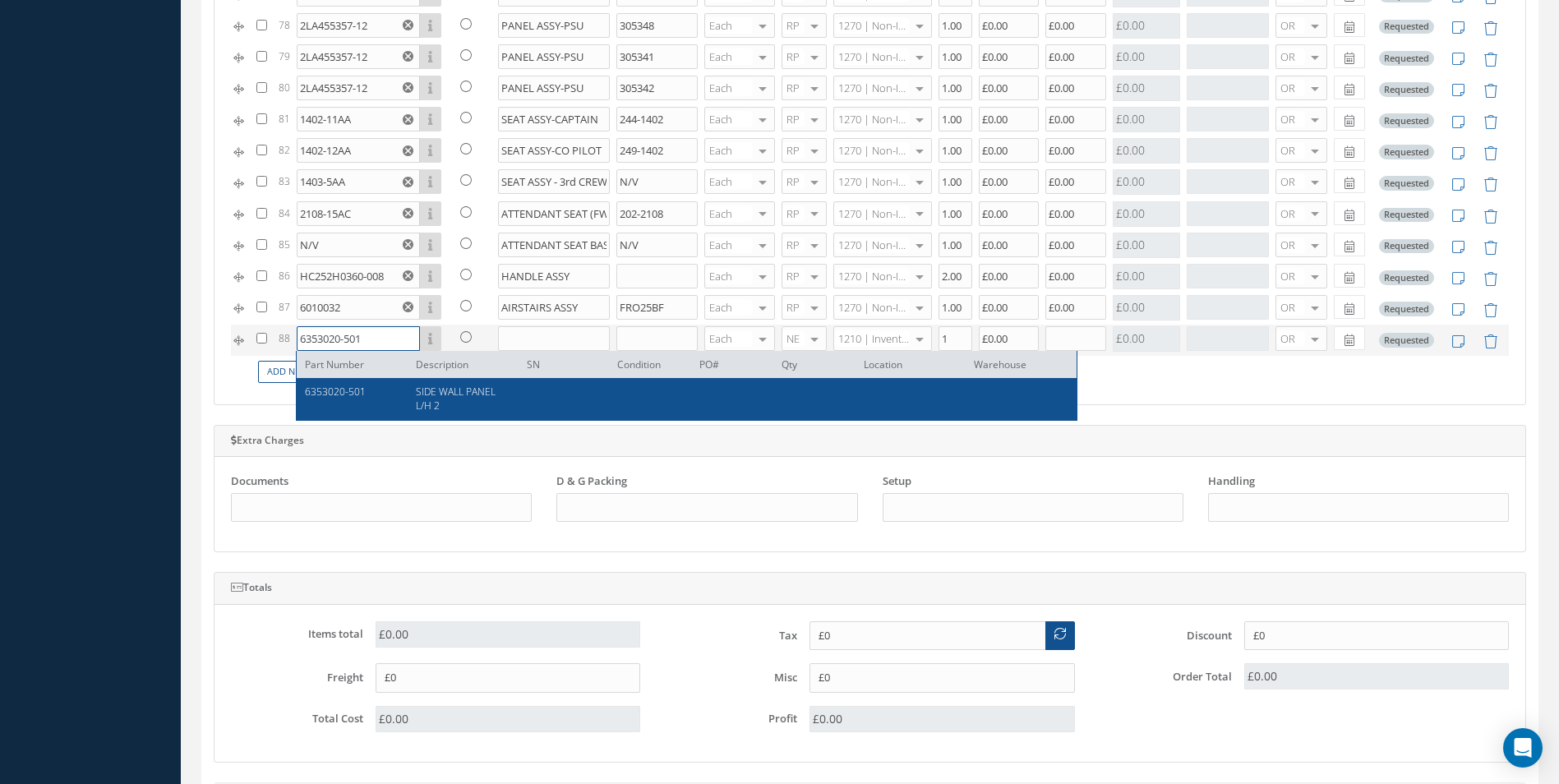
type input "6353020-501"
click at [438, 389] on span "SIDE WALL PANEL L/H 2" at bounding box center [456, 398] width 80 height 28
type input "SIDE WALL PANEL L/H 2"
type input "£0"
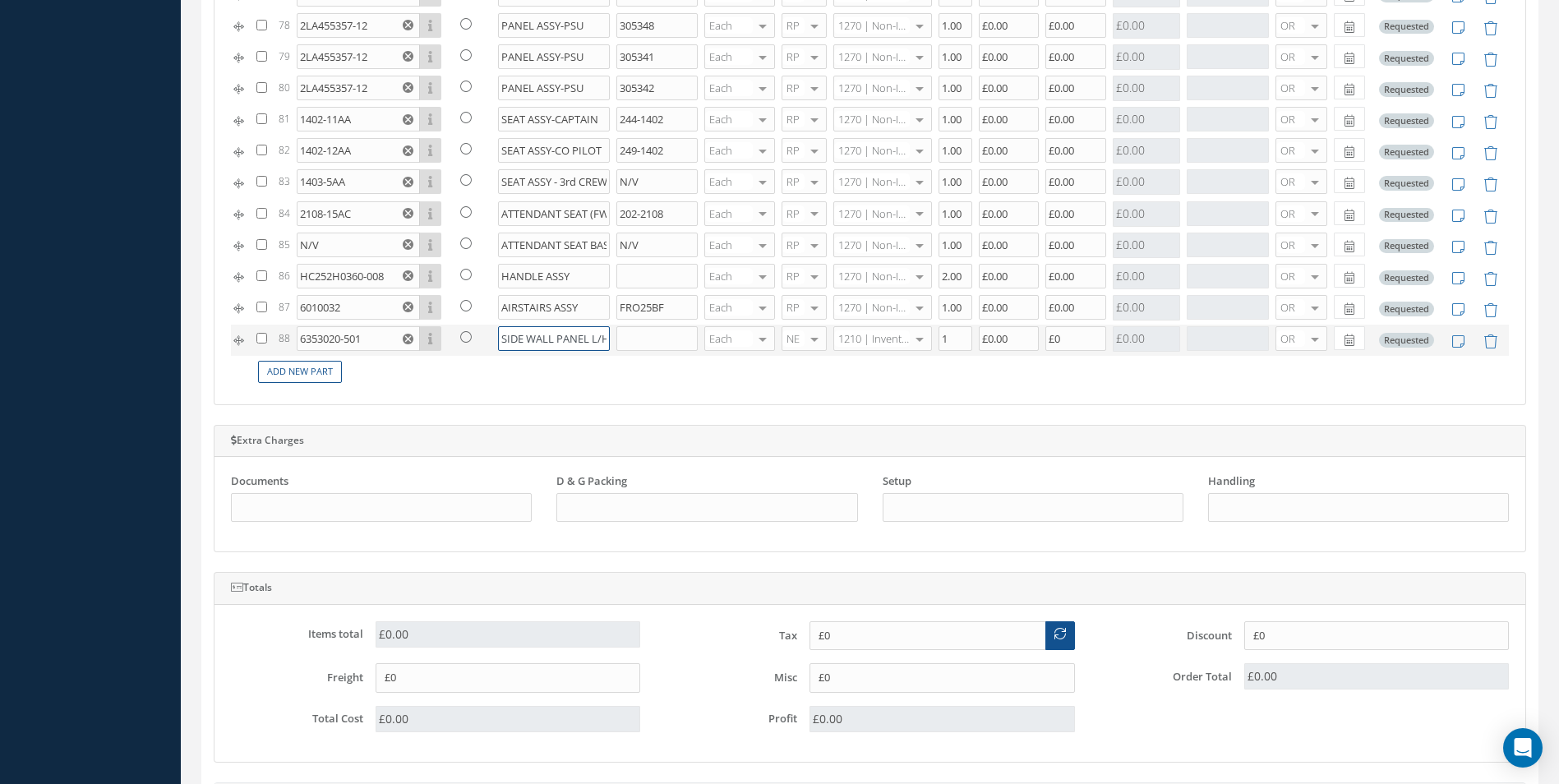
click at [594, 333] on input "SIDE WALL PANEL L/H 2" at bounding box center [555, 338] width 113 height 25
click at [600, 341] on input "SIDE WALL PANEL L/H 2" at bounding box center [555, 338] width 113 height 25
click at [600, 341] on input "SIDE WALL PANEL L/H 2" at bounding box center [555, 338] width 113 height 25
drag, startPoint x: 577, startPoint y: 336, endPoint x: 603, endPoint y: 340, distance: 26.3
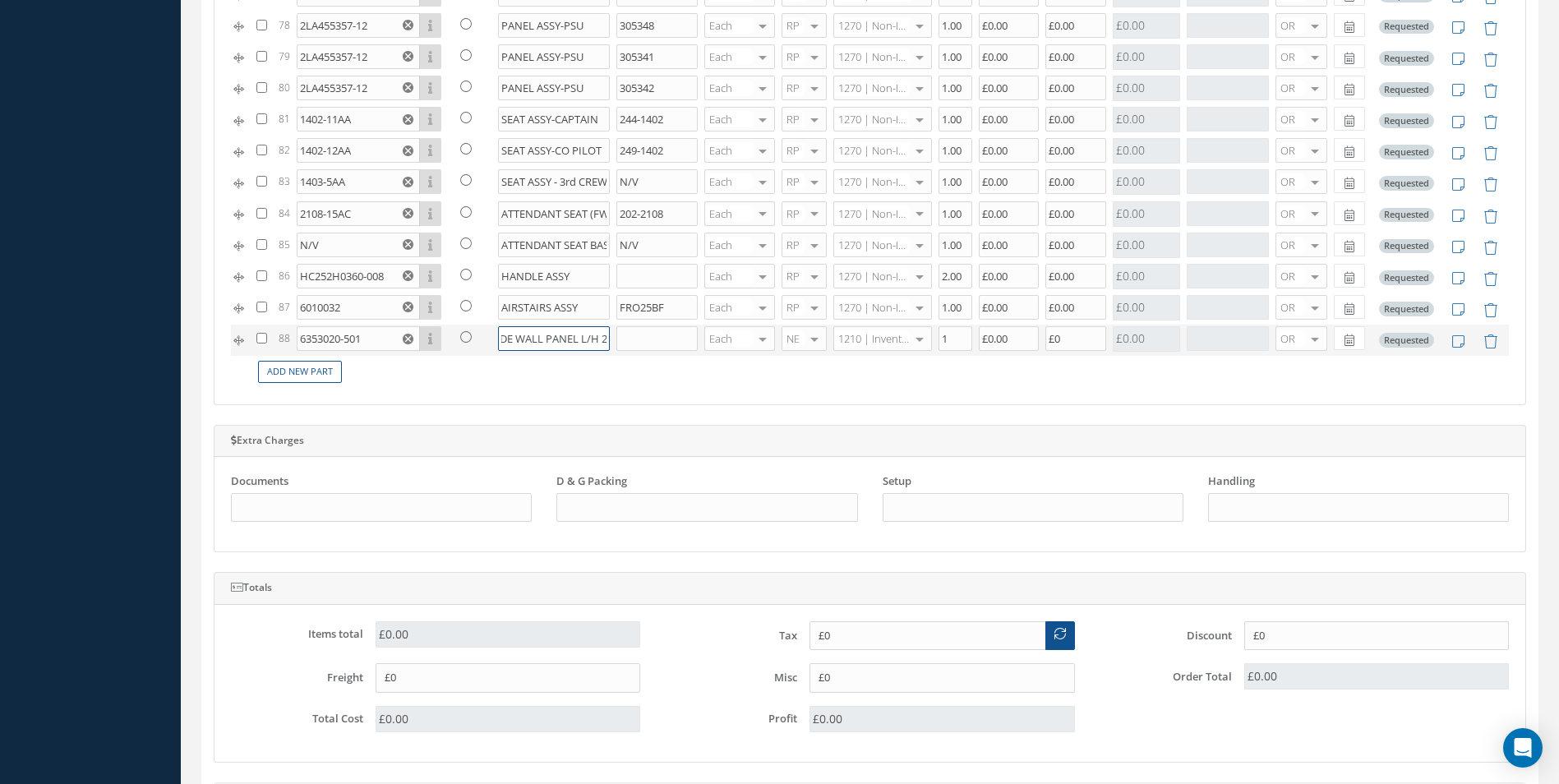
click at [603, 340] on input "SIDE WALL PANEL L/H 2" at bounding box center [555, 338] width 113 height 25
type input "SIDE WALL PANEL R/H 11"
click at [803, 341] on div at bounding box center [814, 339] width 23 height 24
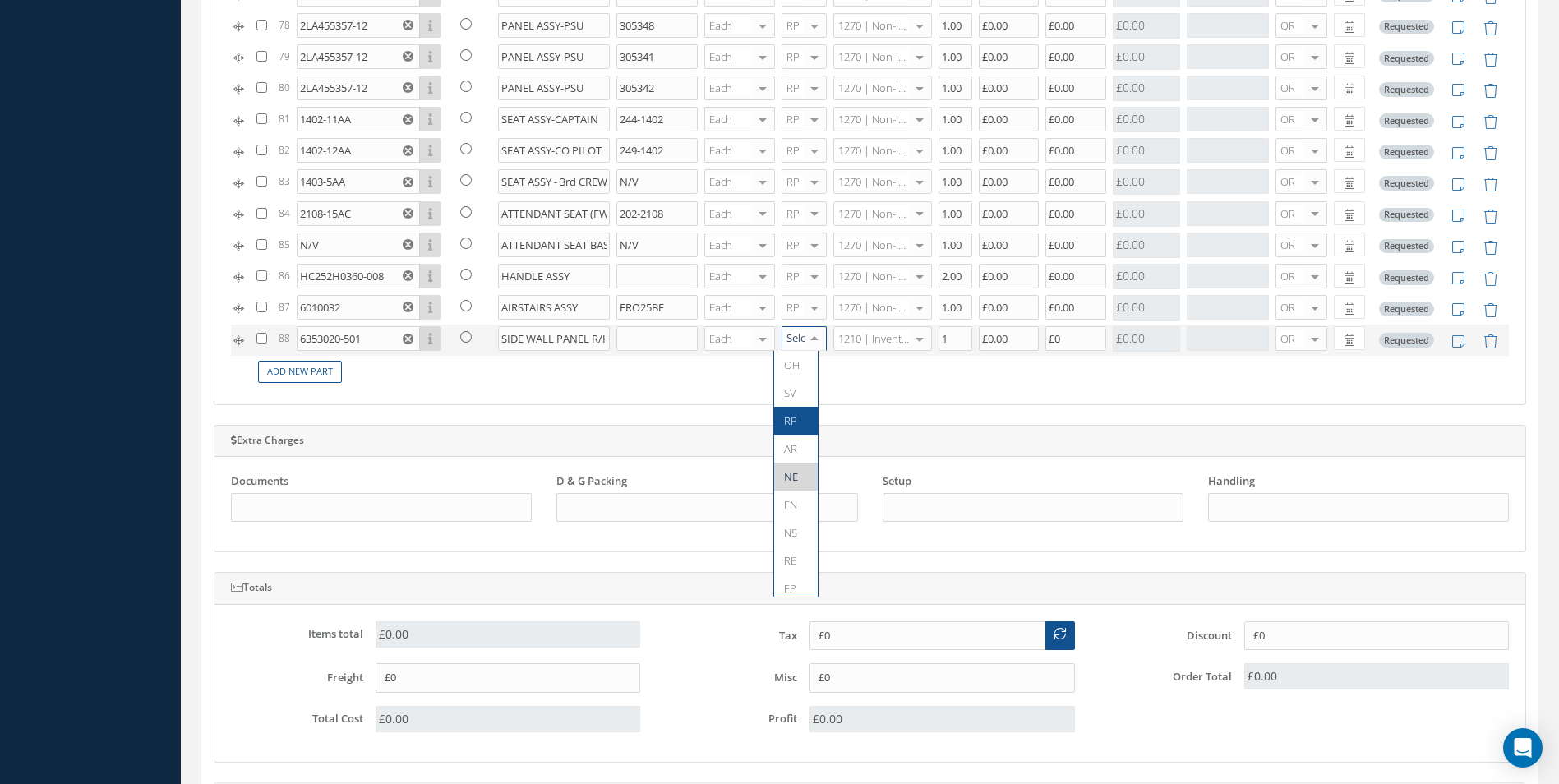
click at [797, 425] on span "RP" at bounding box center [796, 421] width 44 height 28
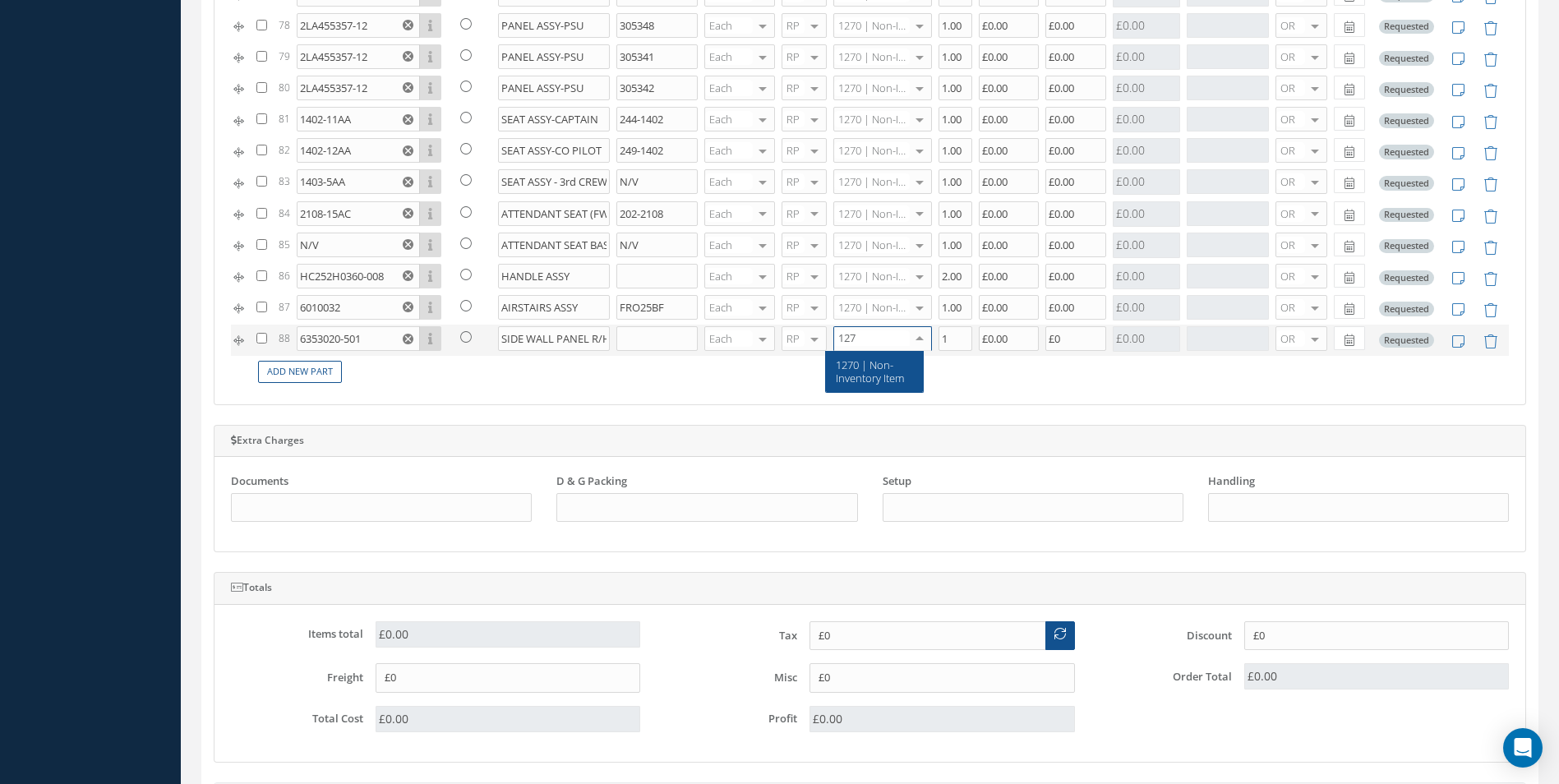
type input "1270"
click at [861, 375] on span "1270 | Non-Inventory Item" at bounding box center [870, 372] width 68 height 28
click at [944, 334] on input "1" at bounding box center [955, 338] width 34 height 25
click at [1054, 335] on input "£0" at bounding box center [1075, 338] width 61 height 25
type input "1"
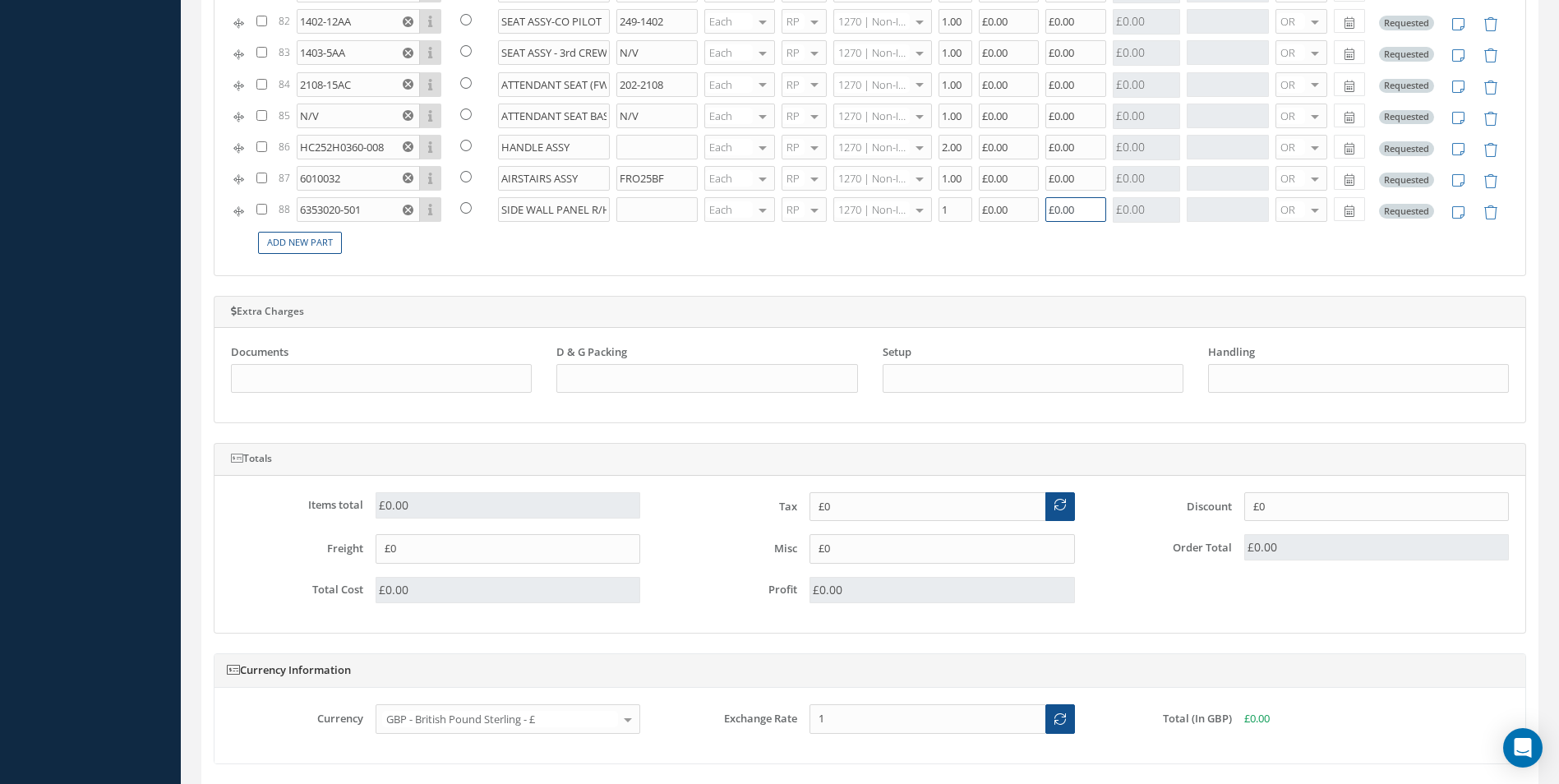
scroll to position [1348, 0]
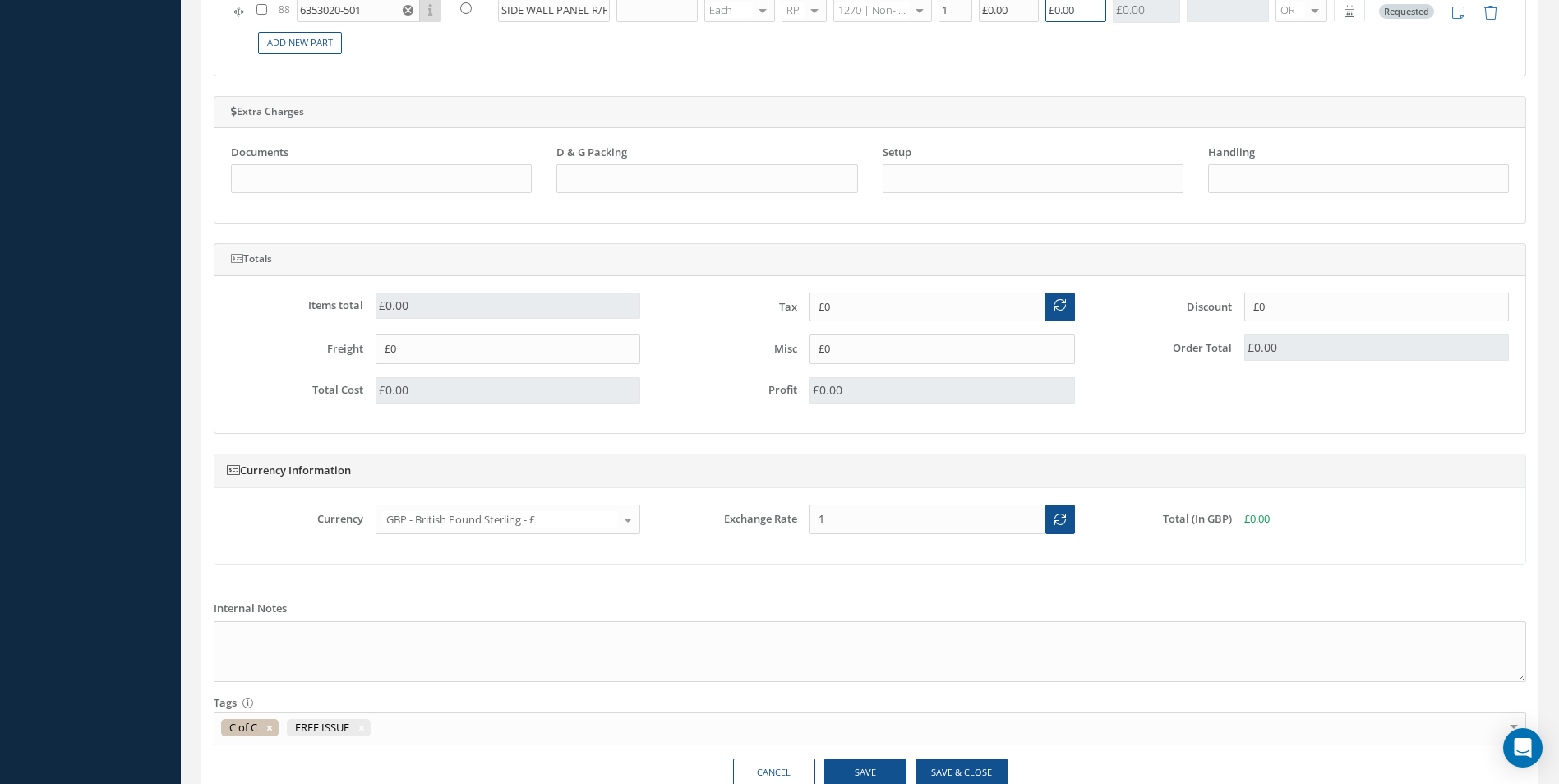
type input "£0.00"
click at [874, 769] on button "Save" at bounding box center [865, 773] width 82 height 29
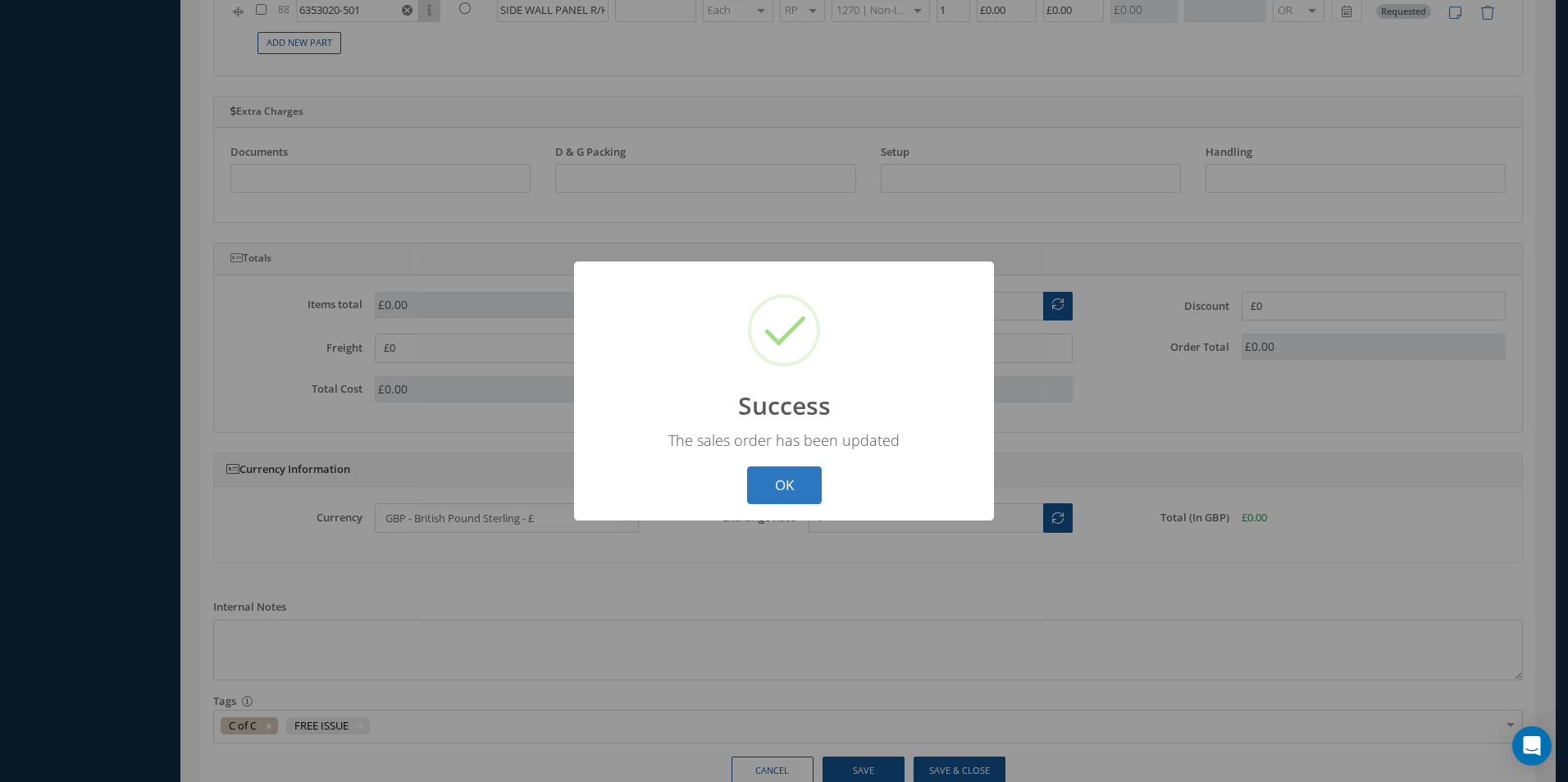
click at [793, 485] on button "OK" at bounding box center [784, 486] width 74 height 38
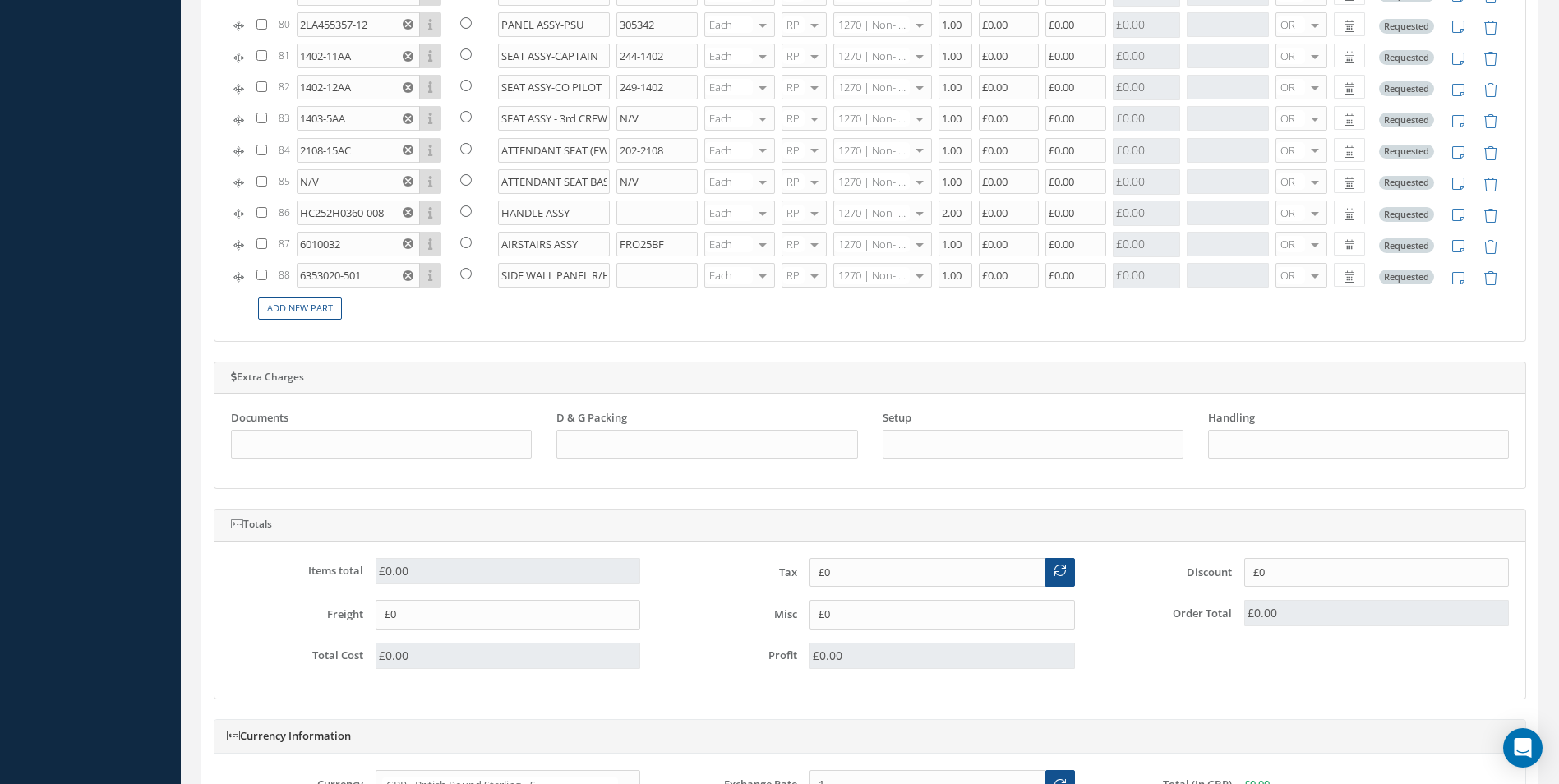
scroll to position [1101, 0]
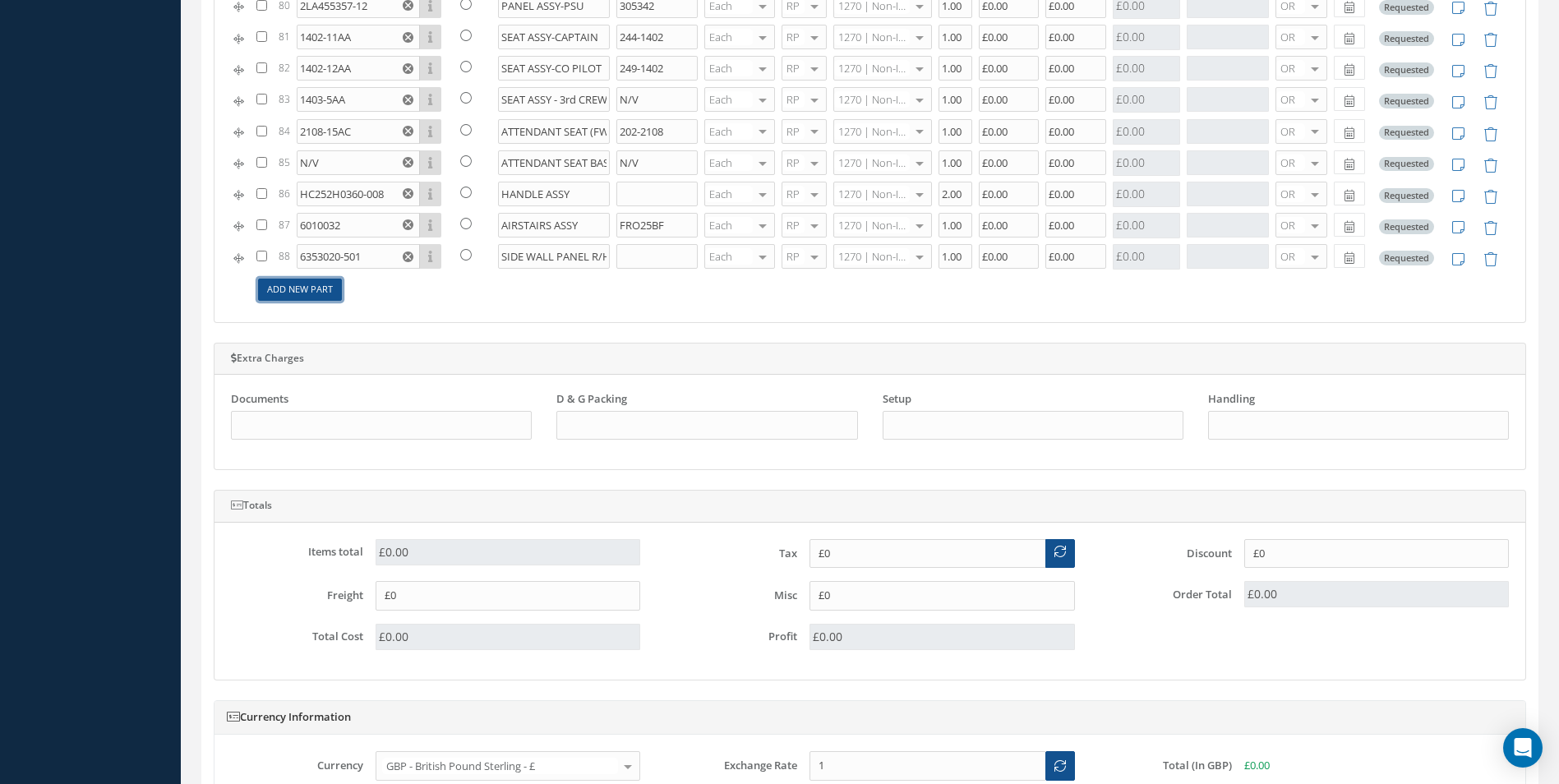
click at [321, 290] on link "Add New Part" at bounding box center [300, 290] width 84 height 22
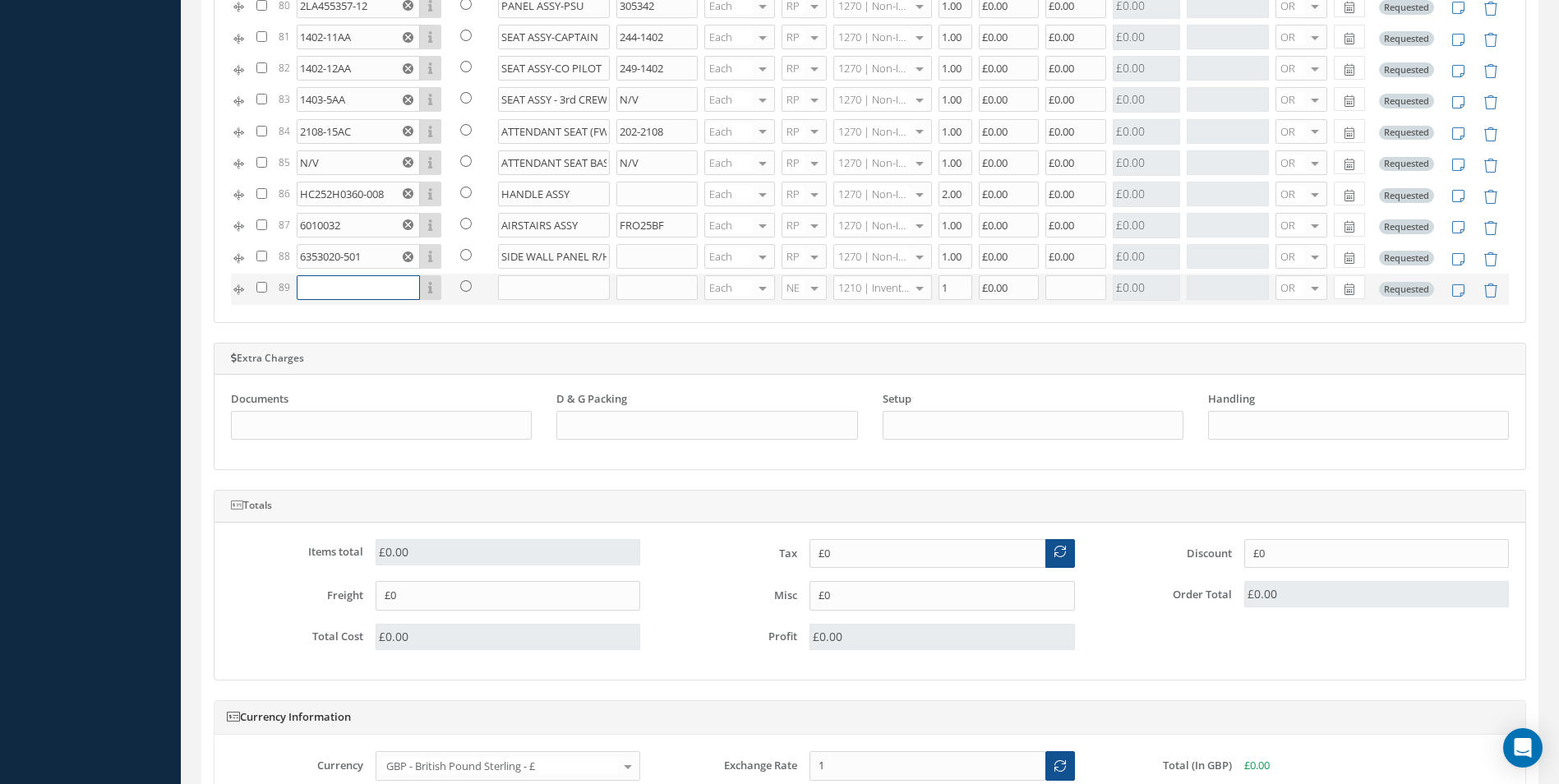
click at [317, 285] on input "text" at bounding box center [358, 287] width 123 height 25
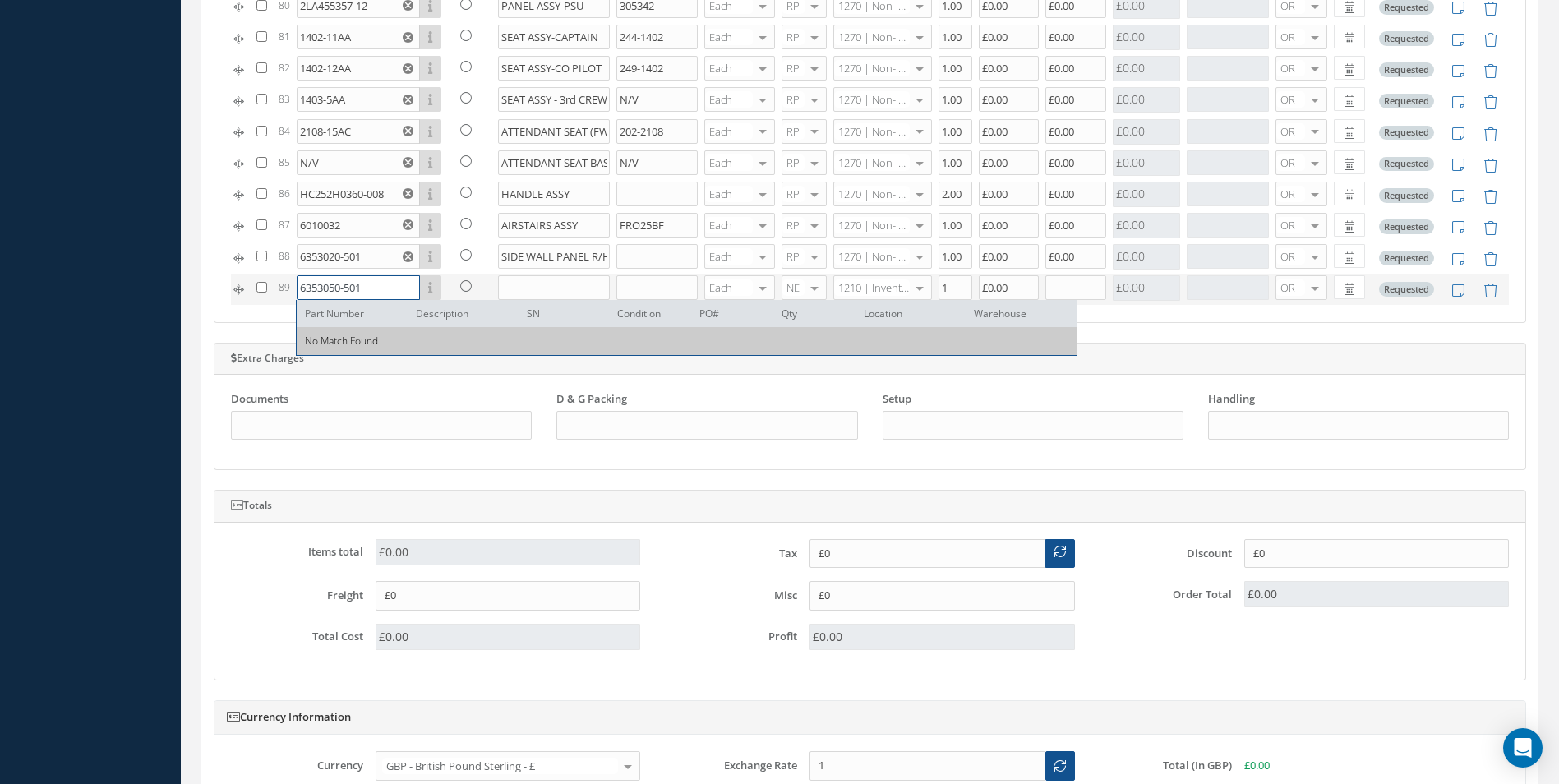
type input "6353050-501"
click at [544, 283] on input "text" at bounding box center [555, 287] width 113 height 25
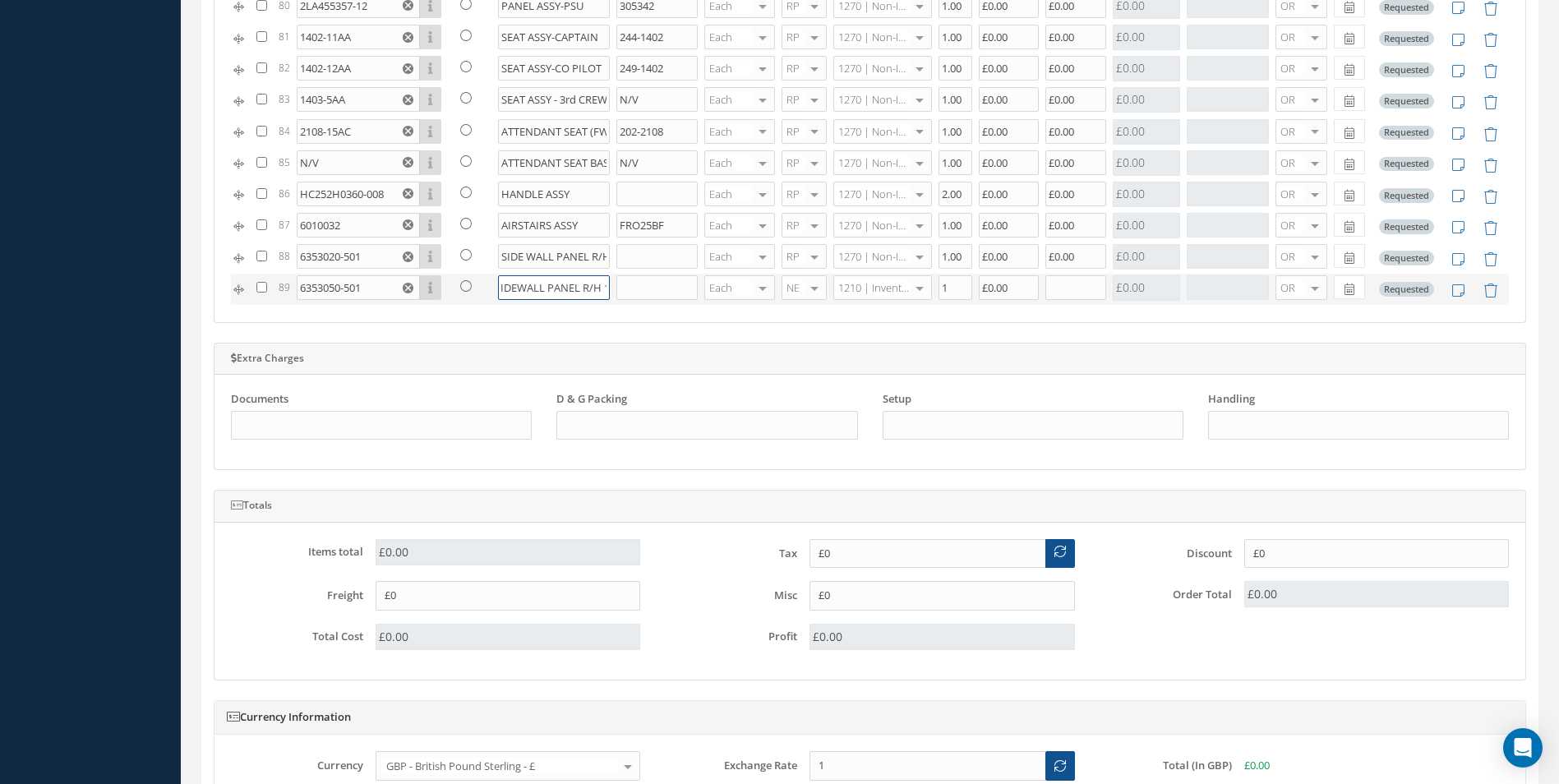
scroll to position [0, 18]
type input "SIDEWALL PANEL R/H 11"
click at [805, 283] on div at bounding box center [814, 288] width 23 height 24
click at [789, 368] on span "RP" at bounding box center [790, 370] width 13 height 15
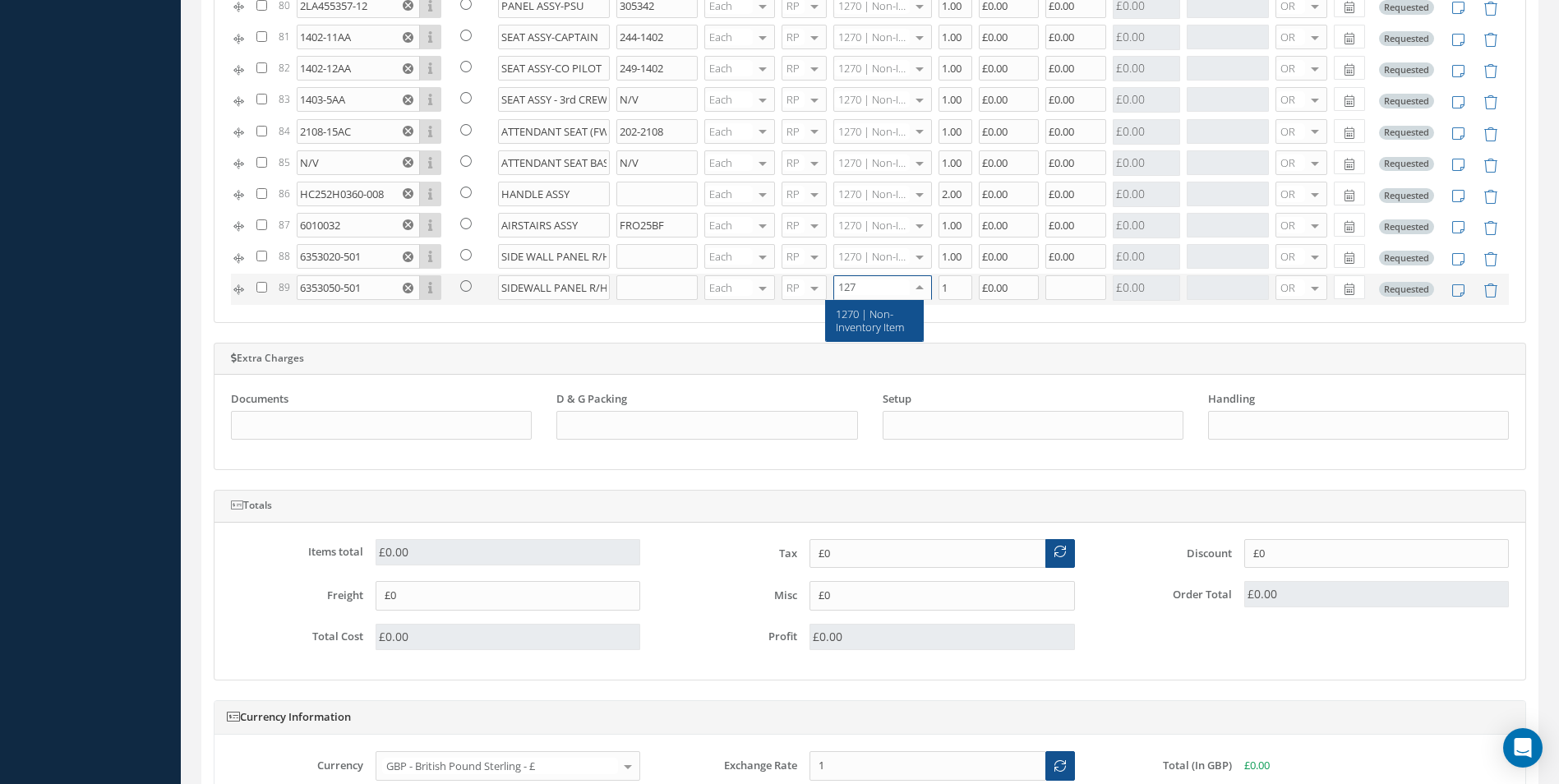
type input "1270"
click at [863, 322] on span "1270 | Non-Inventory Item" at bounding box center [870, 321] width 68 height 28
click at [943, 290] on input "1" at bounding box center [955, 287] width 34 height 25
click at [1052, 282] on input "text" at bounding box center [1075, 287] width 61 height 25
type input "1"
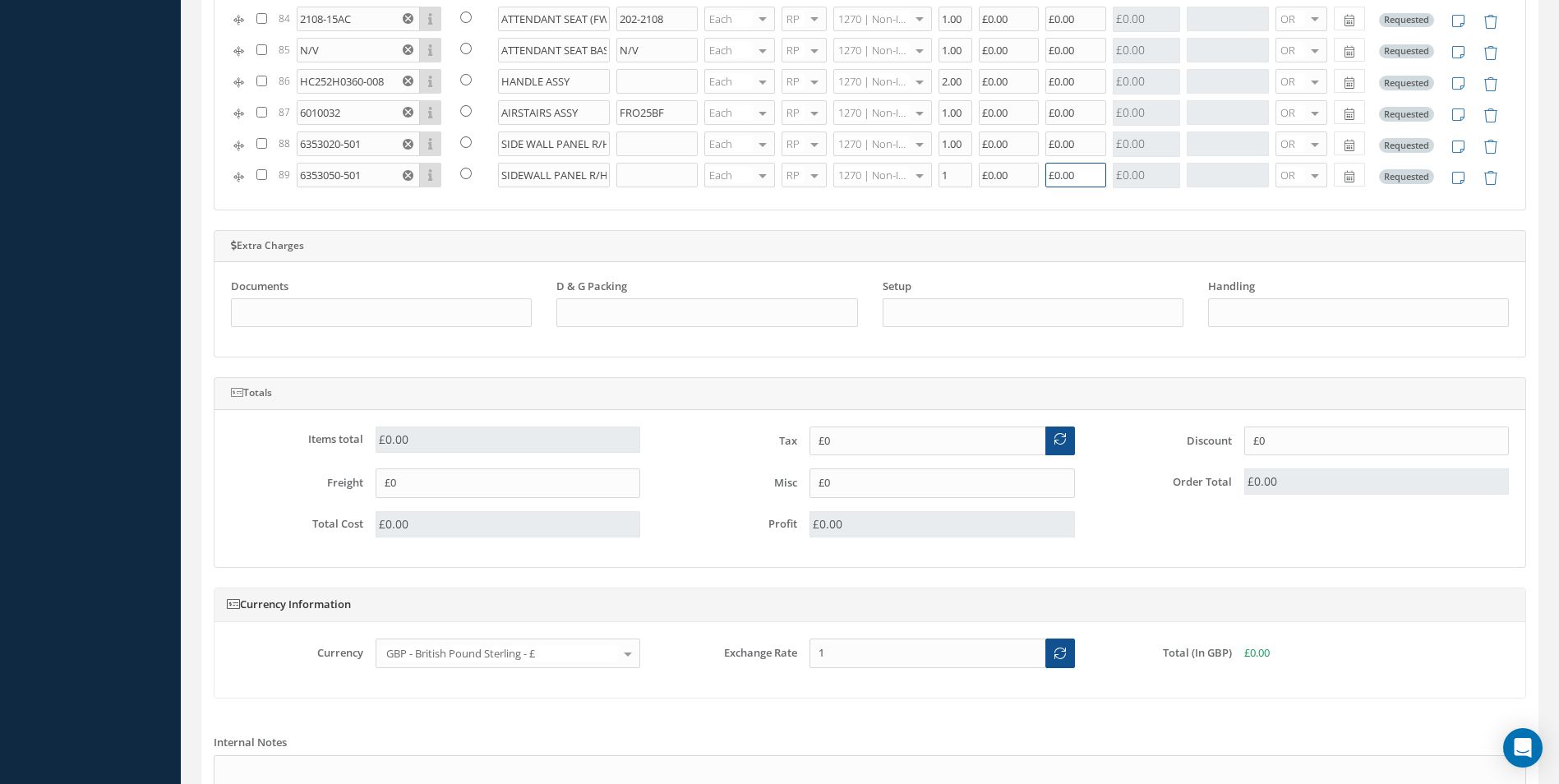
scroll to position [1430, 0]
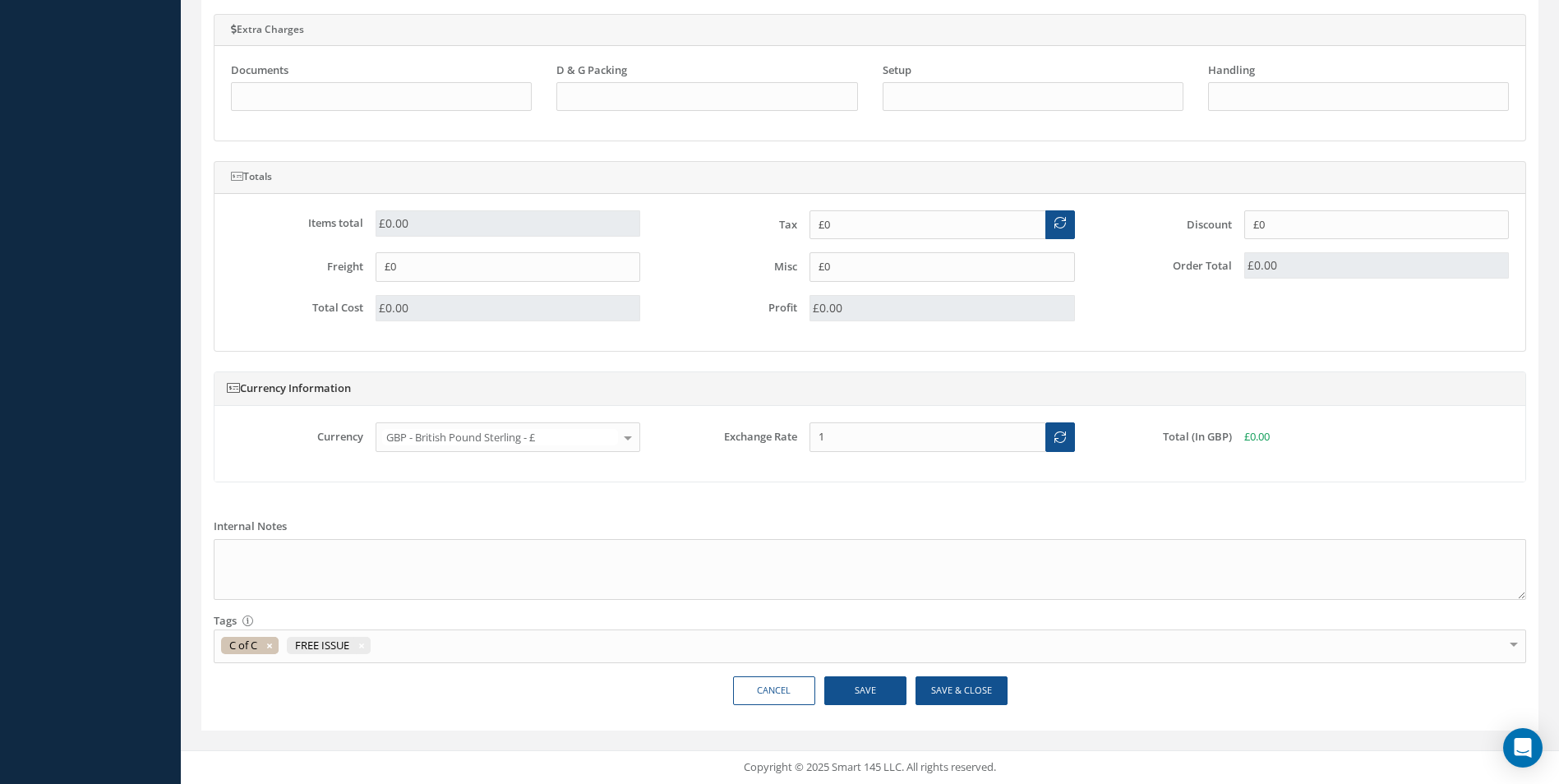
type input "£0.00"
click at [878, 689] on button "Save" at bounding box center [865, 691] width 82 height 29
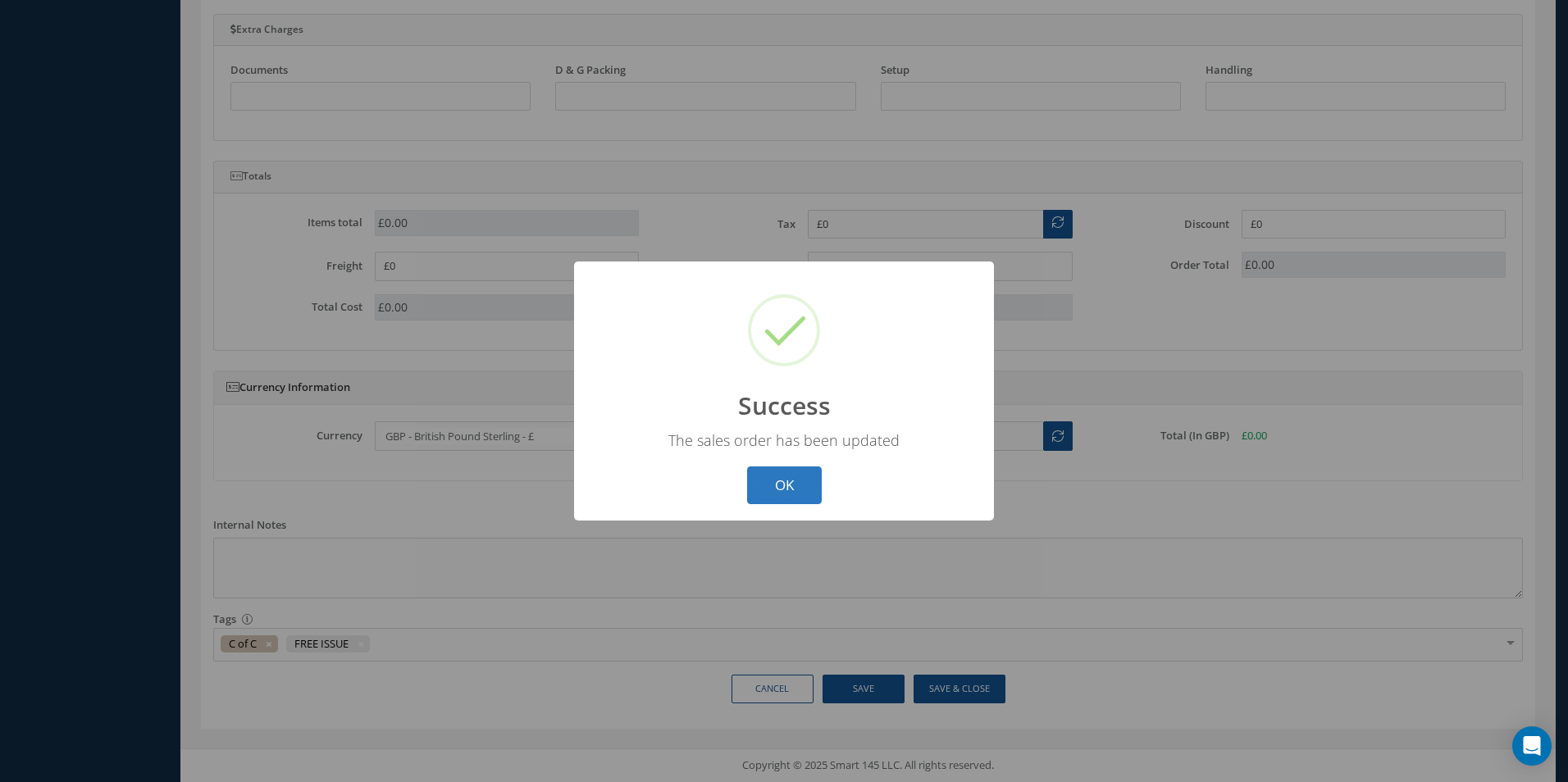
click at [774, 490] on button "OK" at bounding box center [784, 486] width 74 height 38
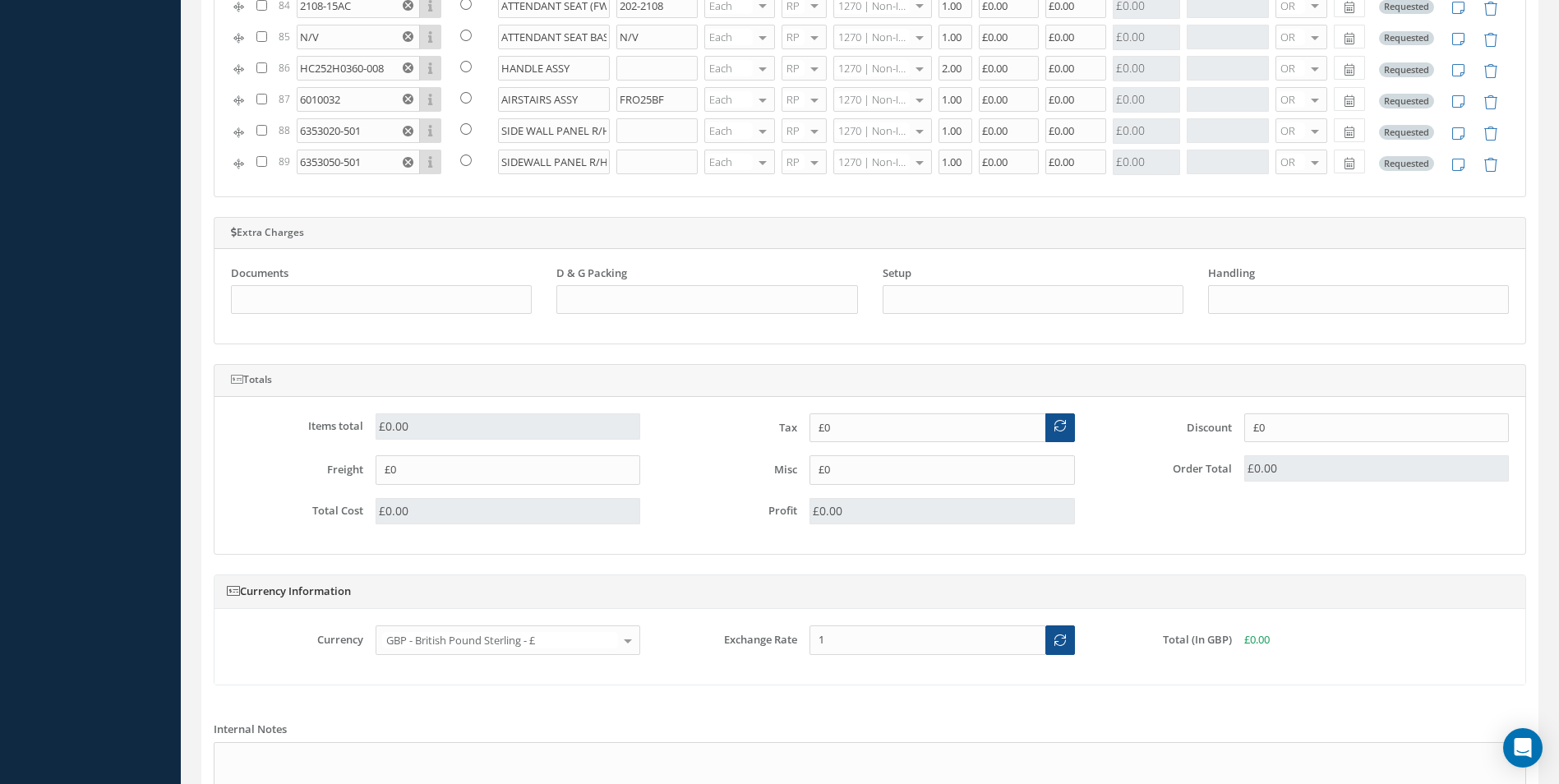
scroll to position [1184, 0]
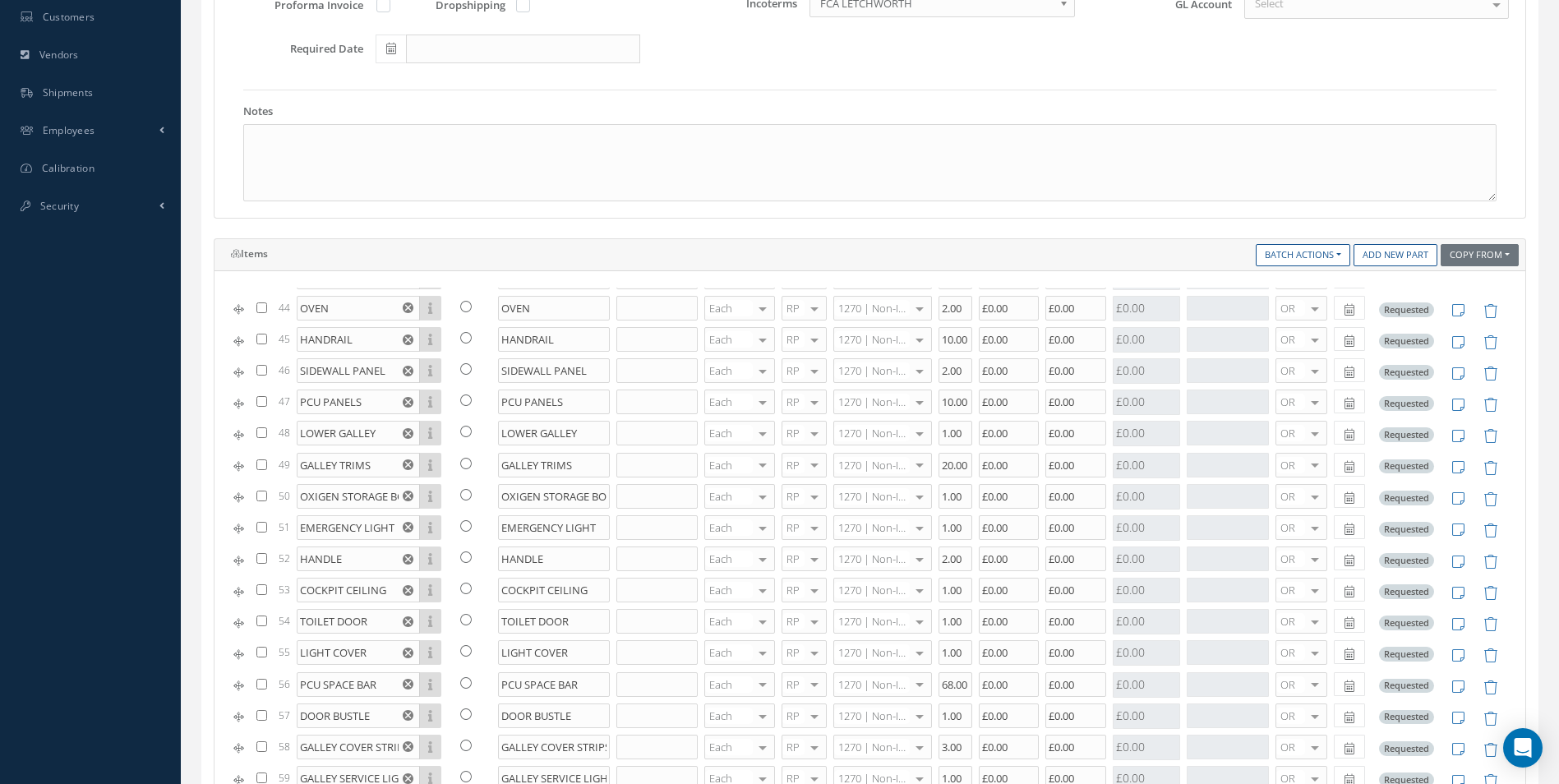
scroll to position [443, 0]
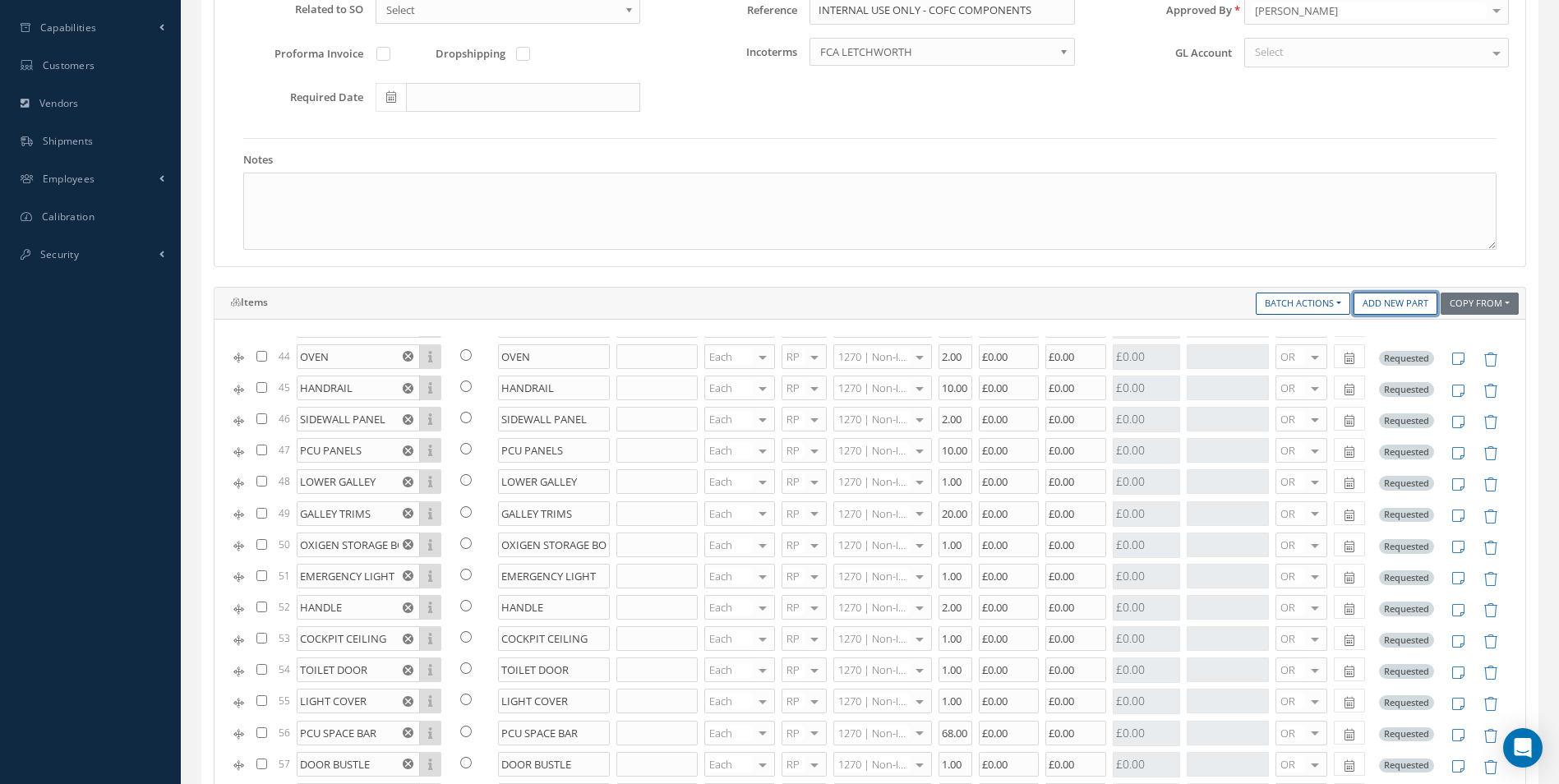
drag, startPoint x: 1379, startPoint y: 299, endPoint x: 1553, endPoint y: 417, distance: 210.2
click at [1379, 299] on link "Add New Part" at bounding box center [1395, 303] width 84 height 22
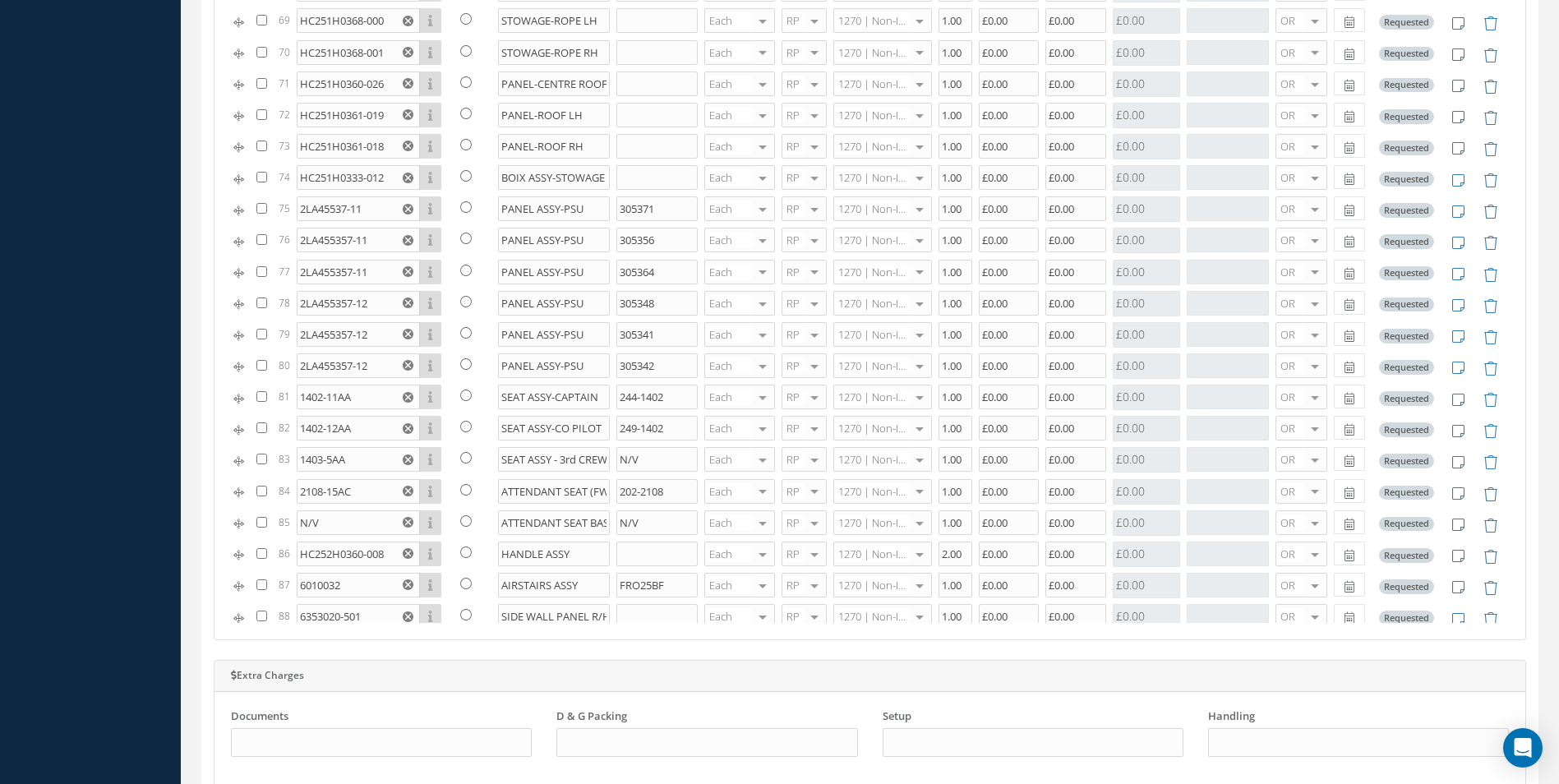
scroll to position [2263, 0]
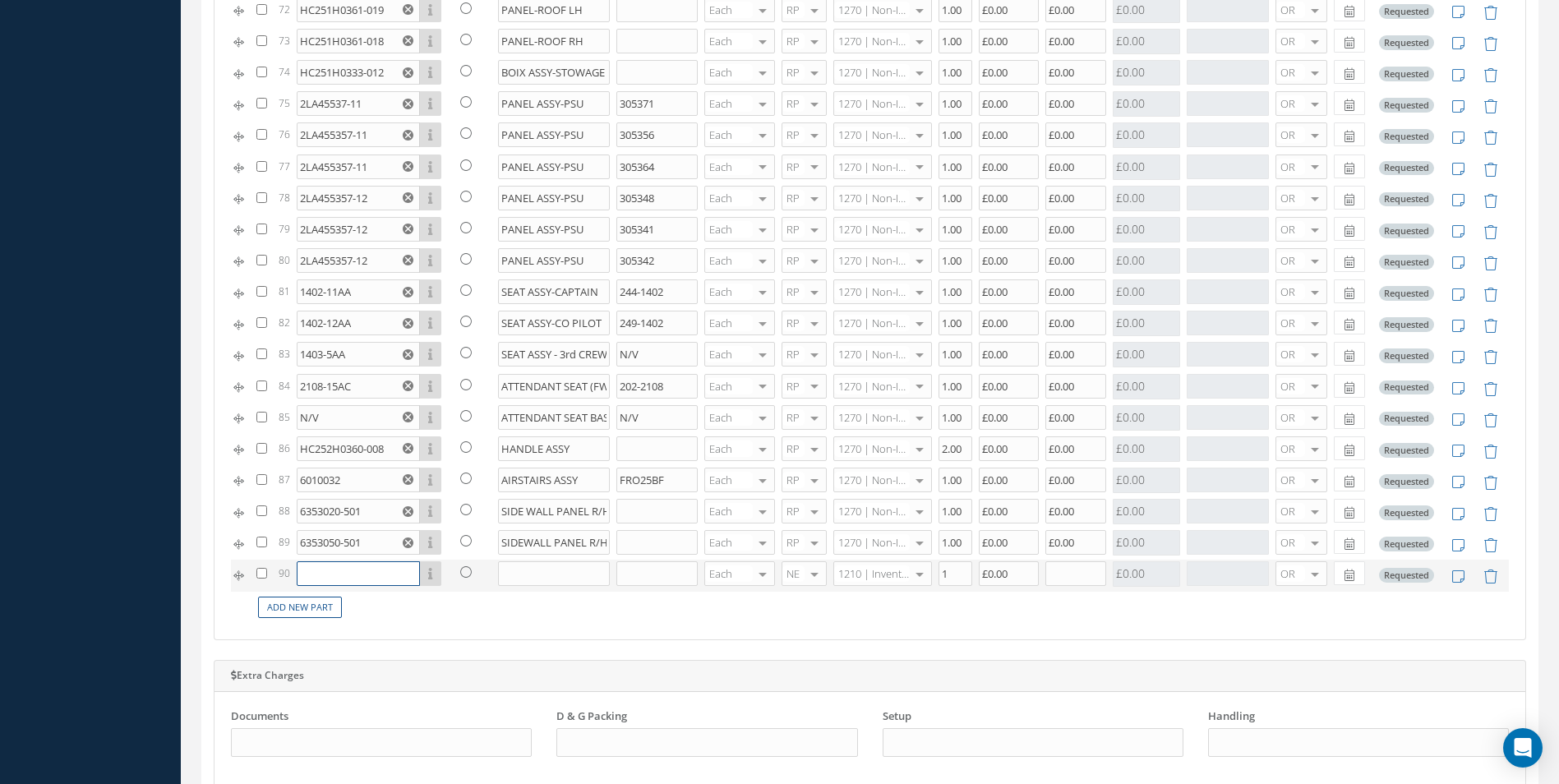
click at [354, 581] on input "text" at bounding box center [358, 573] width 123 height 25
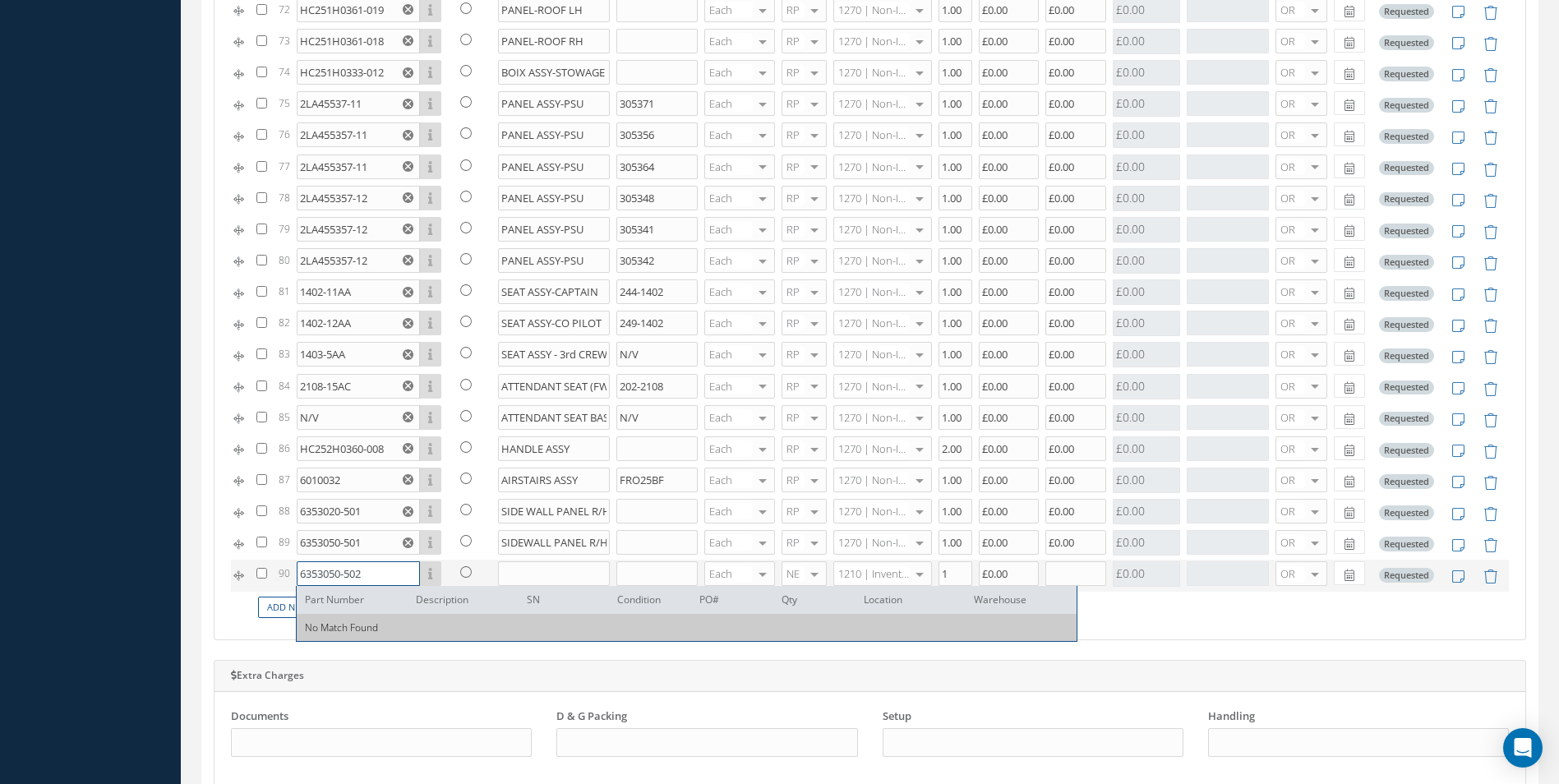
type input "6353050-502"
click at [524, 575] on input "text" at bounding box center [555, 573] width 113 height 25
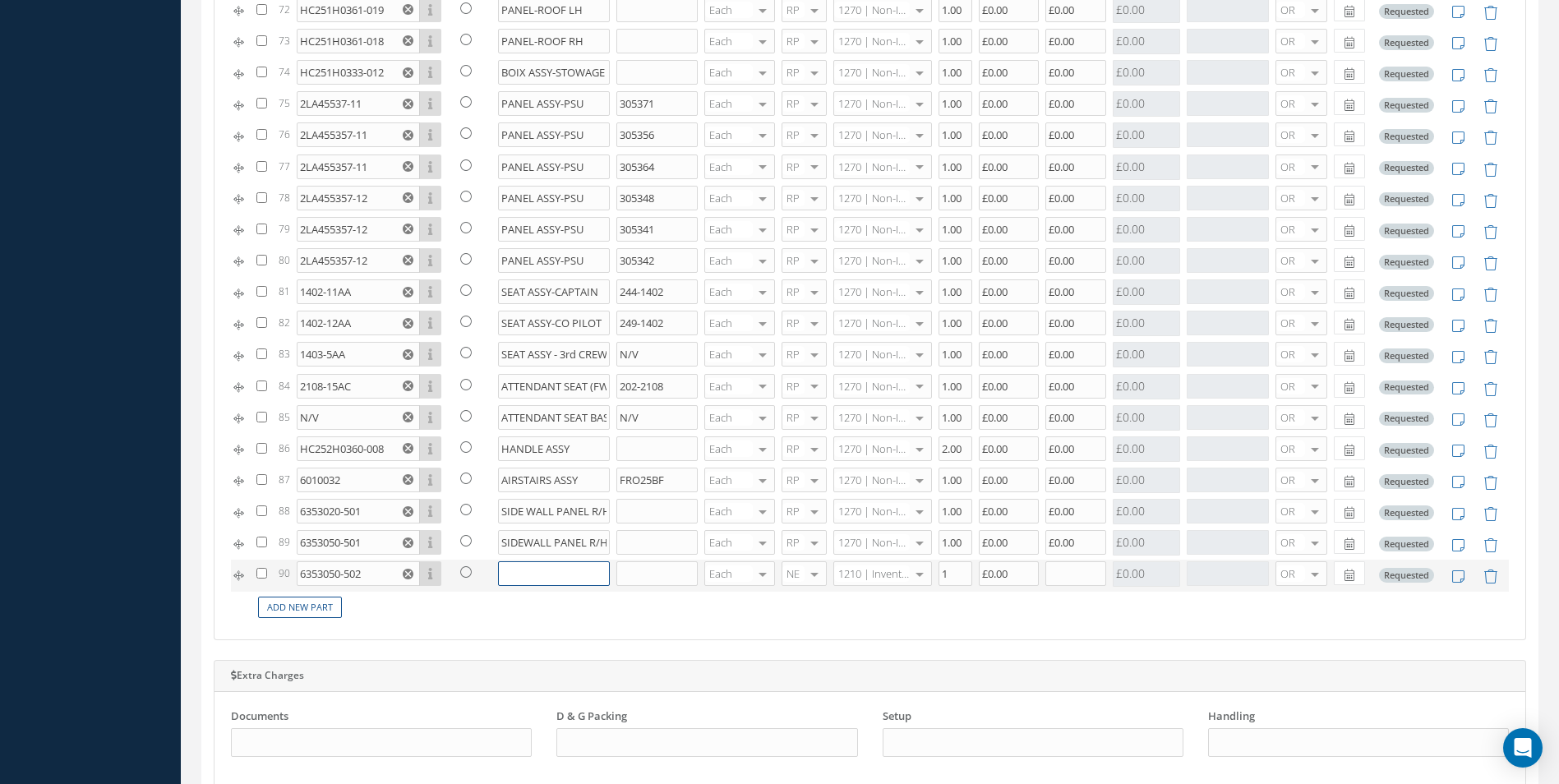
type input "D"
type input "SIDEWALL PANEL R/H 10"
click at [810, 569] on div at bounding box center [814, 574] width 23 height 24
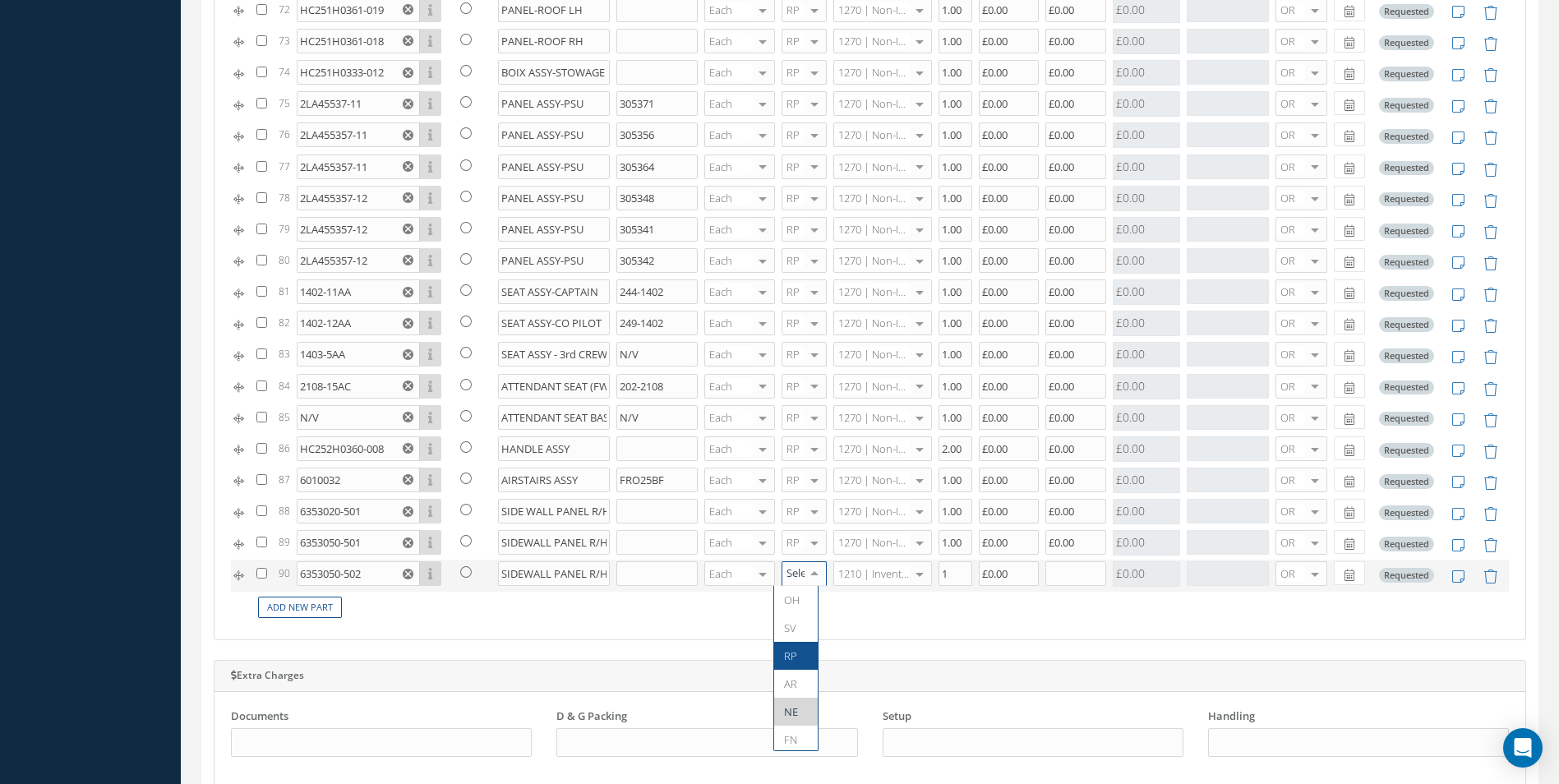
click at [791, 652] on span "RP" at bounding box center [790, 656] width 13 height 15
type input "1270"
click at [892, 606] on span "1270 | Non-Inventory Item" at bounding box center [870, 606] width 68 height 28
click at [944, 573] on input "1" at bounding box center [955, 573] width 34 height 25
click at [1069, 575] on input "text" at bounding box center [1075, 573] width 61 height 25
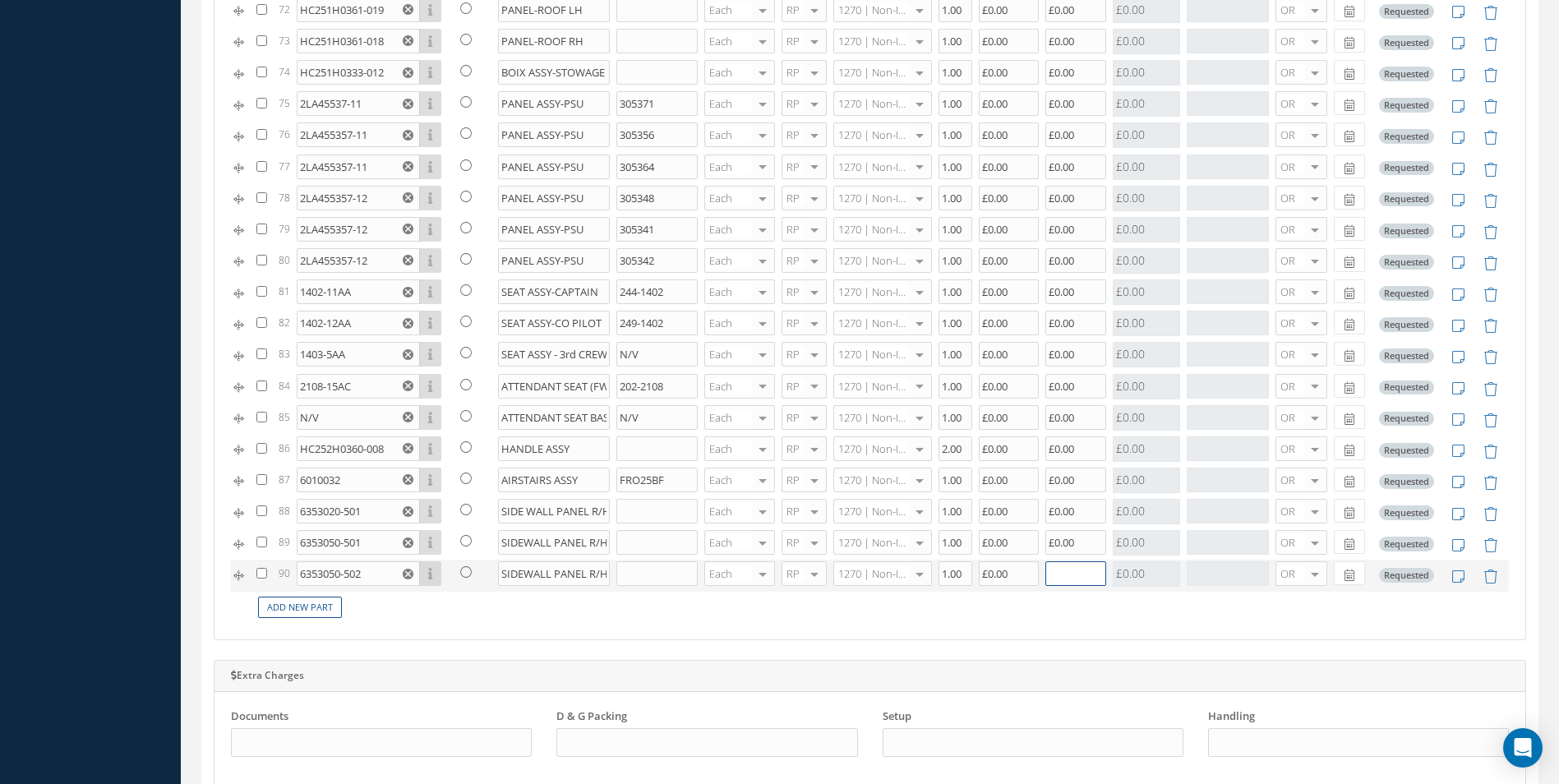
type input "1"
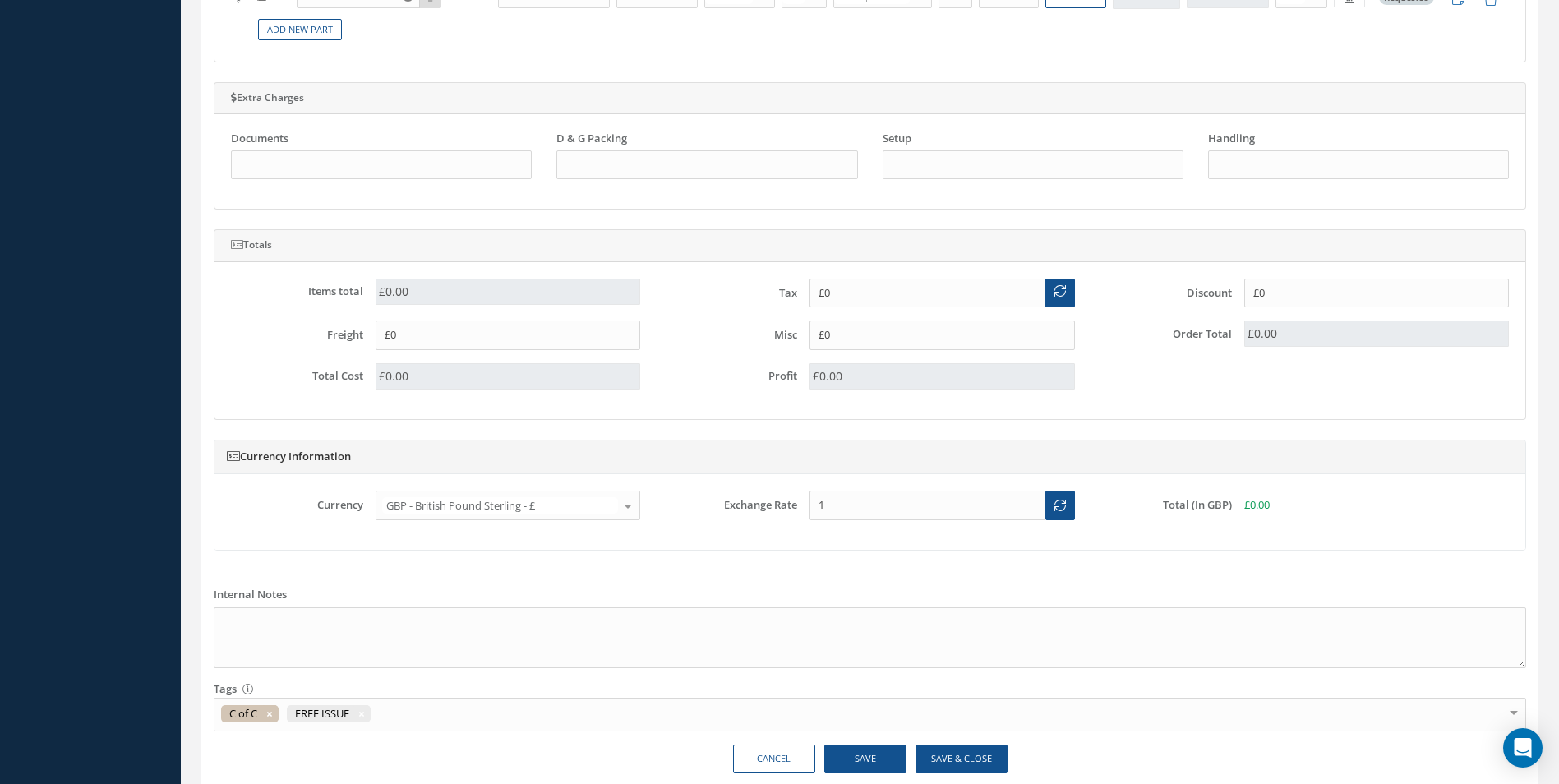
scroll to position [1430, 0]
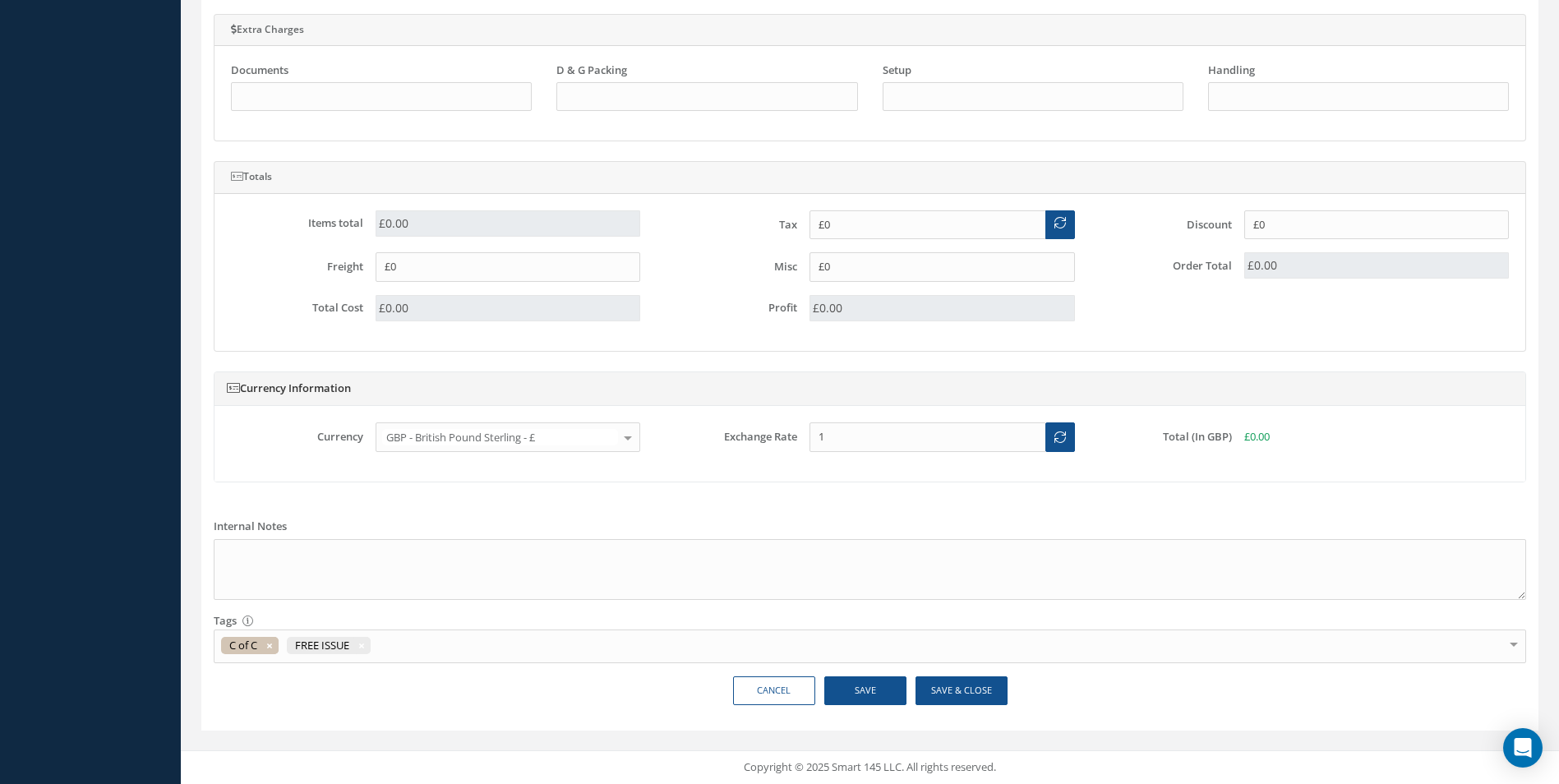
type input "£0.00"
click at [855, 697] on button "Save" at bounding box center [865, 691] width 82 height 29
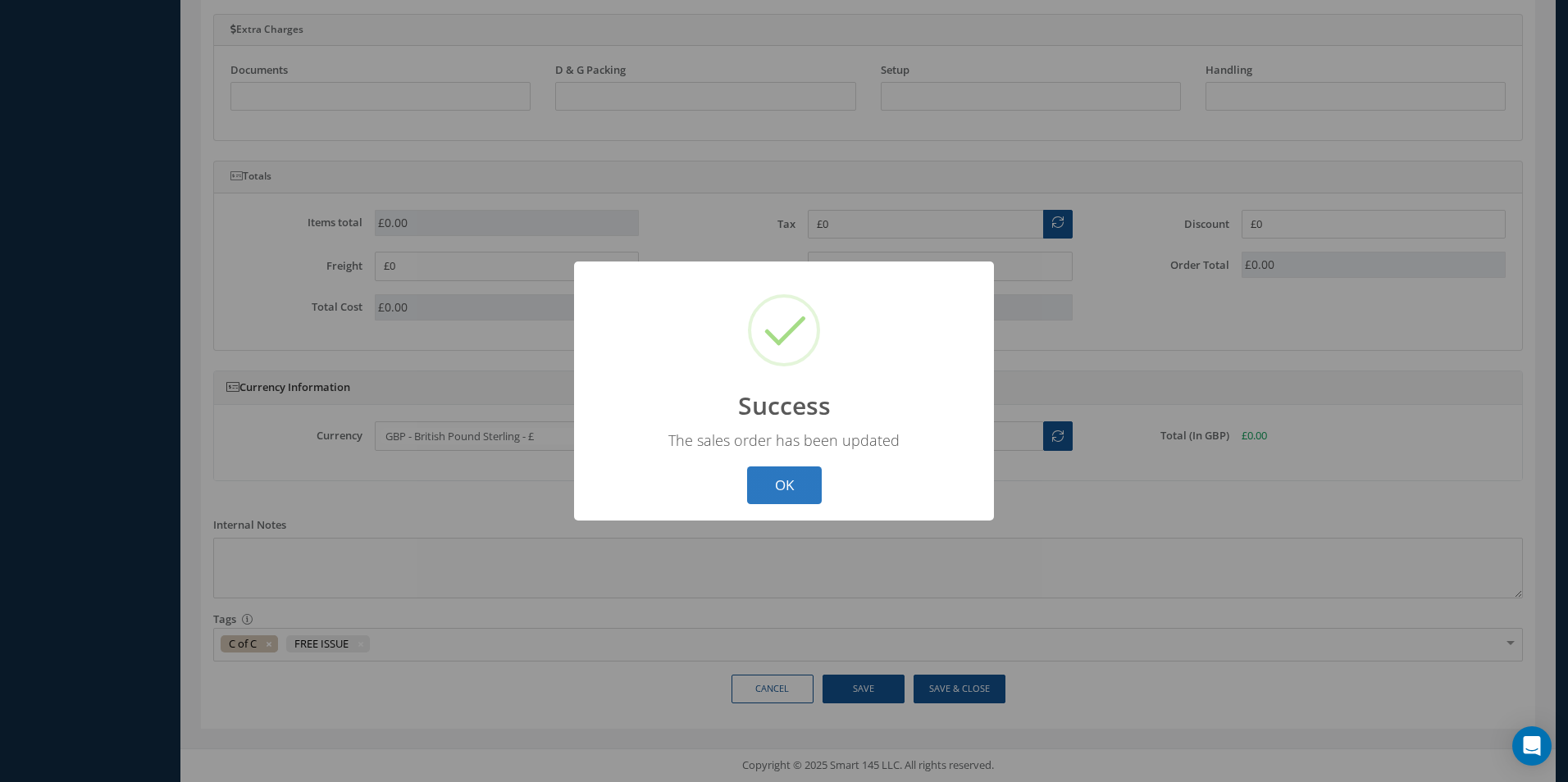
click at [766, 480] on button "OK" at bounding box center [784, 486] width 74 height 38
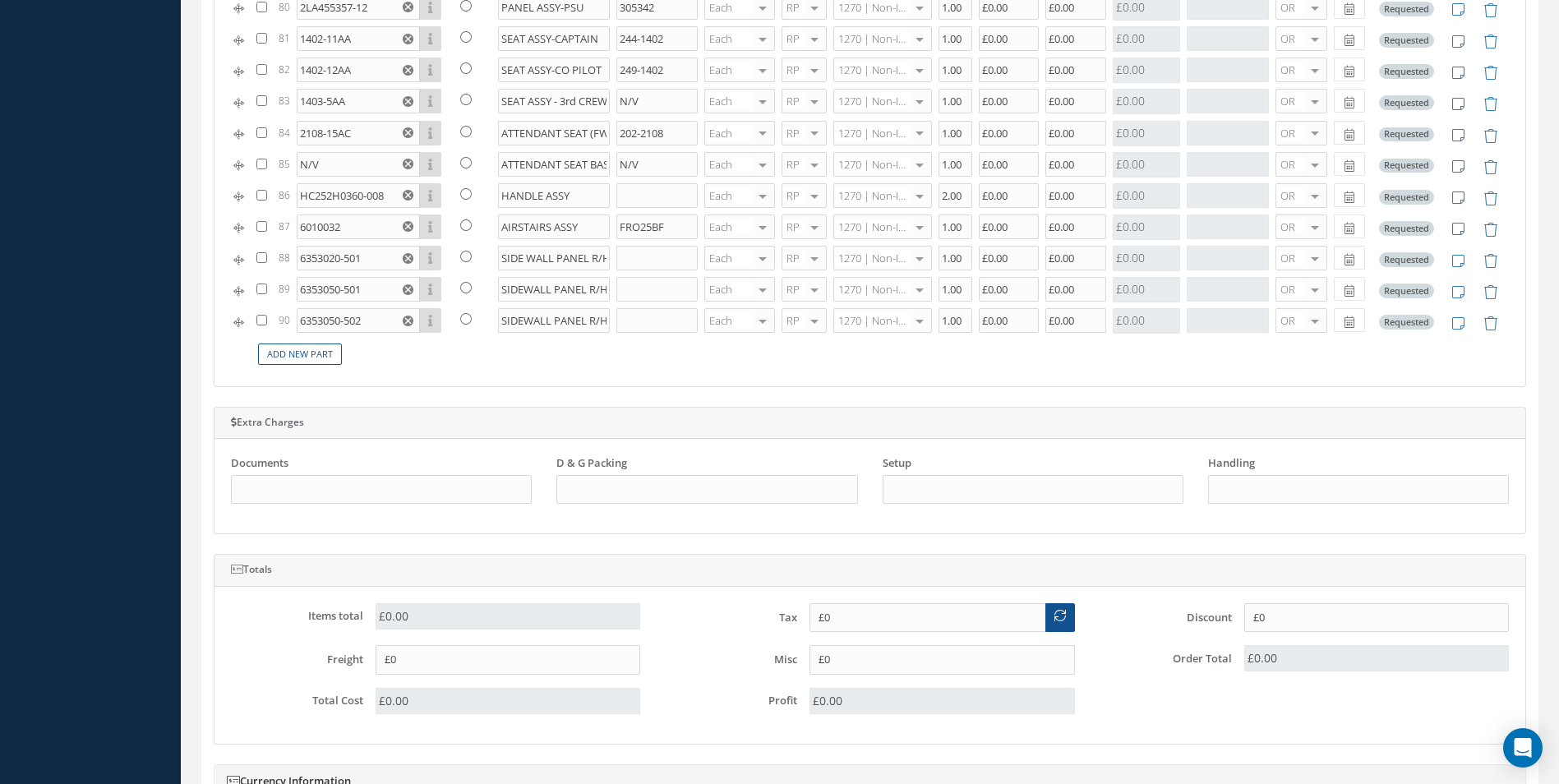
scroll to position [1019, 0]
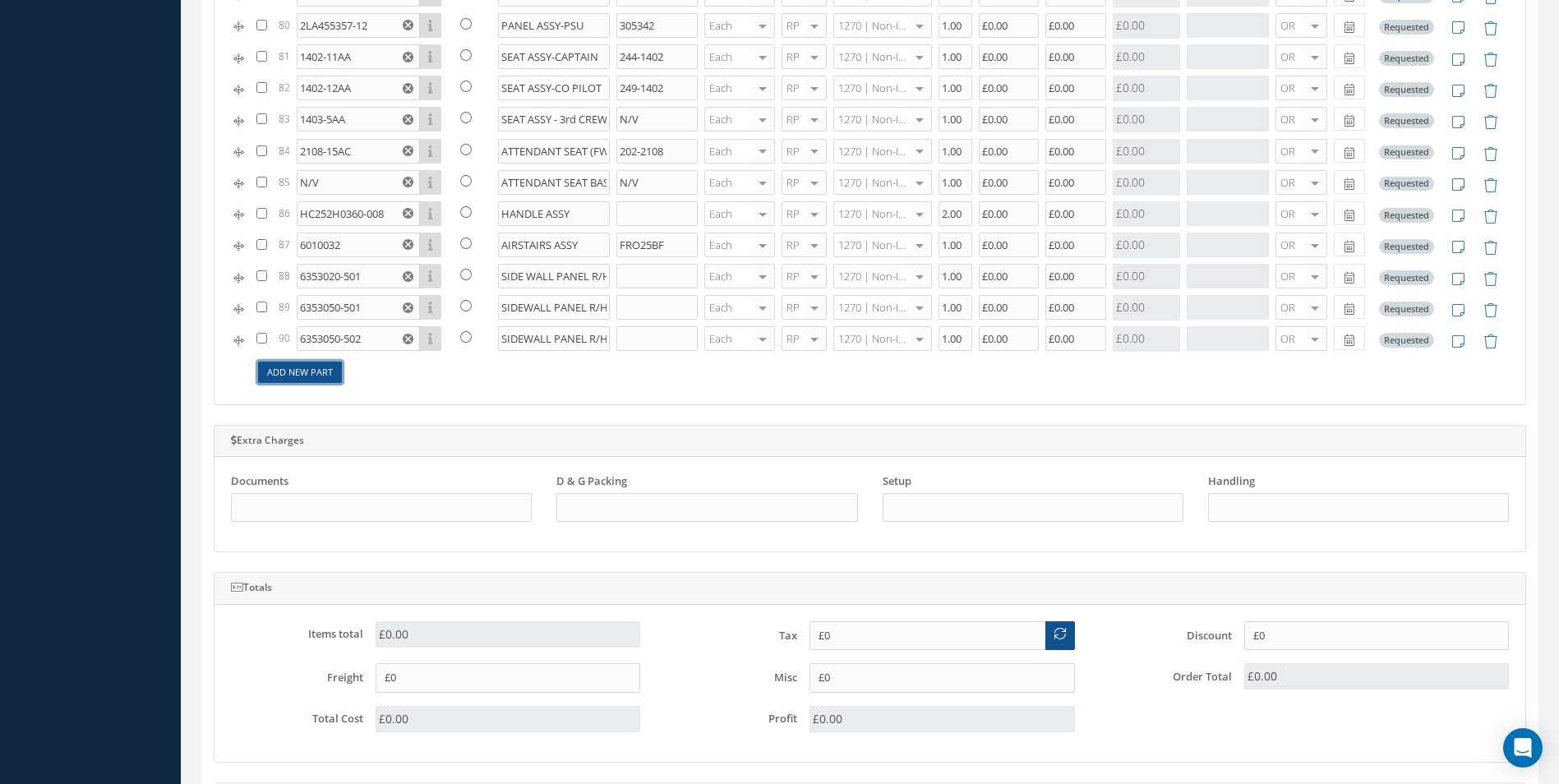
click at [317, 370] on link "Add New Part" at bounding box center [300, 372] width 84 height 22
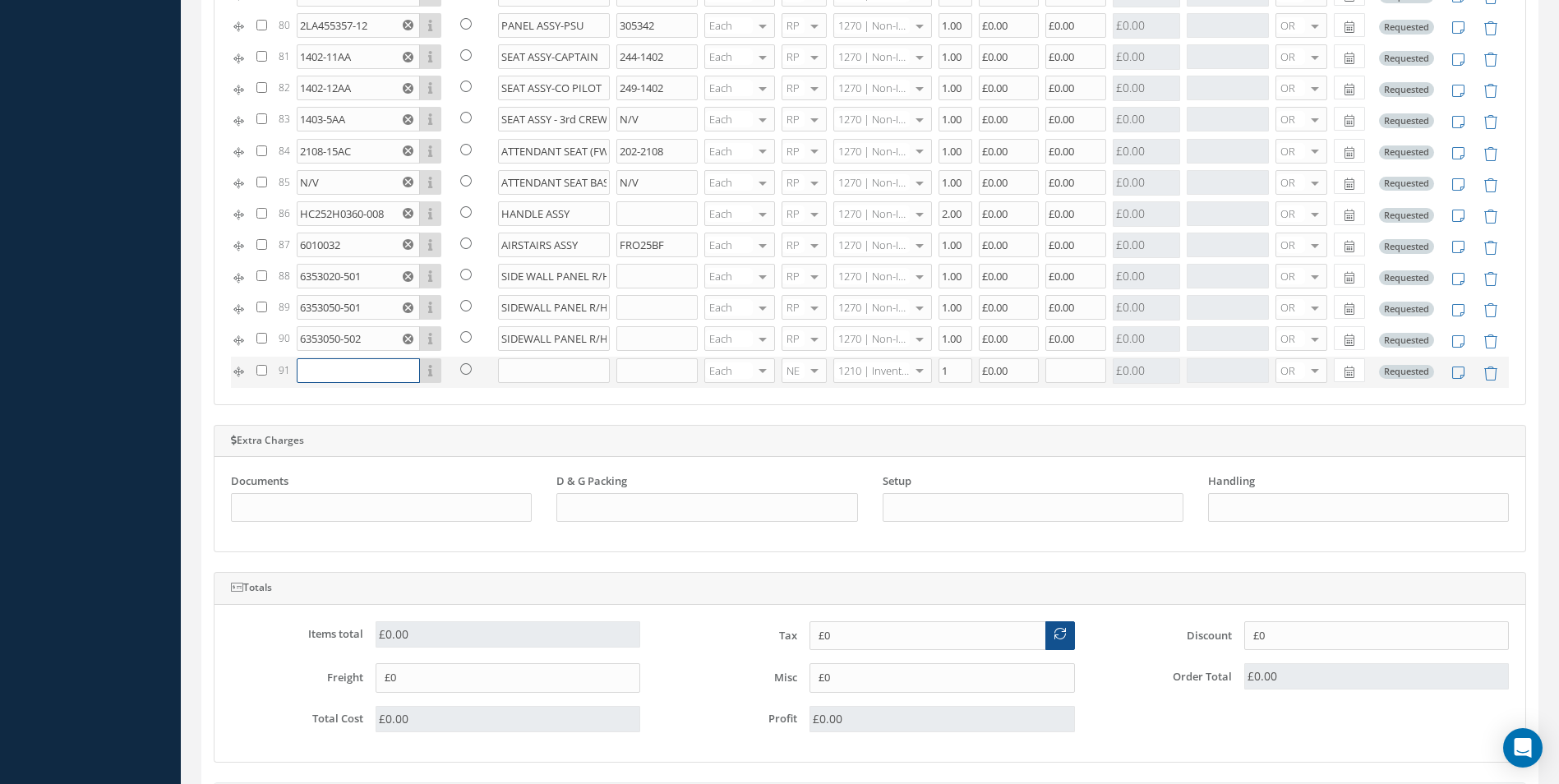
click at [313, 373] on input "text" at bounding box center [358, 370] width 123 height 25
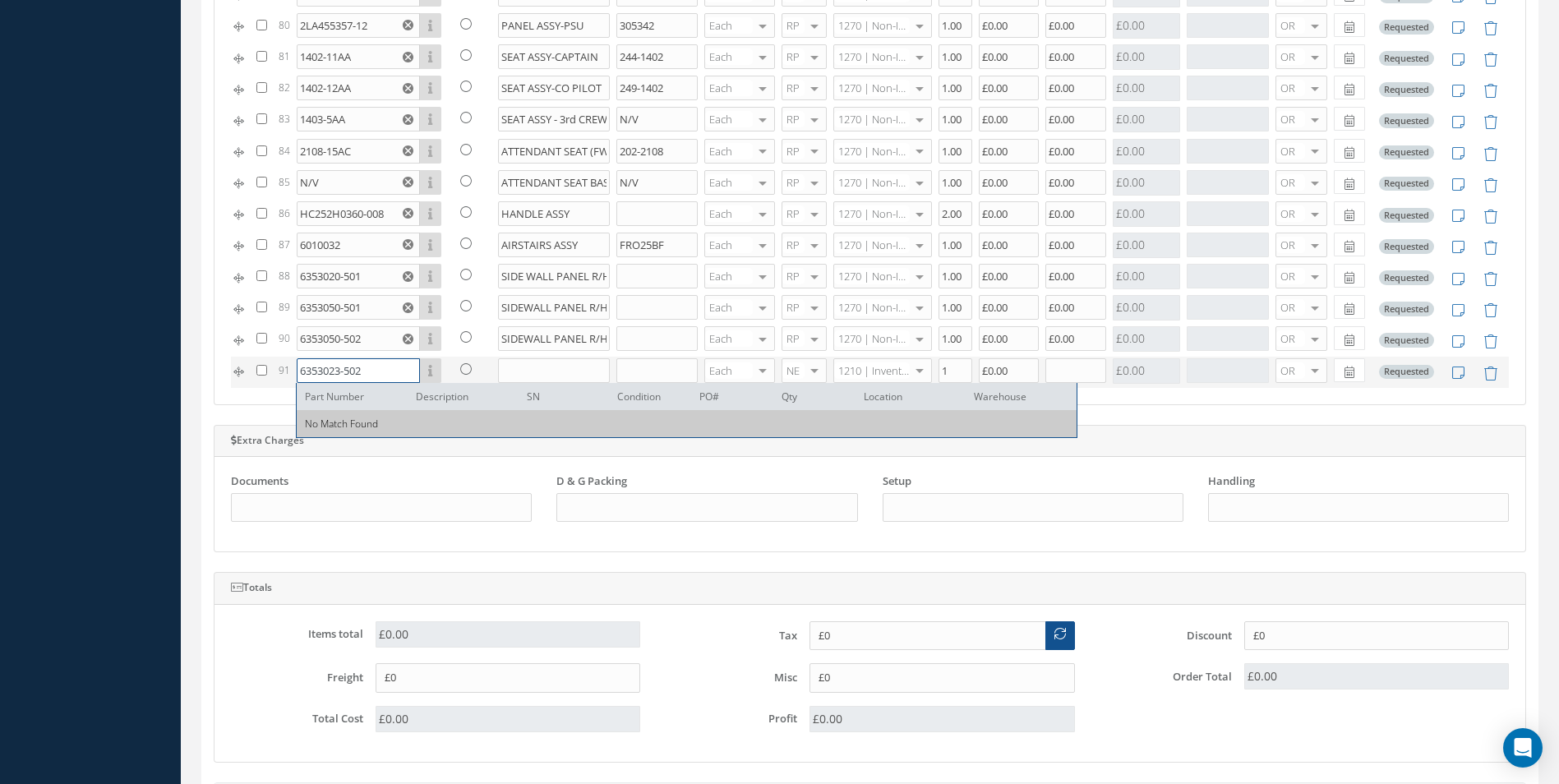
type input "6353023-502"
click at [529, 361] on input "text" at bounding box center [555, 370] width 113 height 25
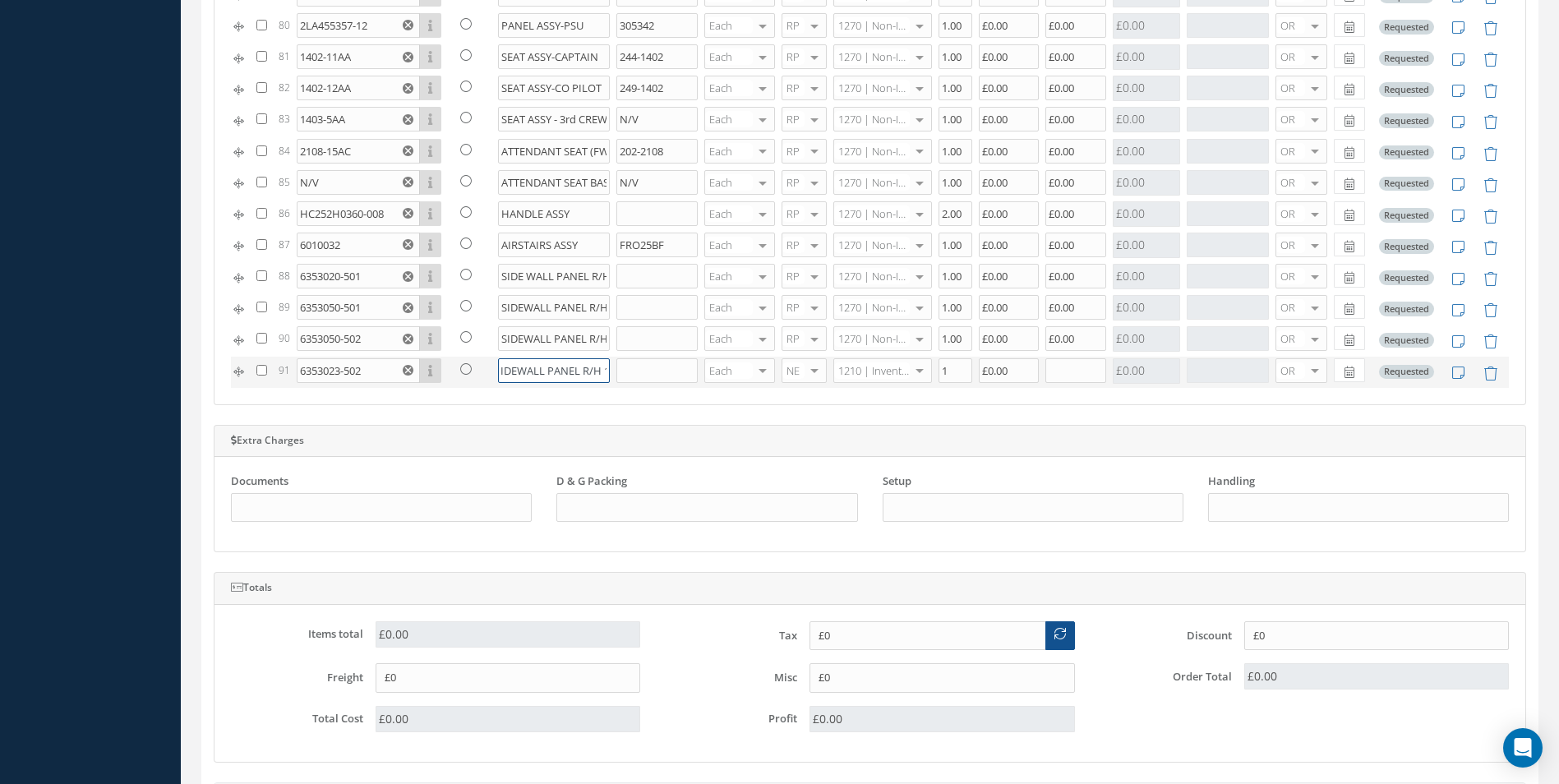
scroll to position [0, 18]
type input "SIDEWALL PANEL R/H 12"
click at [812, 367] on div at bounding box center [814, 371] width 23 height 24
click at [797, 454] on span "RP" at bounding box center [796, 453] width 44 height 28
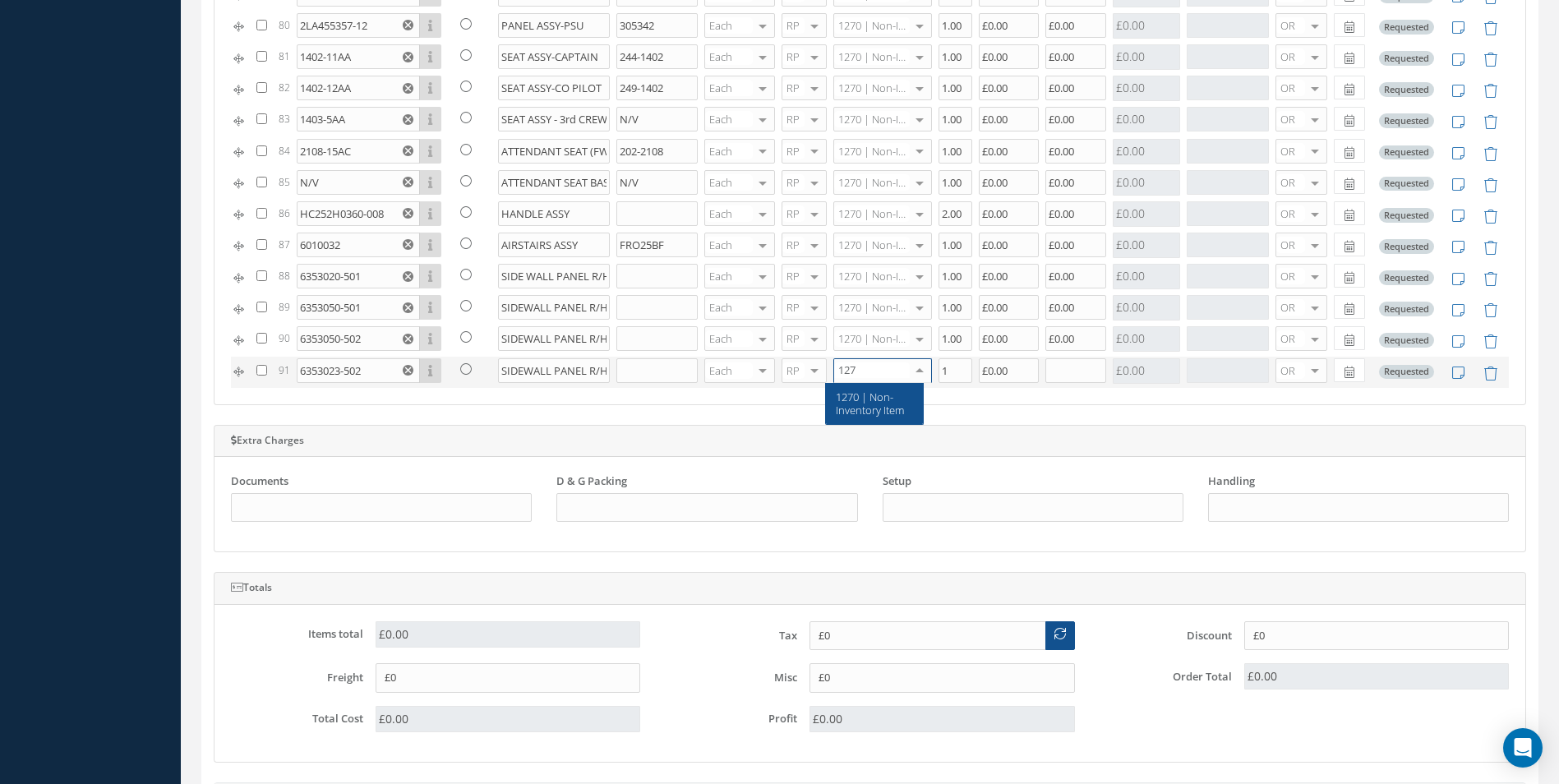
type input "1270"
click at [865, 402] on span "1270 | Non-Inventory Item" at bounding box center [870, 403] width 68 height 28
click at [942, 377] on input "1" at bounding box center [955, 370] width 34 height 25
click at [1069, 373] on input "text" at bounding box center [1075, 370] width 61 height 25
type input "1"
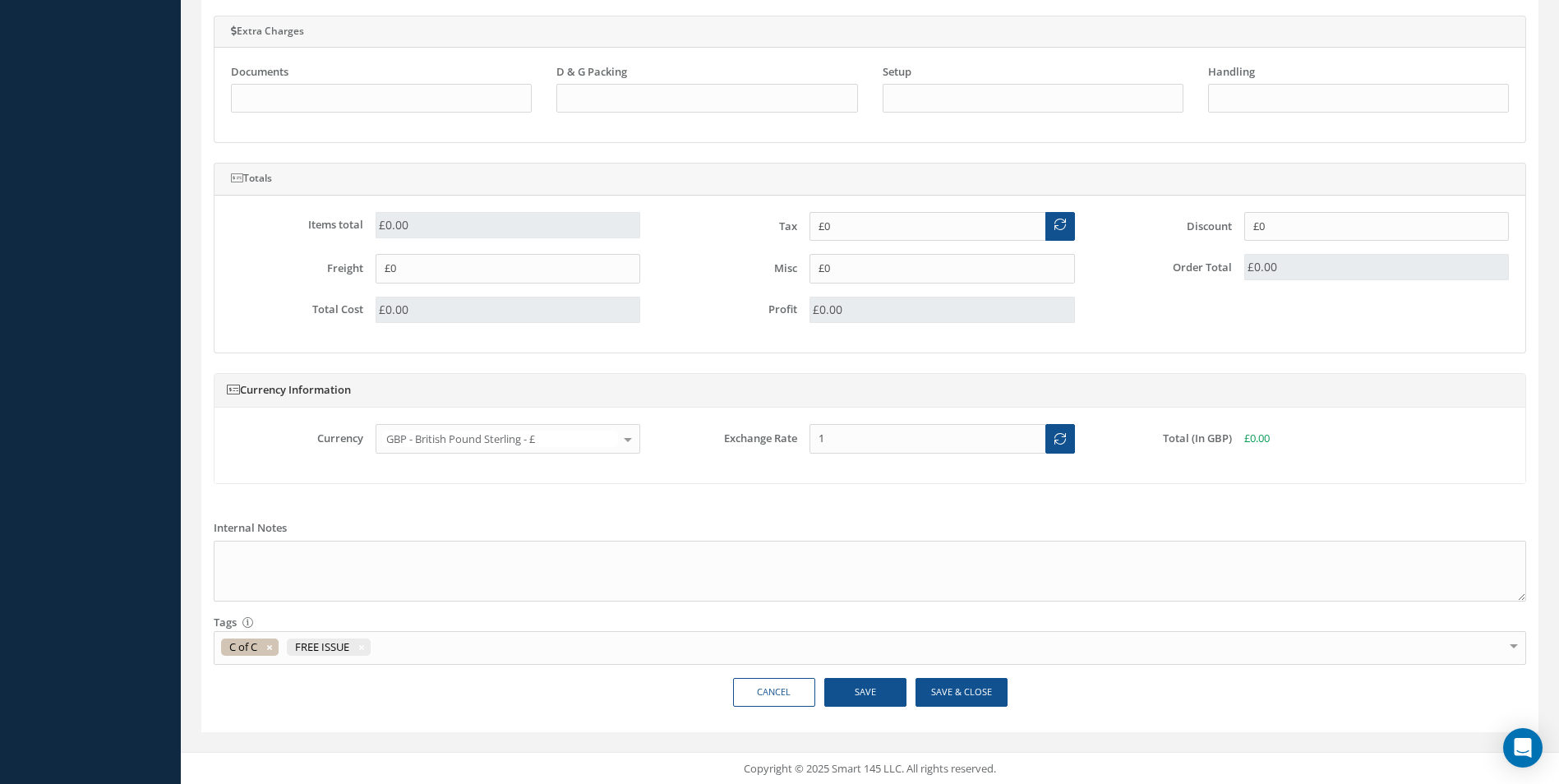
scroll to position [1430, 0]
type input "£0.00"
click at [862, 696] on button "Save" at bounding box center [865, 691] width 82 height 29
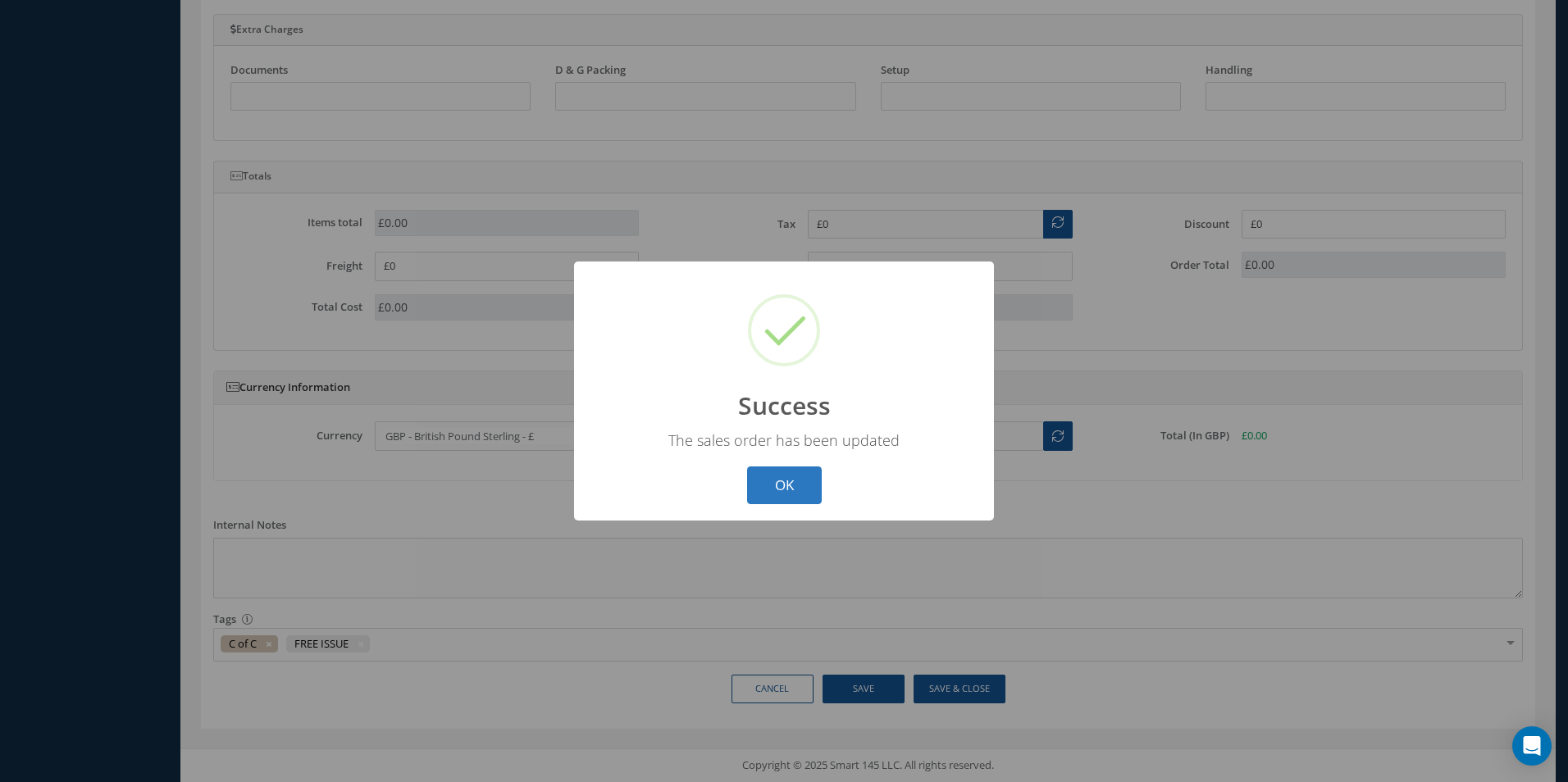
click at [790, 488] on button "OK" at bounding box center [784, 486] width 74 height 38
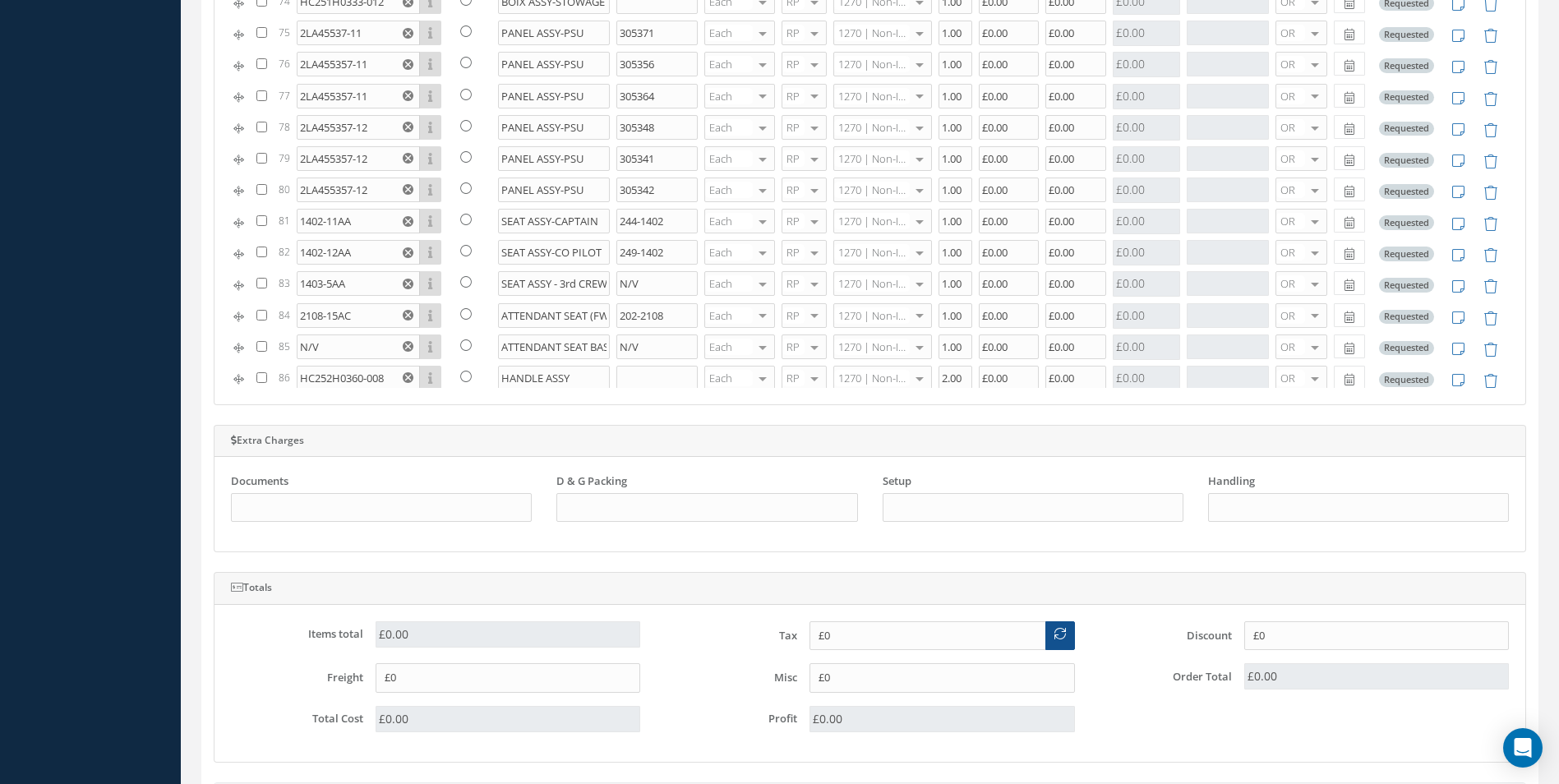
scroll to position [333, 0]
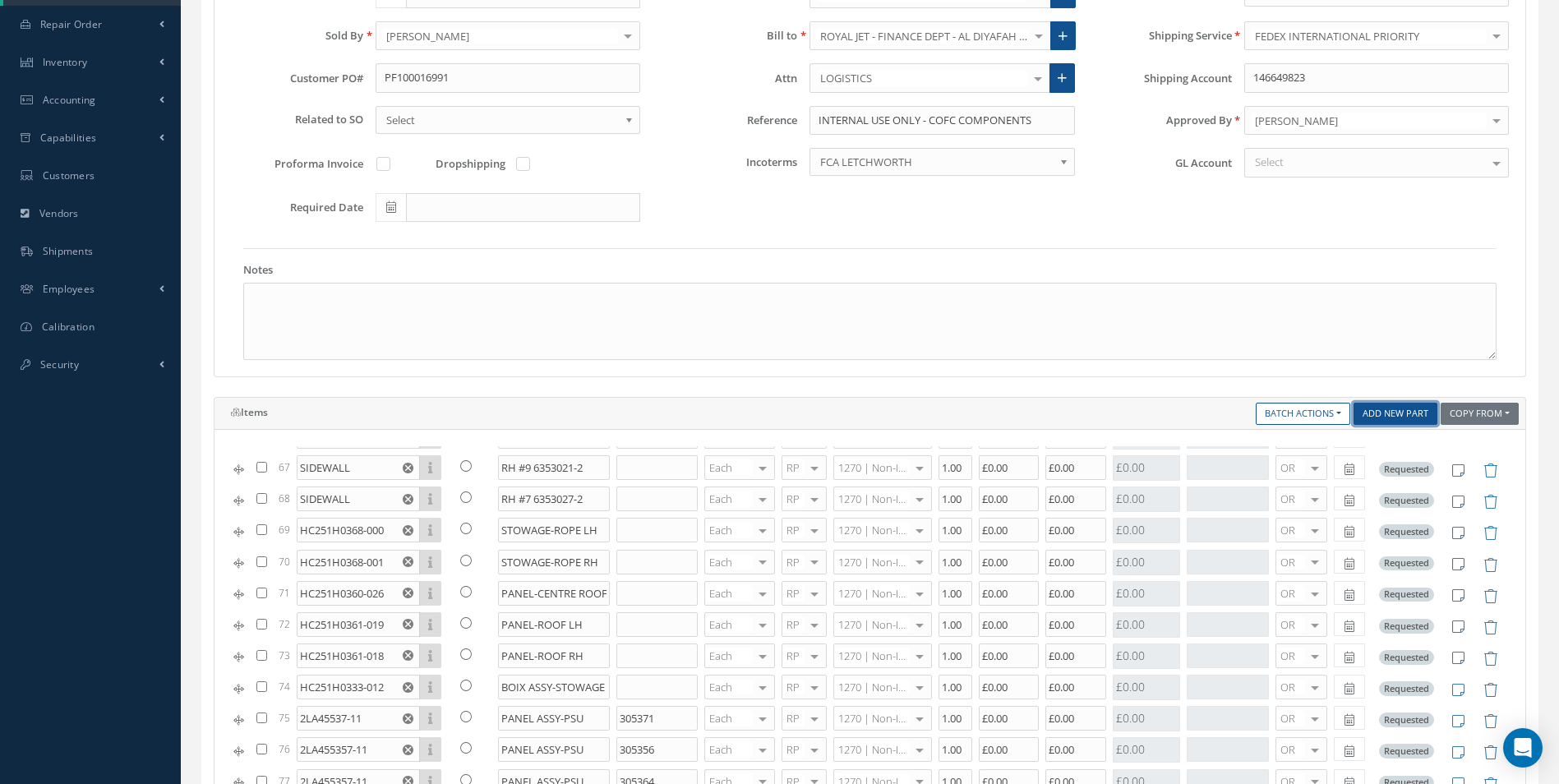
click at [1381, 416] on link "Add New Part" at bounding box center [1395, 413] width 84 height 22
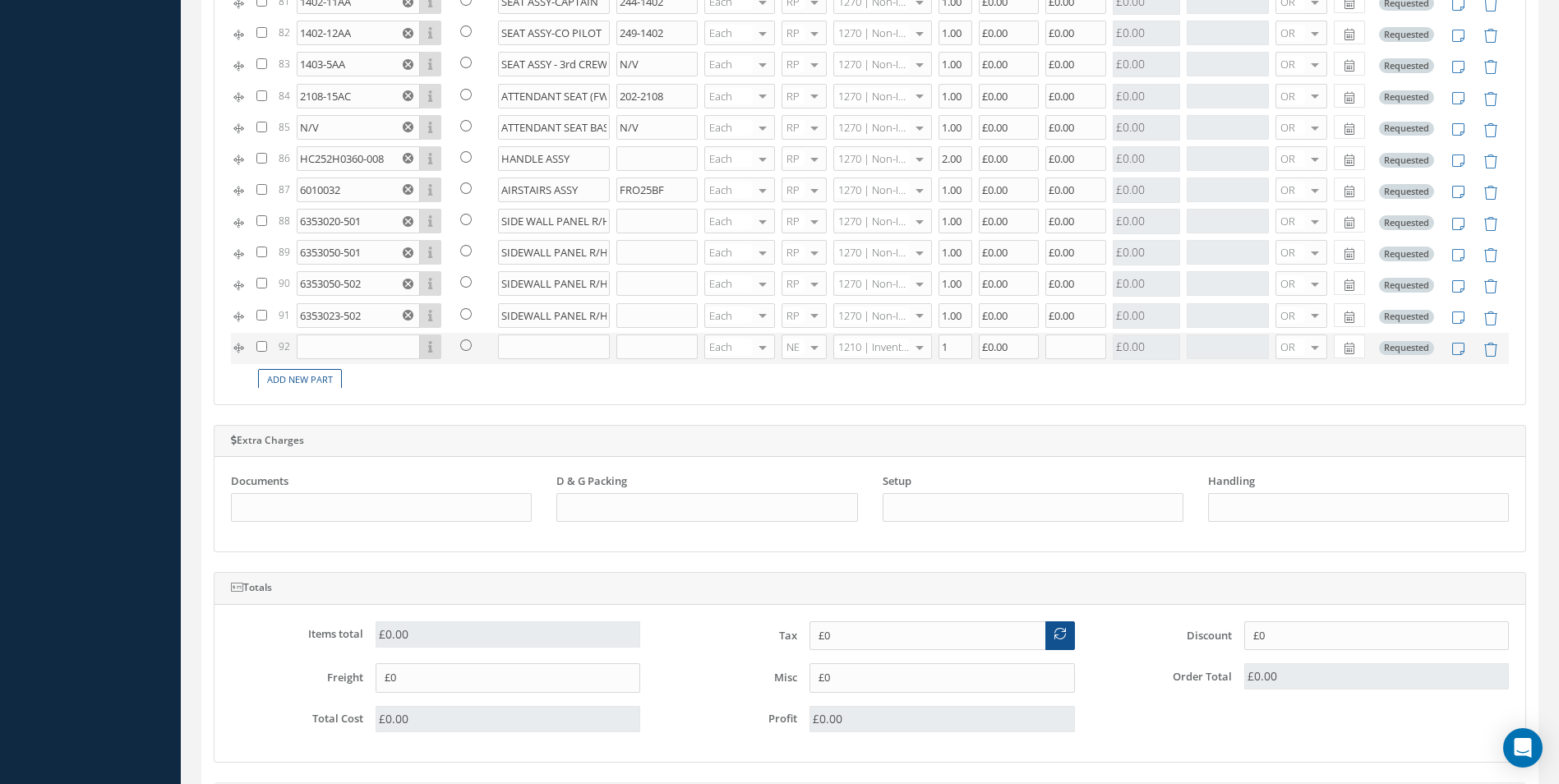
scroll to position [2325, 0]
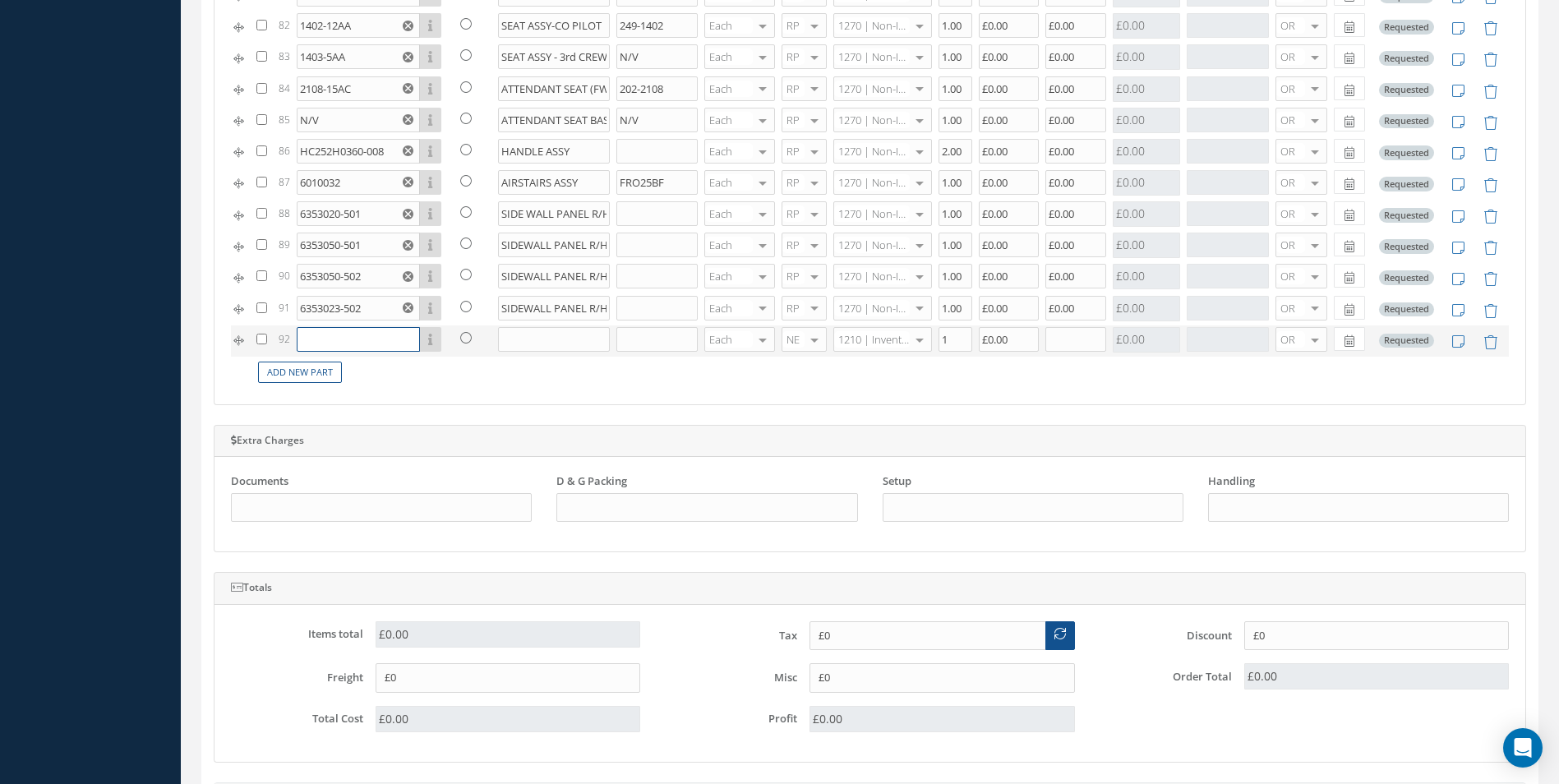
click at [317, 338] on input "text" at bounding box center [358, 339] width 123 height 25
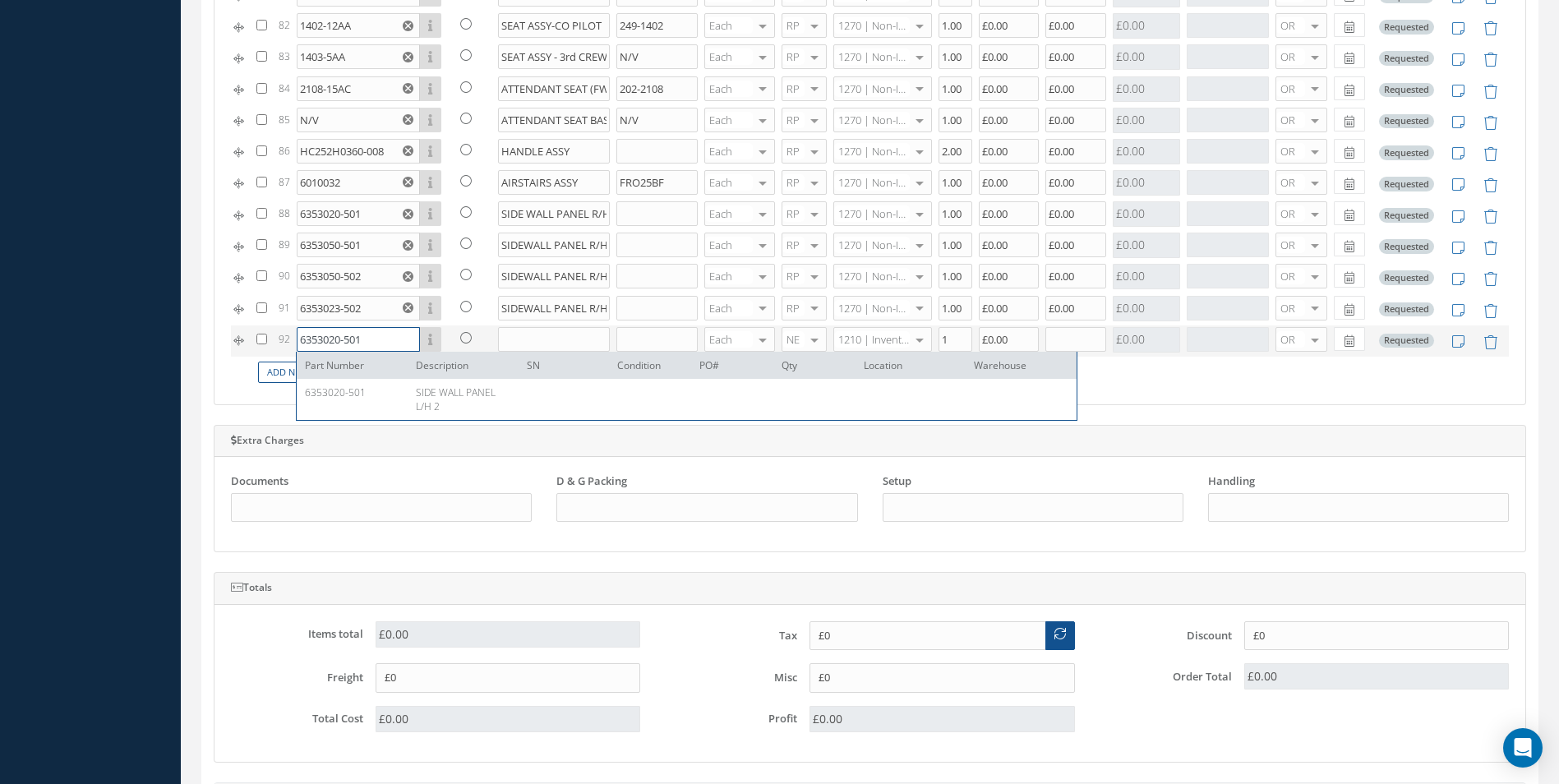
type input "6353020-501"
click at [531, 338] on input "text" at bounding box center [555, 339] width 113 height 25
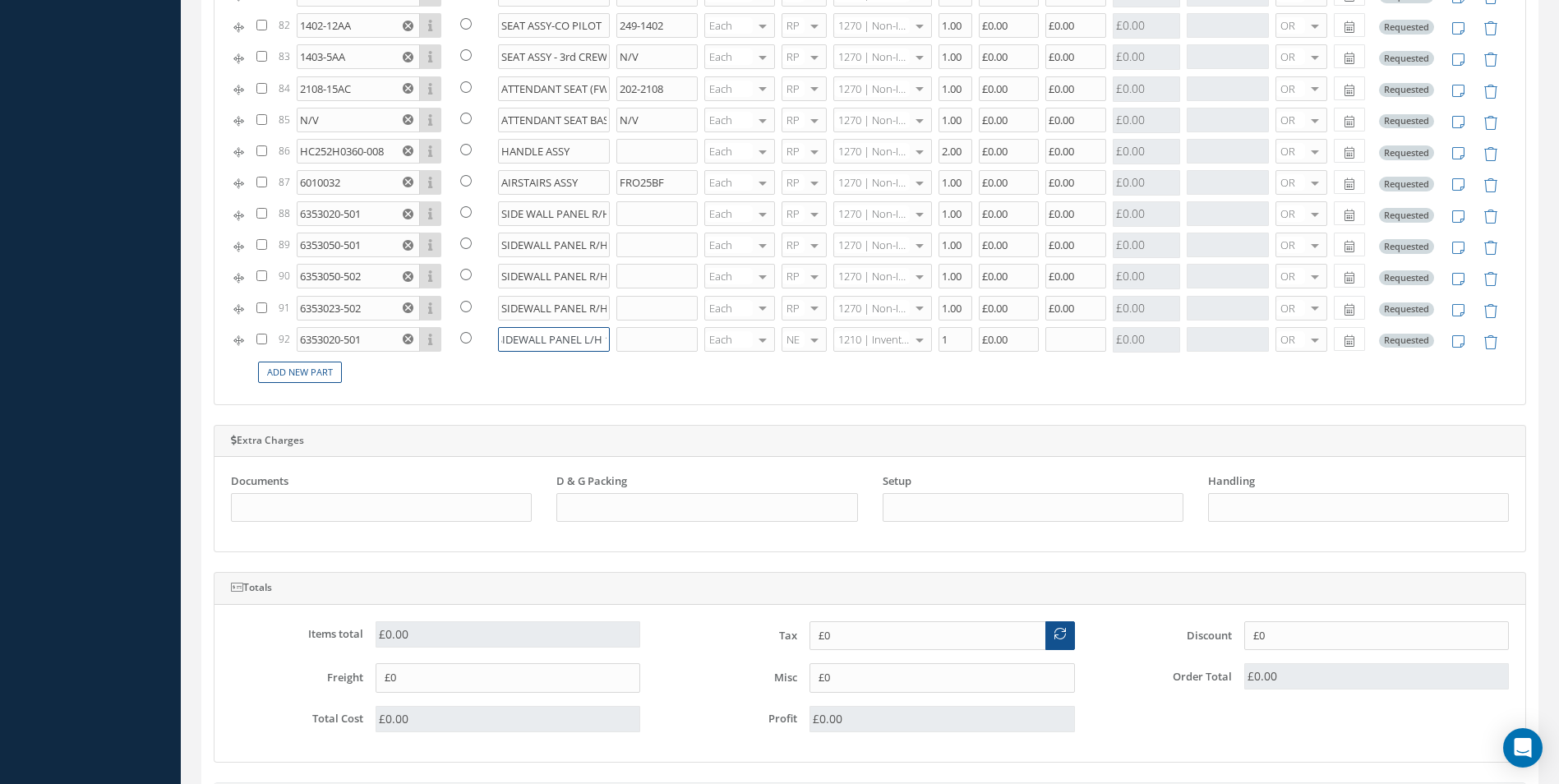
scroll to position [0, 17]
type input "SIDEWALL PANEL L/H 12"
click at [808, 345] on div at bounding box center [814, 340] width 23 height 24
click at [796, 427] on span "RP" at bounding box center [790, 422] width 13 height 15
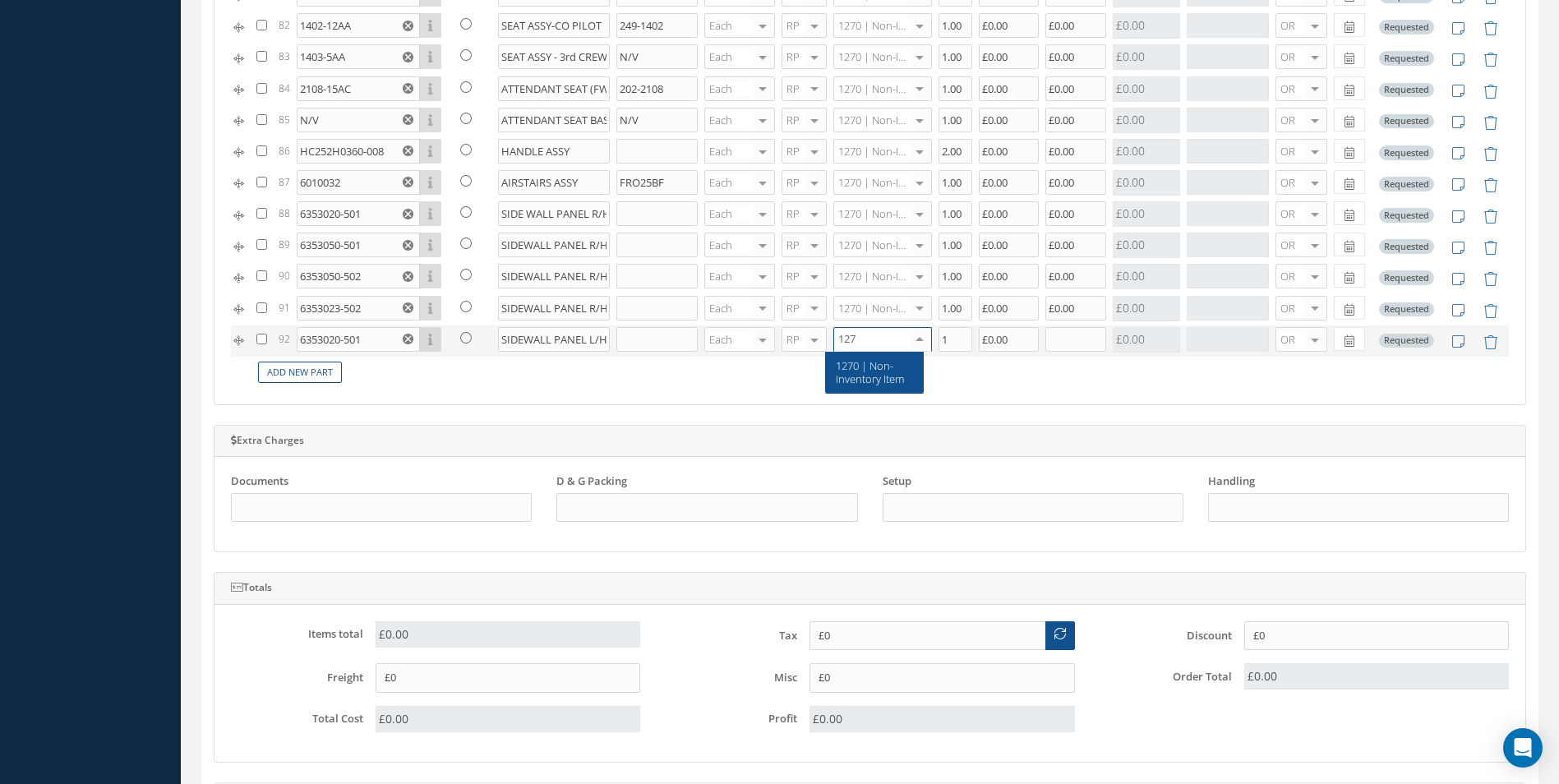
type input "1270"
click at [870, 368] on span "1270 | Non-Inventory Item" at bounding box center [870, 372] width 68 height 28
click at [954, 341] on input "1" at bounding box center [955, 339] width 34 height 25
click at [1050, 338] on input "text" at bounding box center [1075, 339] width 61 height 25
type input "1"
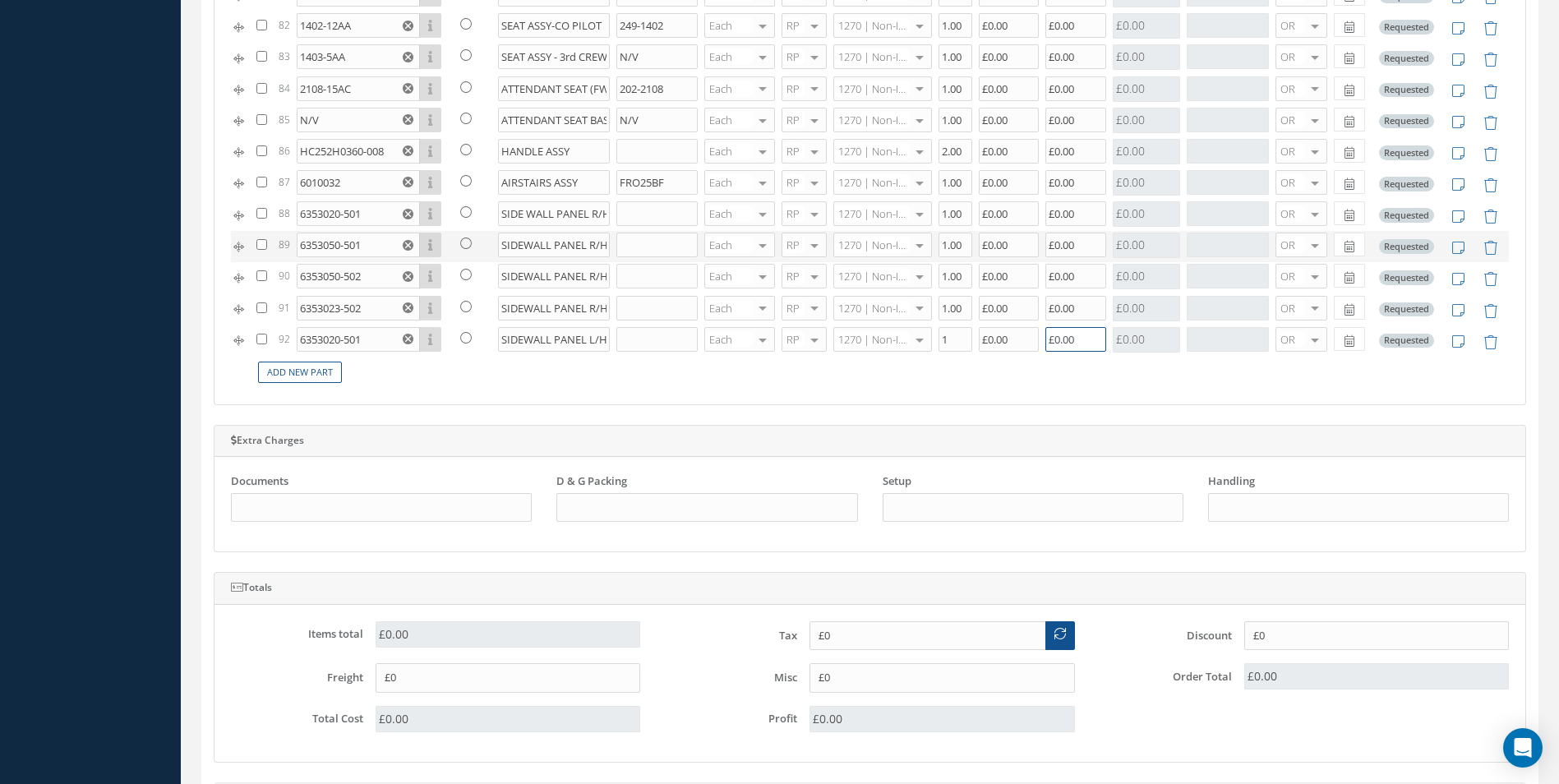
type input "£0.00"
drag, startPoint x: 588, startPoint y: 245, endPoint x: 575, endPoint y: 247, distance: 13.2
click at [575, 247] on input "SIDEWALL PANEL R/H 11" at bounding box center [555, 244] width 113 height 25
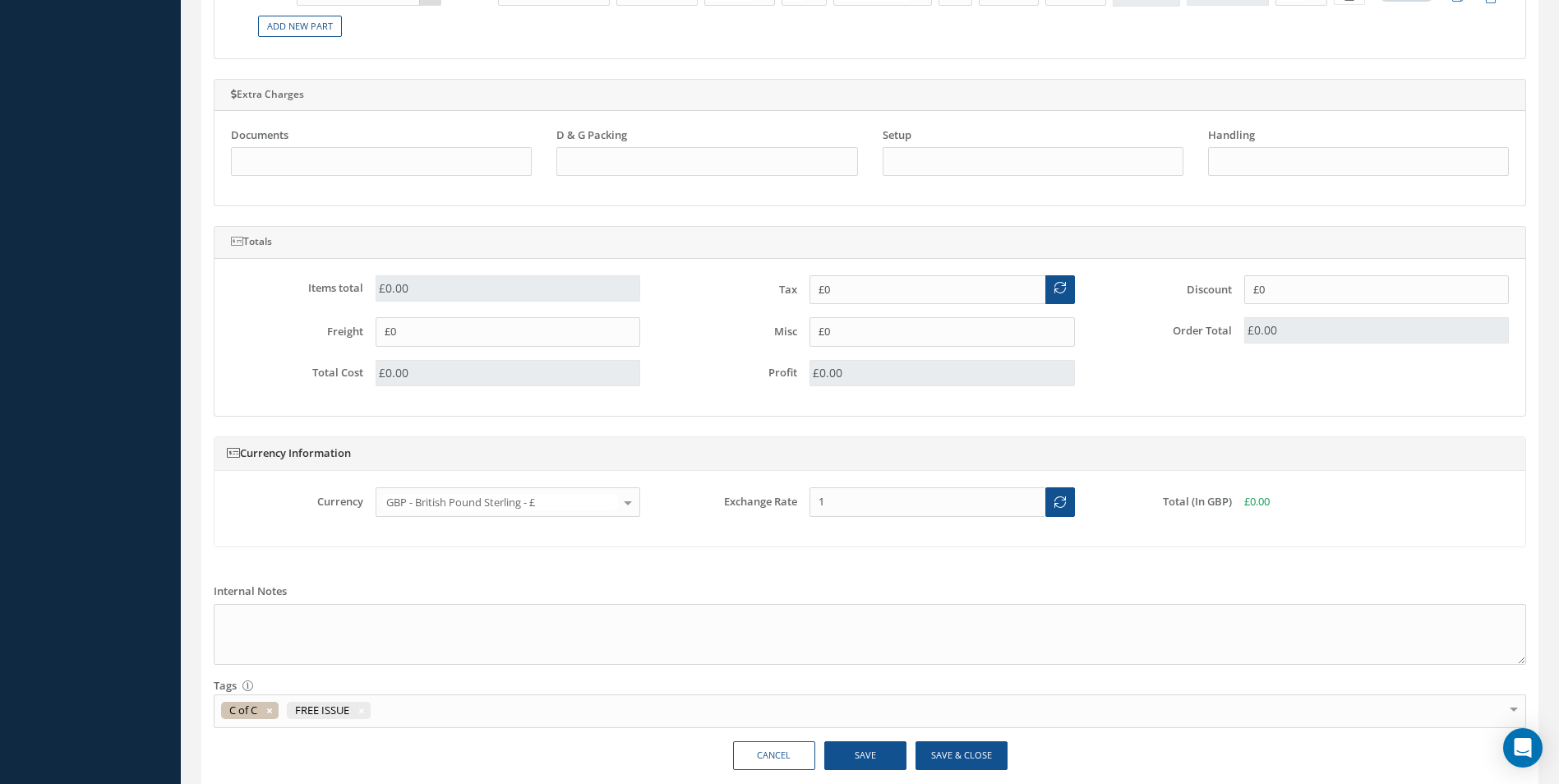
scroll to position [1430, 0]
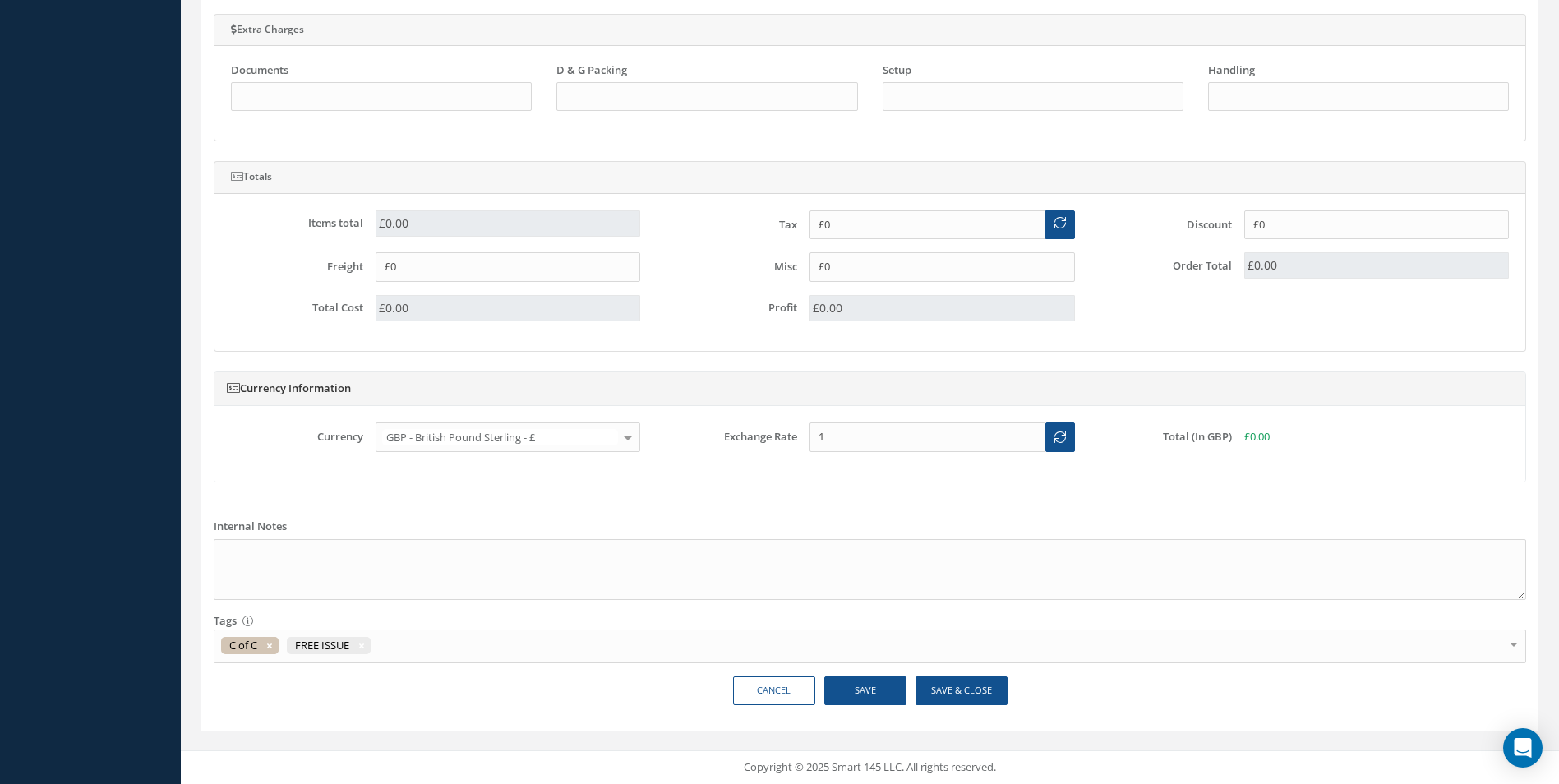
type input "SIDEWALL PANEL L/H 11"
click at [883, 681] on button "Save" at bounding box center [865, 691] width 82 height 29
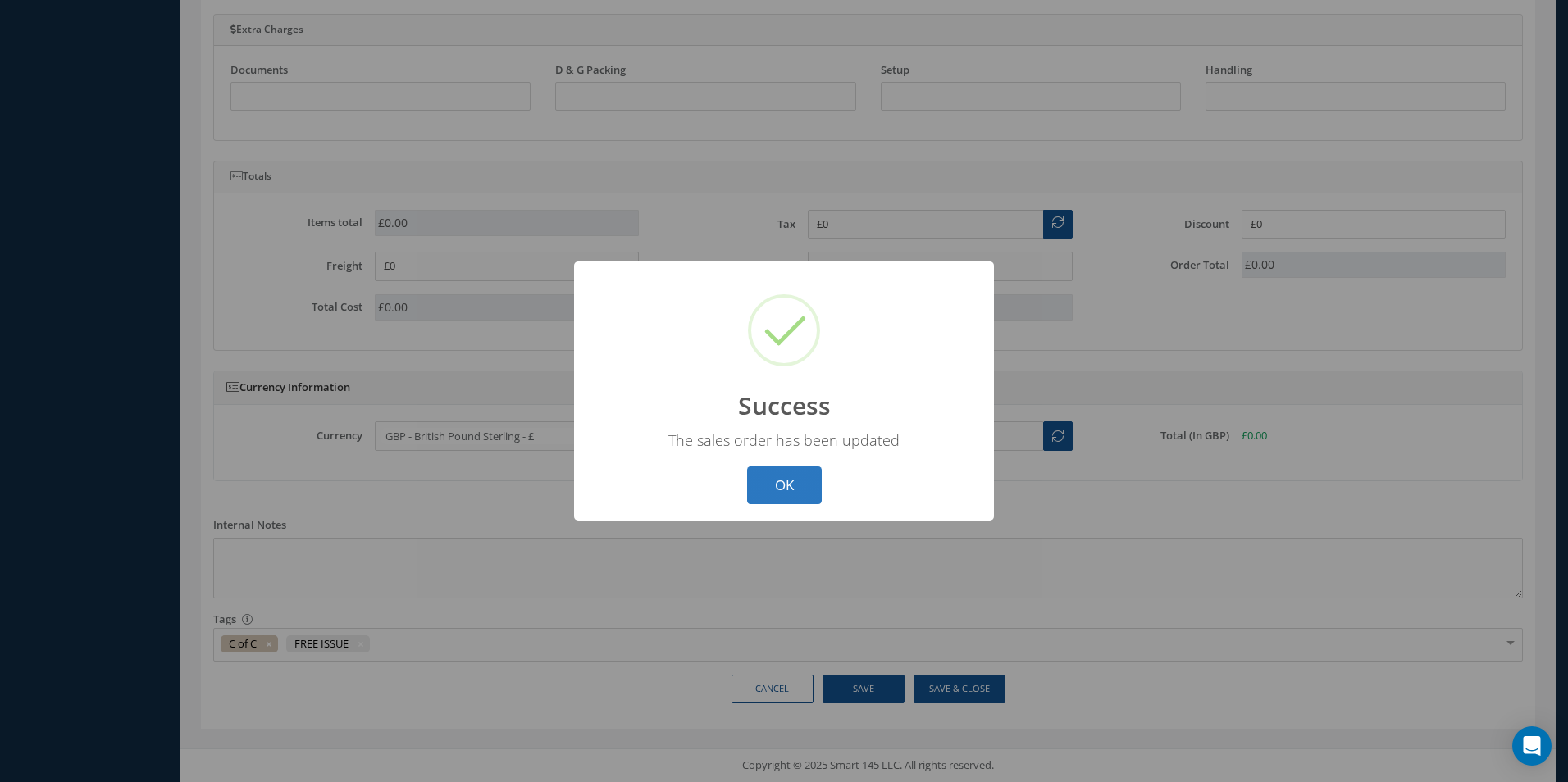
click at [809, 479] on button "OK" at bounding box center [784, 486] width 74 height 38
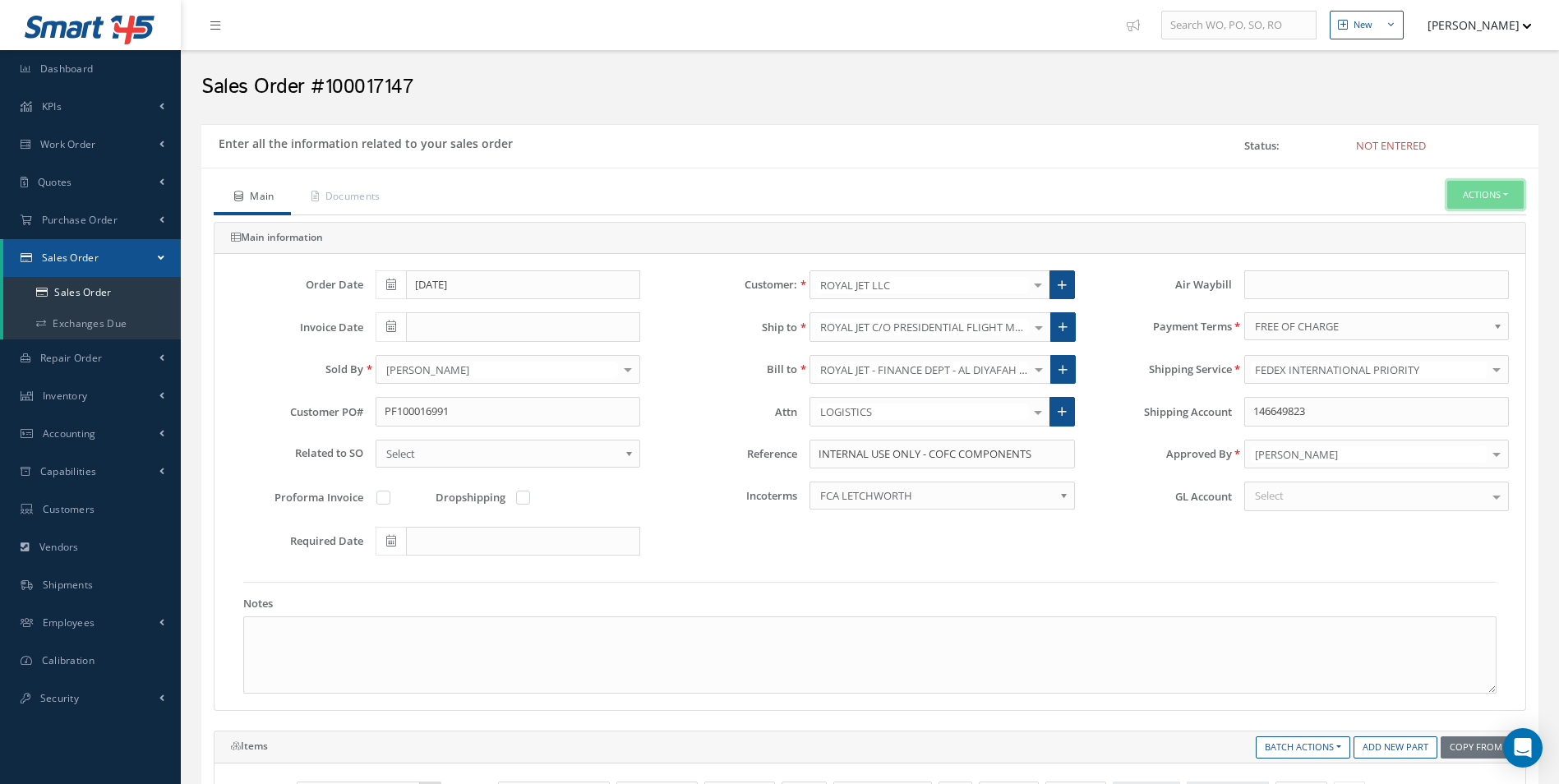
click at [1493, 185] on button "Actions" at bounding box center [1485, 196] width 76 height 29
click at [1298, 425] on link "C of C" at bounding box center [1337, 418] width 125 height 25
click at [1306, 412] on link "C of C" at bounding box center [1337, 418] width 125 height 25
